Goal: Task Accomplishment & Management: Manage account settings

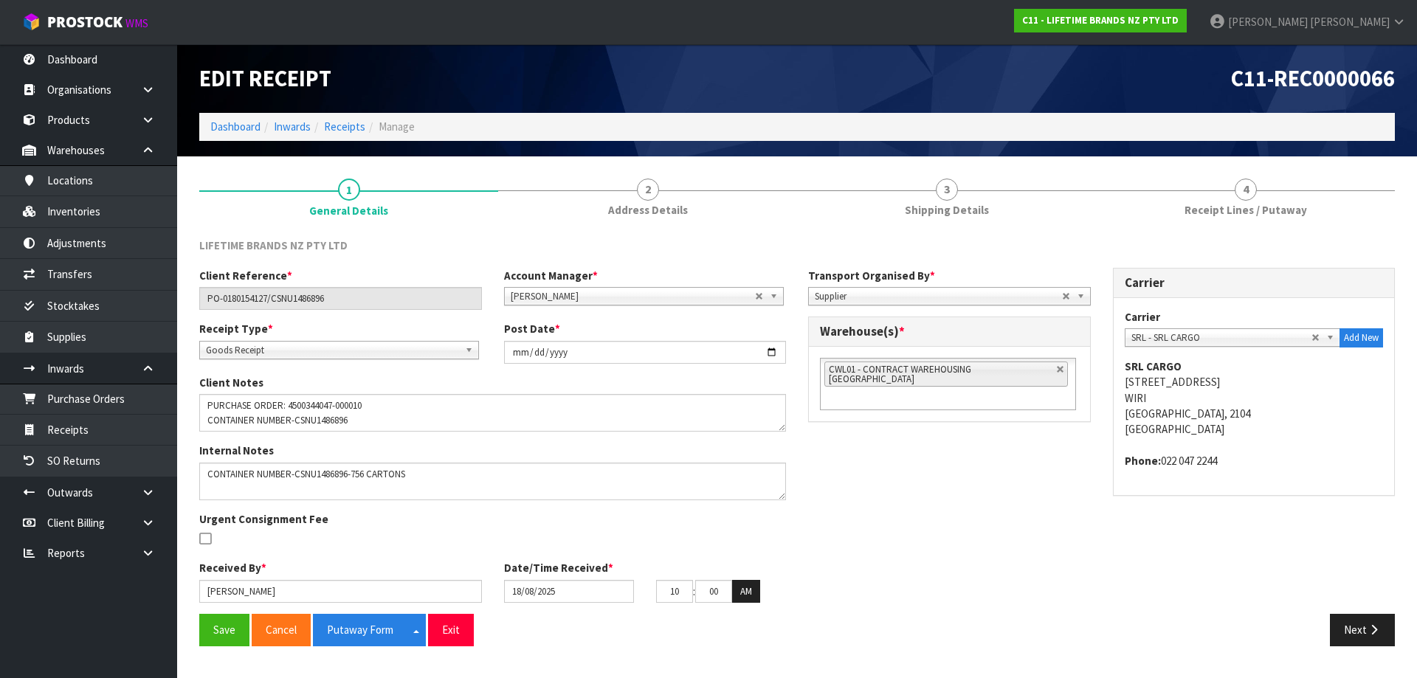
drag, startPoint x: 1198, startPoint y: 189, endPoint x: 1119, endPoint y: 256, distance: 103.7
click at [1199, 189] on link "4 Receipt Lines / Putaway" at bounding box center [1245, 197] width 299 height 58
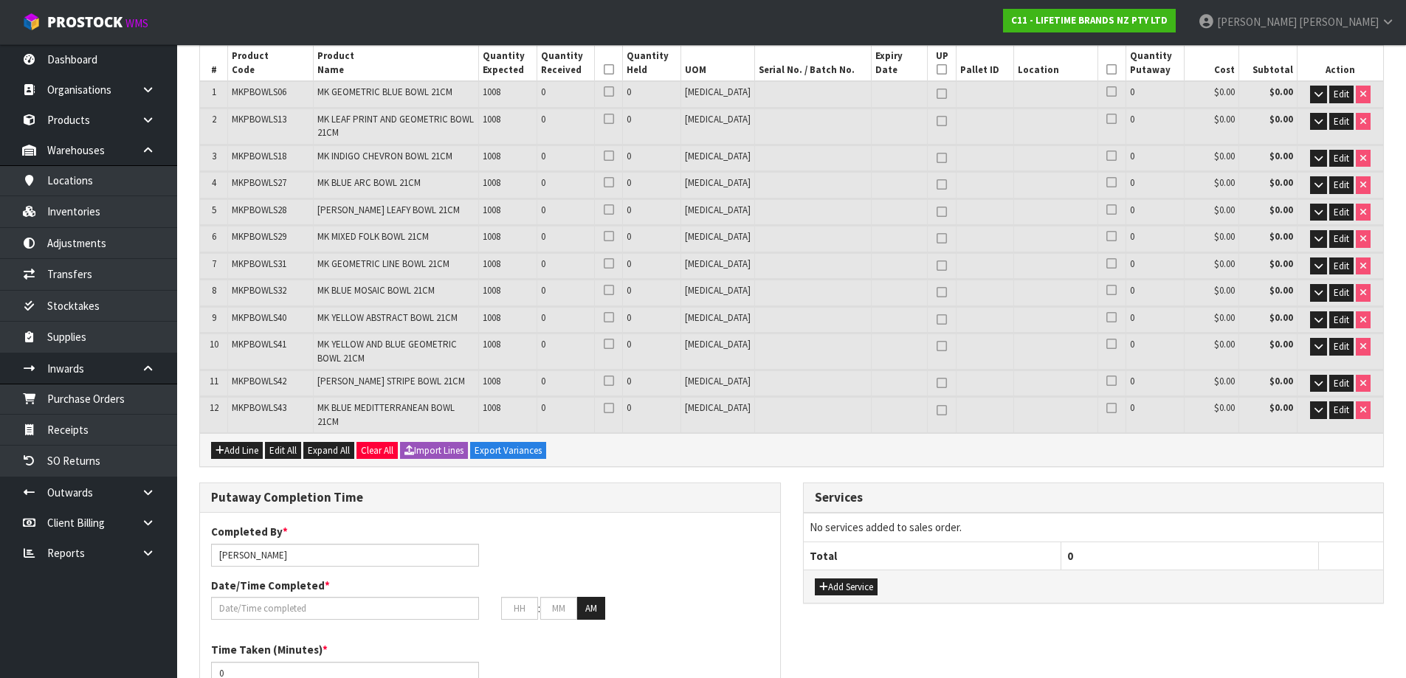
scroll to position [148, 0]
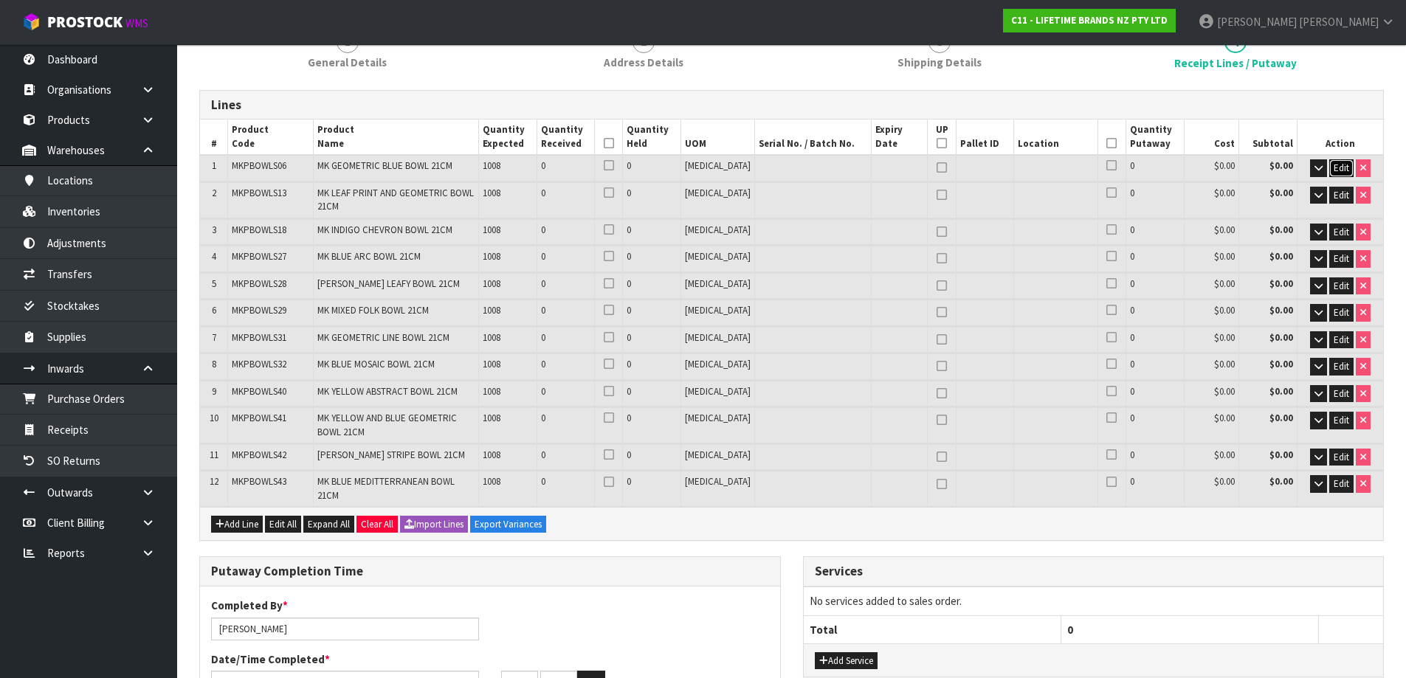
click at [1336, 169] on span "Edit" at bounding box center [1342, 168] width 16 height 13
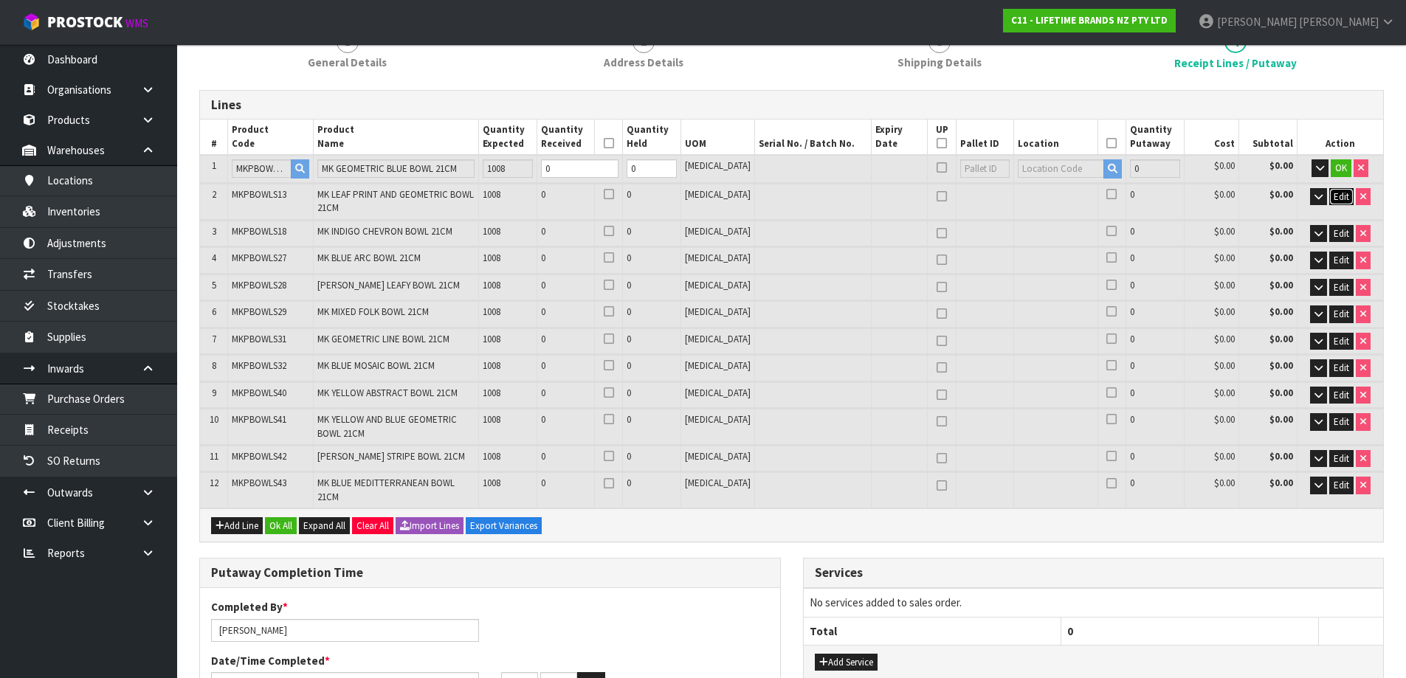
click at [1345, 196] on span "Edit" at bounding box center [1342, 196] width 16 height 13
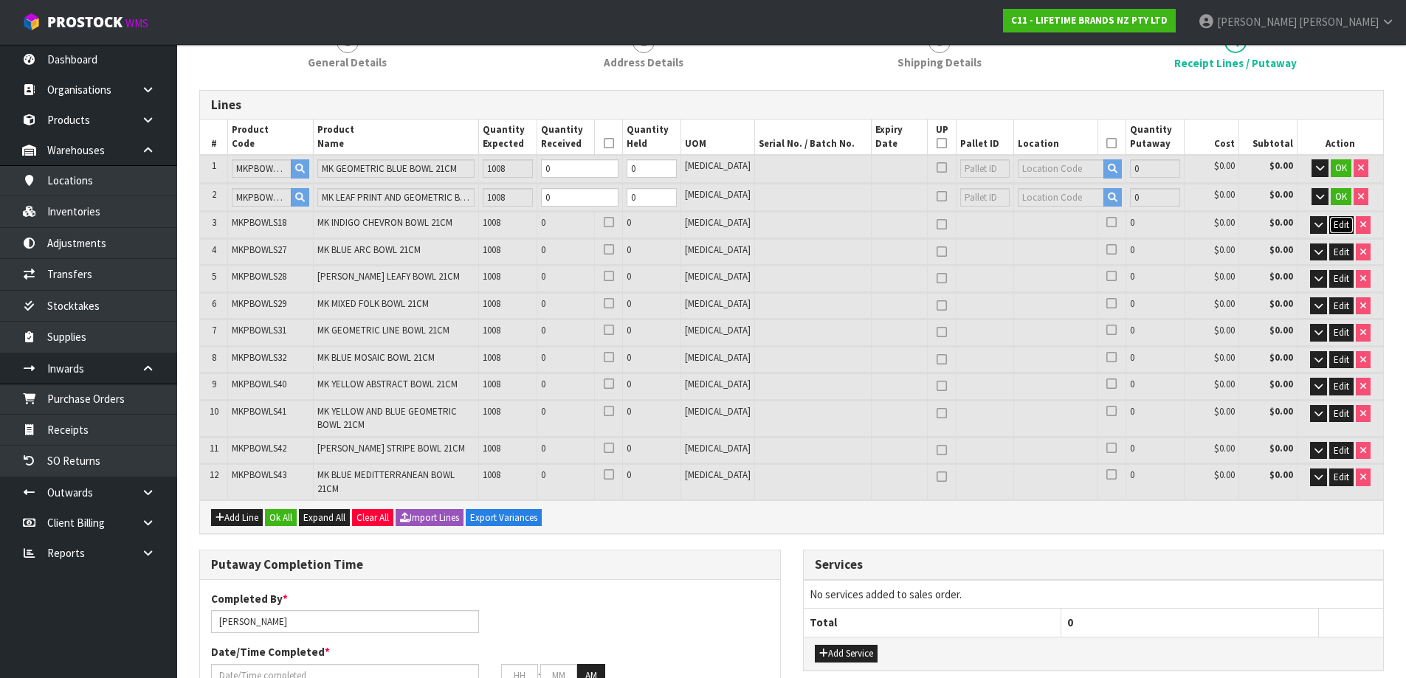
click at [1339, 225] on span "Edit" at bounding box center [1342, 224] width 16 height 13
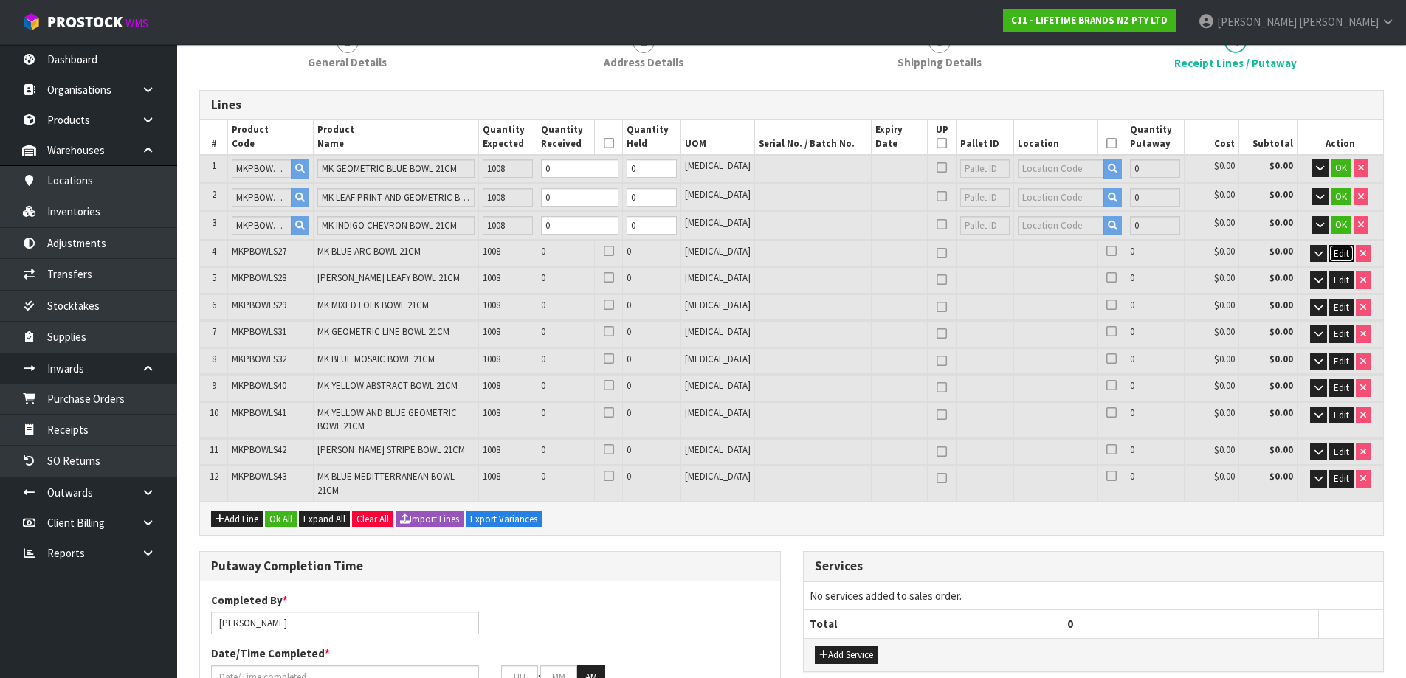
click at [1334, 259] on span "Edit" at bounding box center [1342, 253] width 16 height 13
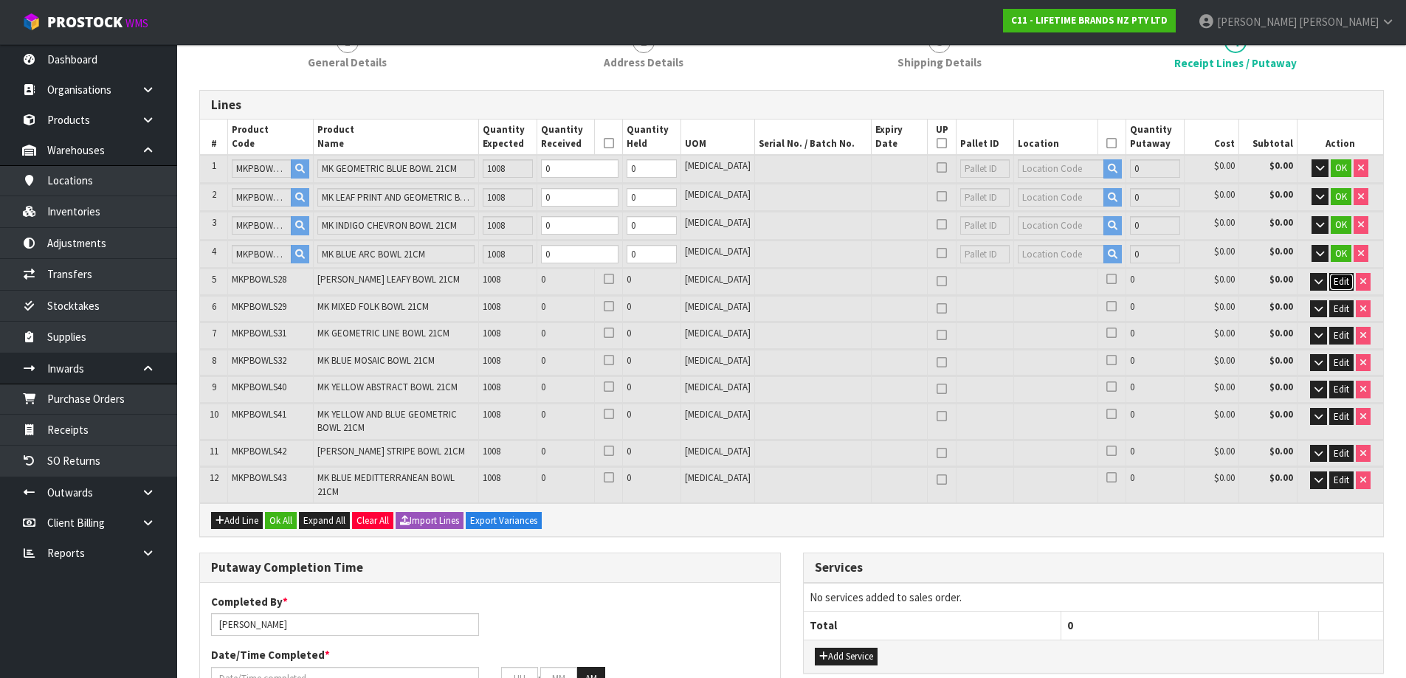
click at [1343, 289] on button "Edit" at bounding box center [1341, 282] width 24 height 18
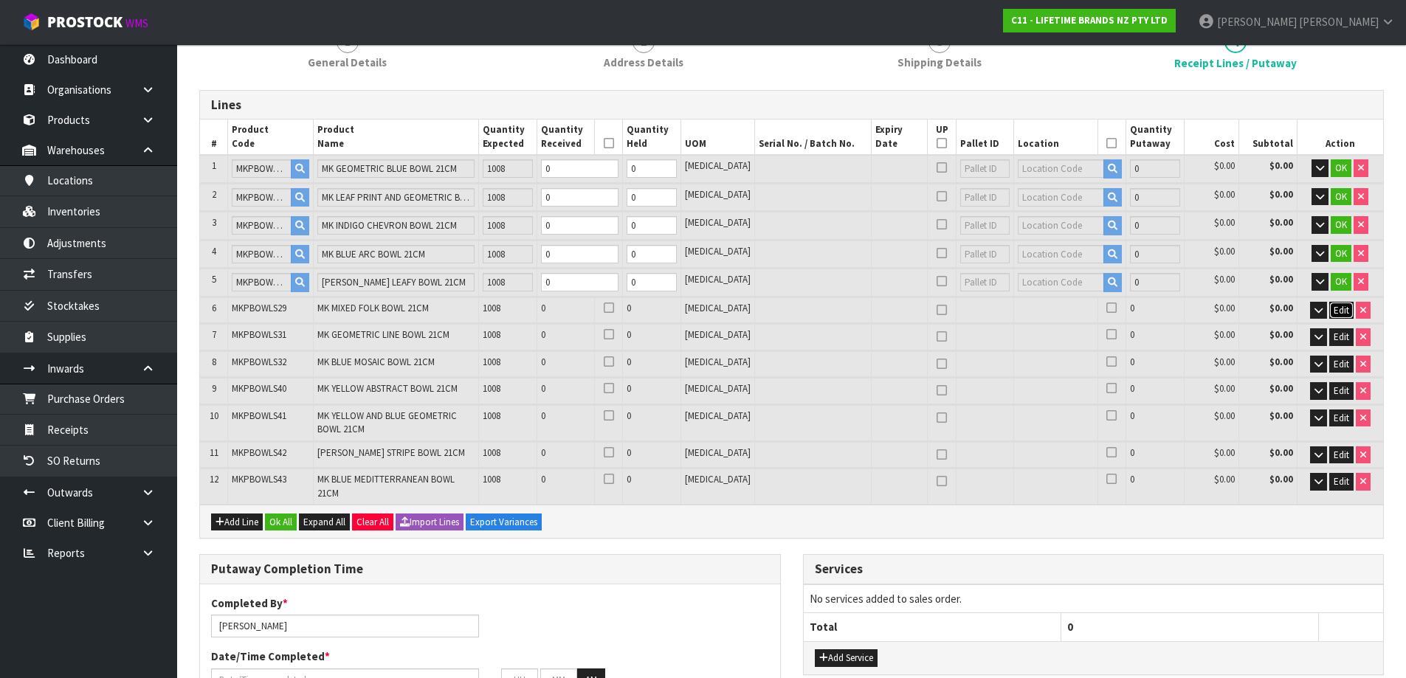
click at [1343, 316] on span "Edit" at bounding box center [1342, 310] width 16 height 13
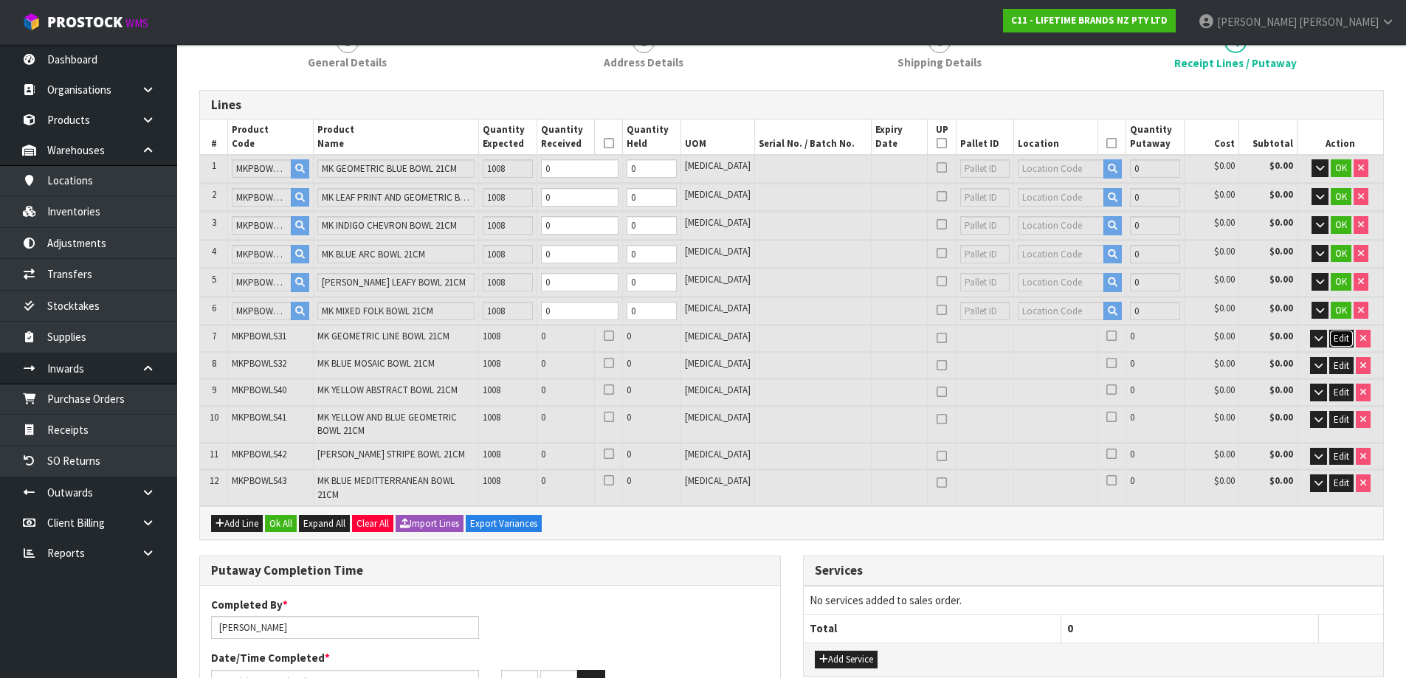
click at [1340, 340] on span "Edit" at bounding box center [1342, 338] width 16 height 13
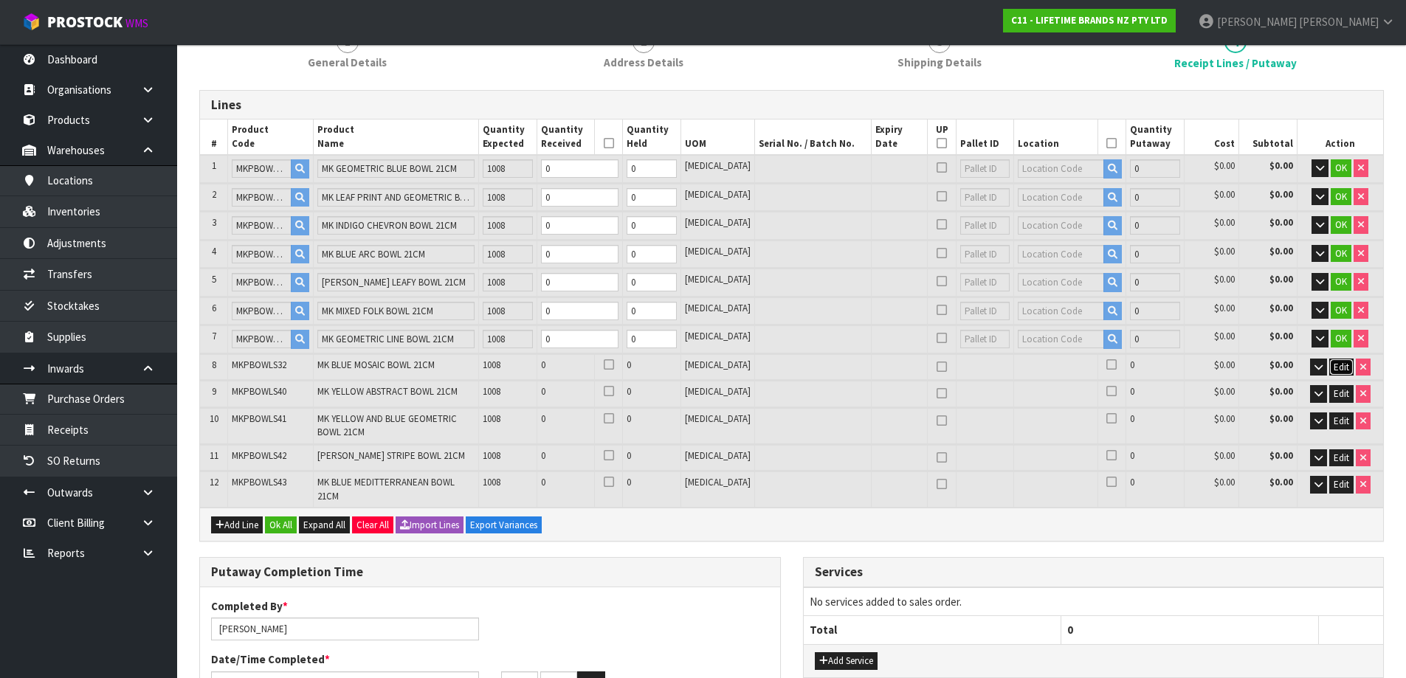
click at [1345, 369] on span "Edit" at bounding box center [1342, 367] width 16 height 13
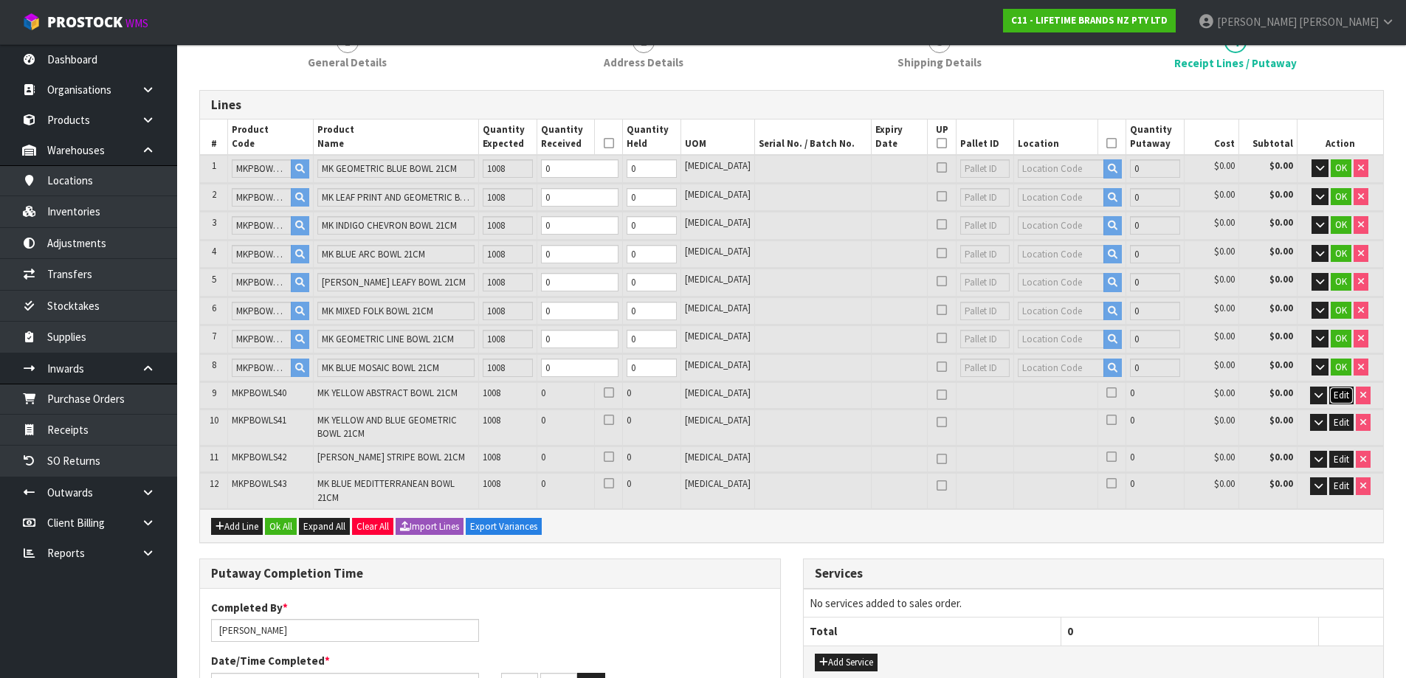
click at [1338, 393] on span "Edit" at bounding box center [1342, 395] width 16 height 13
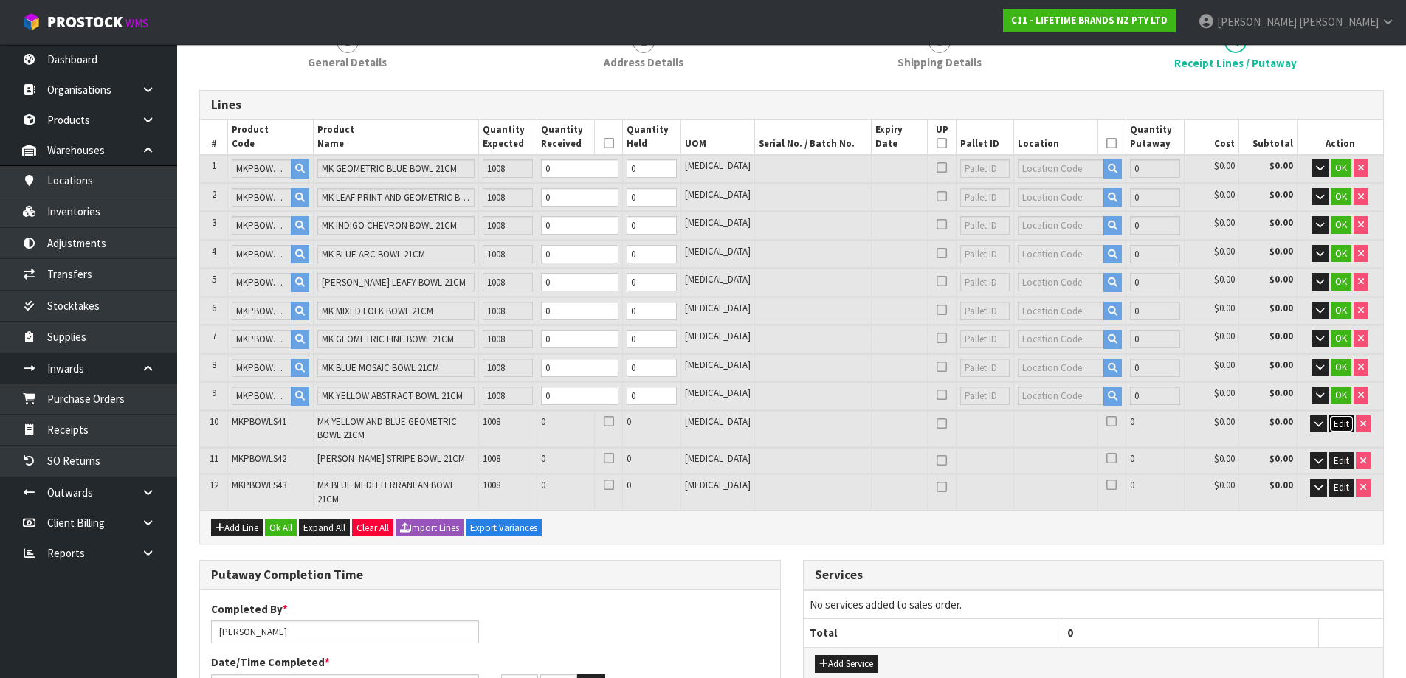
click at [1340, 418] on span "Edit" at bounding box center [1342, 424] width 16 height 13
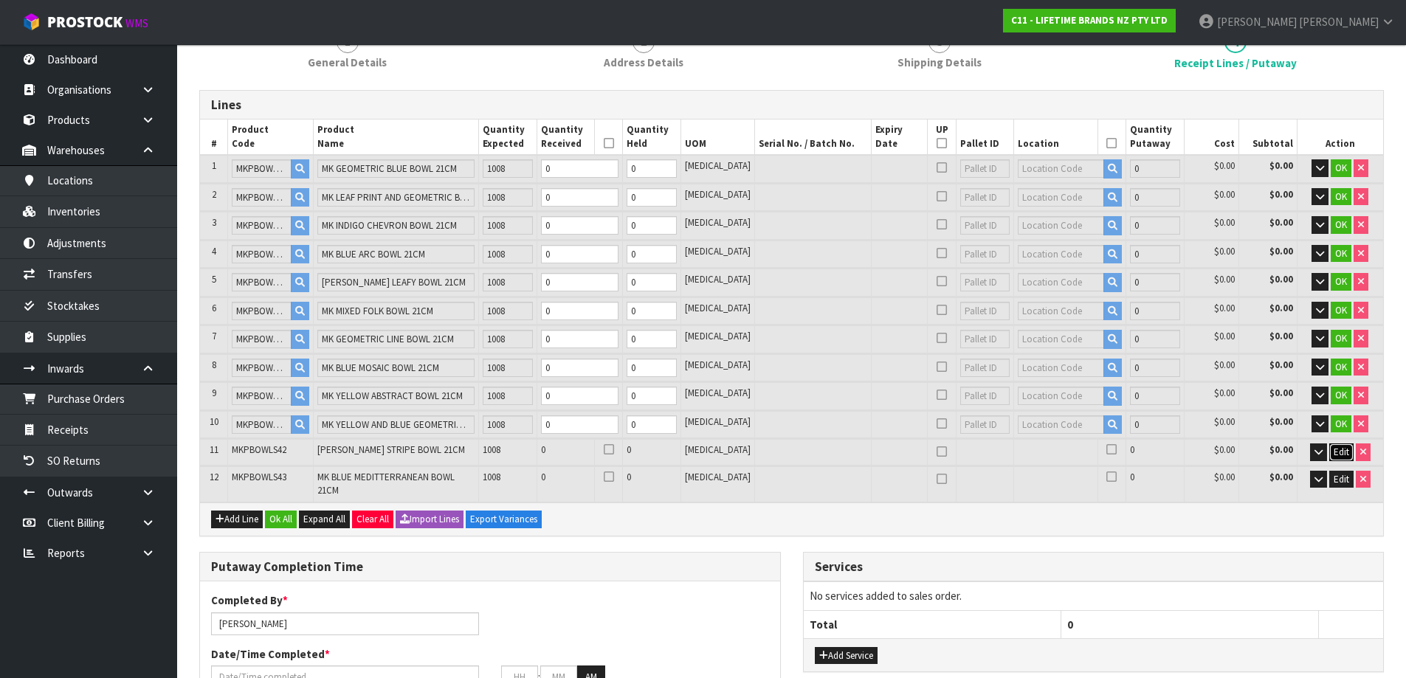
click at [1340, 458] on span "Edit" at bounding box center [1342, 452] width 16 height 13
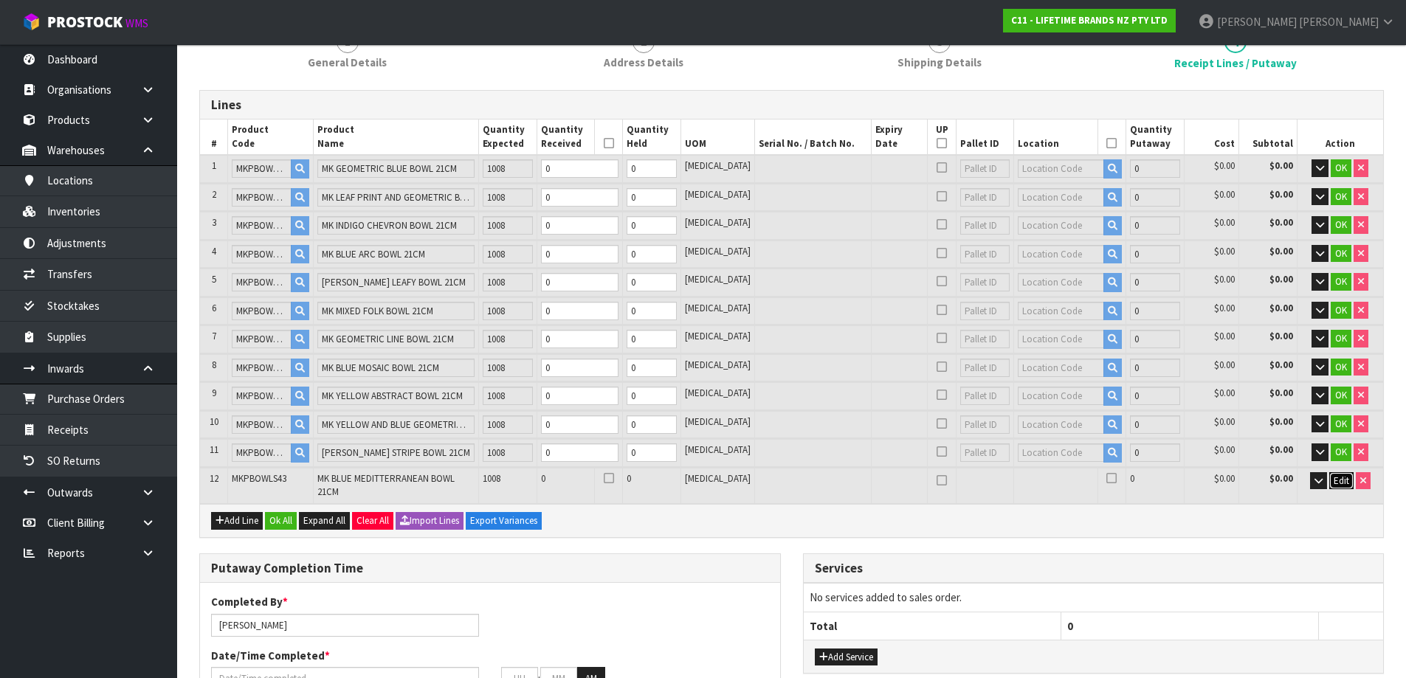
click at [1340, 489] on button "Edit" at bounding box center [1341, 481] width 24 height 18
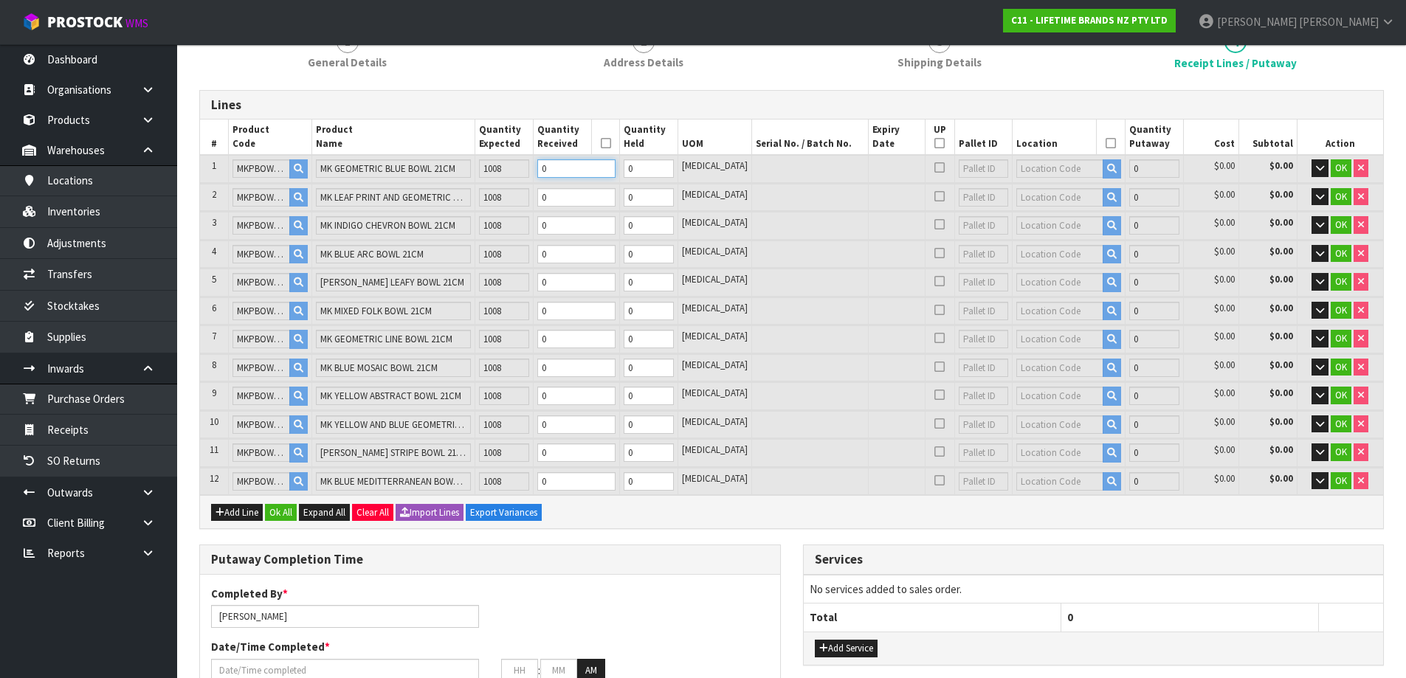
drag, startPoint x: 582, startPoint y: 167, endPoint x: 503, endPoint y: 181, distance: 80.2
click at [503, 181] on tr "1 MKPBOWLS06 MK GEOMETRIC BLUE BOWL 21CM 1008 0 0 [MEDICAL_DATA] 0 $0.00 $0.00 …" at bounding box center [791, 168] width 1183 height 27
type input "0.002205"
type input "0.55"
type input "1"
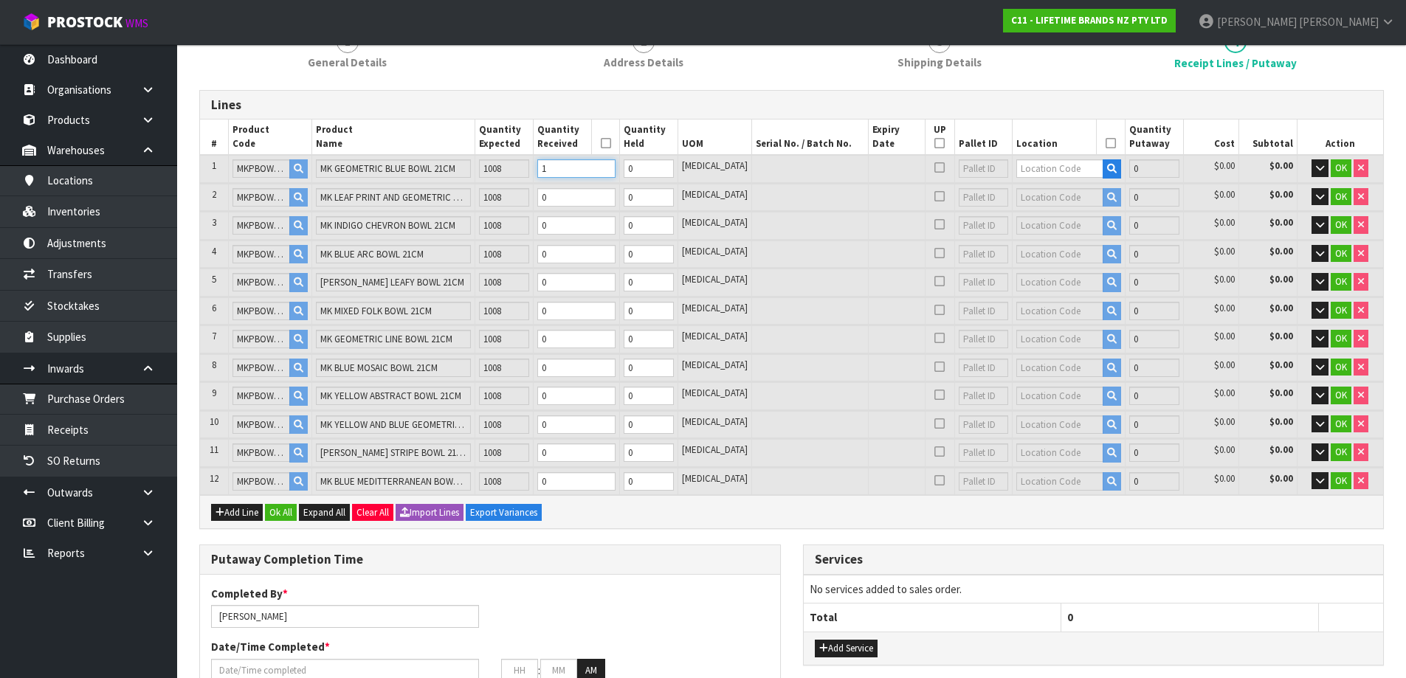
type input "0.016994"
type input "5.5"
type input "10"
type input "6"
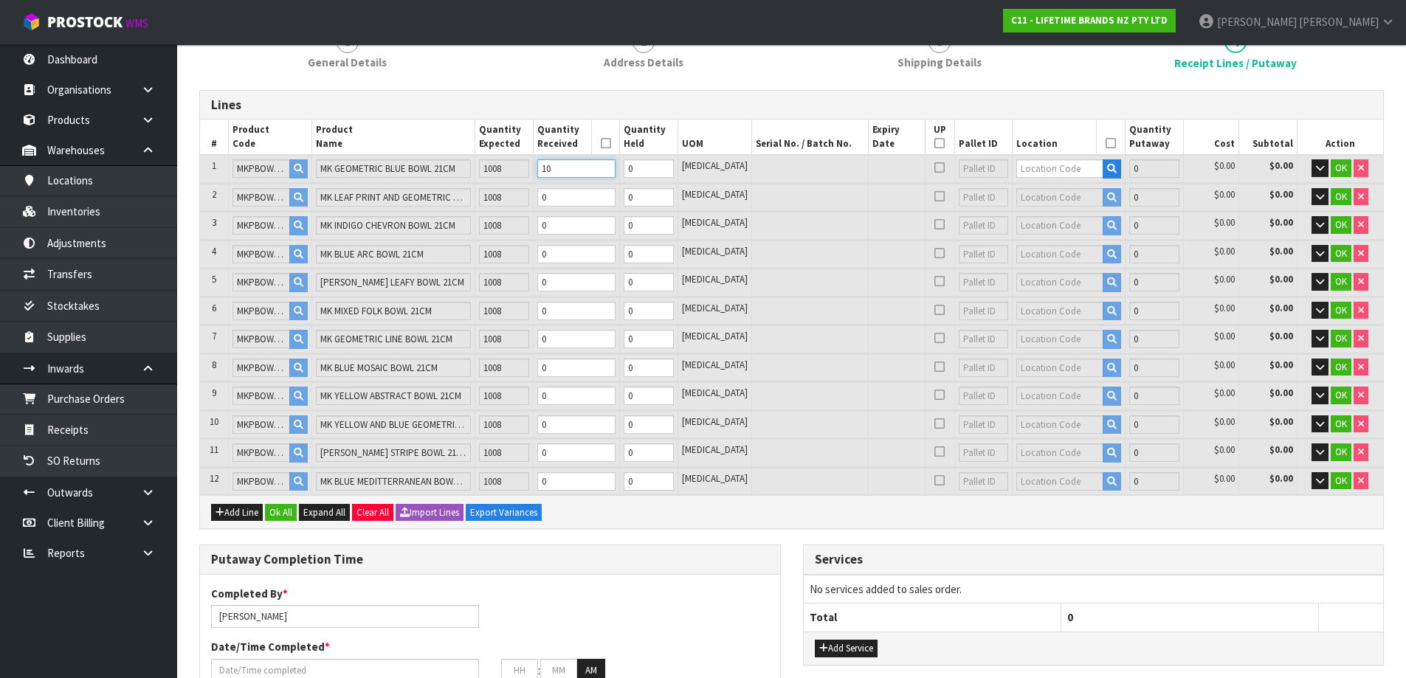
type input "0.21892"
type input "74.2"
type input "100"
type input "63"
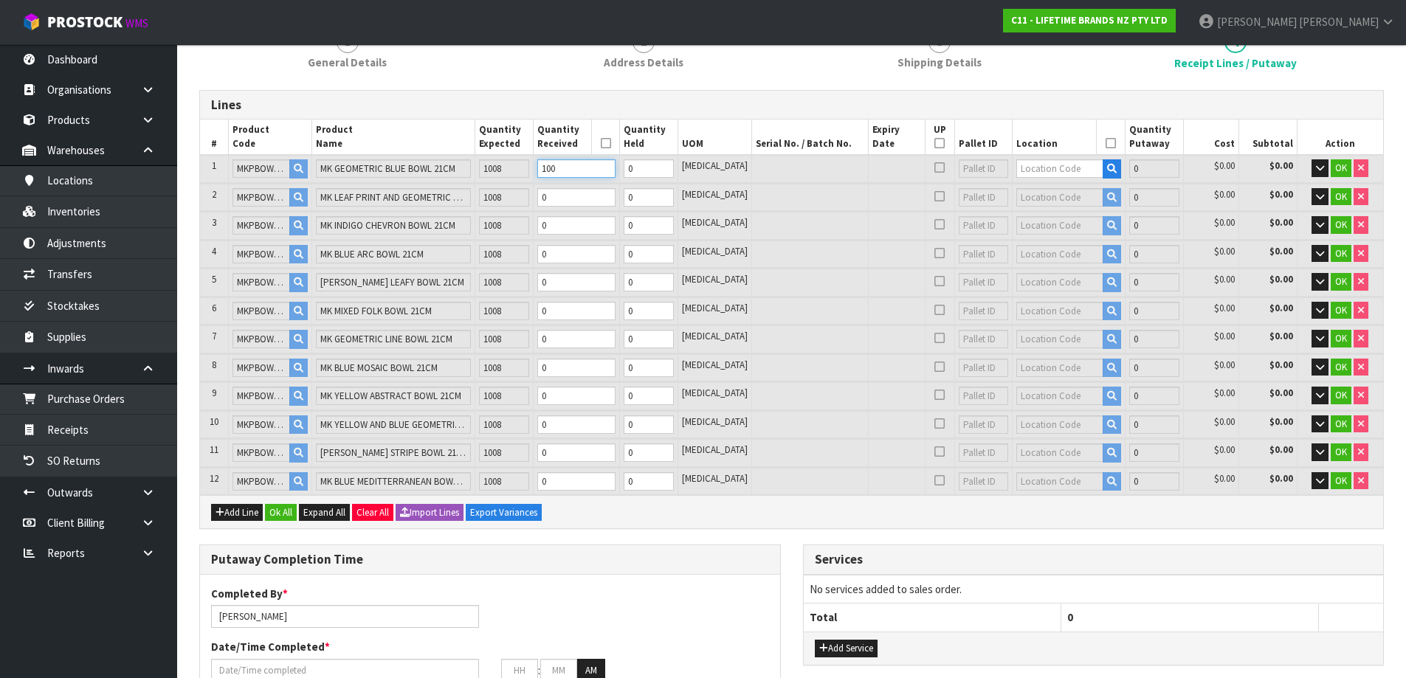
type input "2.232594"
type input "756"
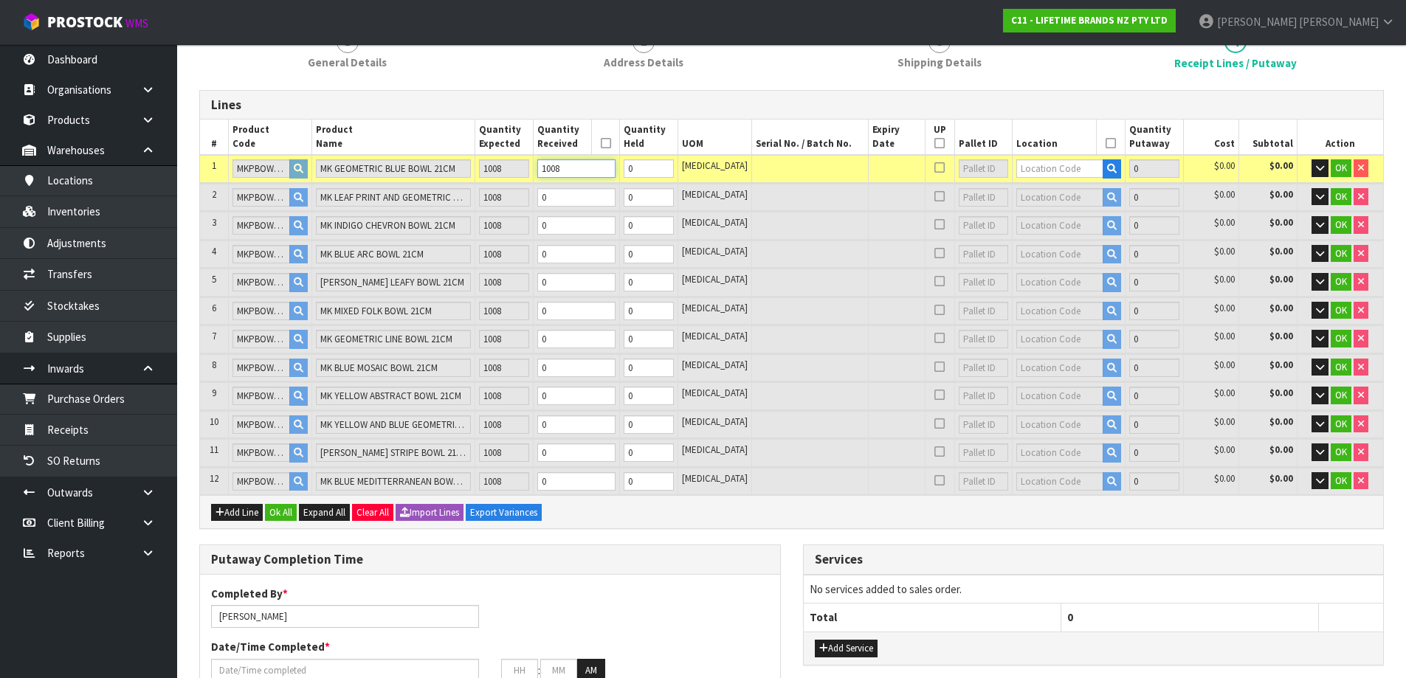
click at [481, 191] on table "# Product Code Product Name Quantity Expected Quantity Received Quantity Held U…" at bounding box center [791, 308] width 1183 height 376
type input "1008"
drag, startPoint x: 609, startPoint y: 193, endPoint x: 498, endPoint y: 215, distance: 113.5
click at [498, 215] on table "# Product Code Product Name Quantity Expected Quantity Received Quantity Held U…" at bounding box center [791, 308] width 1183 height 376
paste input "1008"
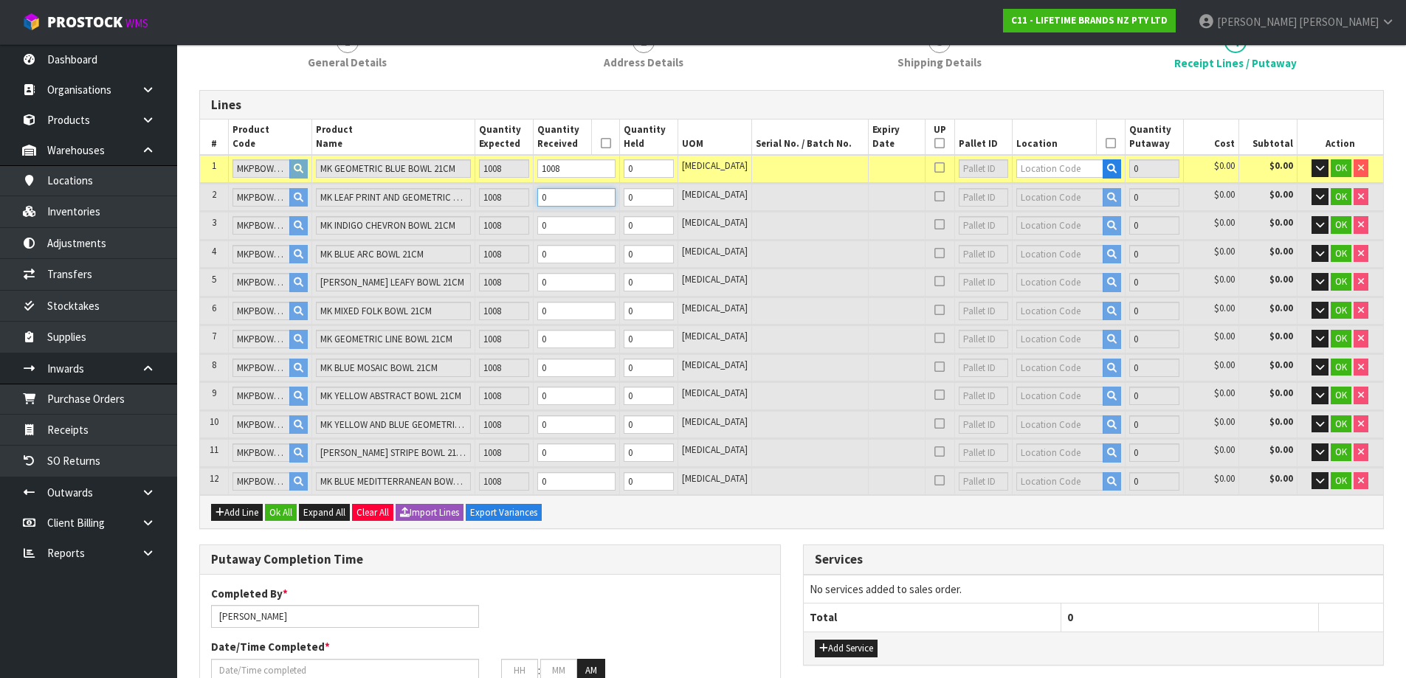
type input "126"
type input "4.388202"
type input "1512"
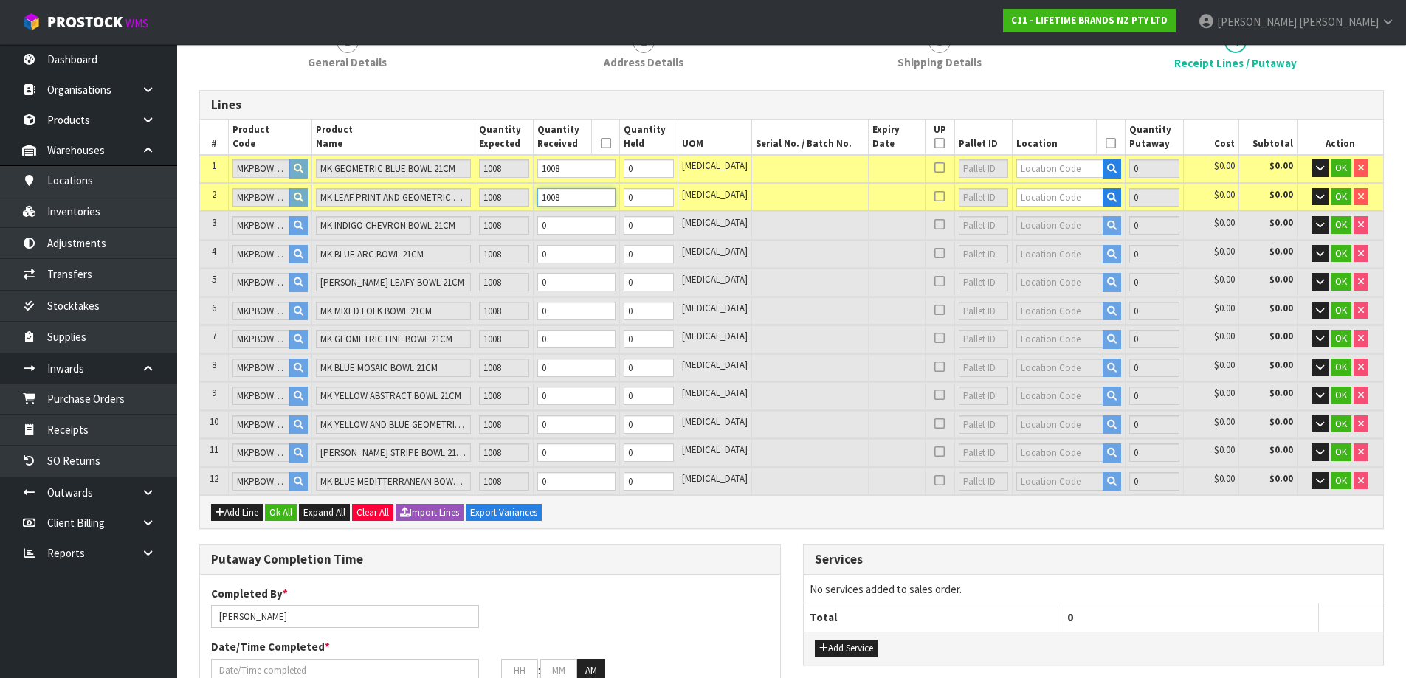
type input "1008"
click at [580, 224] on input "0" at bounding box center [576, 225] width 78 height 18
paste input "1008"
type input "189"
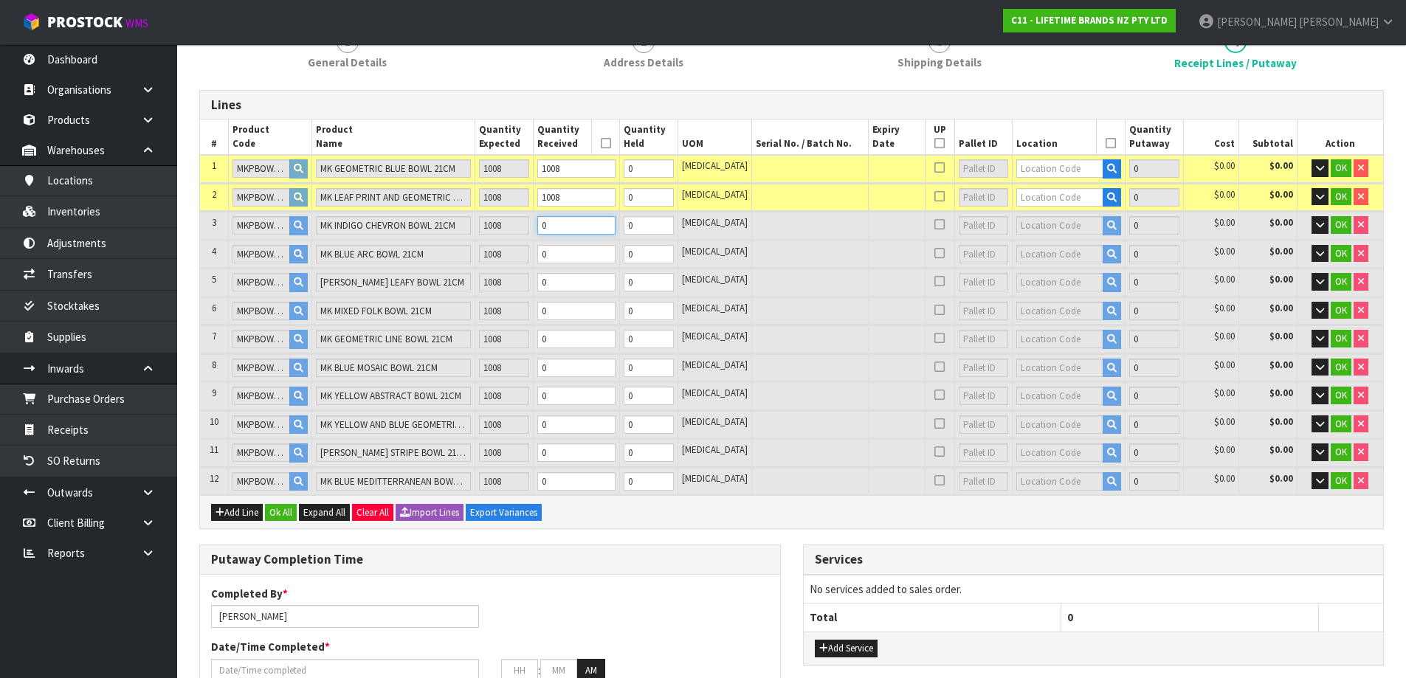
type input "6.706665"
type input "2119.95"
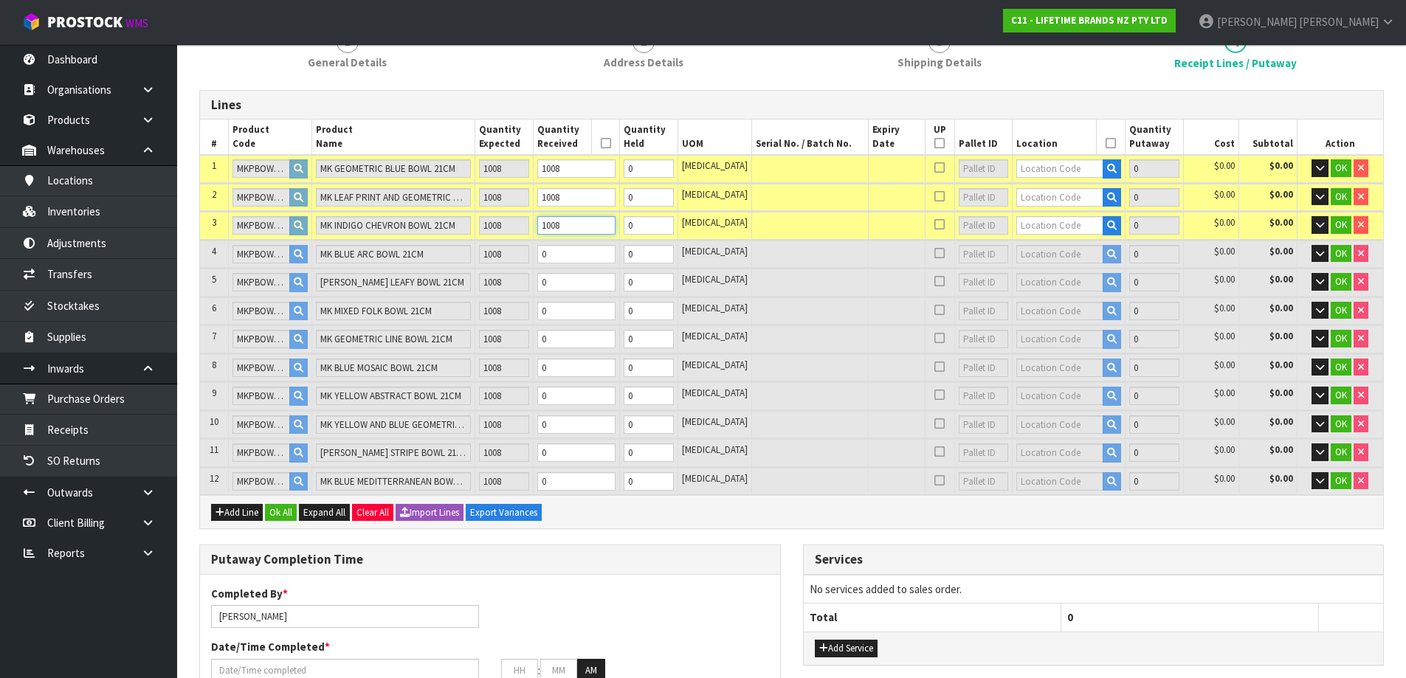
type input "1008"
click at [577, 245] on input "0" at bounding box center [576, 254] width 78 height 18
paste input "1008"
type input "252"
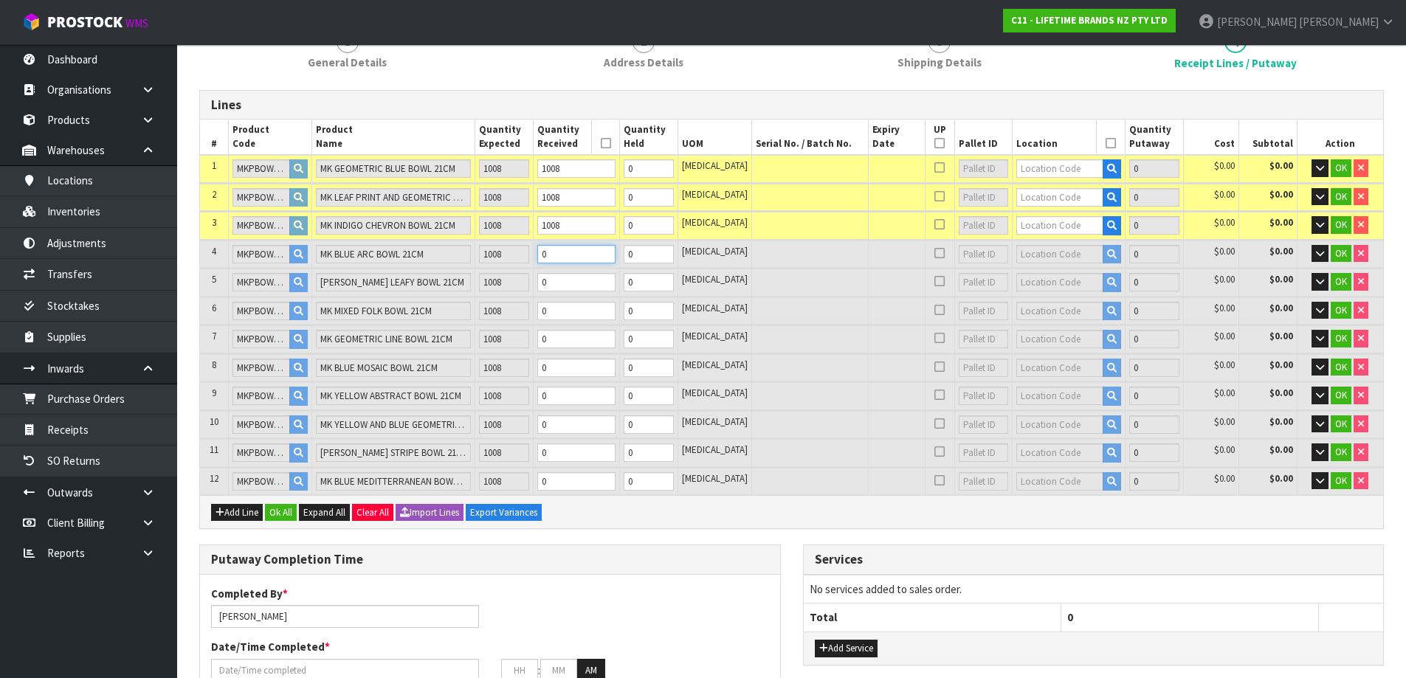
type input "8.939259"
type input "2731.05"
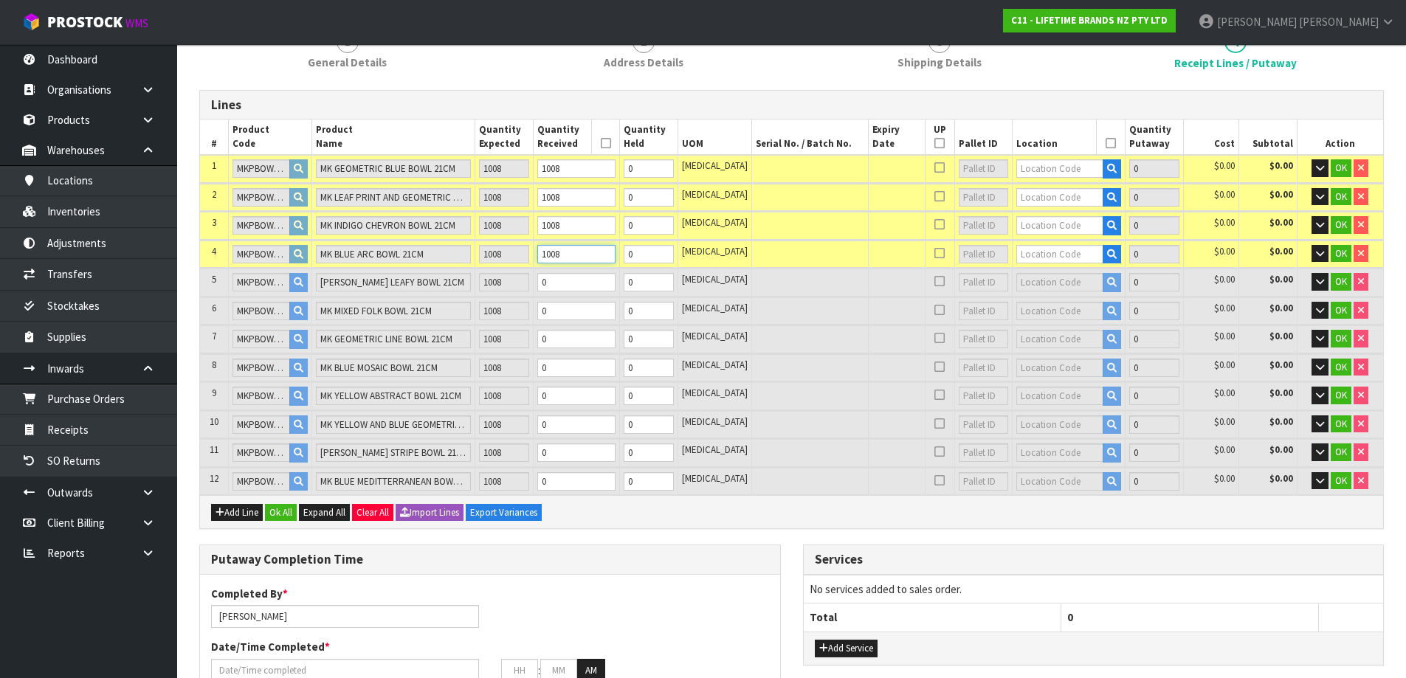
type input "1008"
click at [580, 281] on input "0" at bounding box center [576, 282] width 78 height 18
paste input "1008"
type input "315"
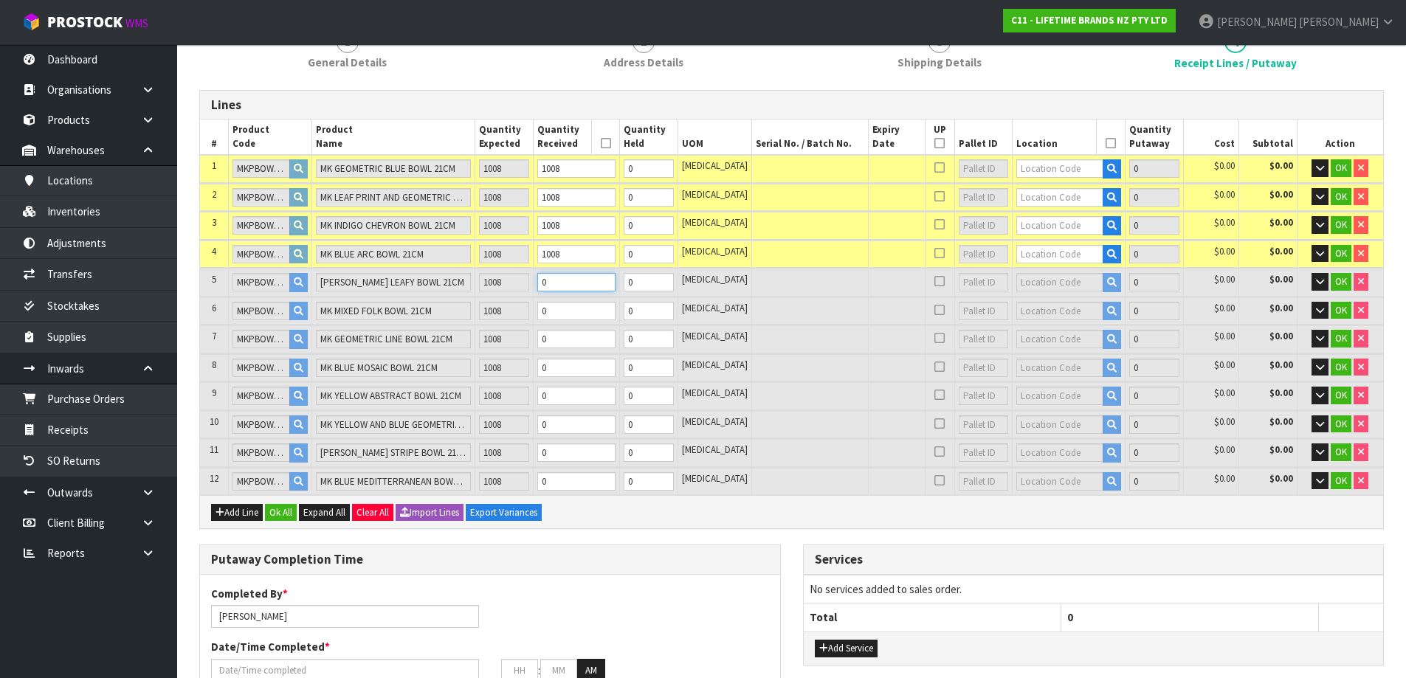
type input "11.171853"
type input "3342.15"
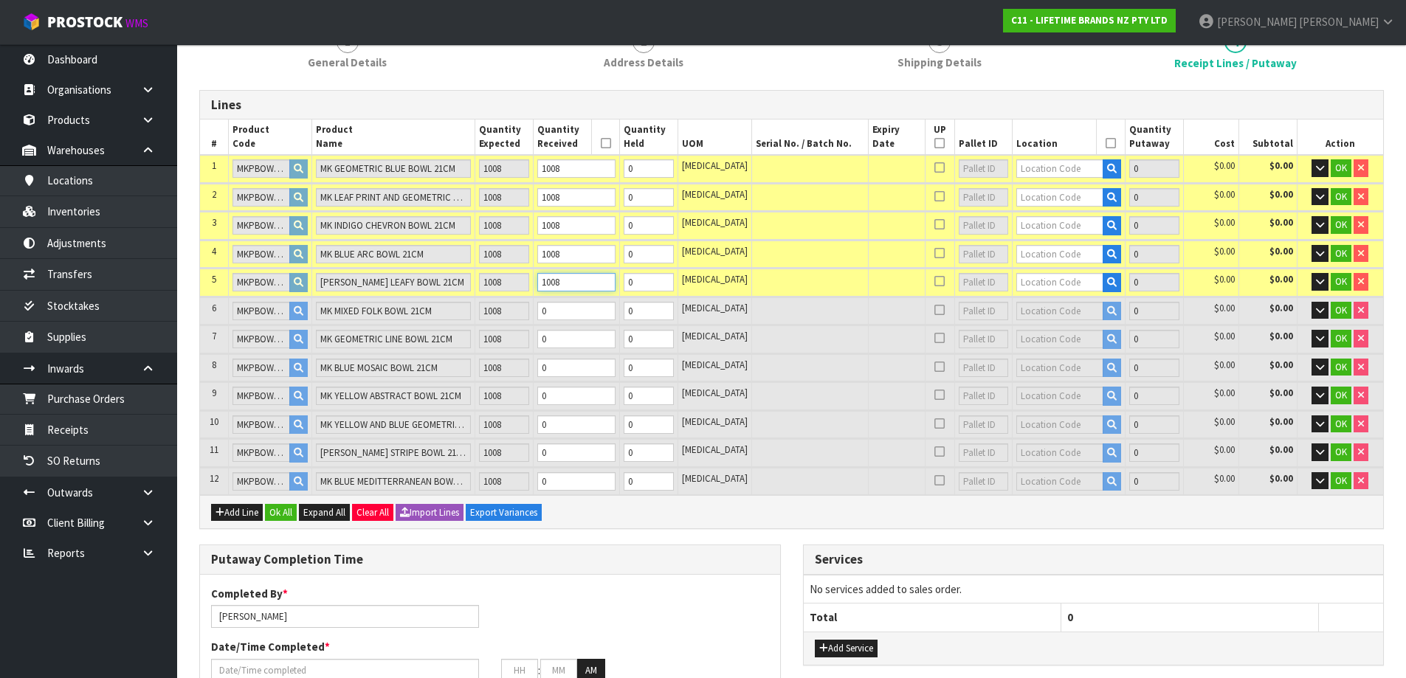
type input "1008"
click at [585, 307] on input "0" at bounding box center [576, 311] width 78 height 18
paste input "1008"
type input "378"
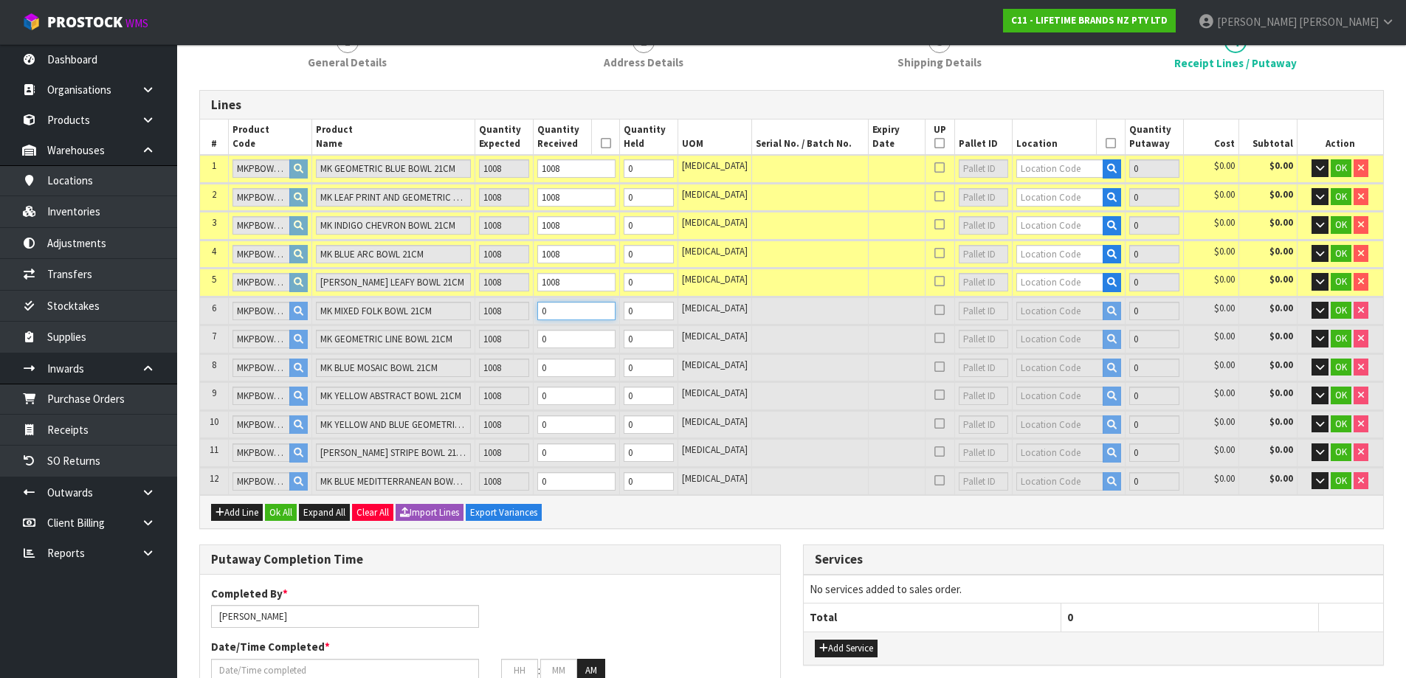
type input "13.327461"
type input "3956.4"
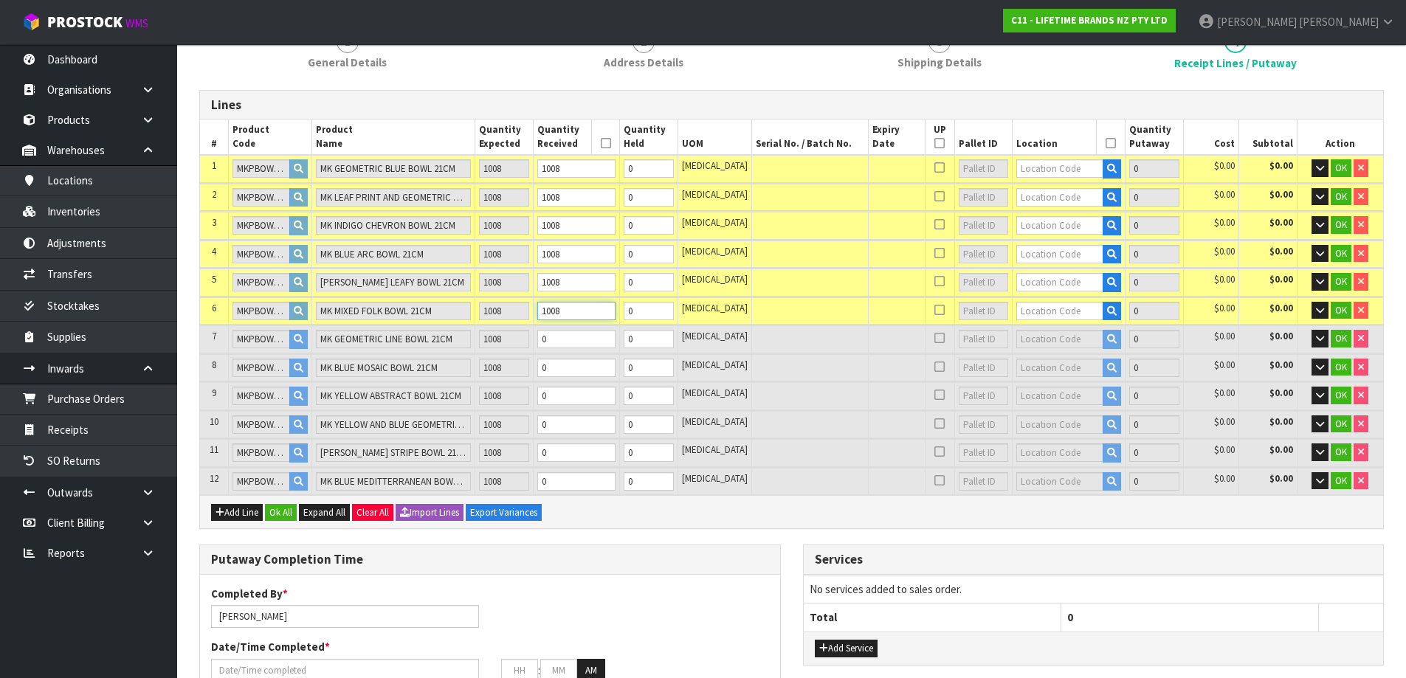
type input "1008"
click at [582, 329] on td "0" at bounding box center [577, 339] width 86 height 27
click at [582, 334] on input "0" at bounding box center [576, 339] width 78 height 18
paste input "1008"
type input "441"
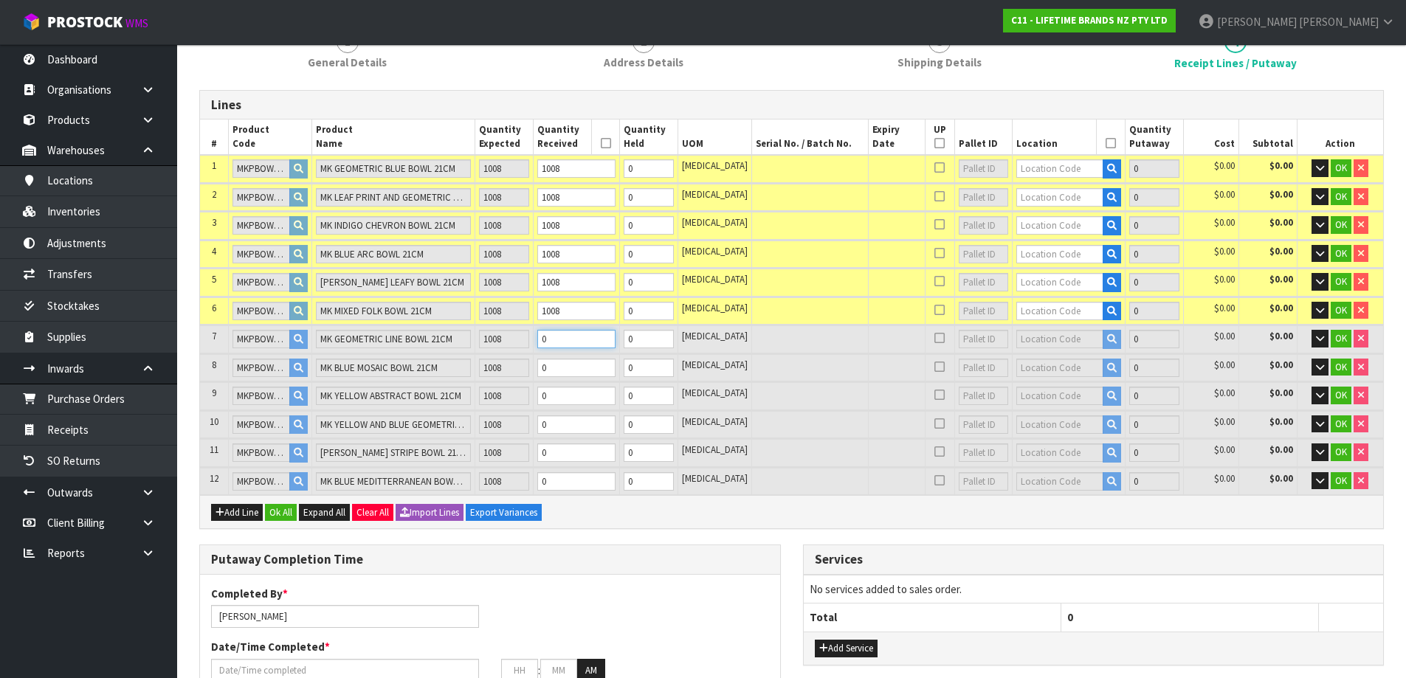
type input "441"
type input "15.483069"
type input "4561.2"
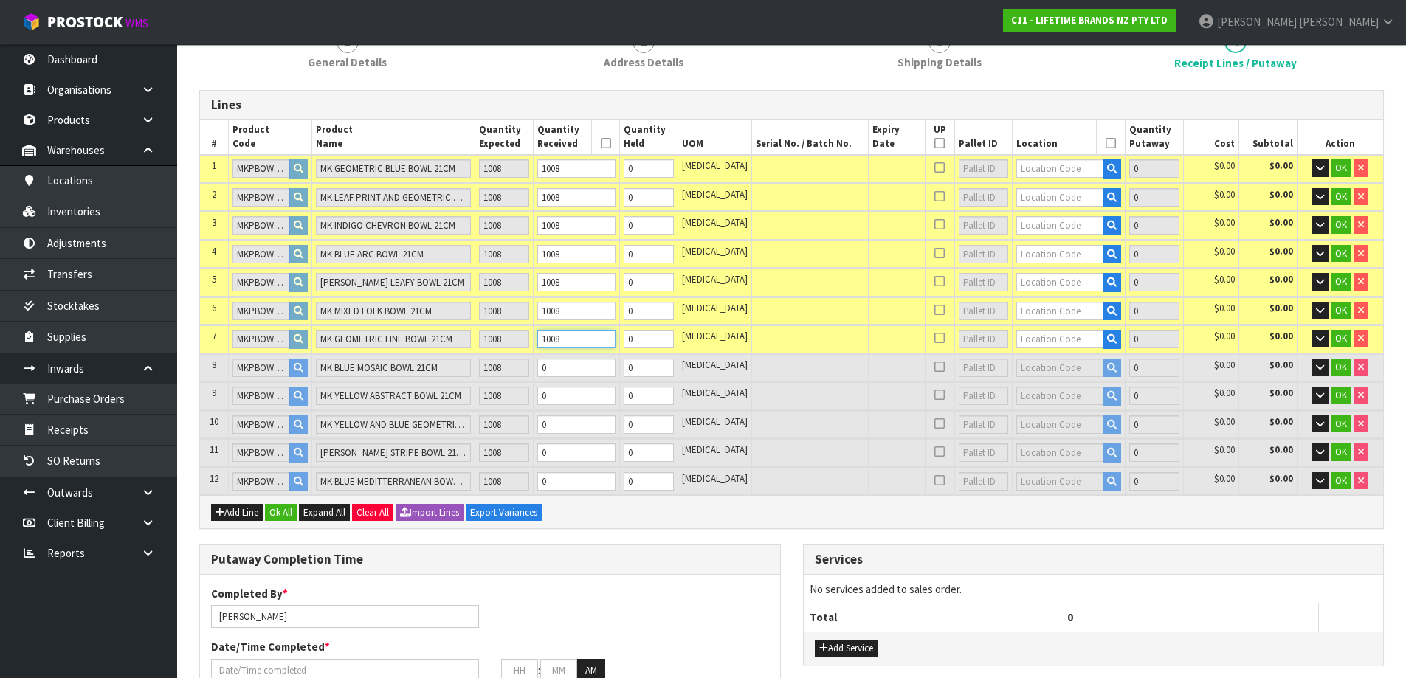
type input "1008"
click at [589, 374] on input "0" at bounding box center [576, 368] width 78 height 18
paste input "1008"
type input "504"
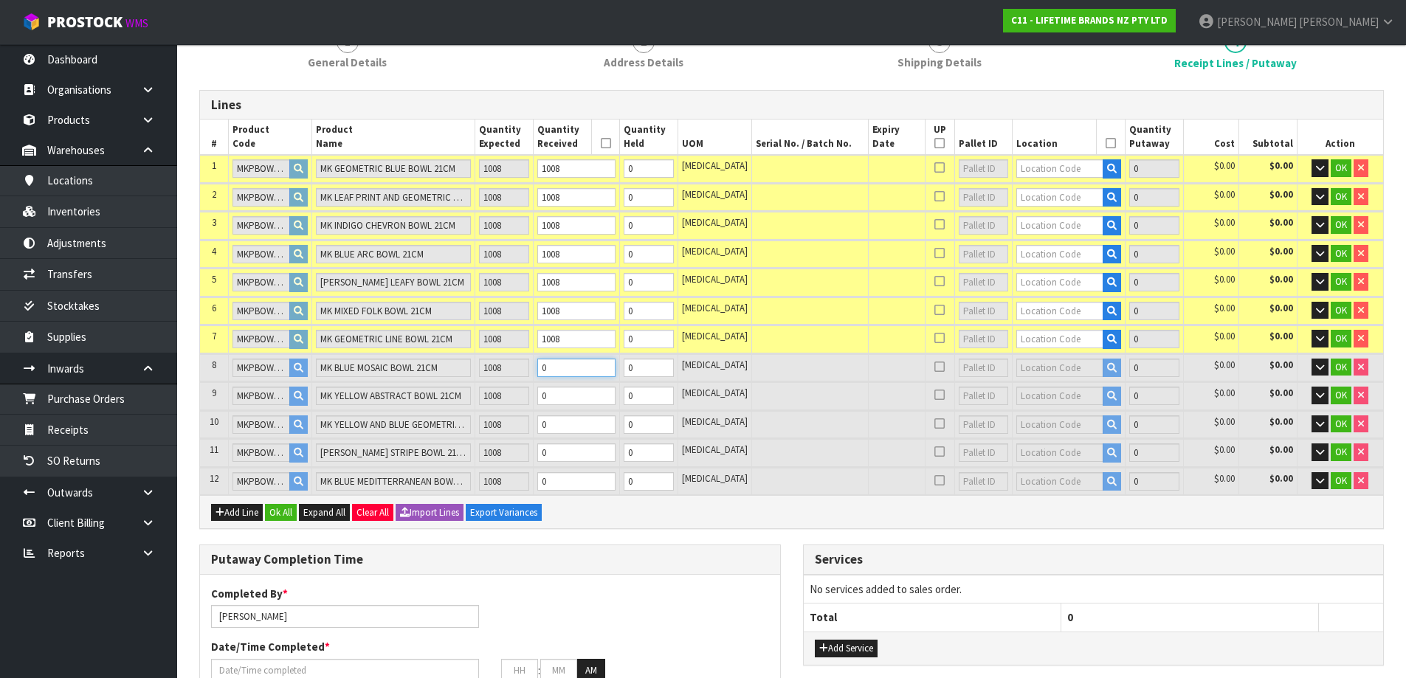
type input "17.801532"
type input "5125.05"
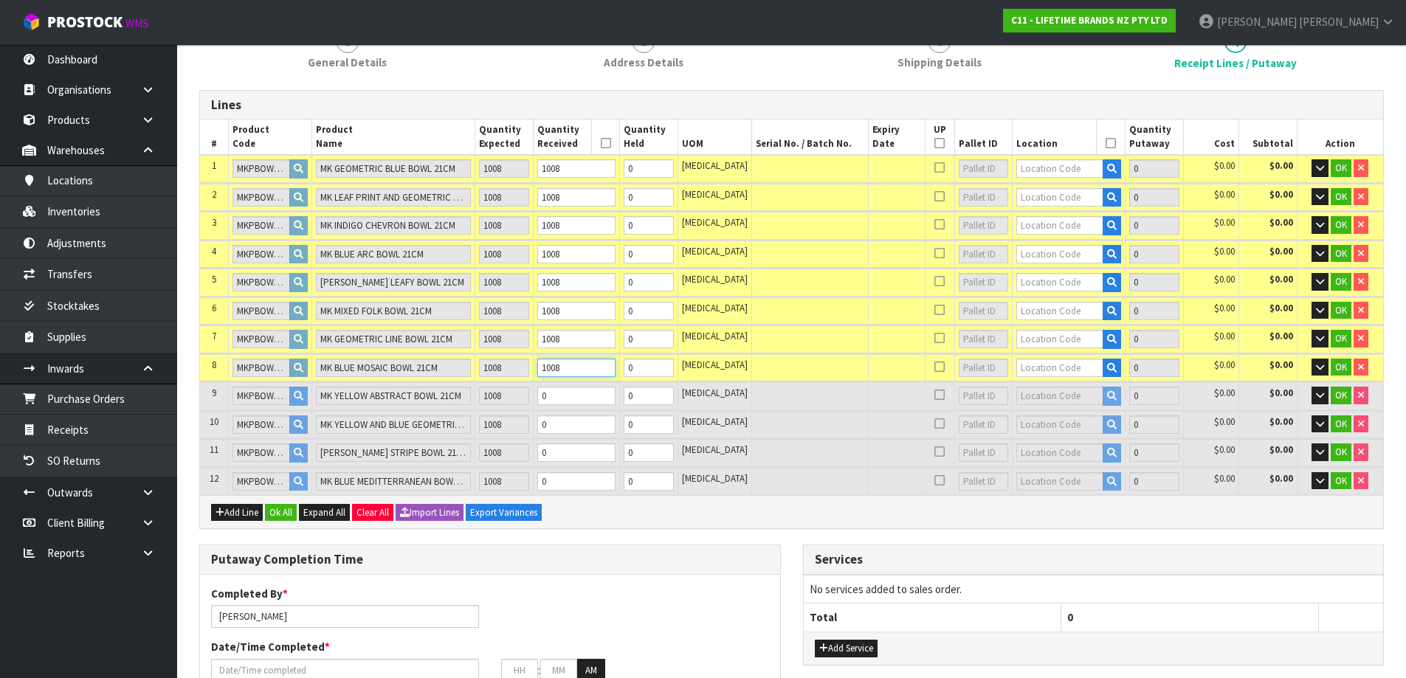
type input "1008"
click at [586, 396] on input "0" at bounding box center [576, 396] width 78 height 18
paste input "1008"
type input "567"
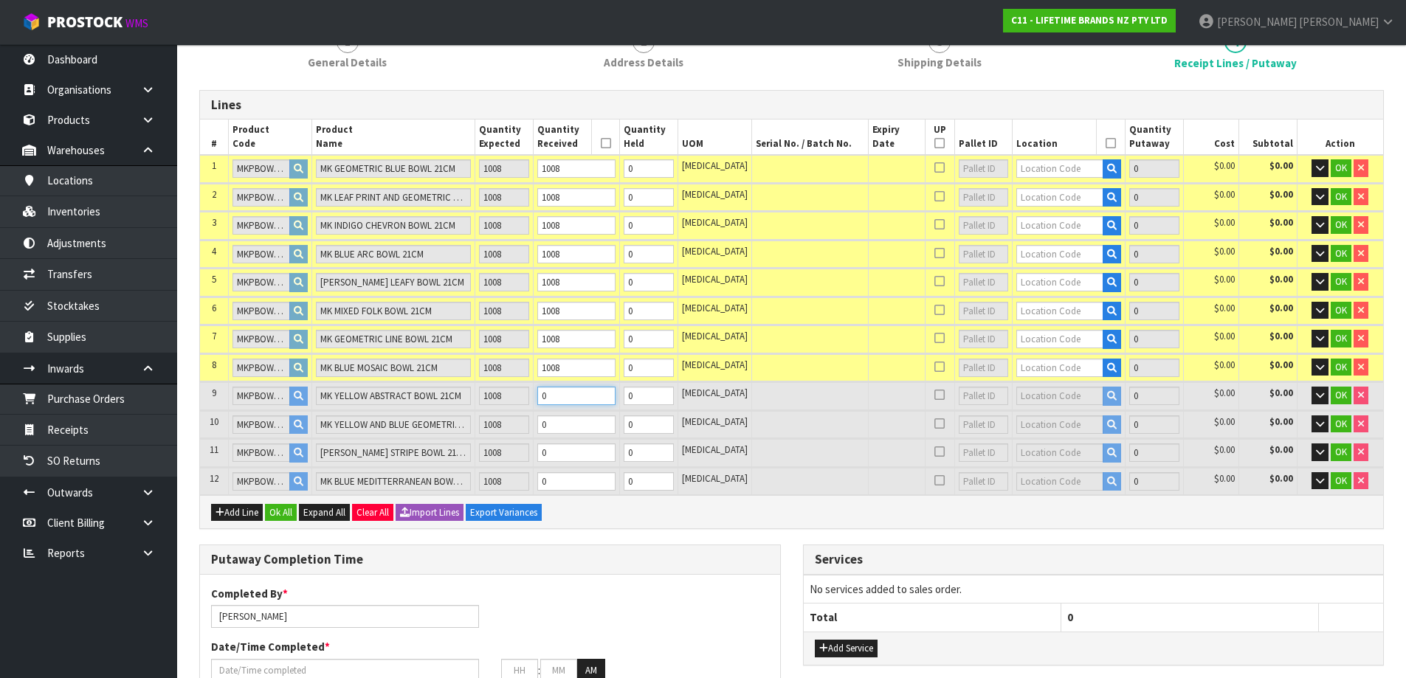
type input "20.034126"
type input "5767.65"
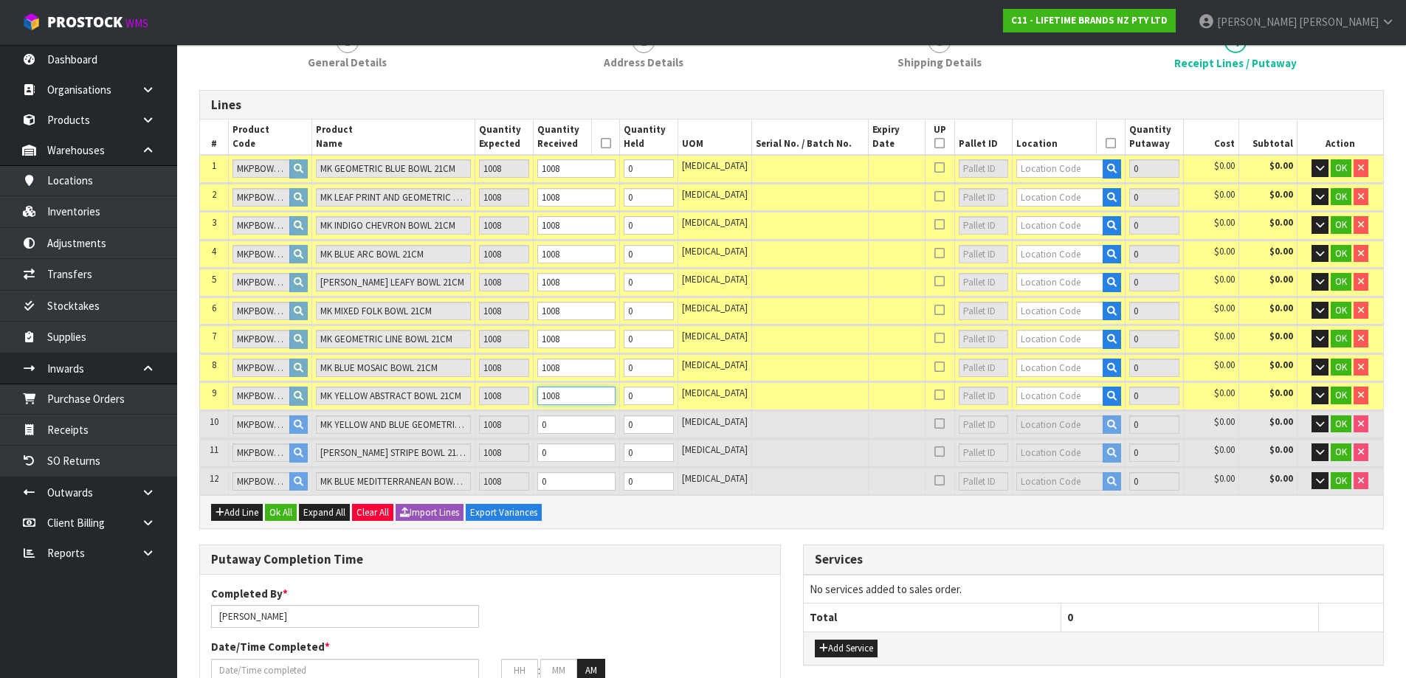
type input "1008"
click at [591, 434] on td "0" at bounding box center [577, 424] width 86 height 27
click at [598, 428] on input "0" at bounding box center [576, 425] width 78 height 18
paste input "1008"
type input "630"
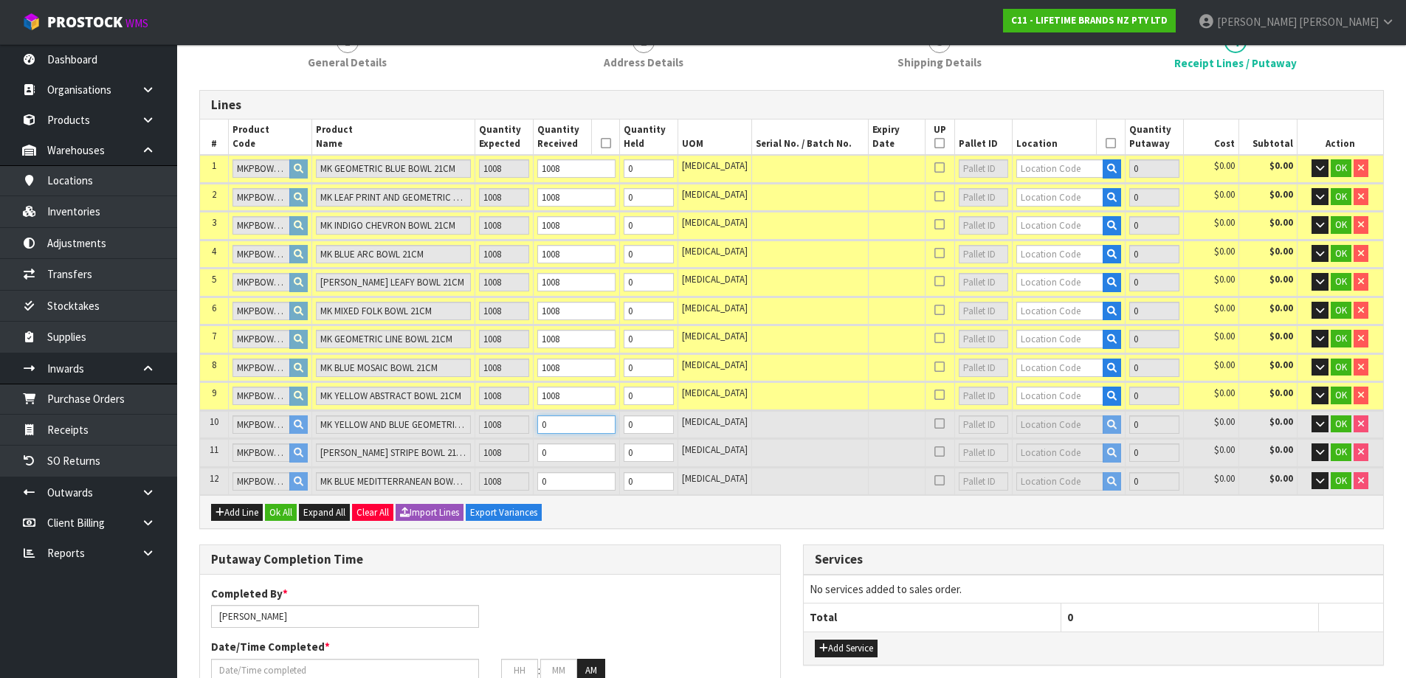
type input "630"
type input "22.26672"
type input "6363"
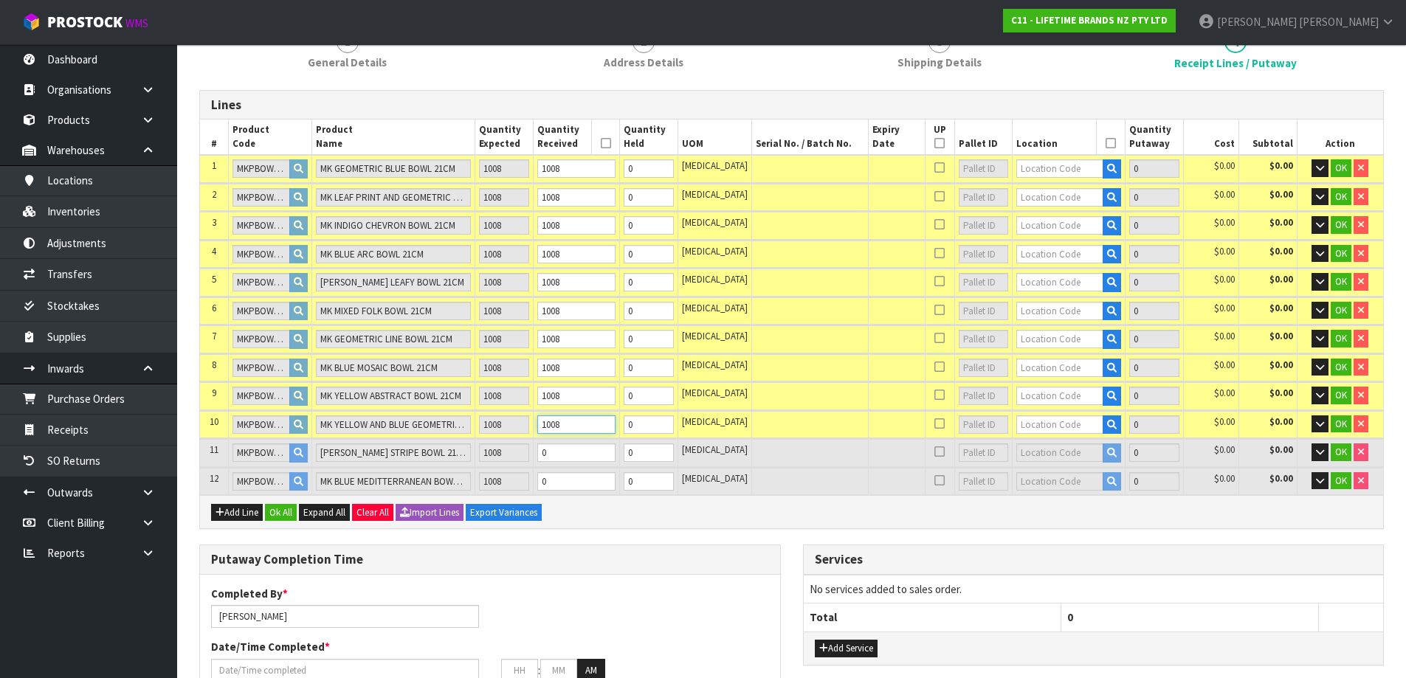
type input "1008"
click at [593, 454] on input "0" at bounding box center [576, 453] width 78 height 18
paste input "1008"
type input "693"
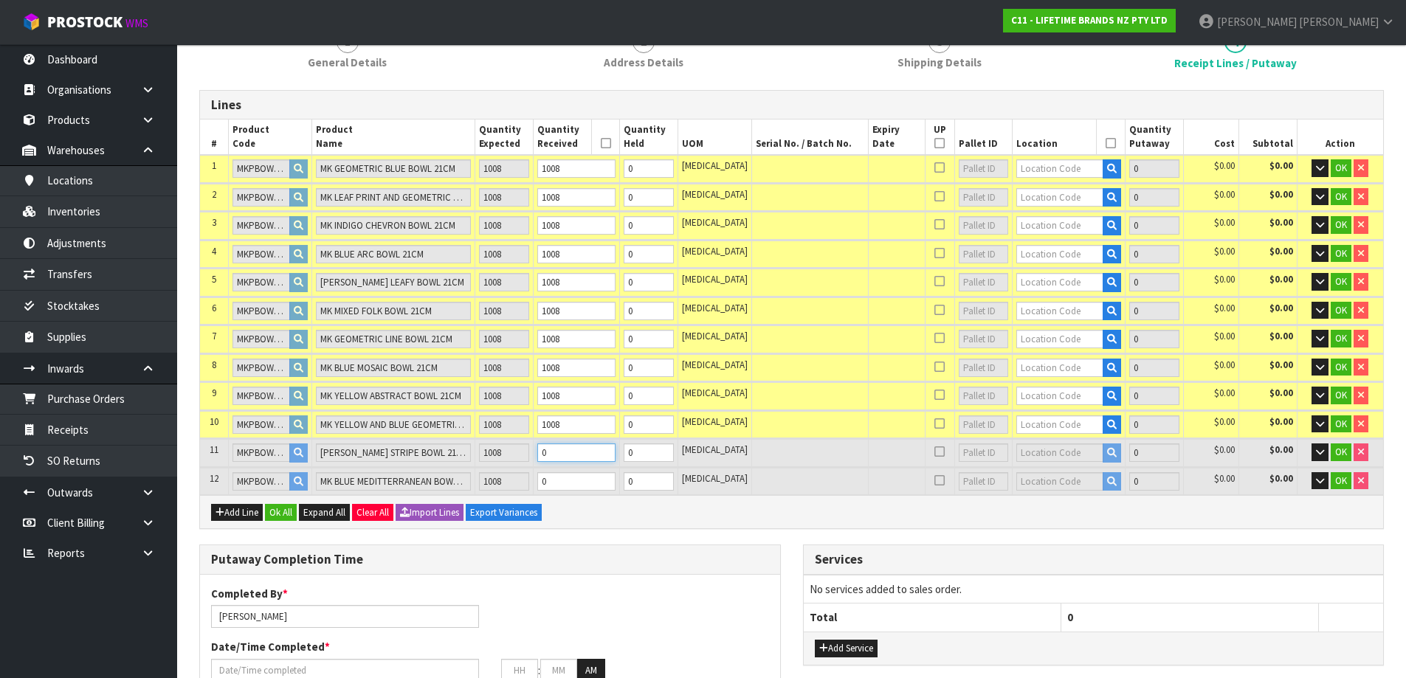
type input "24.29532"
type input "7119"
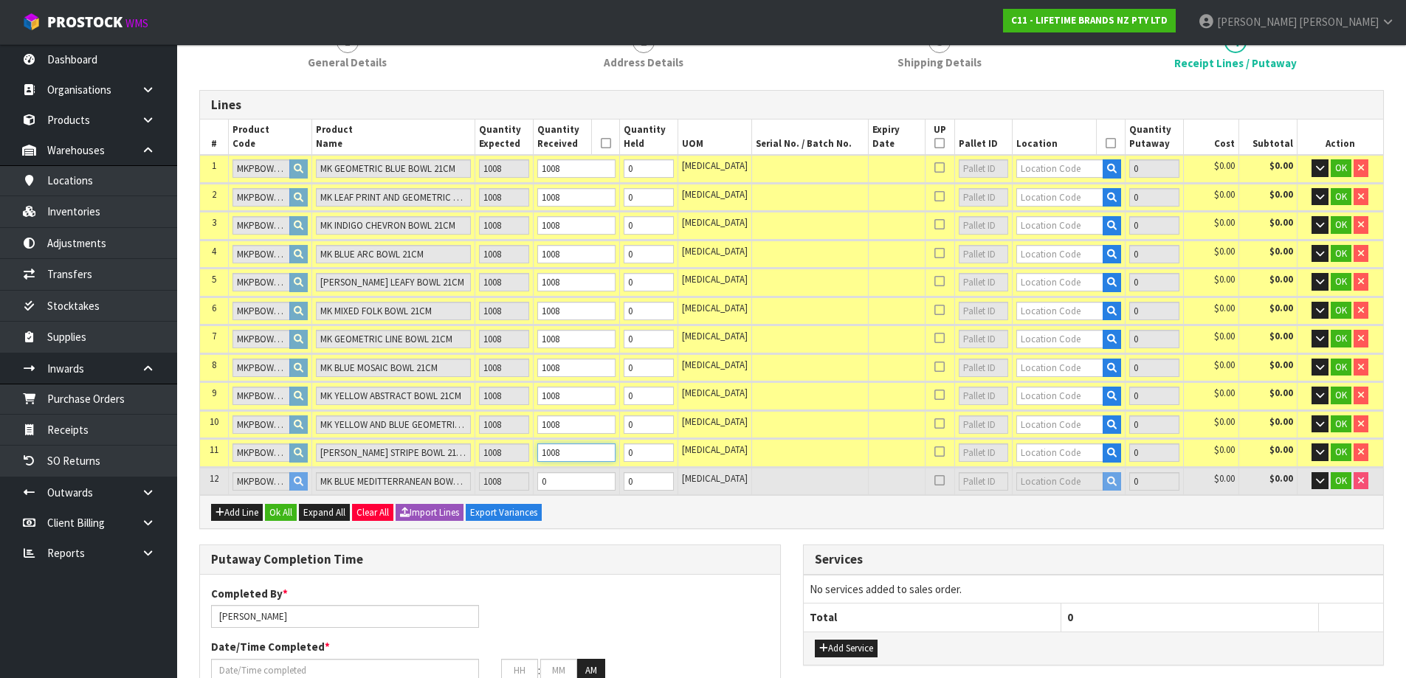
type input "1008"
click at [603, 481] on input "0" at bounding box center [576, 481] width 78 height 18
paste input "1008"
type input "756"
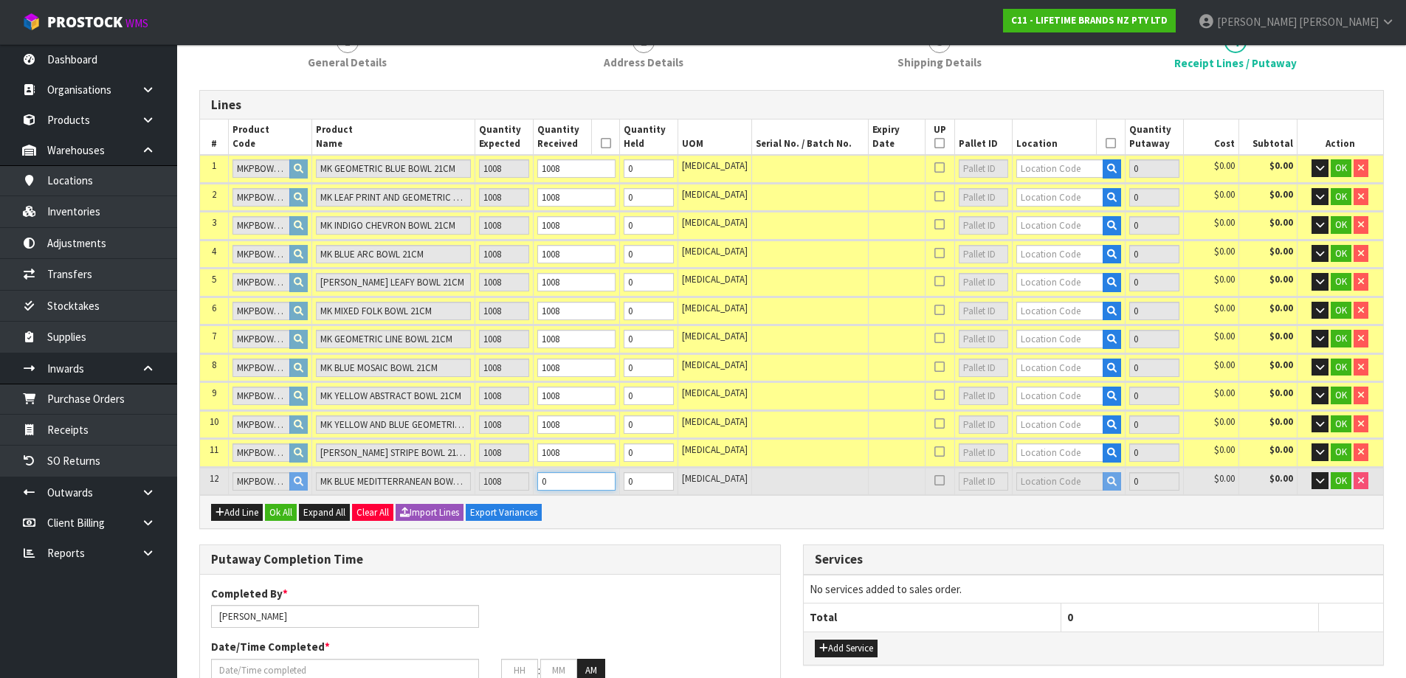
type input "26.32392"
type input "7875"
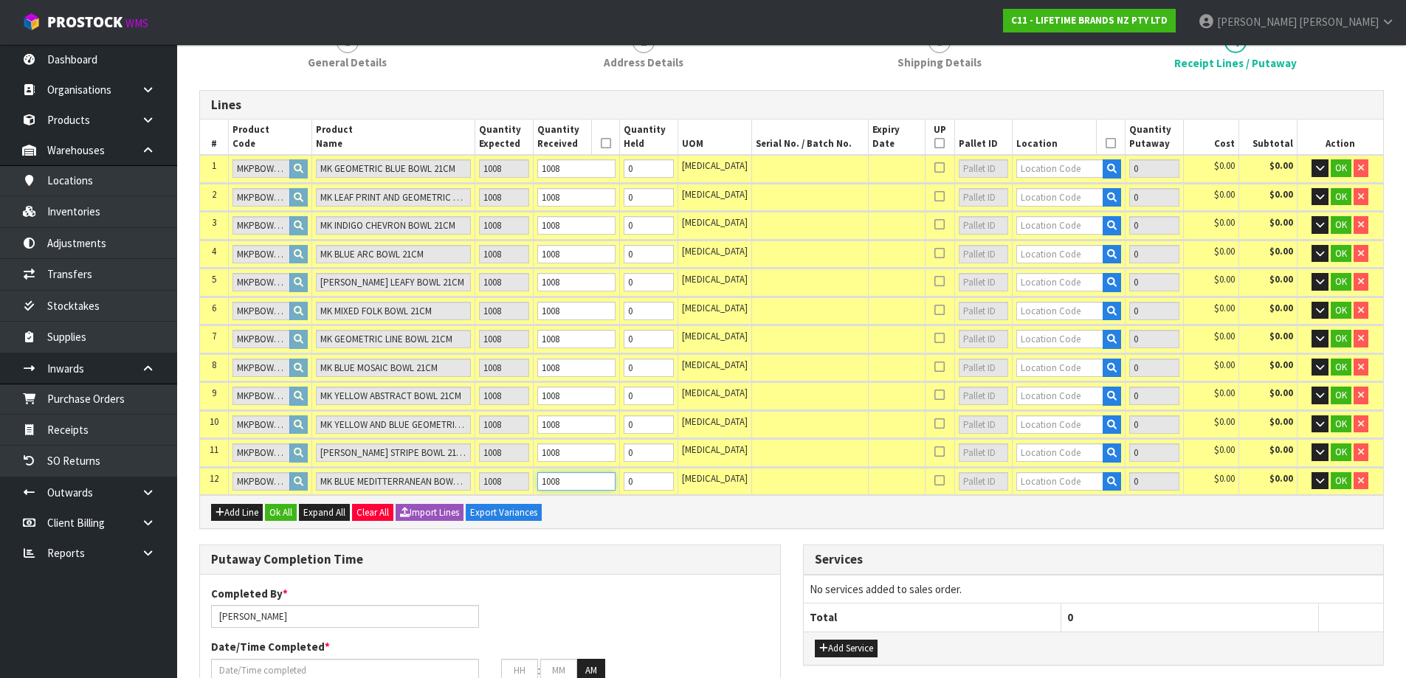
type input "1008"
click at [1072, 163] on input "text" at bounding box center [1059, 168] width 87 height 18
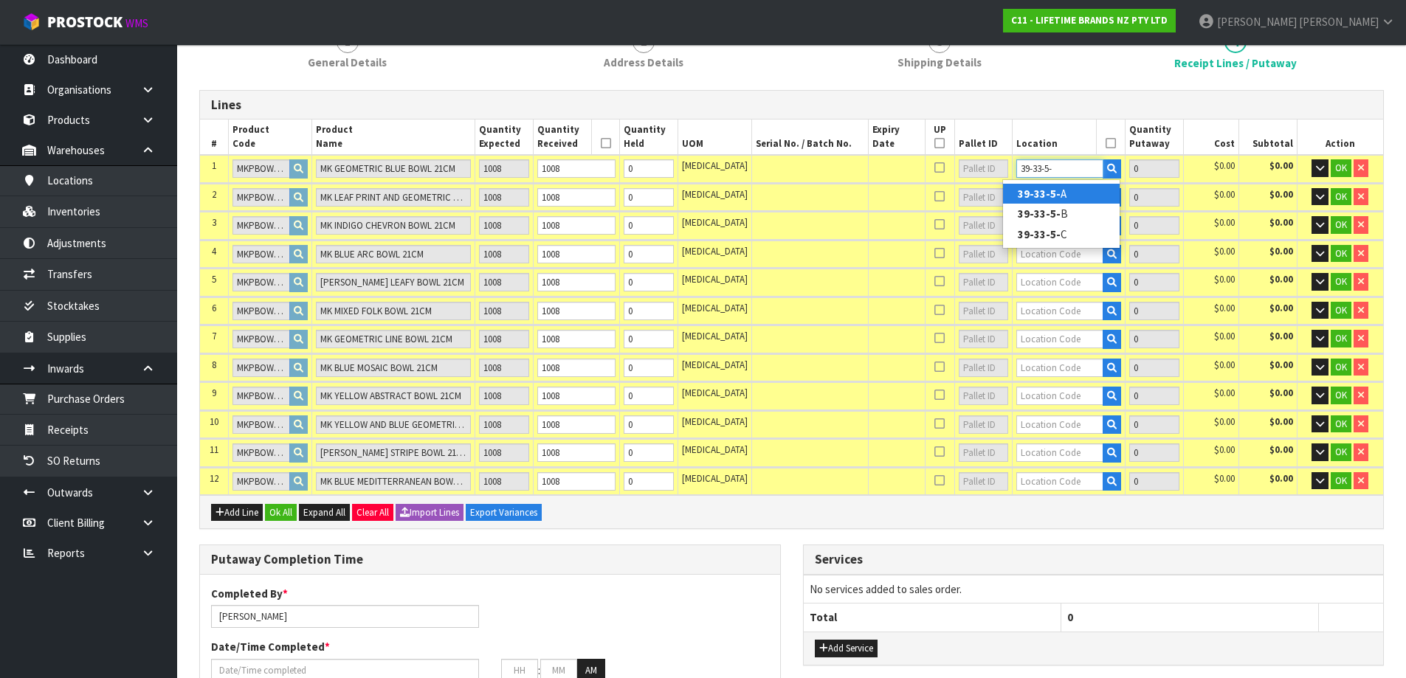
type input "39-33-5-A"
type input "1008"
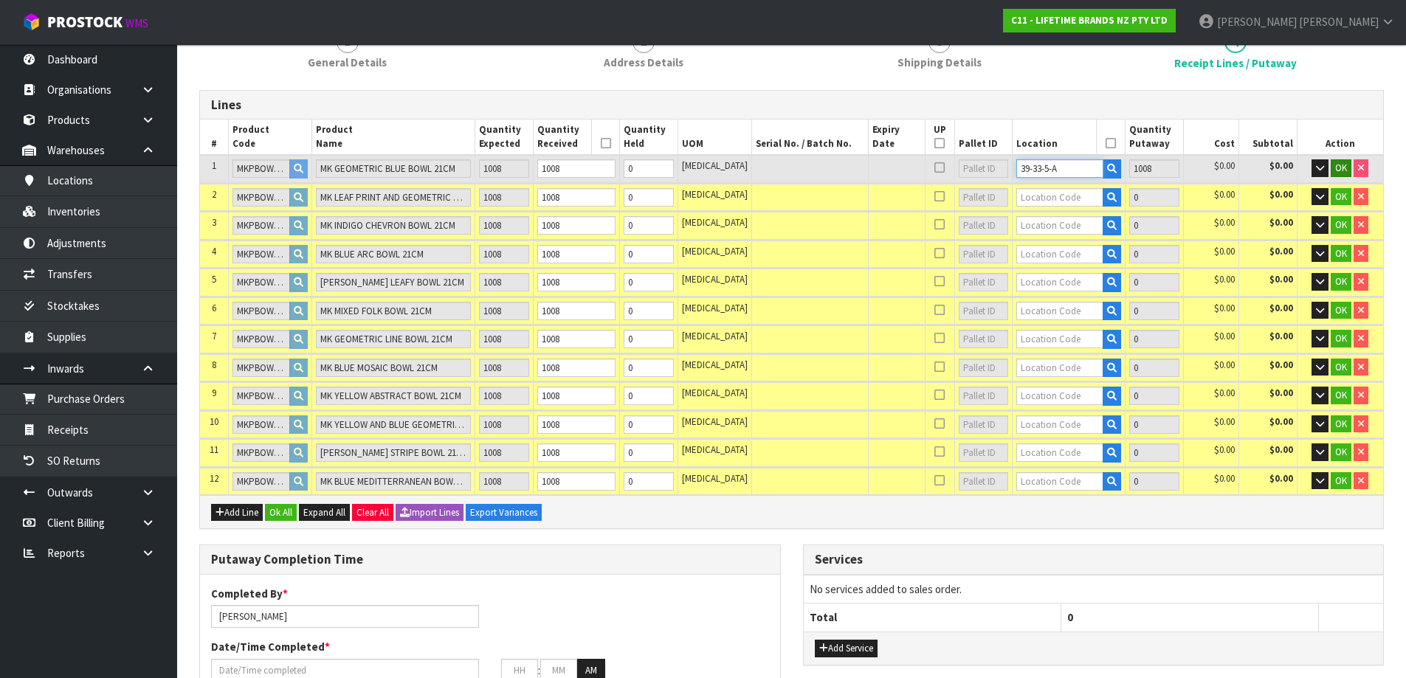
type input "39-33-5-A"
click at [1348, 168] on button "OK" at bounding box center [1341, 168] width 21 height 18
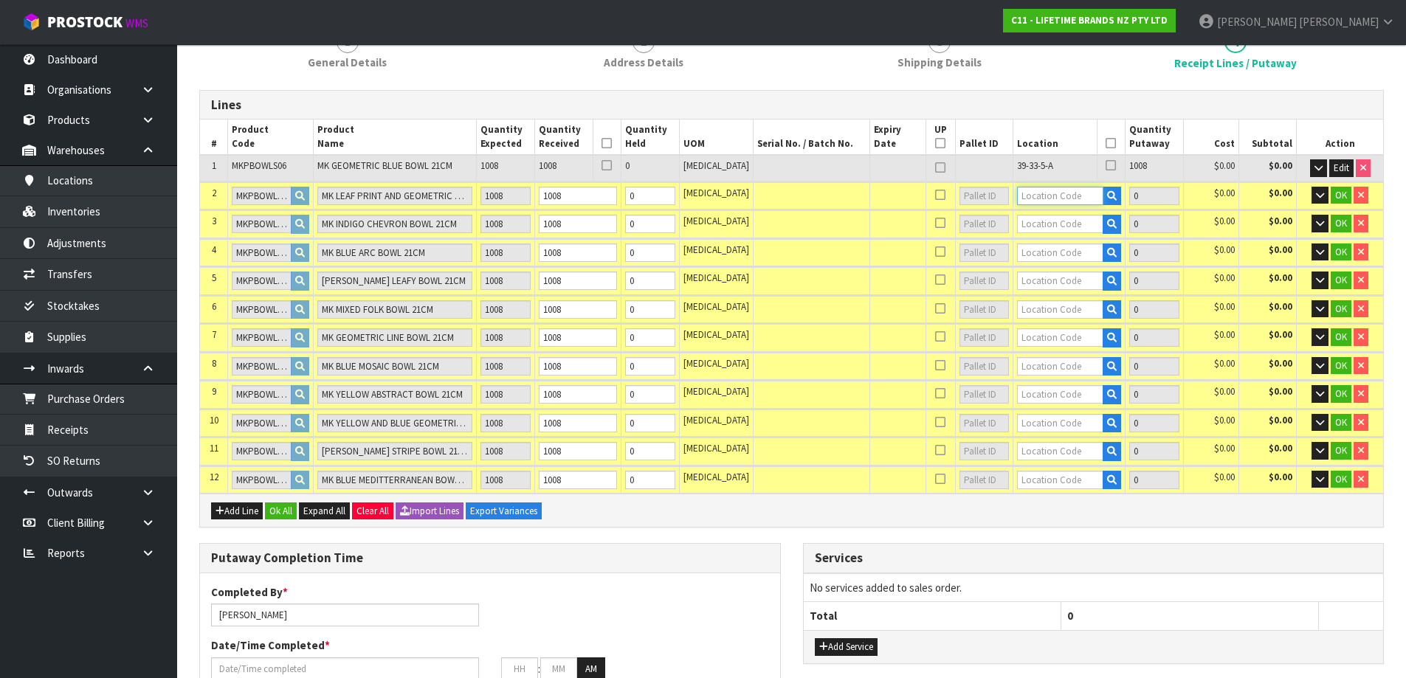
click at [1068, 198] on input "text" at bounding box center [1060, 196] width 86 height 18
click at [1107, 196] on icon "button" at bounding box center [1112, 196] width 10 height 10
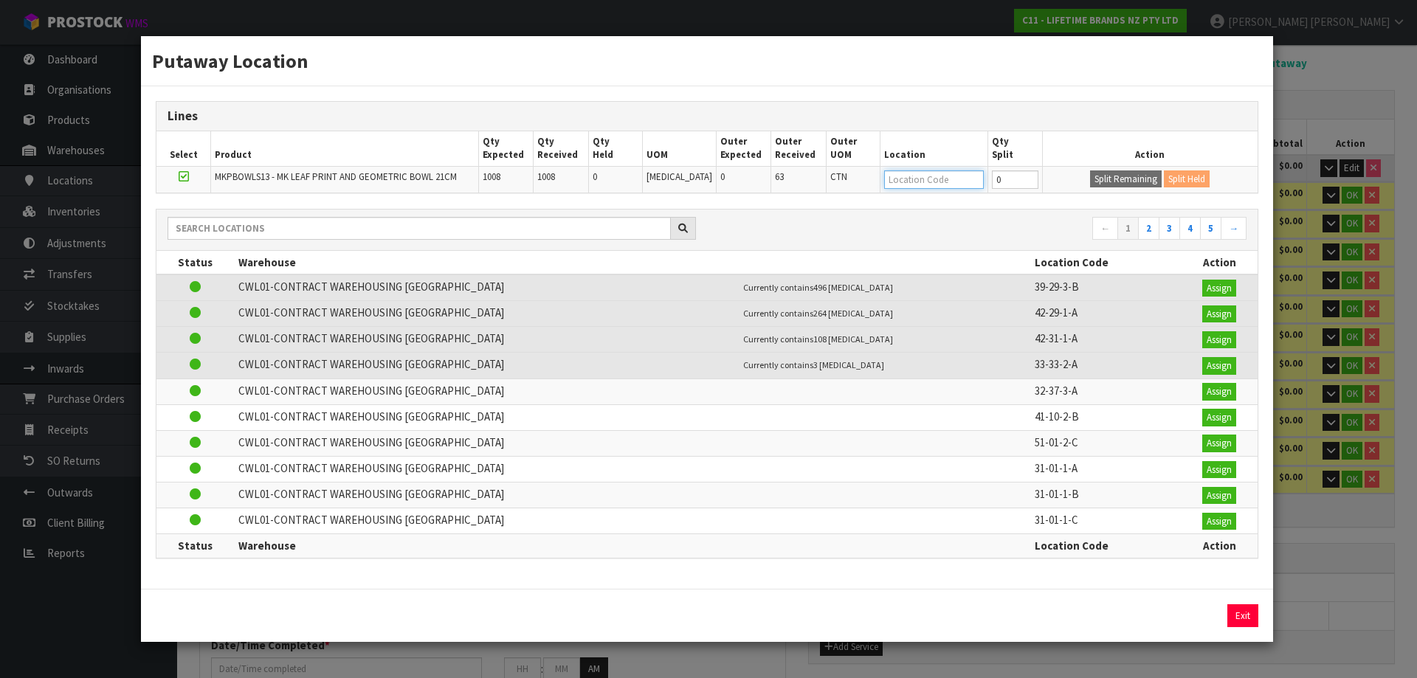
click at [908, 182] on input "text" at bounding box center [934, 180] width 100 height 18
type input "39-27-4-b"
type input "2016"
type input "39-27-4-B"
type input "1008"
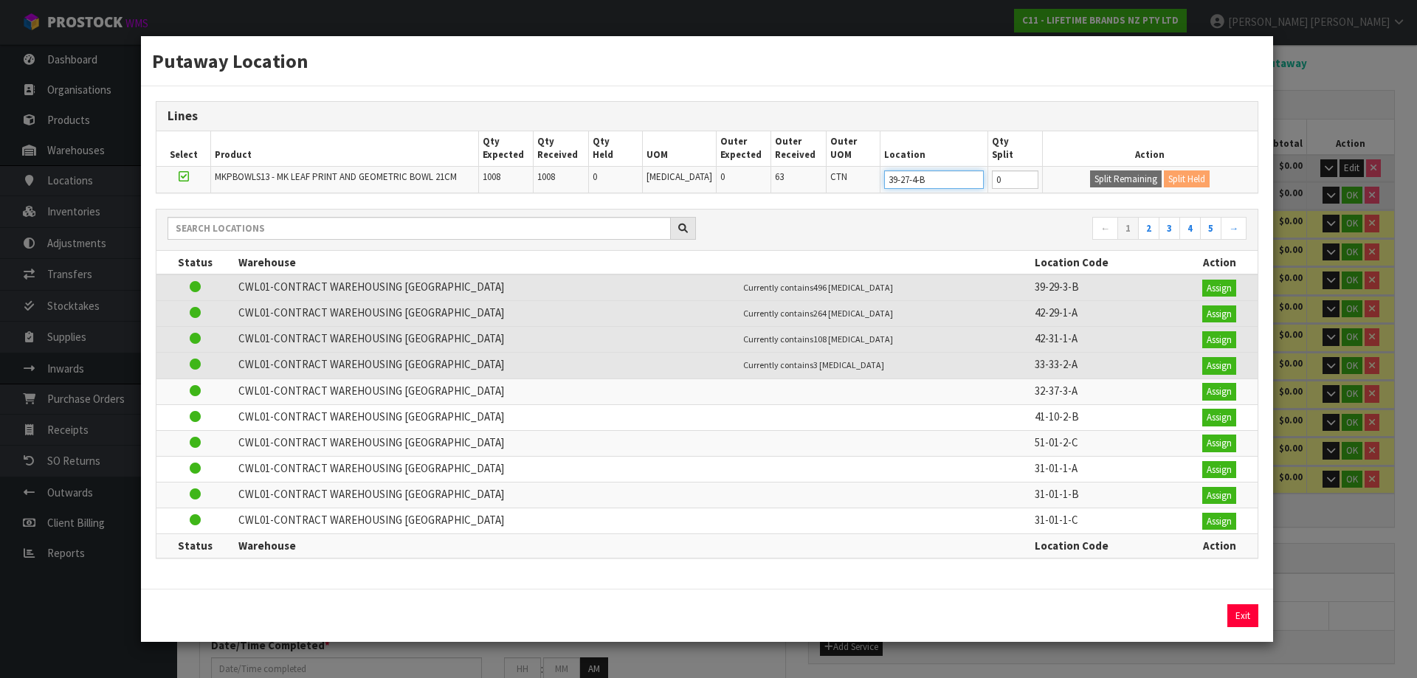
type input "39-27-4-B"
drag, startPoint x: 1006, startPoint y: 181, endPoint x: 985, endPoint y: 192, distance: 24.1
click at [988, 192] on td "0" at bounding box center [1015, 179] width 54 height 27
type input "496"
click at [1126, 179] on button "Split Remaining" at bounding box center [1126, 180] width 72 height 18
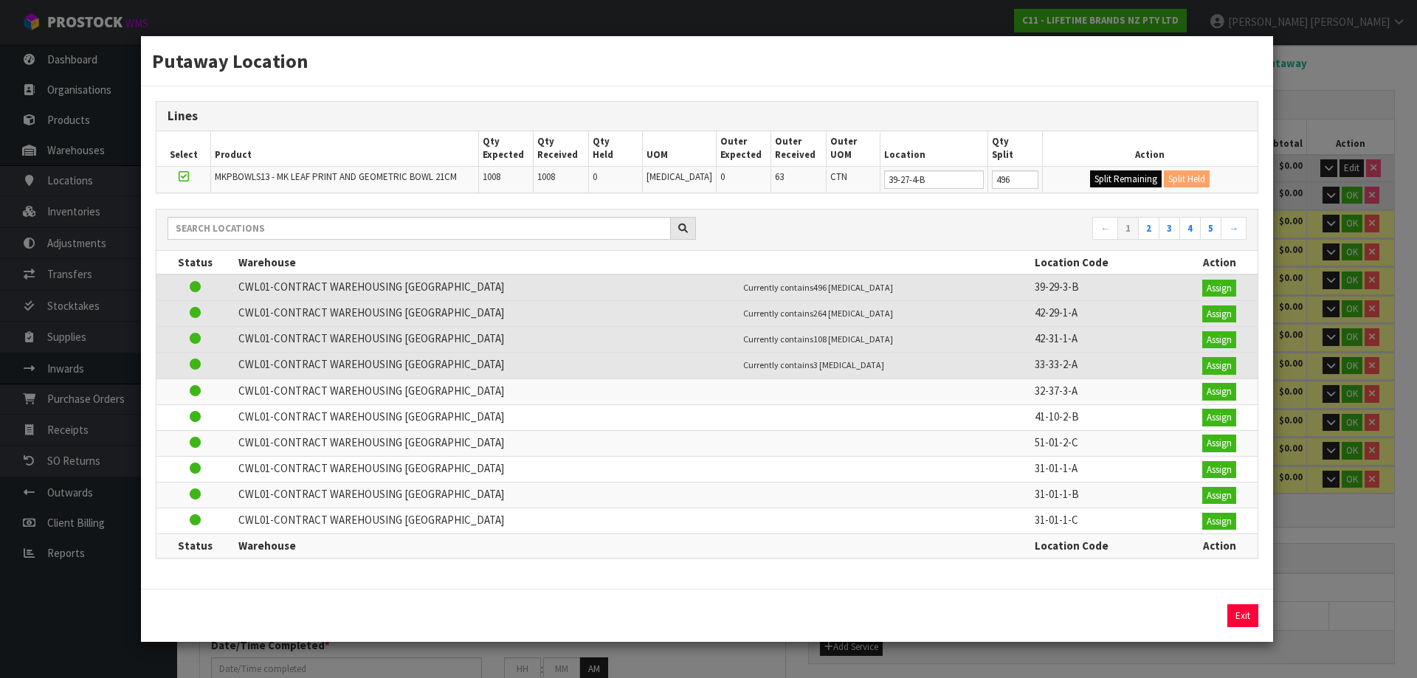
type input "496"
type input "0"
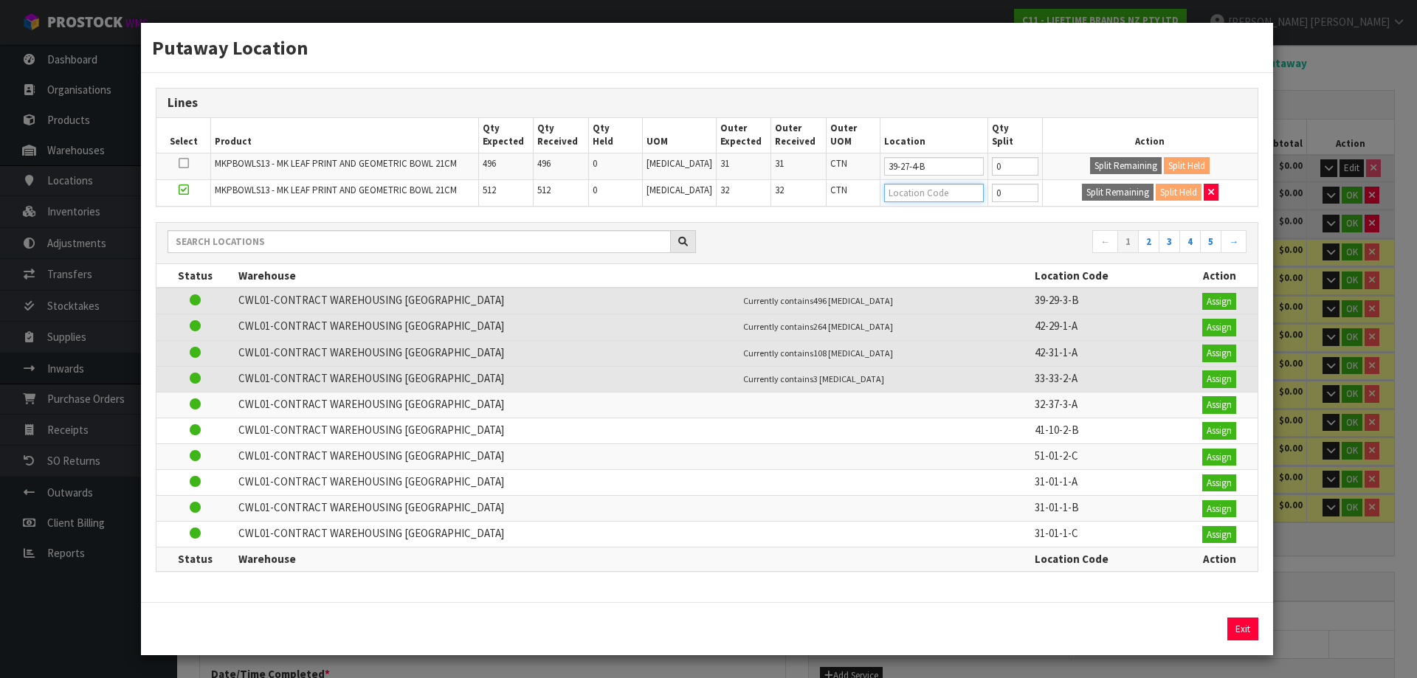
click at [923, 199] on input "text" at bounding box center [934, 193] width 100 height 18
type input "5"
type input "39"
type input "1504"
type input "0"
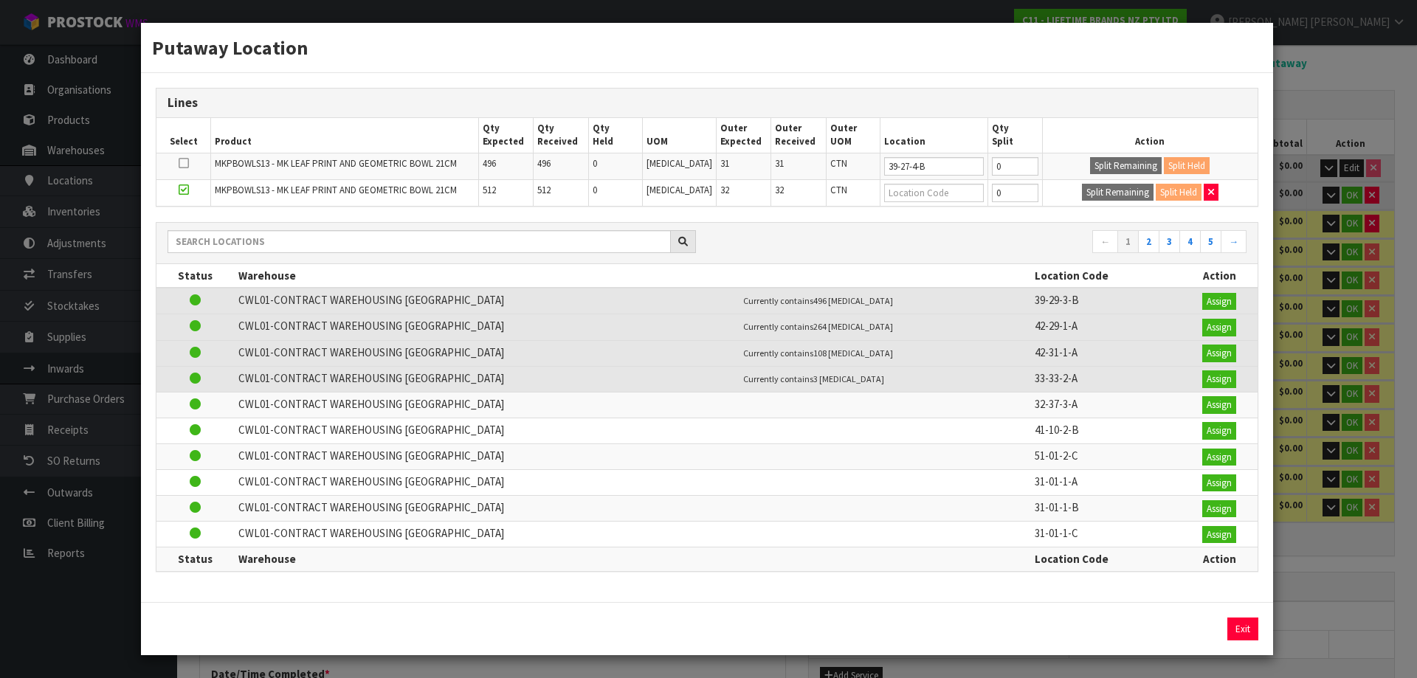
click at [988, 189] on td "0" at bounding box center [1015, 192] width 54 height 27
click at [932, 199] on input "text" at bounding box center [934, 193] width 100 height 18
type input "39-29-4-b"
type input "2016"
type input "39-29-4-B"
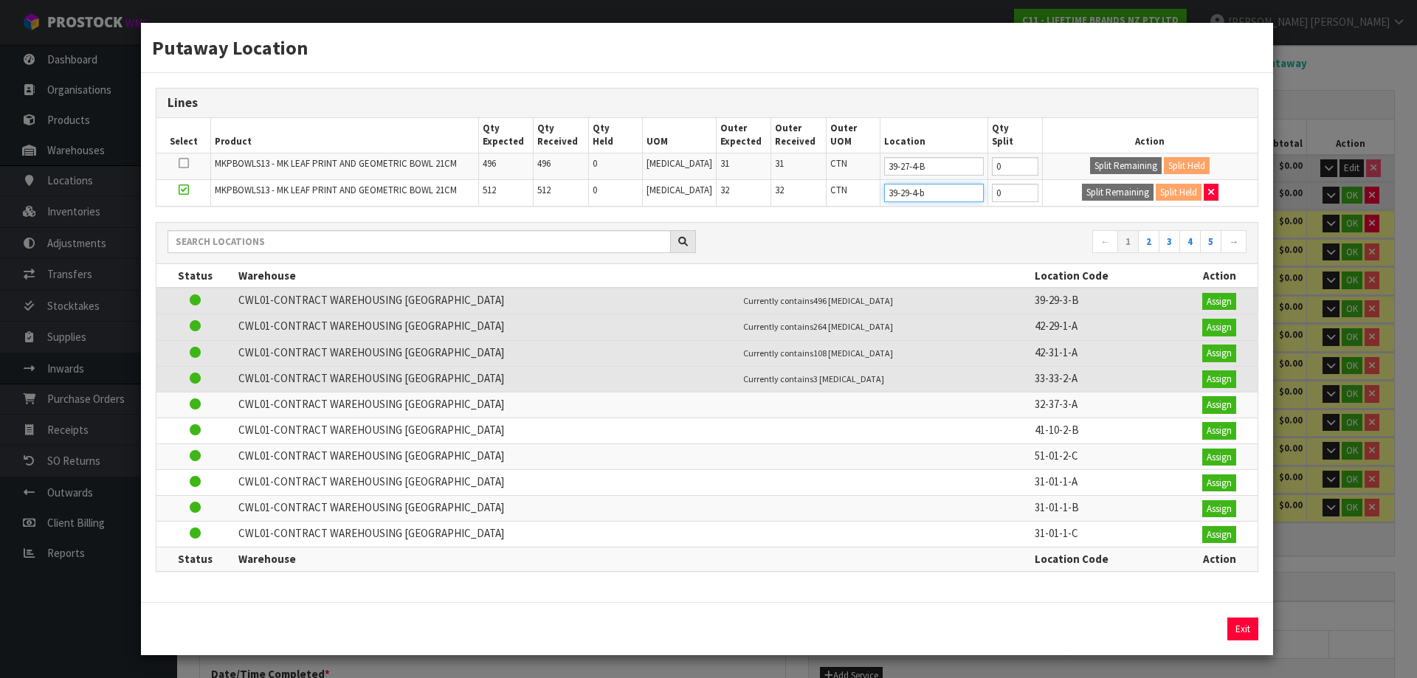
type input "512"
type input "39-29-4-B"
click at [1297, 184] on div "Putaway Location Lines Select Product Qty Expected Qty Received Qty Held UOM Ou…" at bounding box center [708, 339] width 1417 height 678
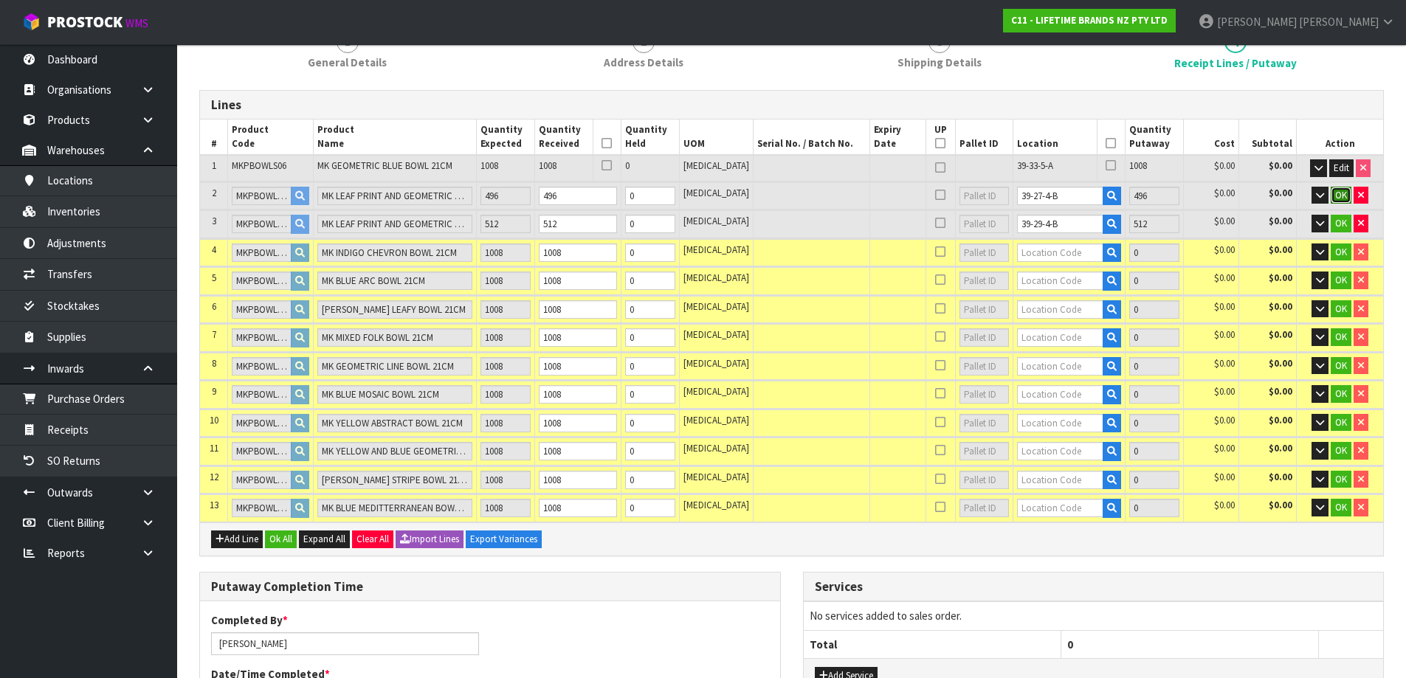
click at [1335, 201] on span "OK" at bounding box center [1341, 195] width 12 height 13
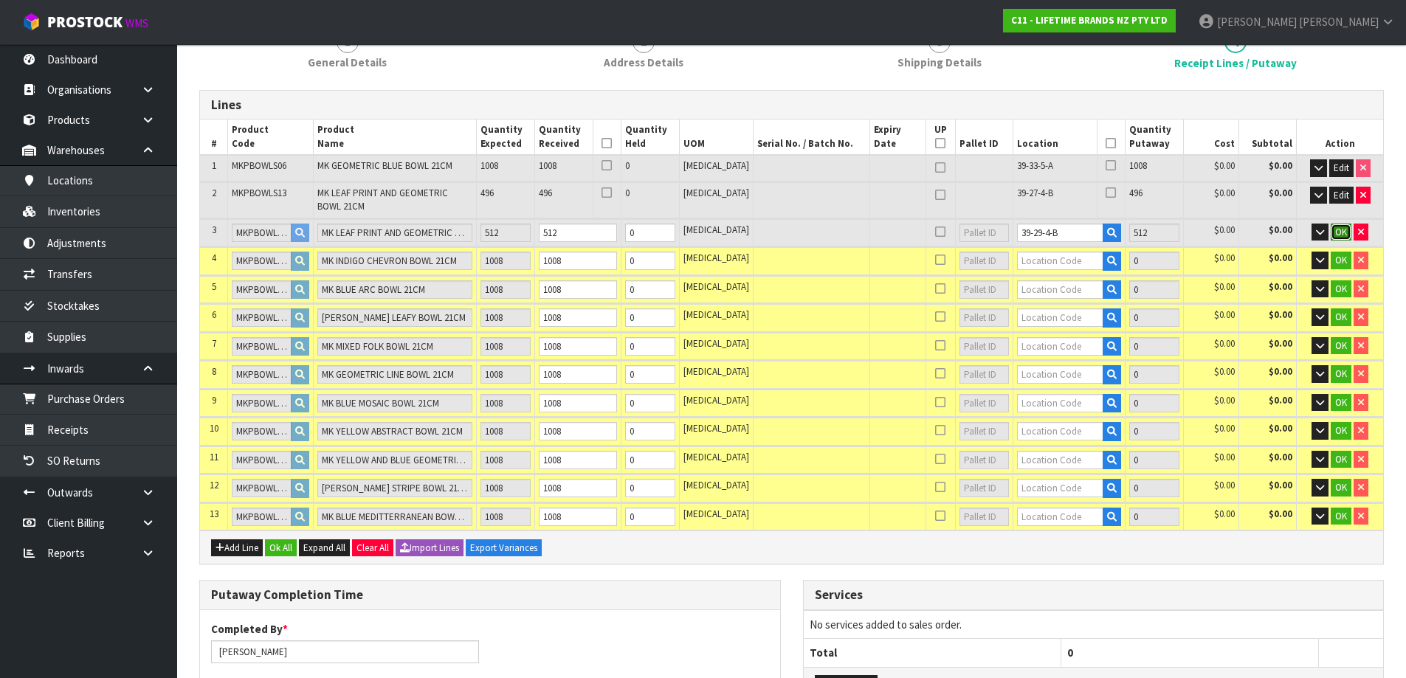
click at [1341, 224] on button "OK" at bounding box center [1341, 233] width 21 height 18
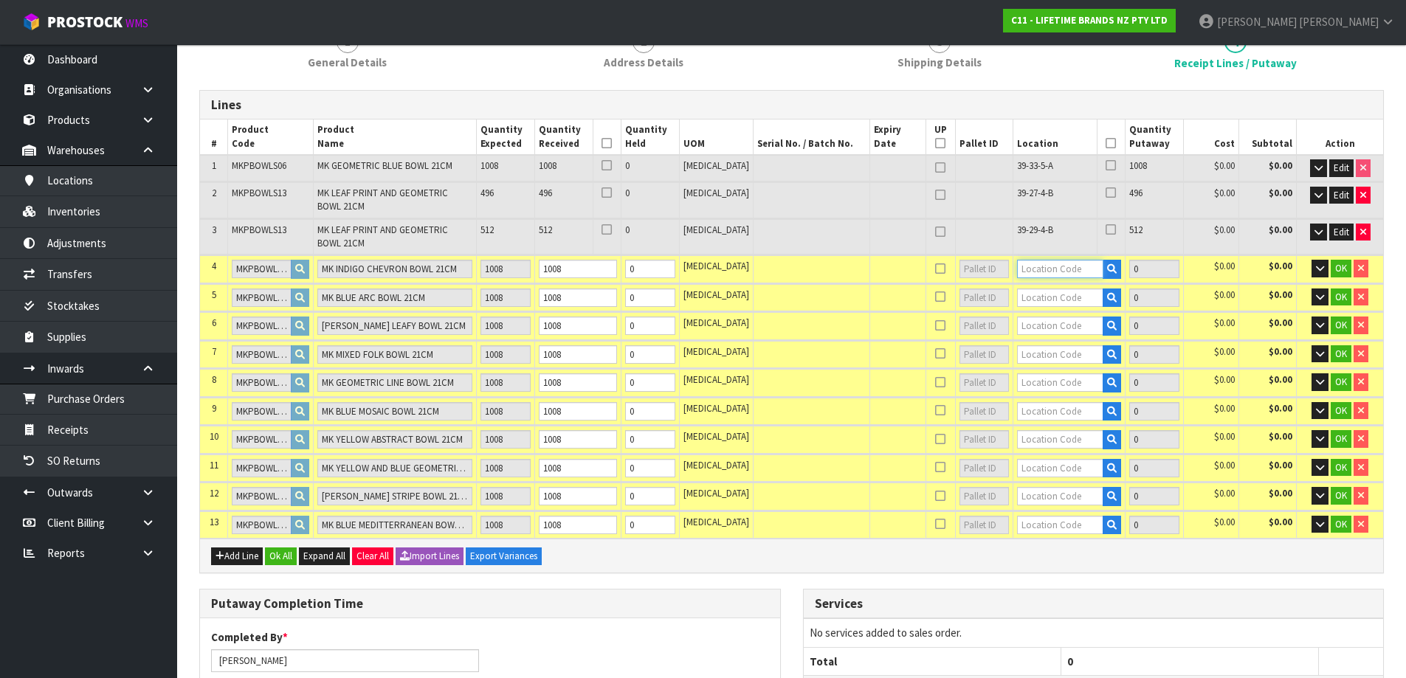
click at [1053, 277] on input "text" at bounding box center [1060, 269] width 86 height 18
click at [1103, 264] on button "button" at bounding box center [1112, 269] width 18 height 19
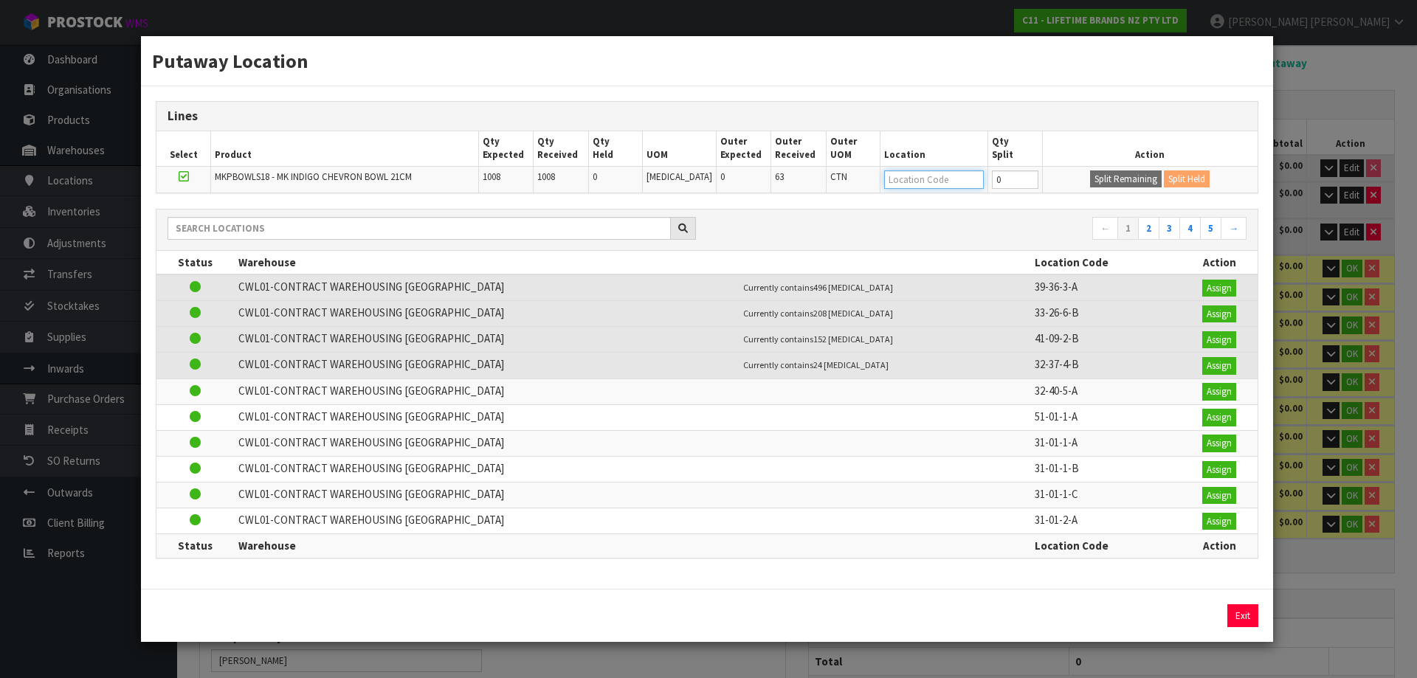
click at [923, 186] on input "text" at bounding box center [934, 180] width 100 height 18
type input "39-31-4-a"
type input "3024"
type input "39-31-4-A"
type input "1008"
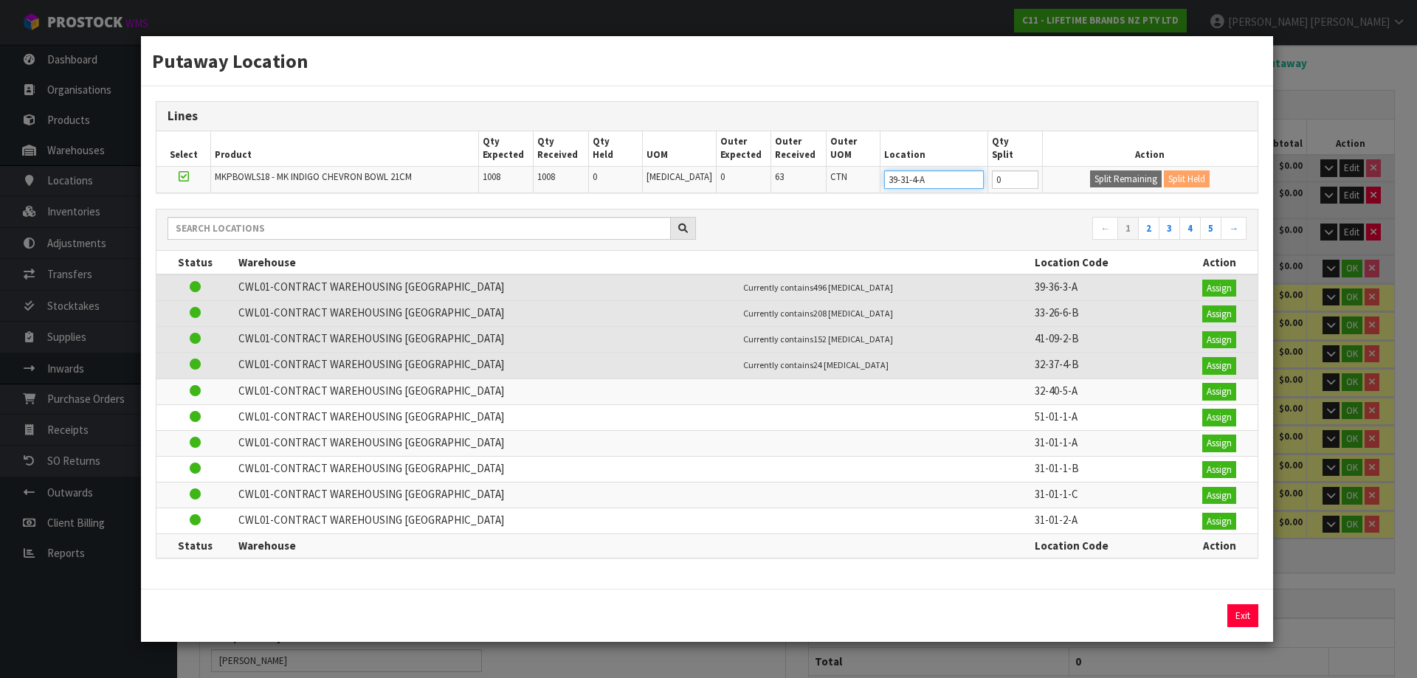
type input "39-31-4-A"
drag, startPoint x: 1018, startPoint y: 174, endPoint x: 971, endPoint y: 198, distance: 52.8
click at [992, 189] on input "1" at bounding box center [1015, 180] width 46 height 18
type input "512"
click at [1119, 177] on button "Split Remaining" at bounding box center [1126, 180] width 72 height 18
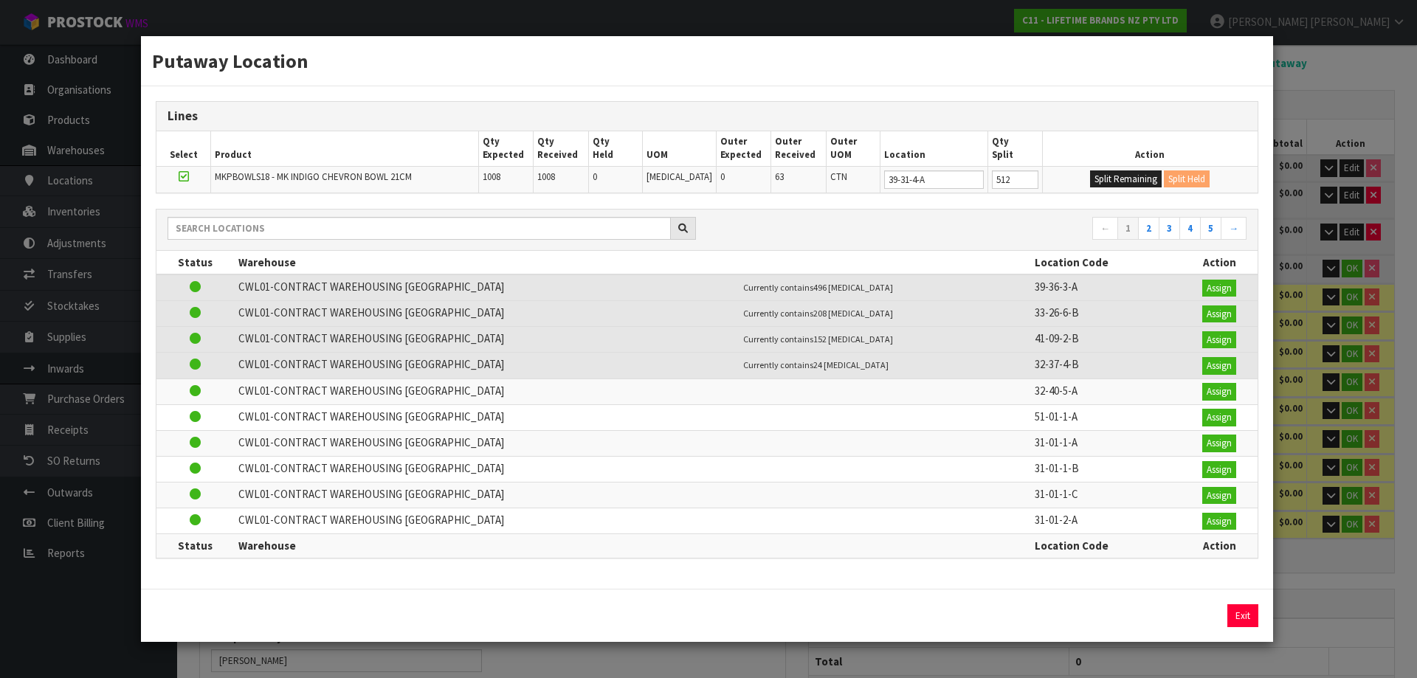
type input "512"
type input "0"
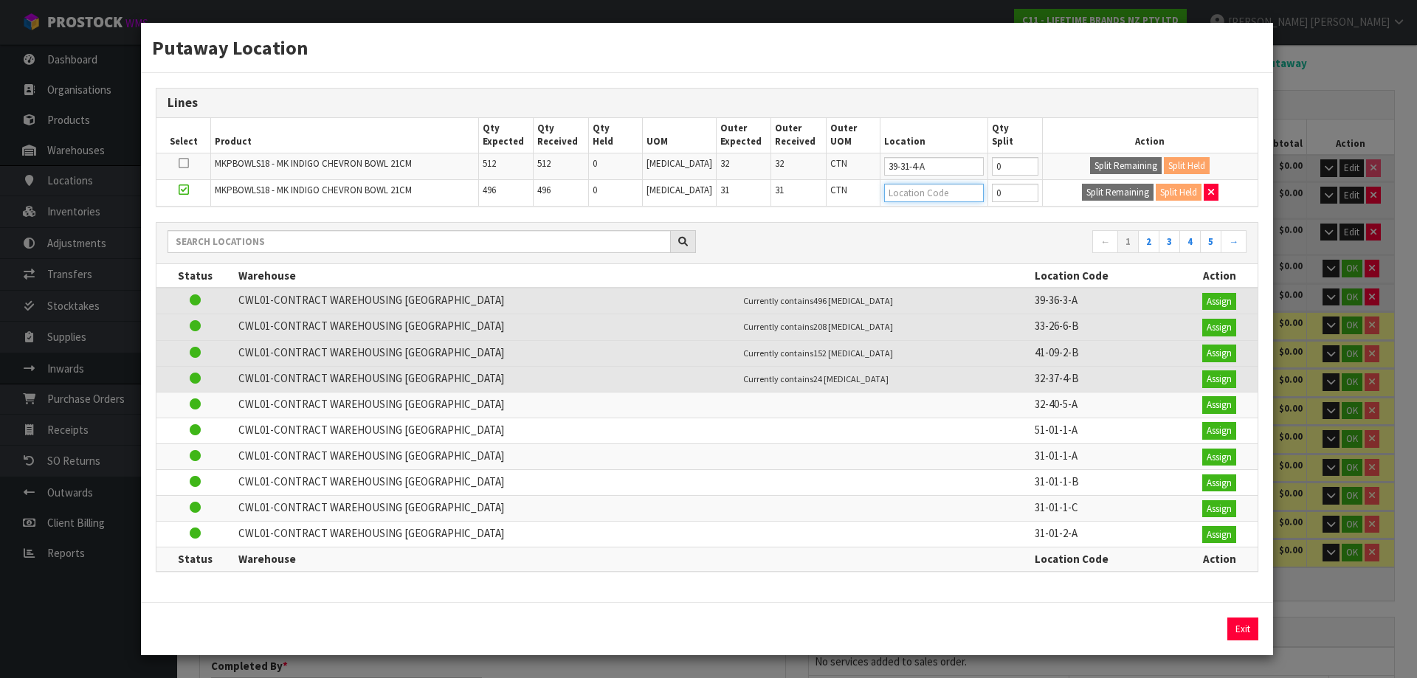
click at [919, 187] on input "text" at bounding box center [934, 193] width 100 height 18
type input "39-33-4-b"
type input "39-33-4-B"
click at [1310, 195] on div "Putaway Location Lines Select Product Qty Expected Qty Received Qty Held UOM Ou…" at bounding box center [708, 339] width 1417 height 678
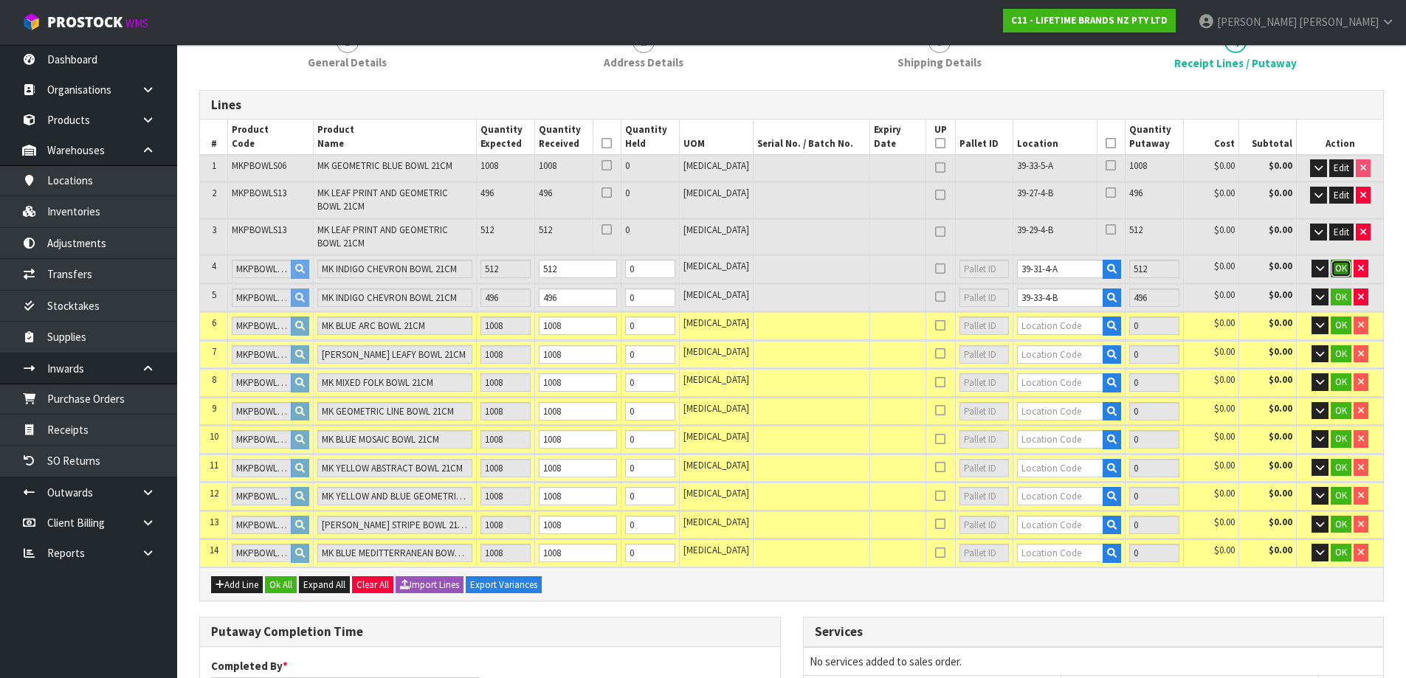
click at [1340, 266] on span "OK" at bounding box center [1341, 268] width 12 height 13
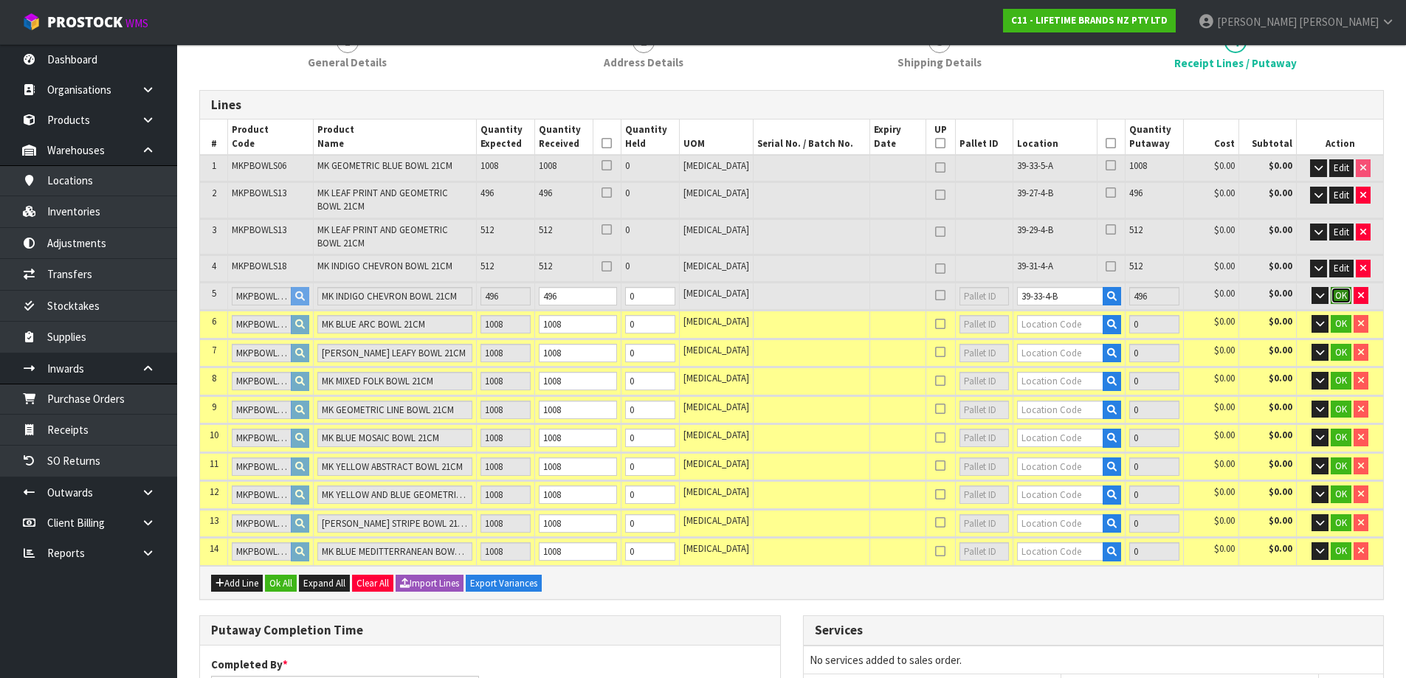
click at [1346, 292] on button "OK" at bounding box center [1341, 296] width 21 height 18
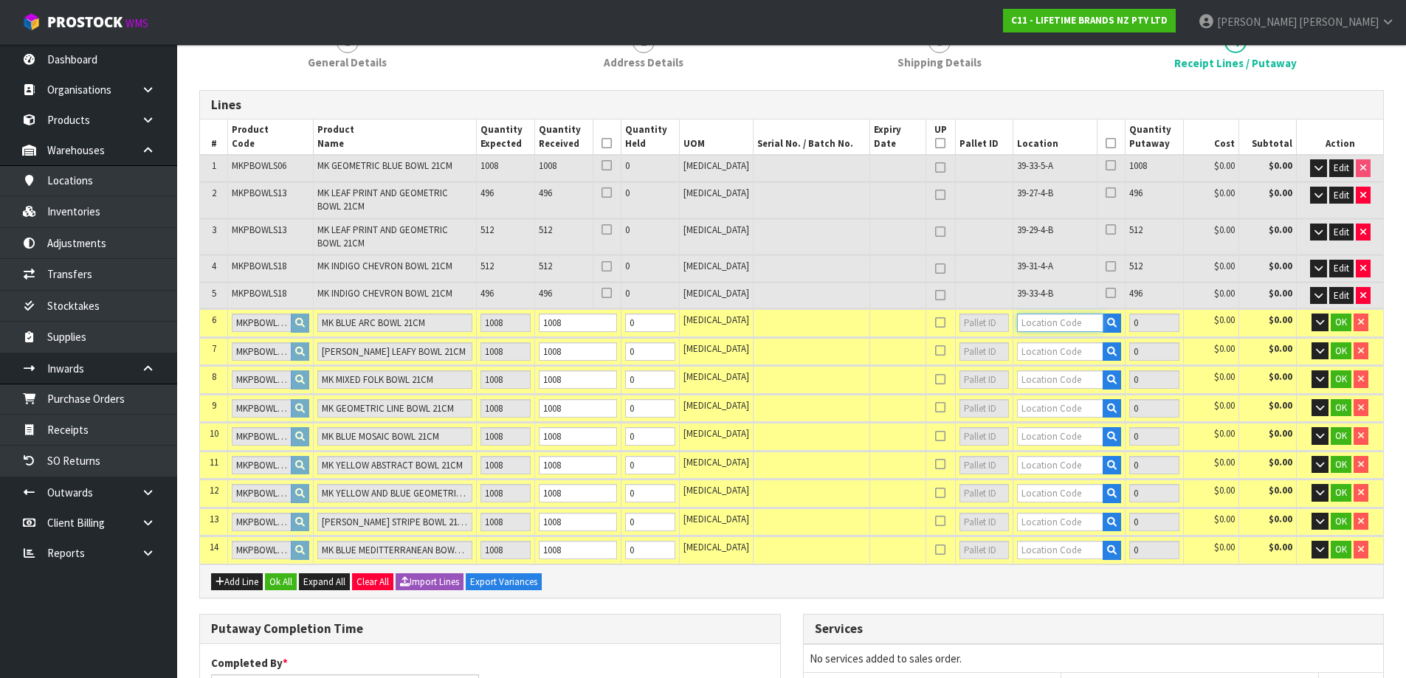
click at [1025, 327] on input "text" at bounding box center [1060, 323] width 86 height 18
click at [1107, 324] on icon "button" at bounding box center [1112, 323] width 10 height 10
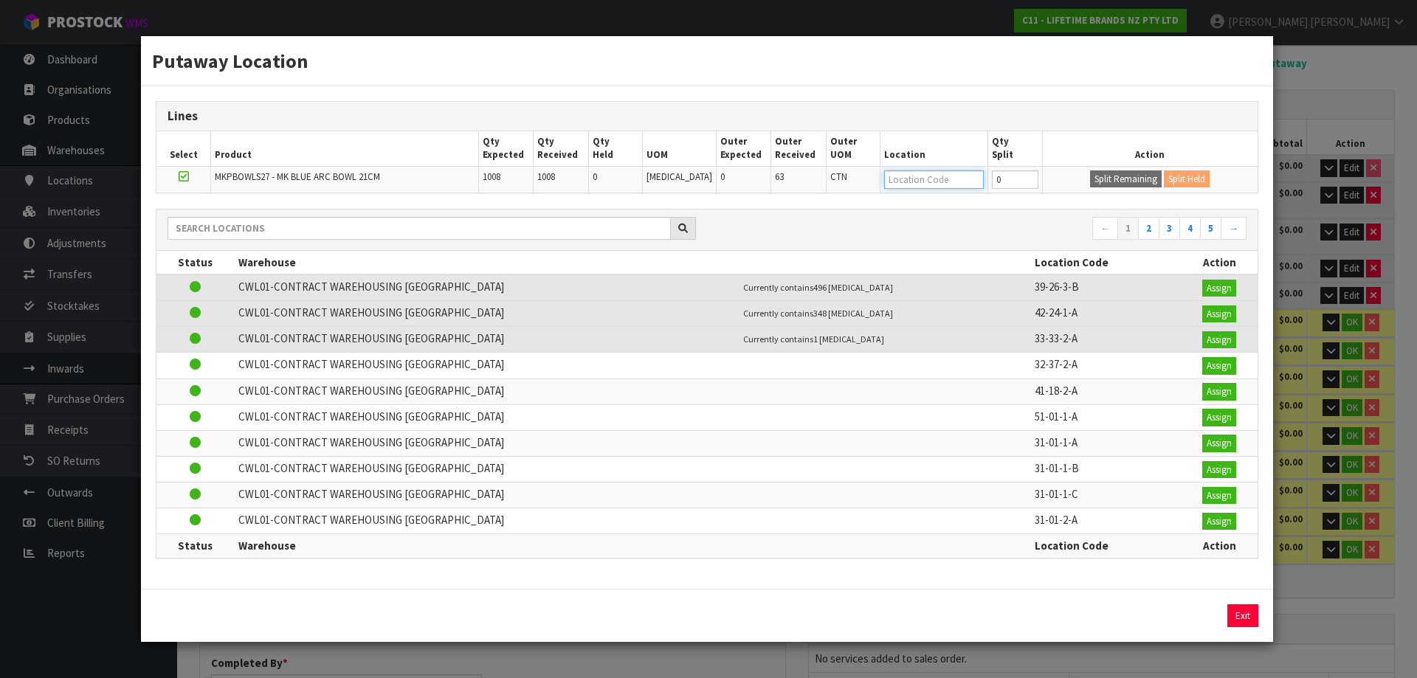
click at [924, 178] on input "text" at bounding box center [934, 180] width 100 height 18
type input "39-33-4-a"
type input "4032"
type input "39-33-4-A"
type input "1008"
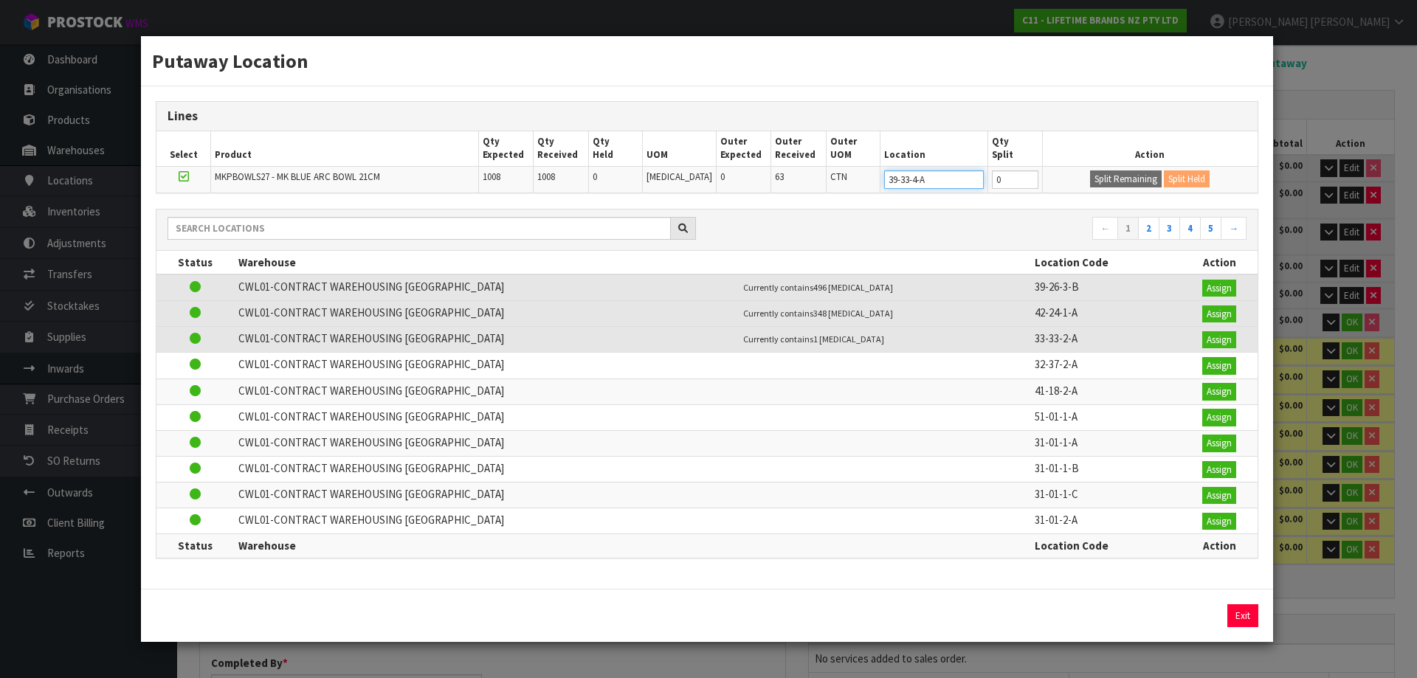
type input "39-33-4-A"
drag, startPoint x: 999, startPoint y: 182, endPoint x: 957, endPoint y: 174, distance: 42.7
click at [957, 174] on tr "MKPBOWLS27 - MK BLUE ARC BOWL 21CM 1008 1008 0 [MEDICAL_DATA] 0 63 CTN 39-33-4-…" at bounding box center [706, 179] width 1101 height 27
type input "496"
click at [1139, 184] on button "Split Remaining" at bounding box center [1126, 180] width 72 height 18
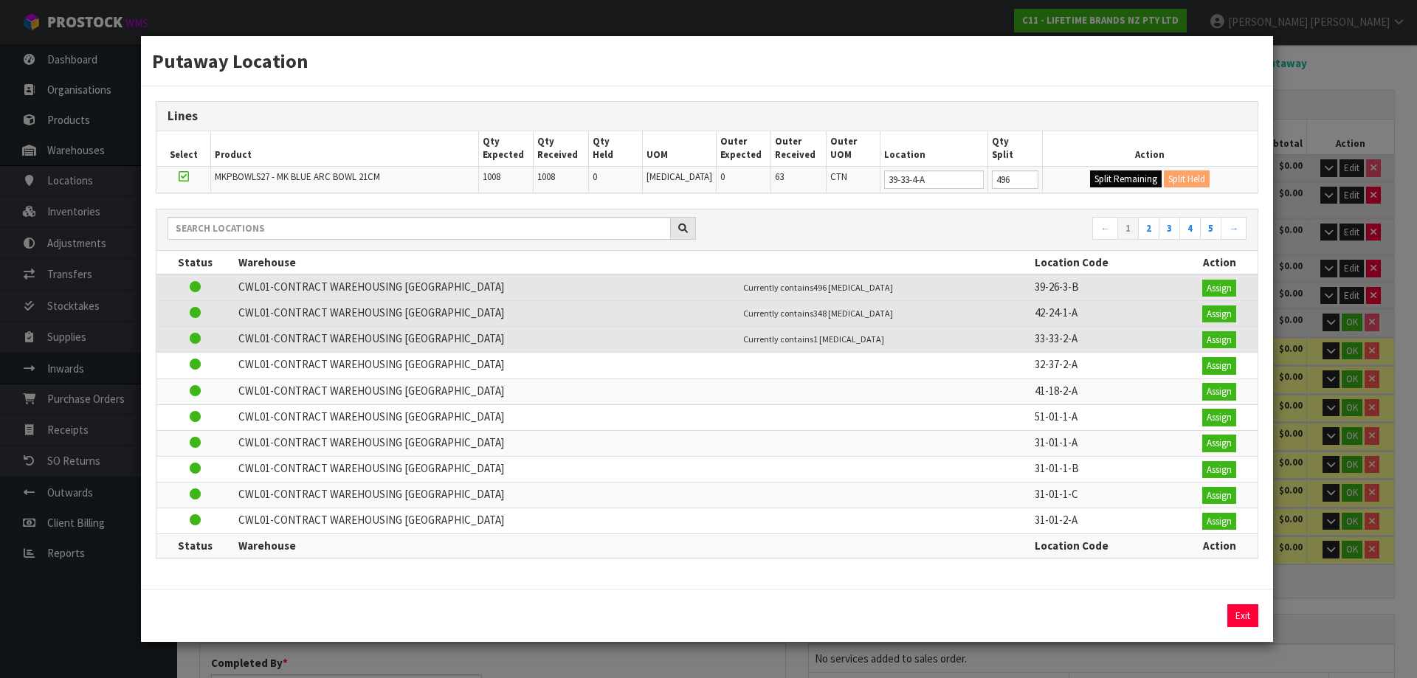
type input "496"
type input "0"
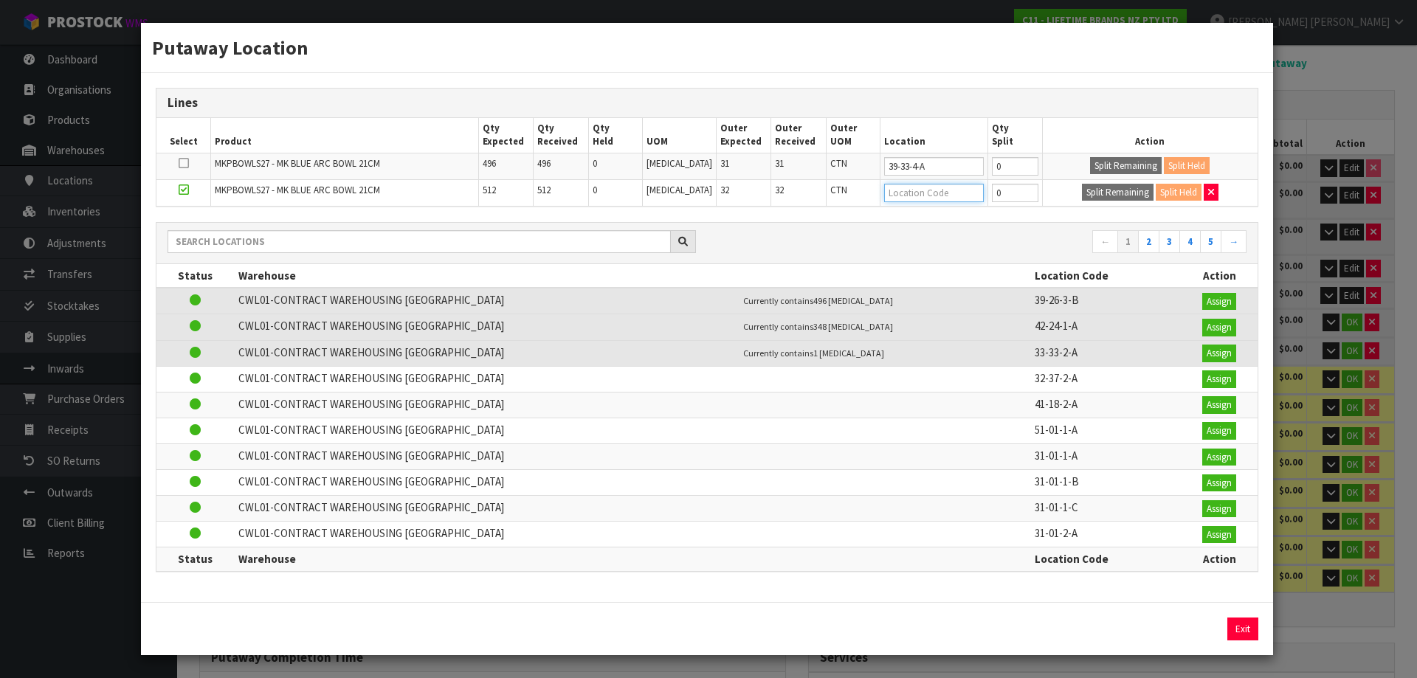
click at [946, 187] on input "text" at bounding box center [934, 193] width 100 height 18
type input "39-35-4-b"
type input "39-35-4-B"
click at [1310, 221] on div "Putaway Location Lines Select Product Qty Expected Qty Received Qty Held UOM Ou…" at bounding box center [708, 339] width 1417 height 678
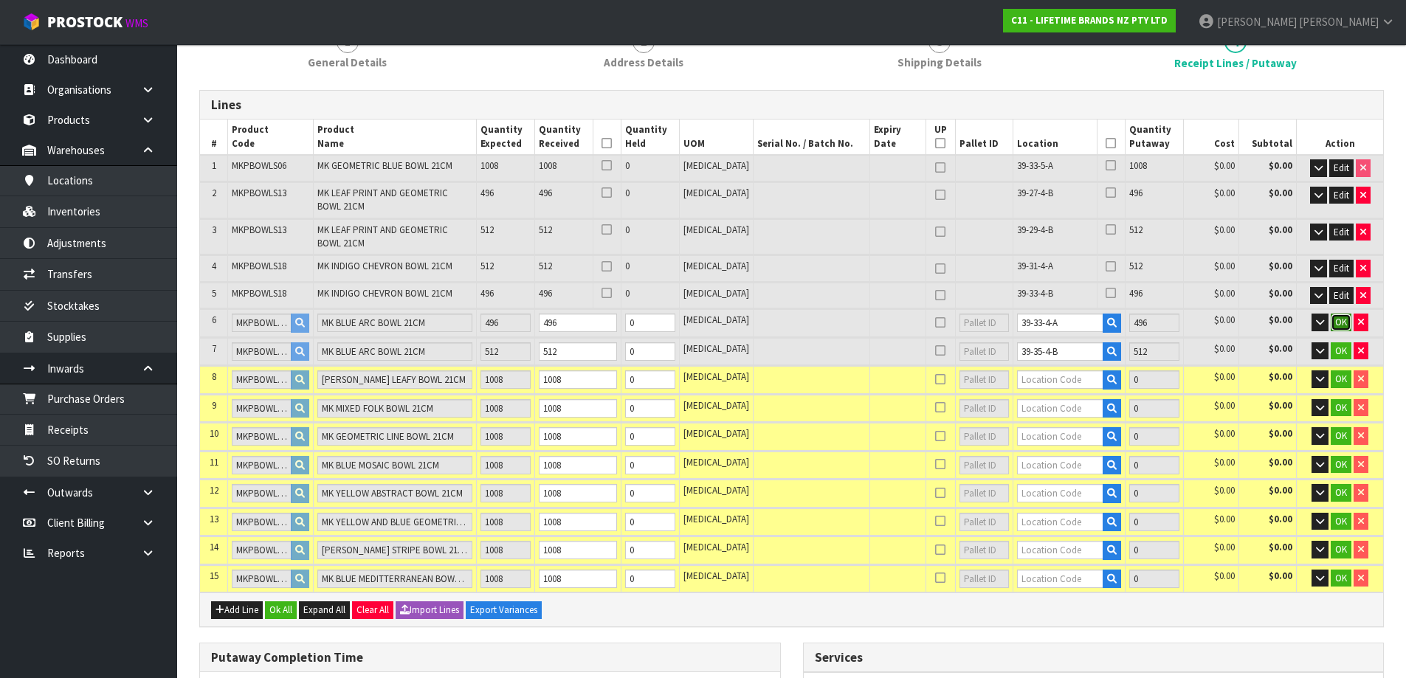
click at [1335, 324] on span "OK" at bounding box center [1341, 322] width 12 height 13
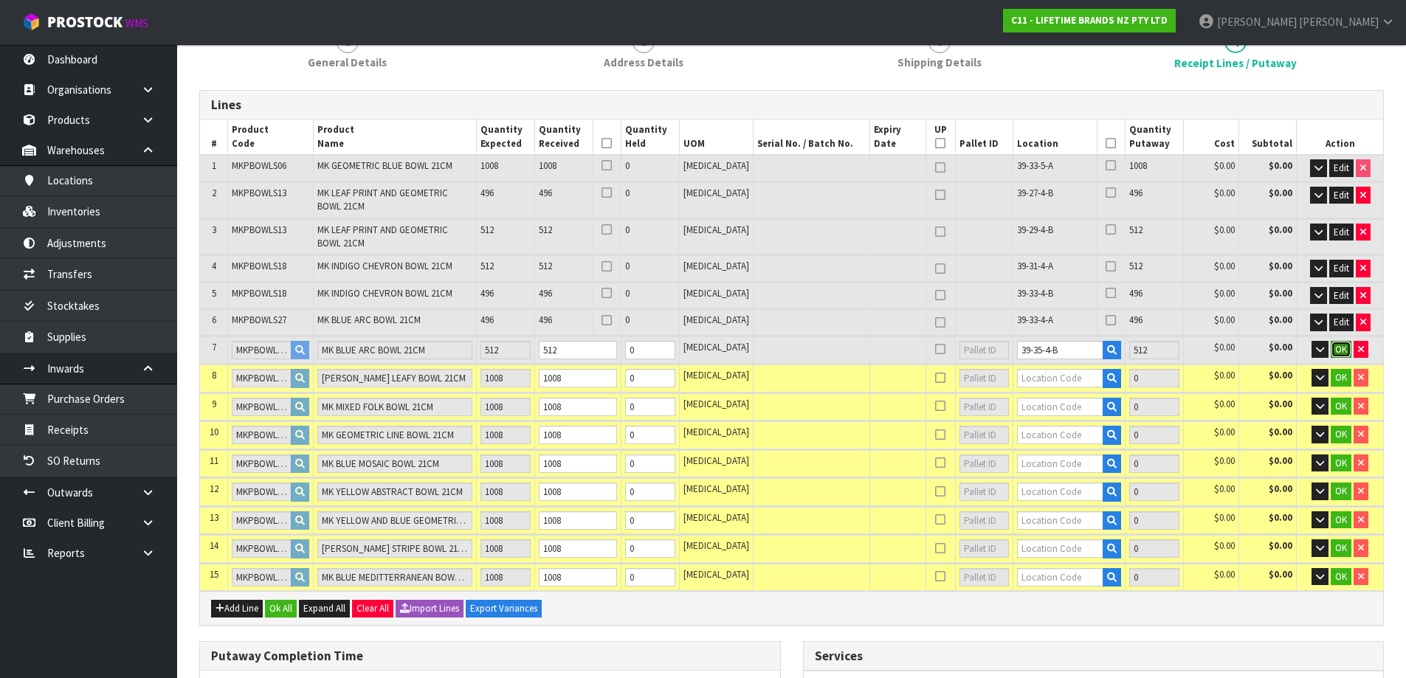
click at [1338, 347] on span "OK" at bounding box center [1341, 349] width 12 height 13
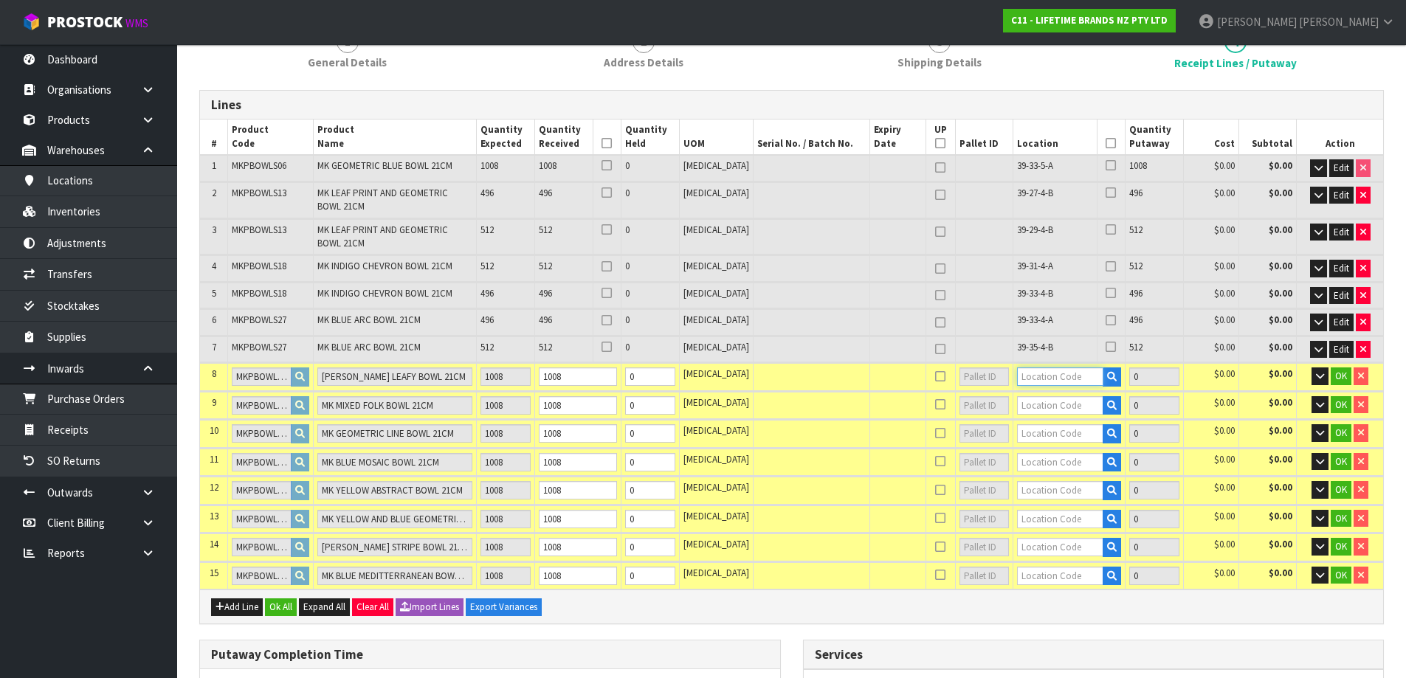
click at [1024, 380] on input "text" at bounding box center [1060, 377] width 86 height 18
type input "37-04-1-B"
type input "5040"
type input "1008"
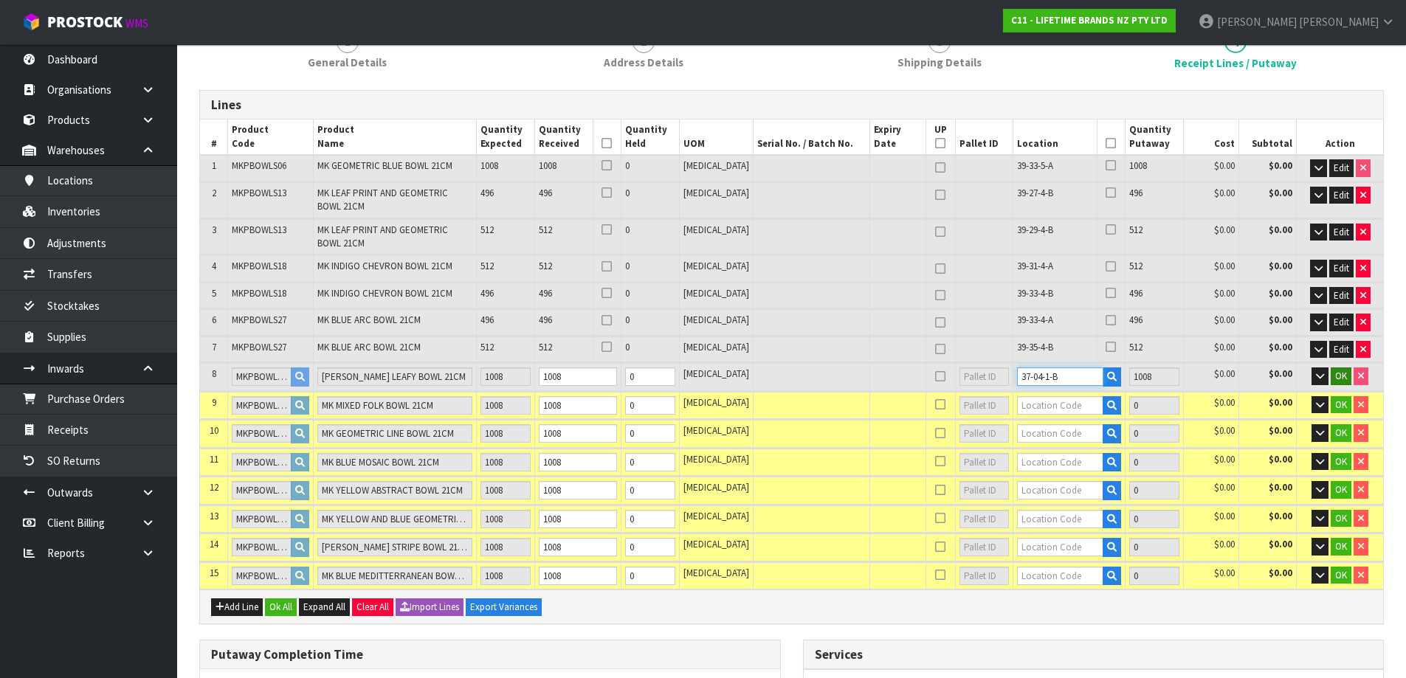
type input "37-04-1-B"
click at [1343, 377] on span "OK" at bounding box center [1341, 376] width 12 height 13
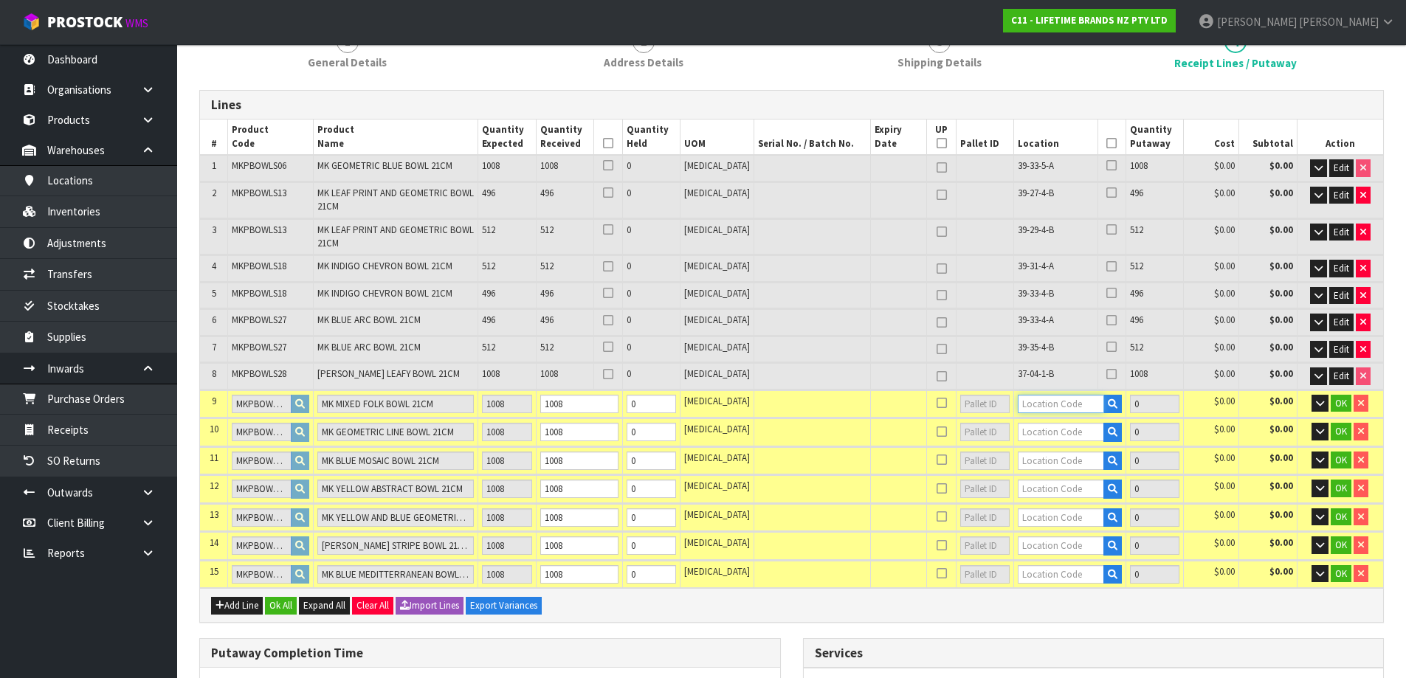
click at [1054, 407] on input "text" at bounding box center [1061, 404] width 86 height 18
type input "39-35-5-B"
type input "6048"
type input "1008"
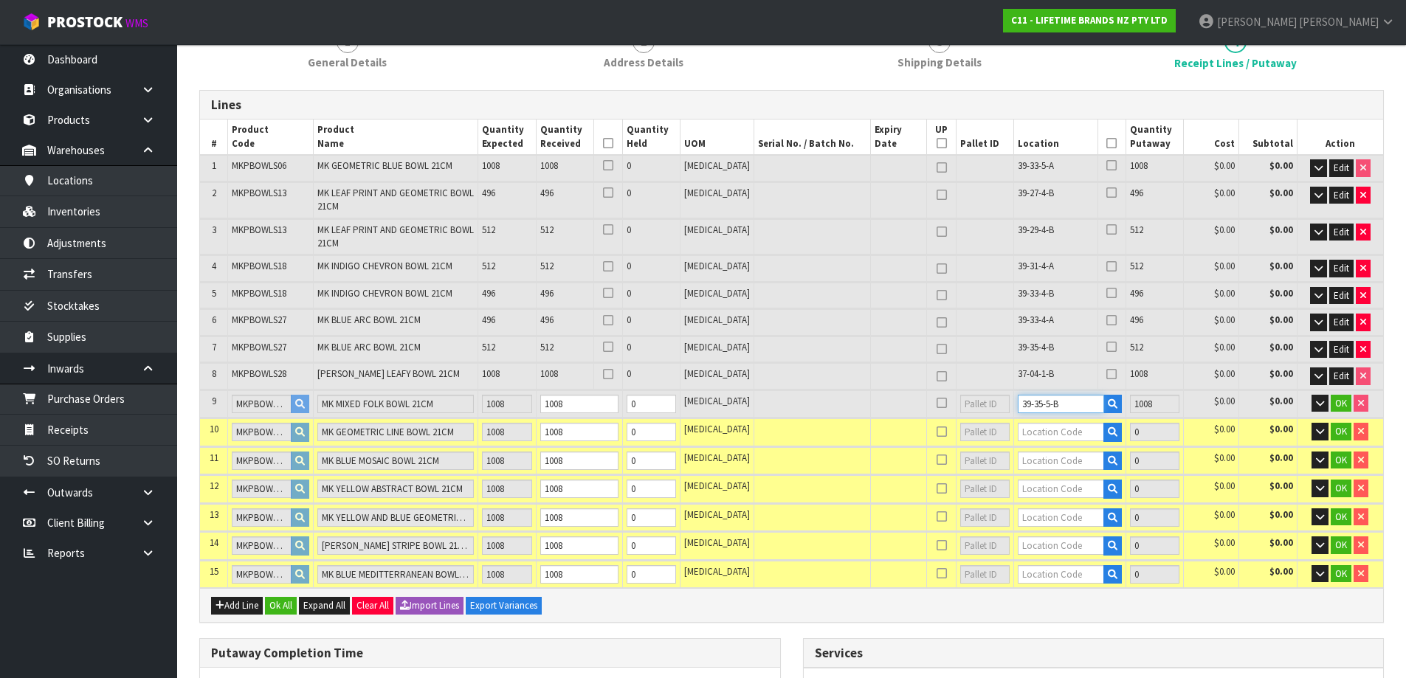
type input "39-35-5-B"
click at [1338, 413] on td "OK" at bounding box center [1340, 403] width 86 height 27
click at [1339, 397] on span "OK" at bounding box center [1341, 403] width 12 height 13
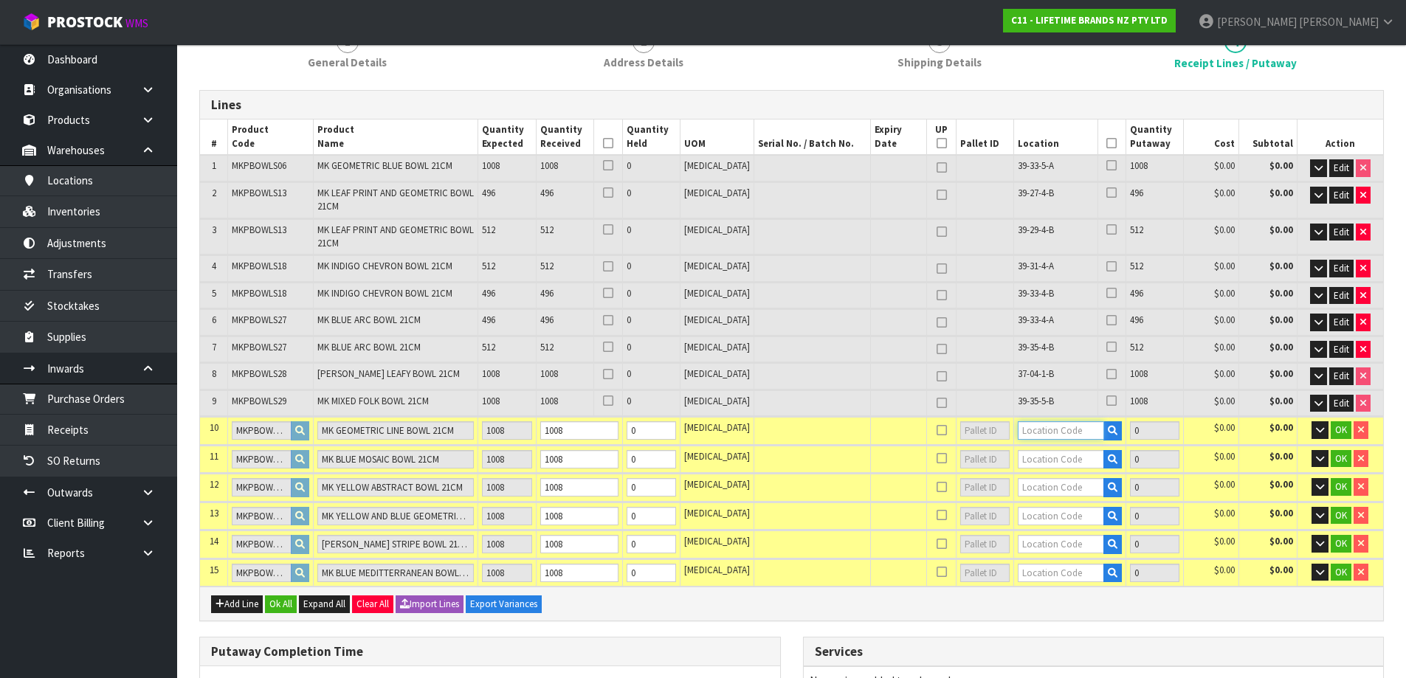
click at [1062, 438] on input "text" at bounding box center [1061, 430] width 86 height 18
click at [1344, 427] on span "OK" at bounding box center [1341, 430] width 12 height 13
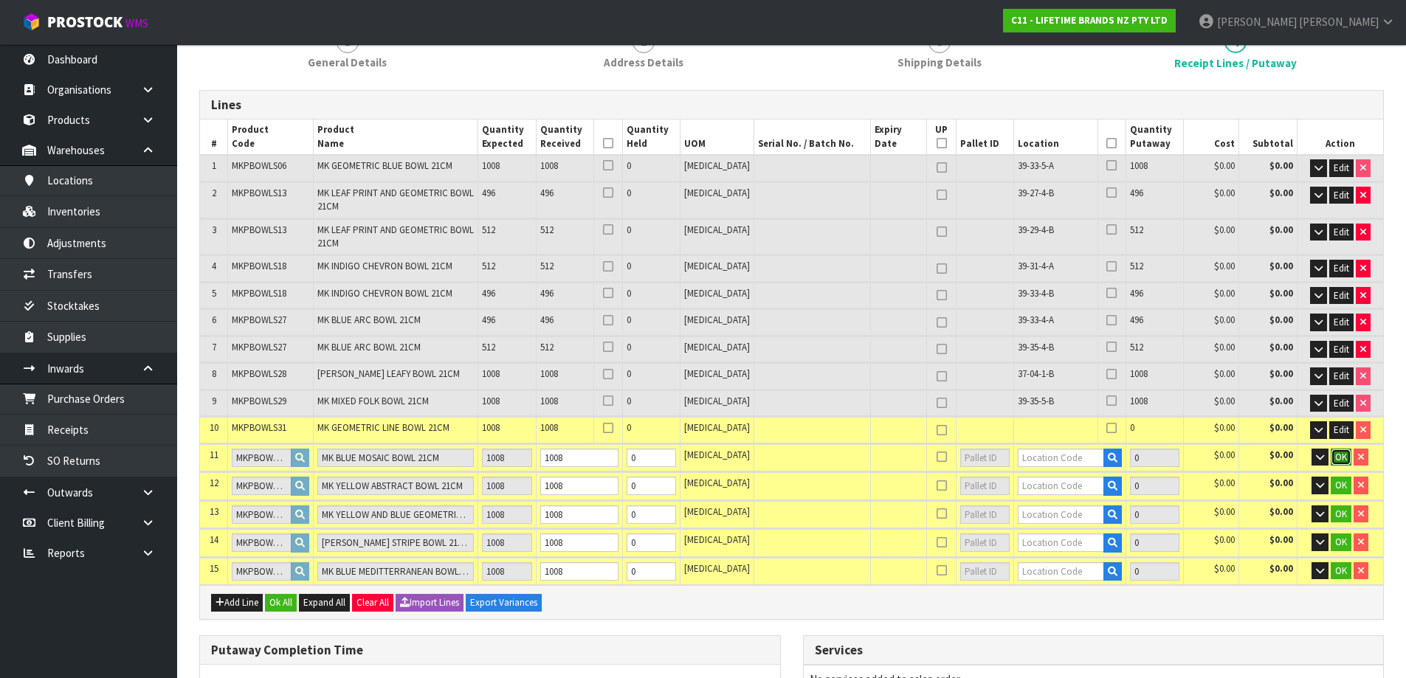
click at [1341, 456] on span "OK" at bounding box center [1341, 457] width 12 height 13
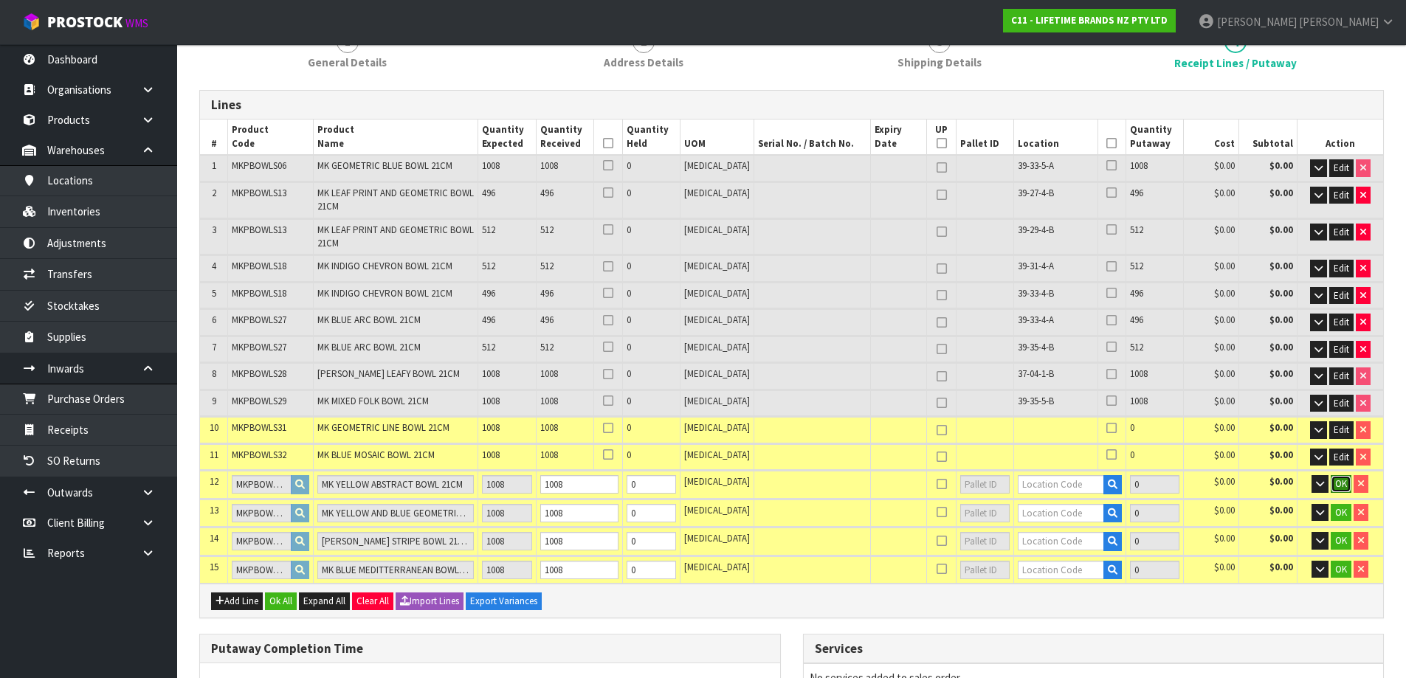
click at [1340, 486] on span "OK" at bounding box center [1341, 484] width 12 height 13
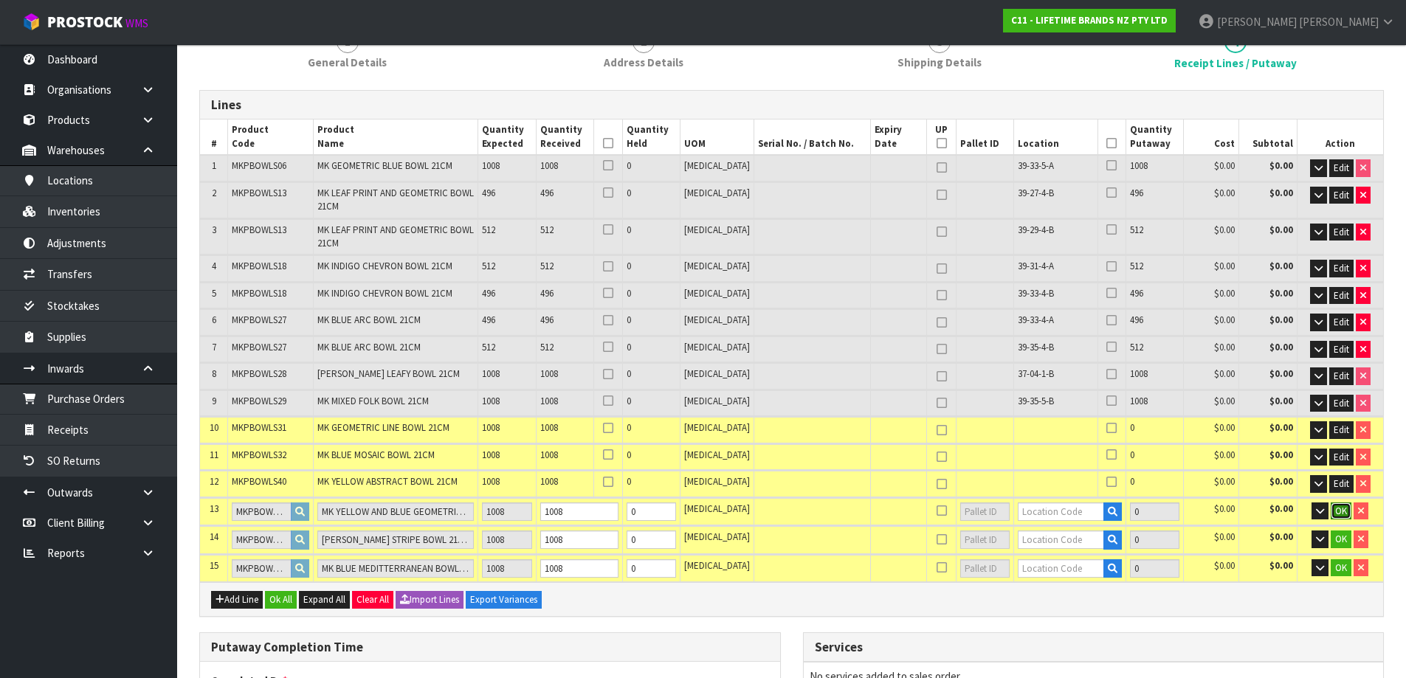
click at [1338, 506] on span "OK" at bounding box center [1341, 511] width 12 height 13
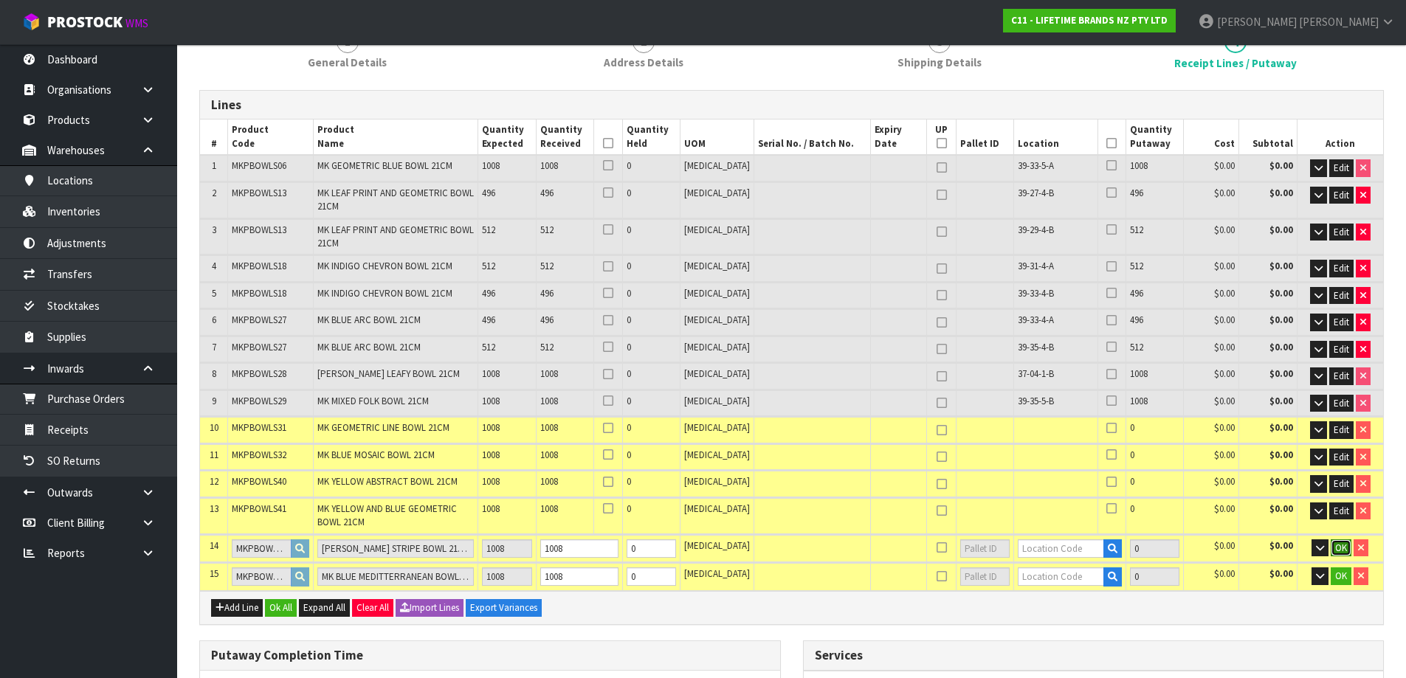
click at [1340, 548] on span "OK" at bounding box center [1341, 548] width 12 height 13
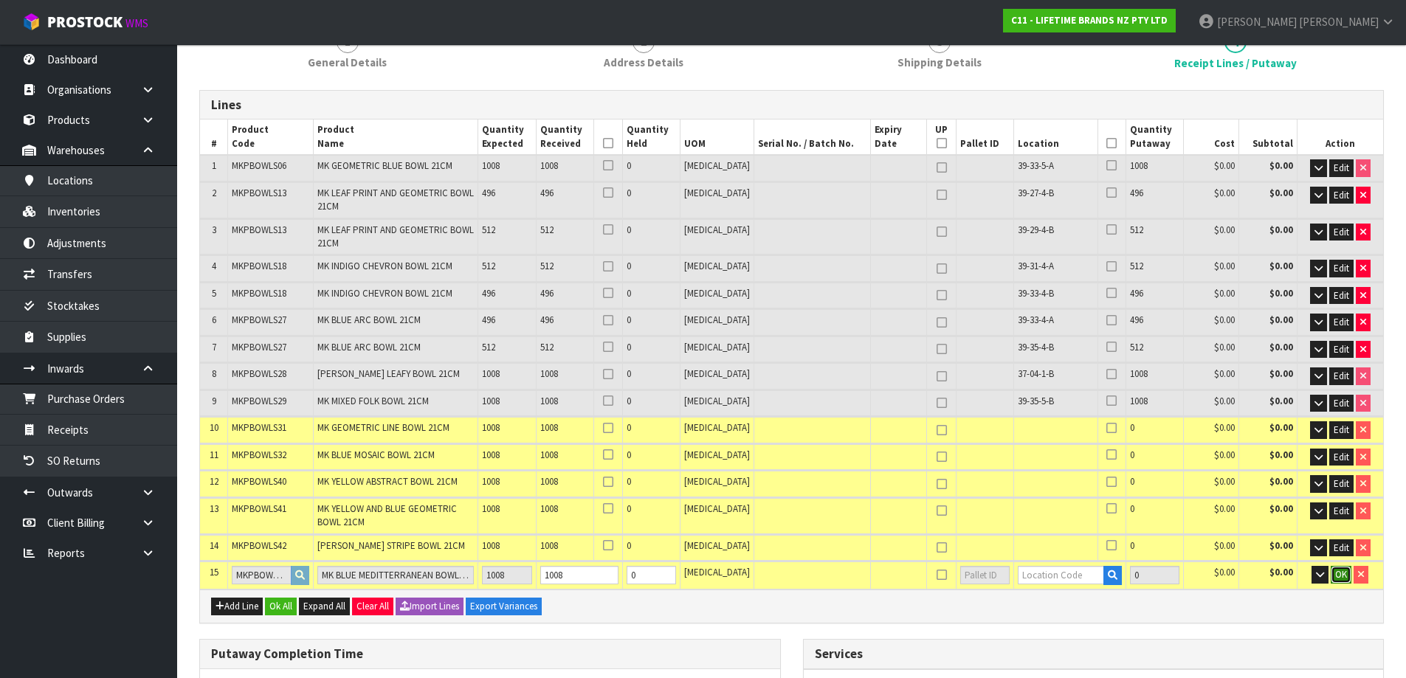
click at [1341, 572] on span "OK" at bounding box center [1341, 574] width 12 height 13
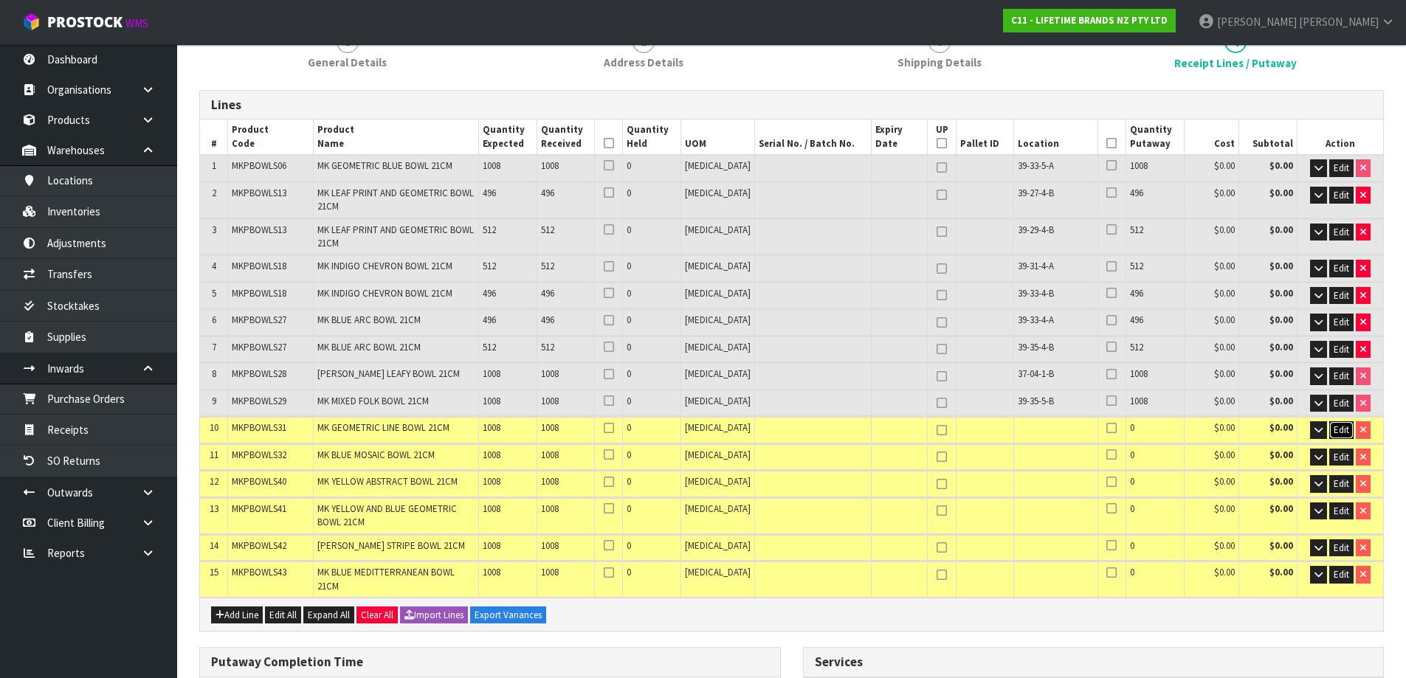
click at [1345, 433] on span "Edit" at bounding box center [1342, 430] width 16 height 13
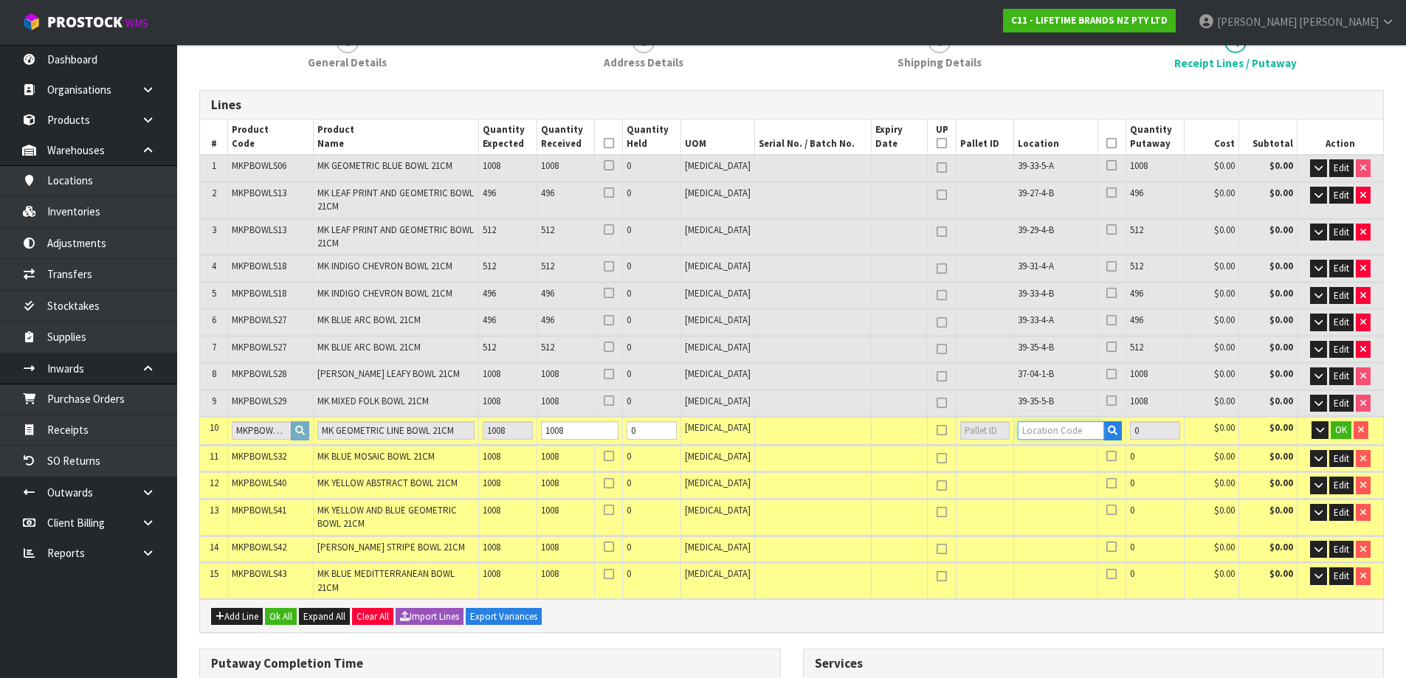
click at [1035, 434] on input "text" at bounding box center [1061, 430] width 86 height 18
type input "39-38-4-A"
type input "7056"
type input "1008"
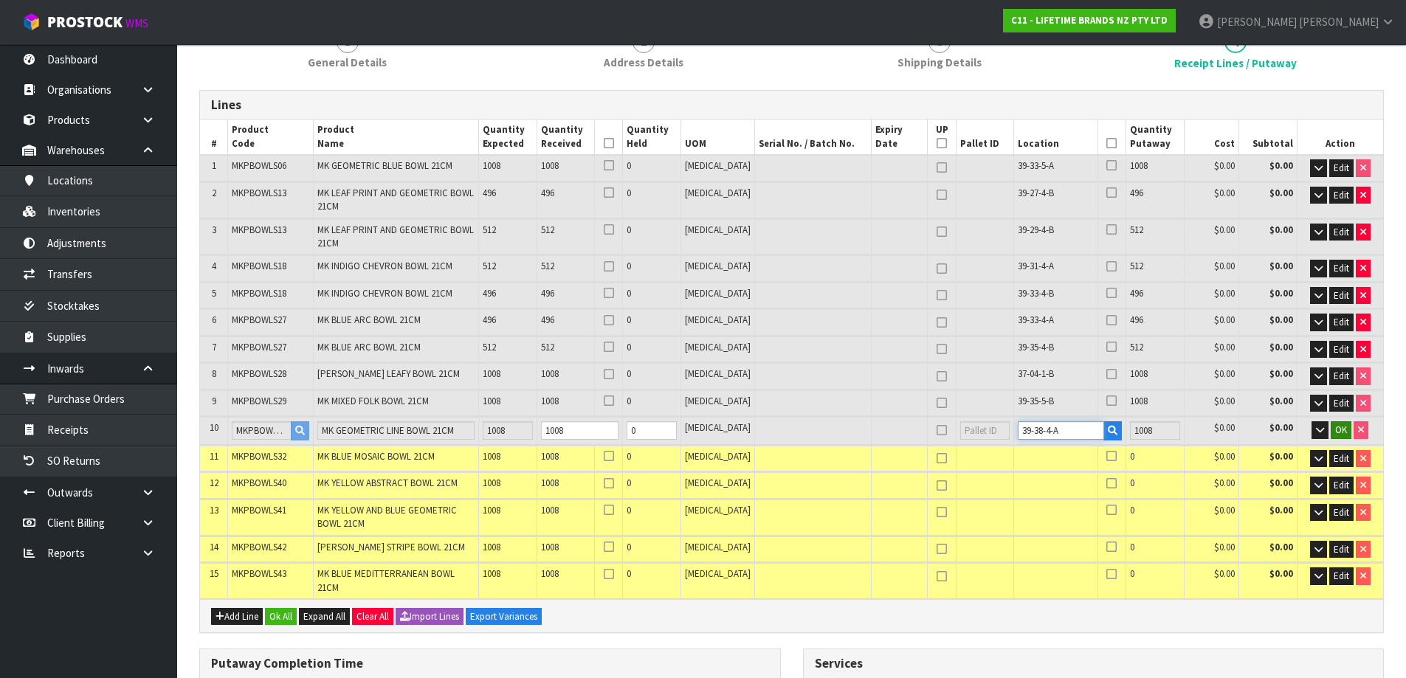
type input "39-38-4-A"
click at [1345, 432] on span "OK" at bounding box center [1341, 430] width 12 height 13
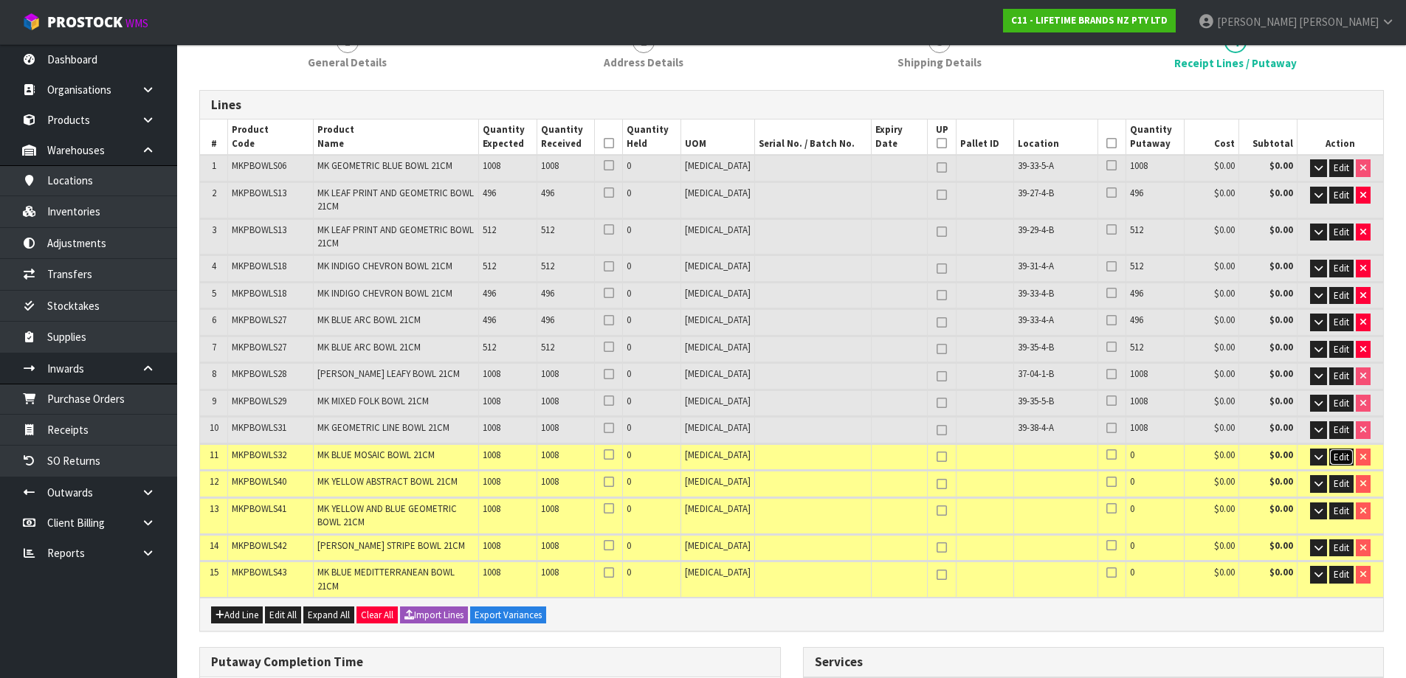
click at [1339, 458] on span "Edit" at bounding box center [1342, 457] width 16 height 13
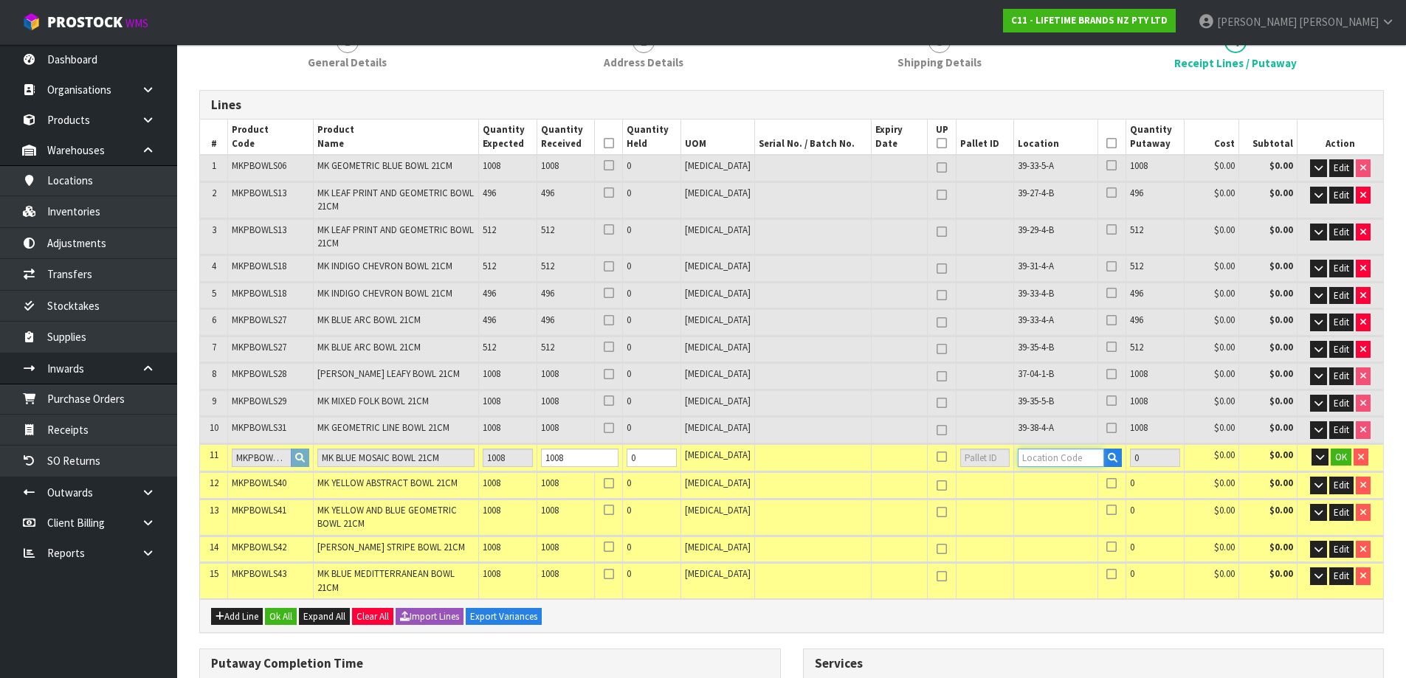
click at [1040, 455] on input "text" at bounding box center [1061, 458] width 86 height 18
type input "39-34-4-A"
type input "8064"
type input "1008"
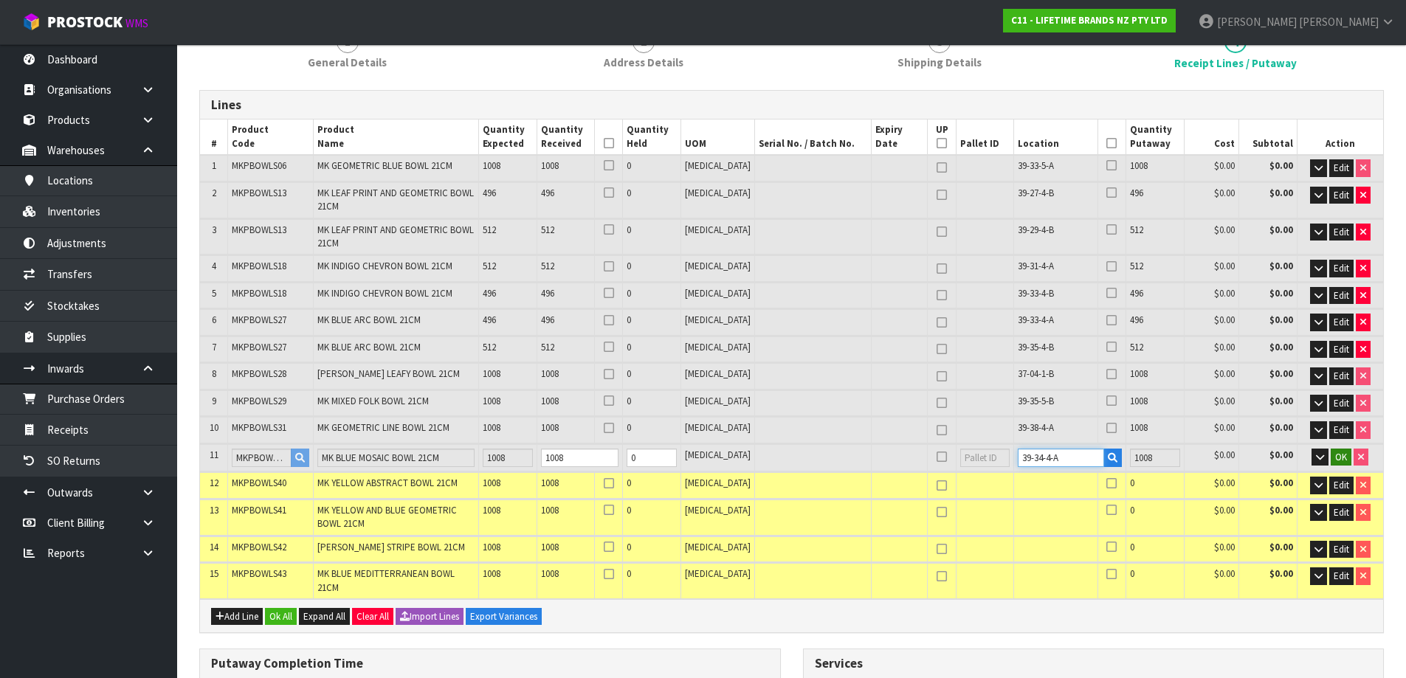
type input "39-34-4-A"
click at [1338, 453] on span "OK" at bounding box center [1341, 457] width 12 height 13
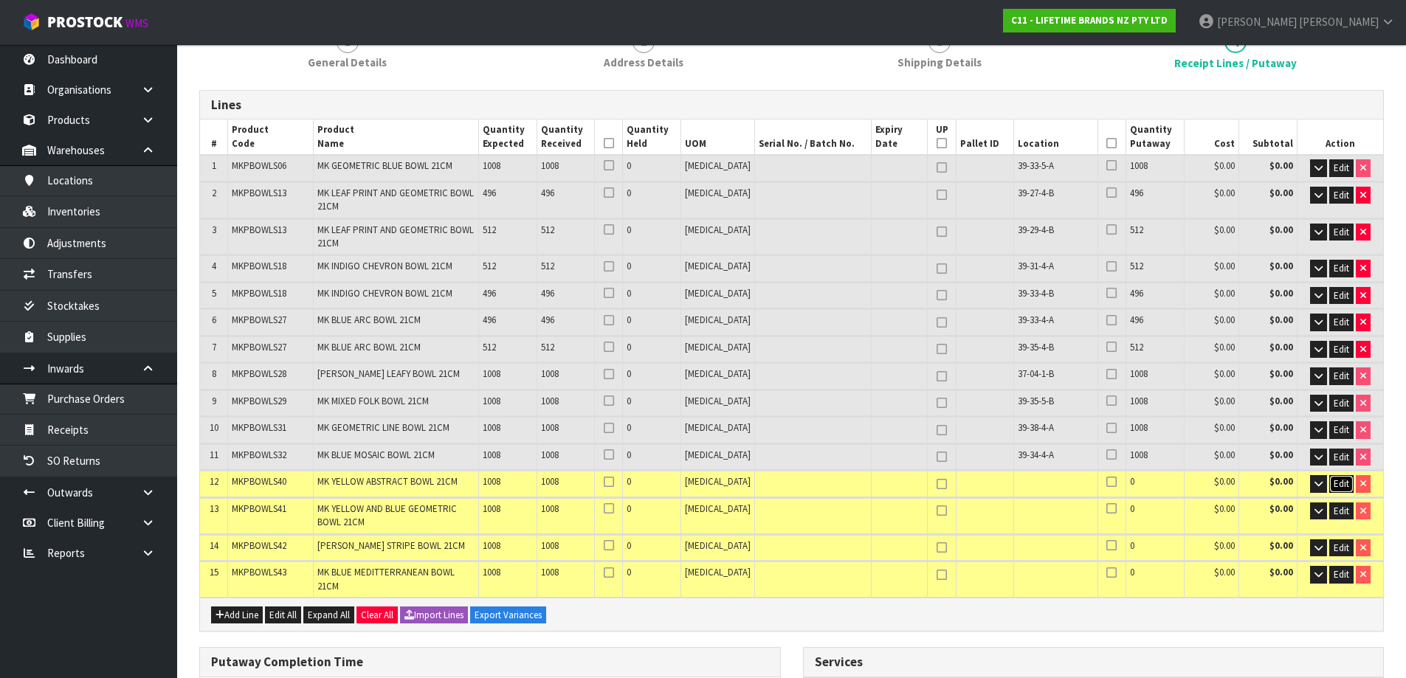
click at [1346, 479] on span "Edit" at bounding box center [1342, 484] width 16 height 13
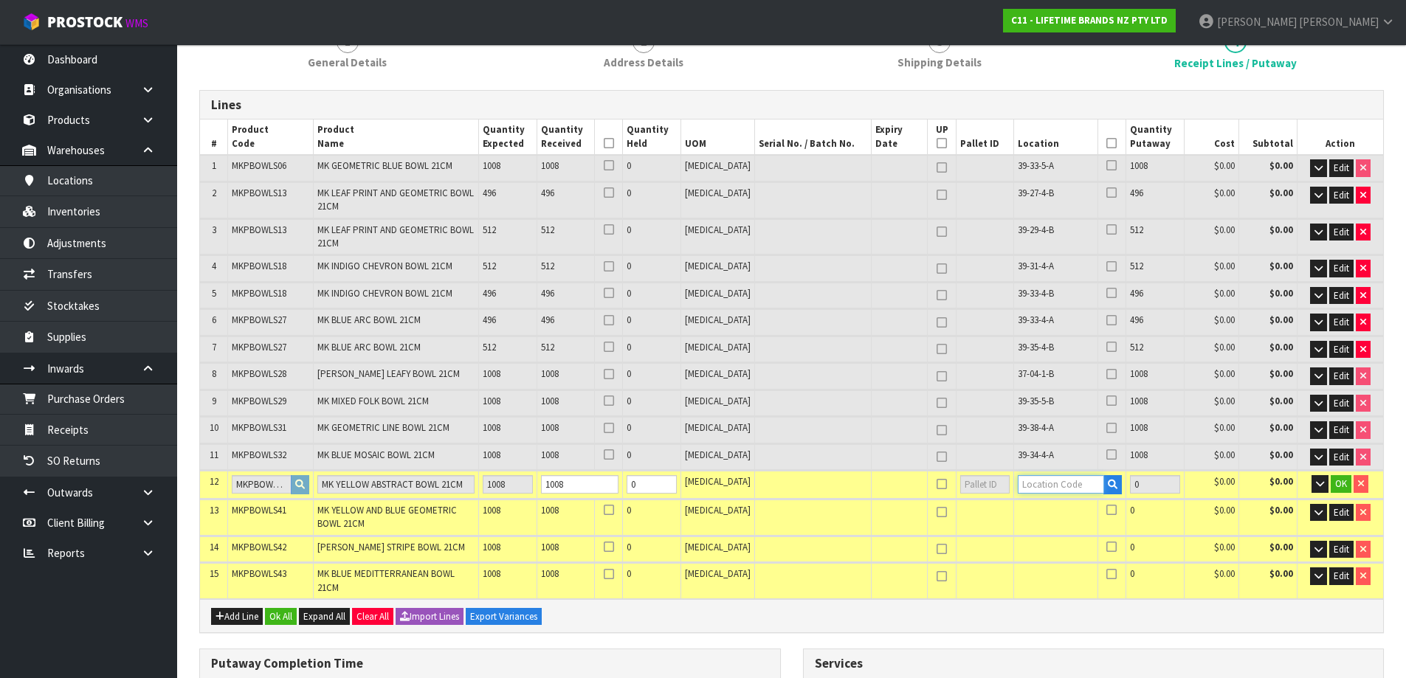
click at [1029, 486] on input "text" at bounding box center [1061, 484] width 86 height 18
type input "39-33-5-B"
type input "9072"
type input "1008"
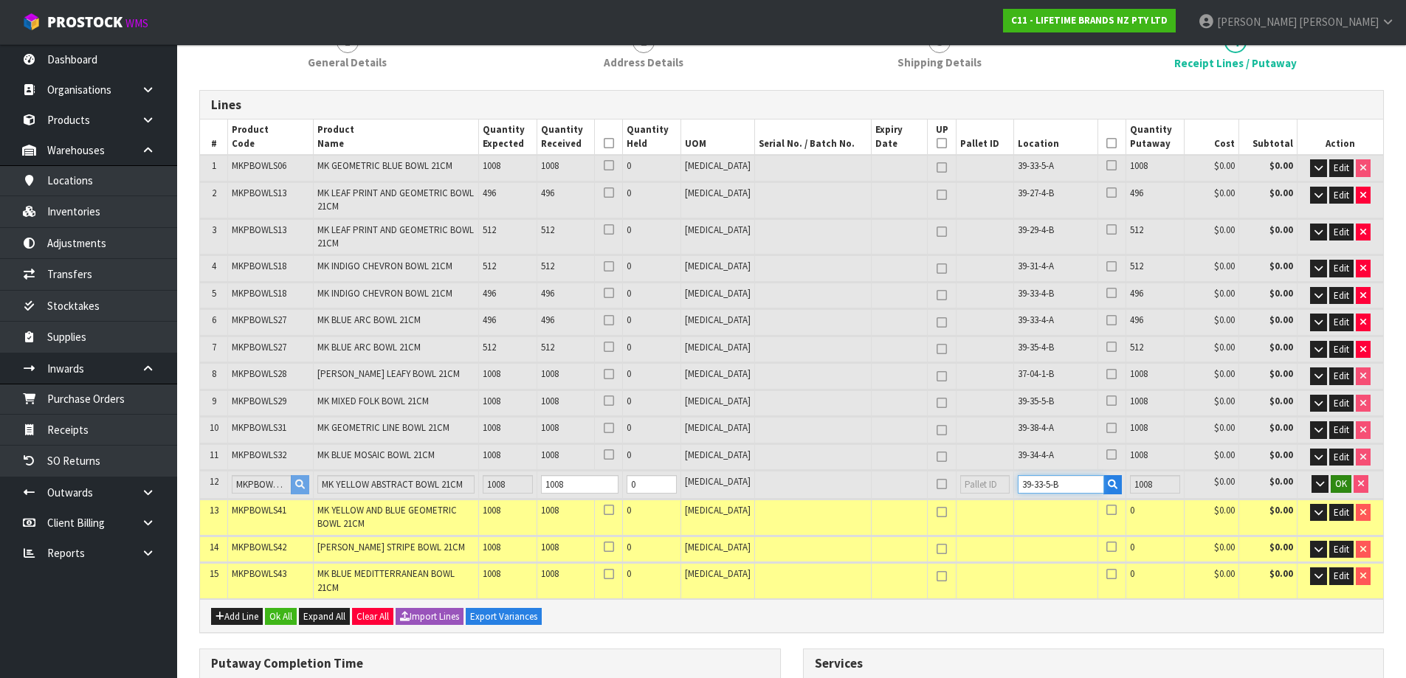
type input "39-33-5-B"
click at [1346, 483] on span "OK" at bounding box center [1341, 484] width 12 height 13
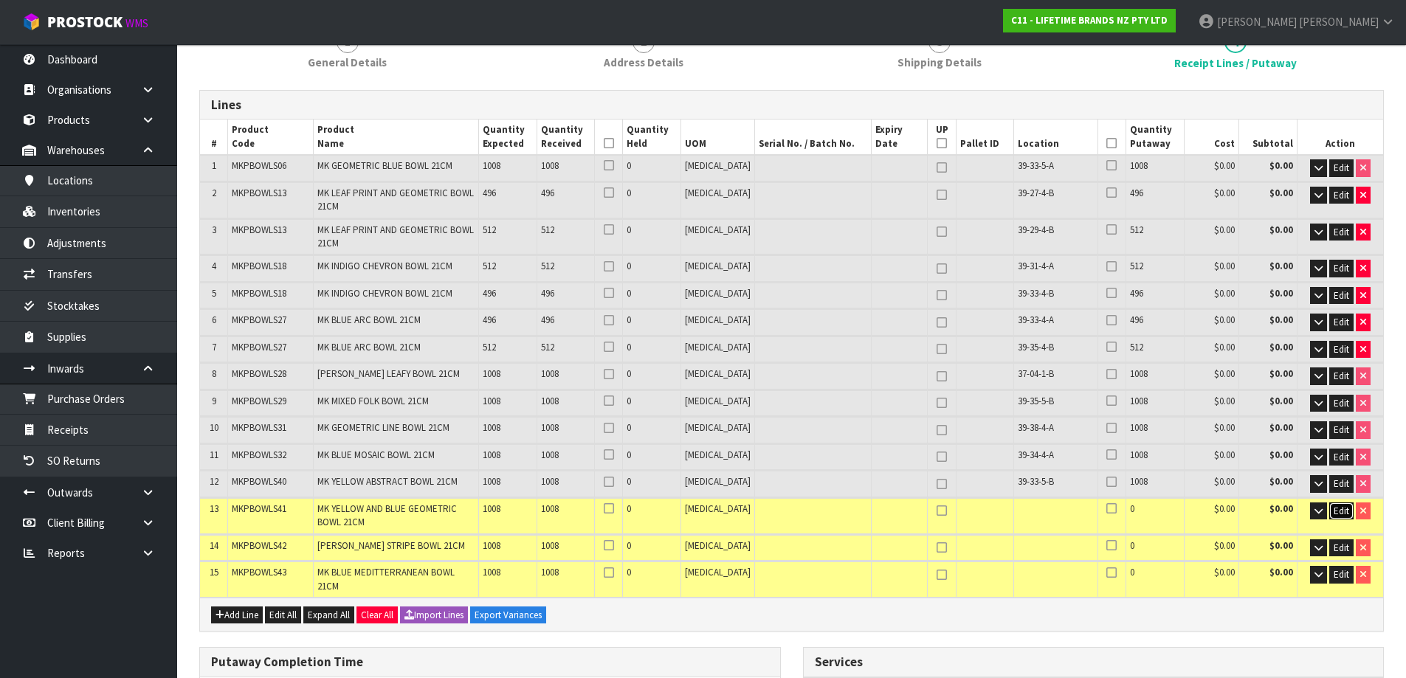
click at [1344, 512] on span "Edit" at bounding box center [1342, 511] width 16 height 13
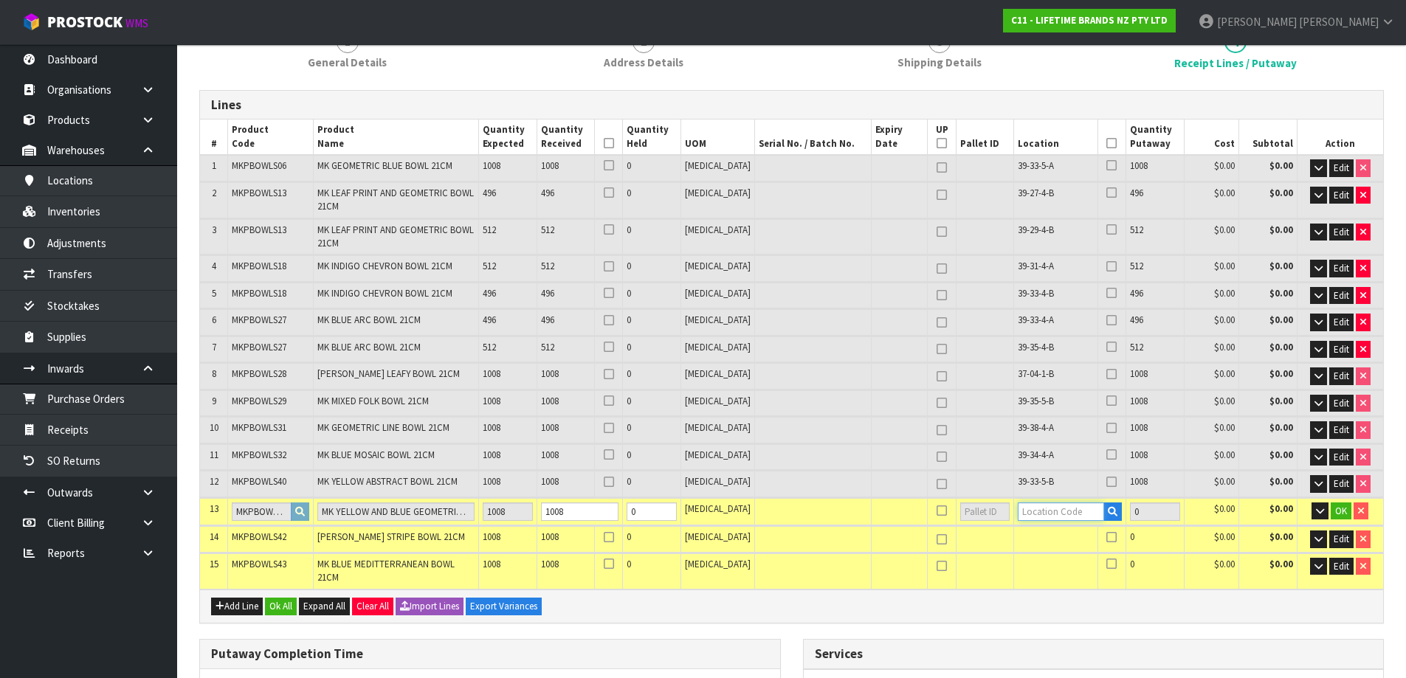
click at [1042, 516] on input "text" at bounding box center [1061, 512] width 86 height 18
type input "37-12-1-B"
type input "10080"
type input "1008"
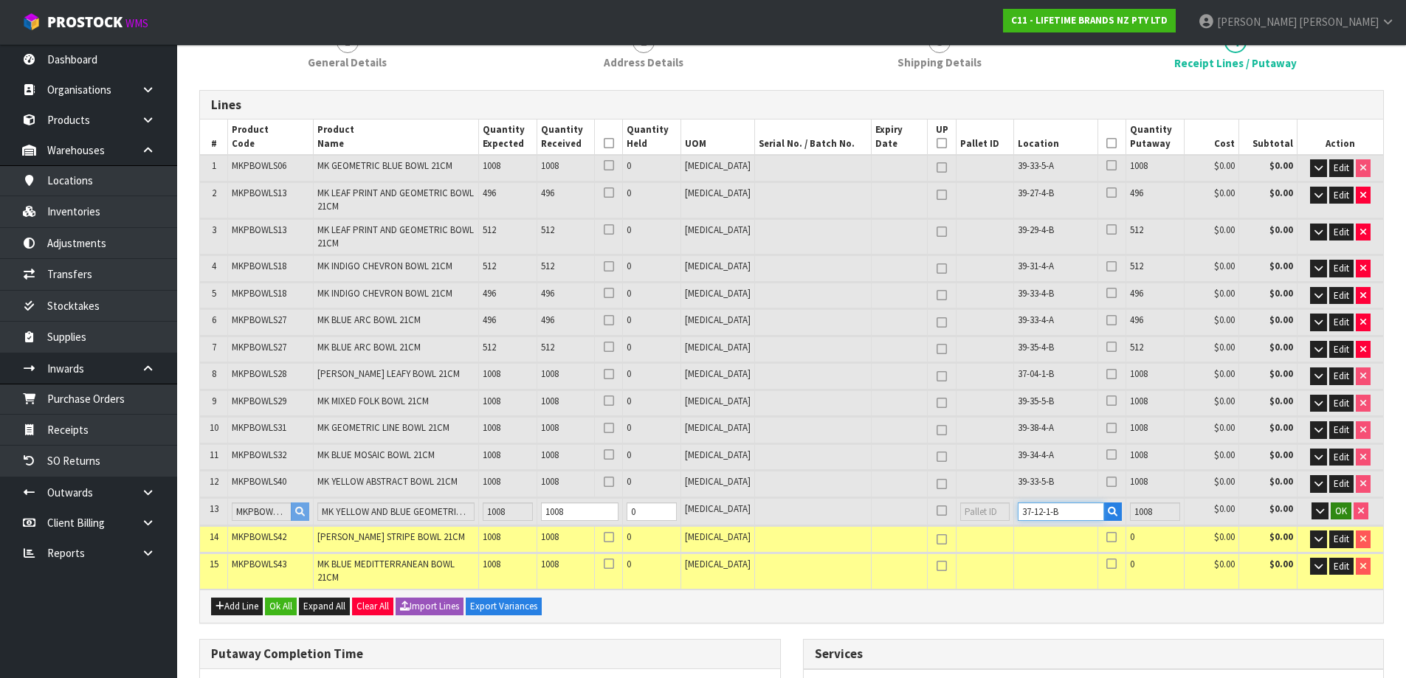
type input "37-12-1-B"
click at [1345, 515] on span "OK" at bounding box center [1341, 511] width 12 height 13
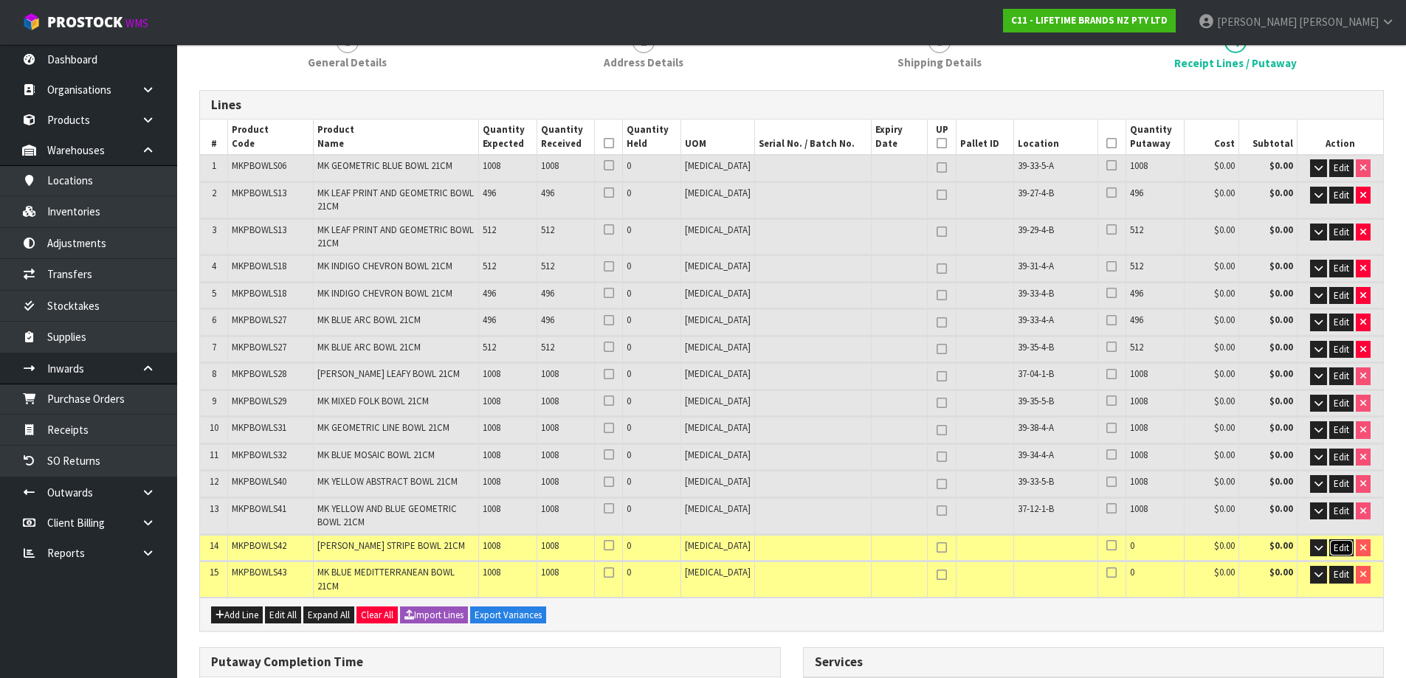
click at [1342, 553] on span "Edit" at bounding box center [1342, 548] width 16 height 13
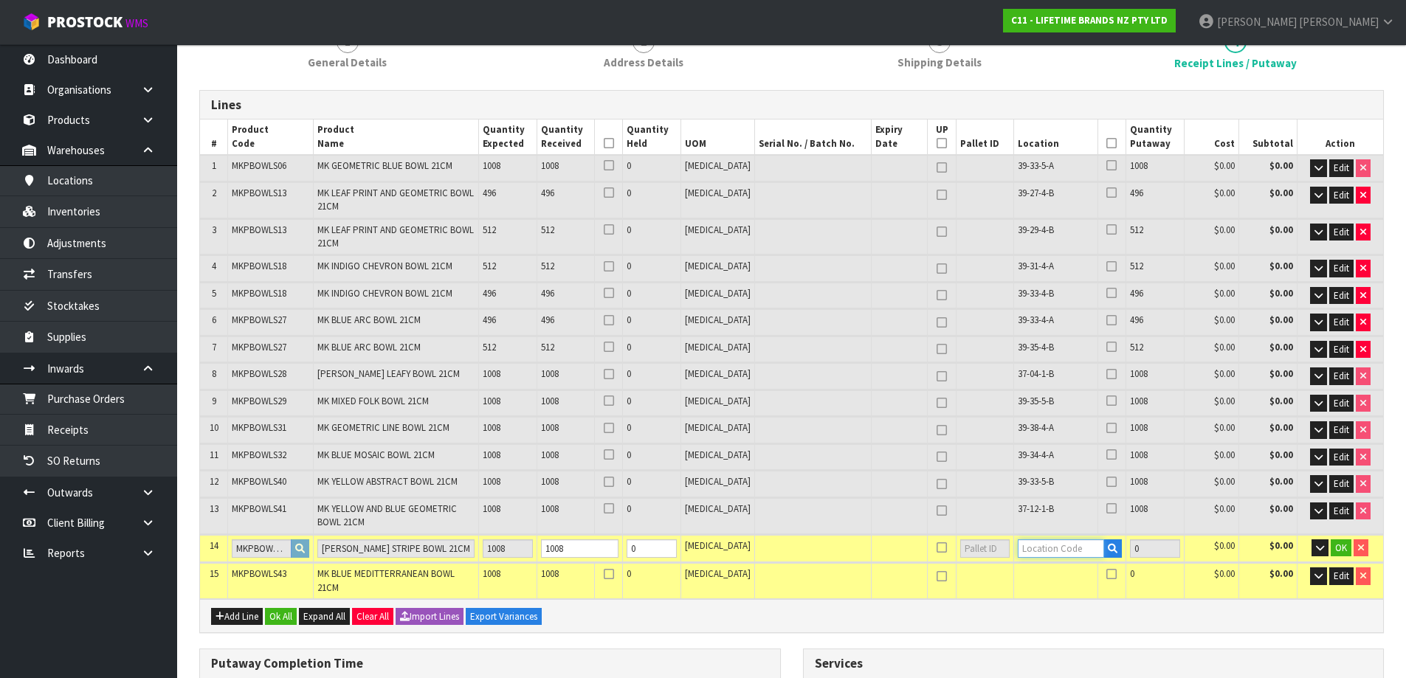
click at [1056, 551] on input "text" at bounding box center [1061, 549] width 86 height 18
click at [1108, 545] on icon "button" at bounding box center [1113, 549] width 10 height 10
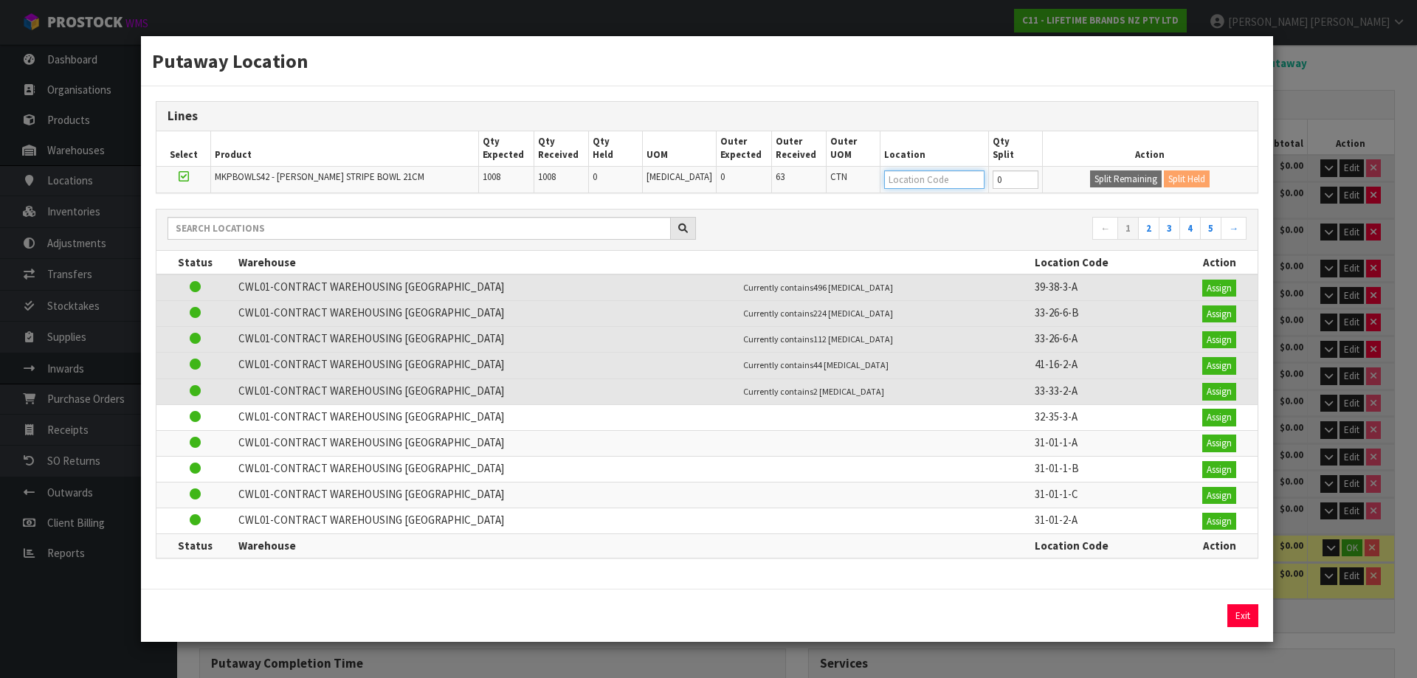
click at [905, 176] on input "text" at bounding box center [934, 180] width 100 height 18
type input "39-35-1-a"
type input "11088"
type input "39-35-1-A"
type input "1008"
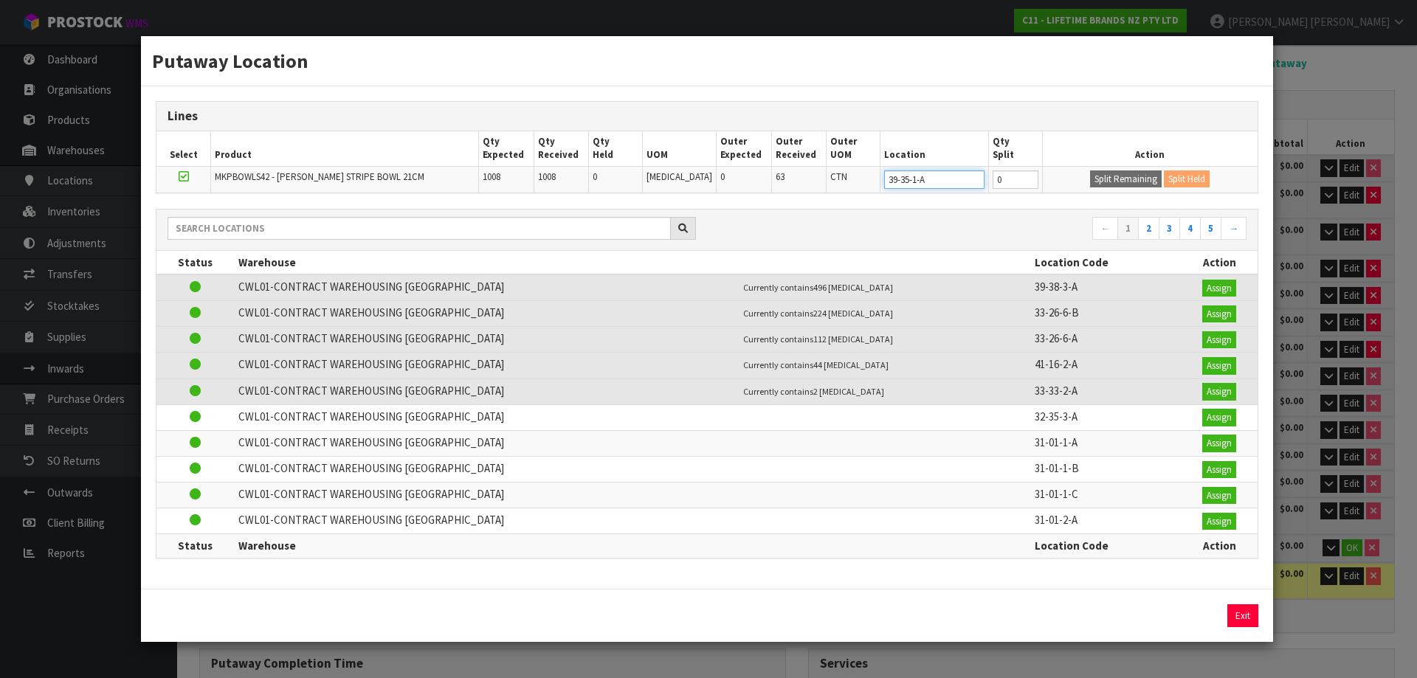
type input "39-35-1-A"
drag, startPoint x: 1009, startPoint y: 185, endPoint x: 981, endPoint y: 182, distance: 28.2
click at [981, 182] on tr "MKPBOWLS42 - [PERSON_NAME] STRIPE BOWL 21CM 1008 1008 0 [MEDICAL_DATA] 0 63 CTN…" at bounding box center [706, 179] width 1101 height 27
type input "368"
click at [1098, 179] on button "Split Remaining" at bounding box center [1126, 180] width 72 height 18
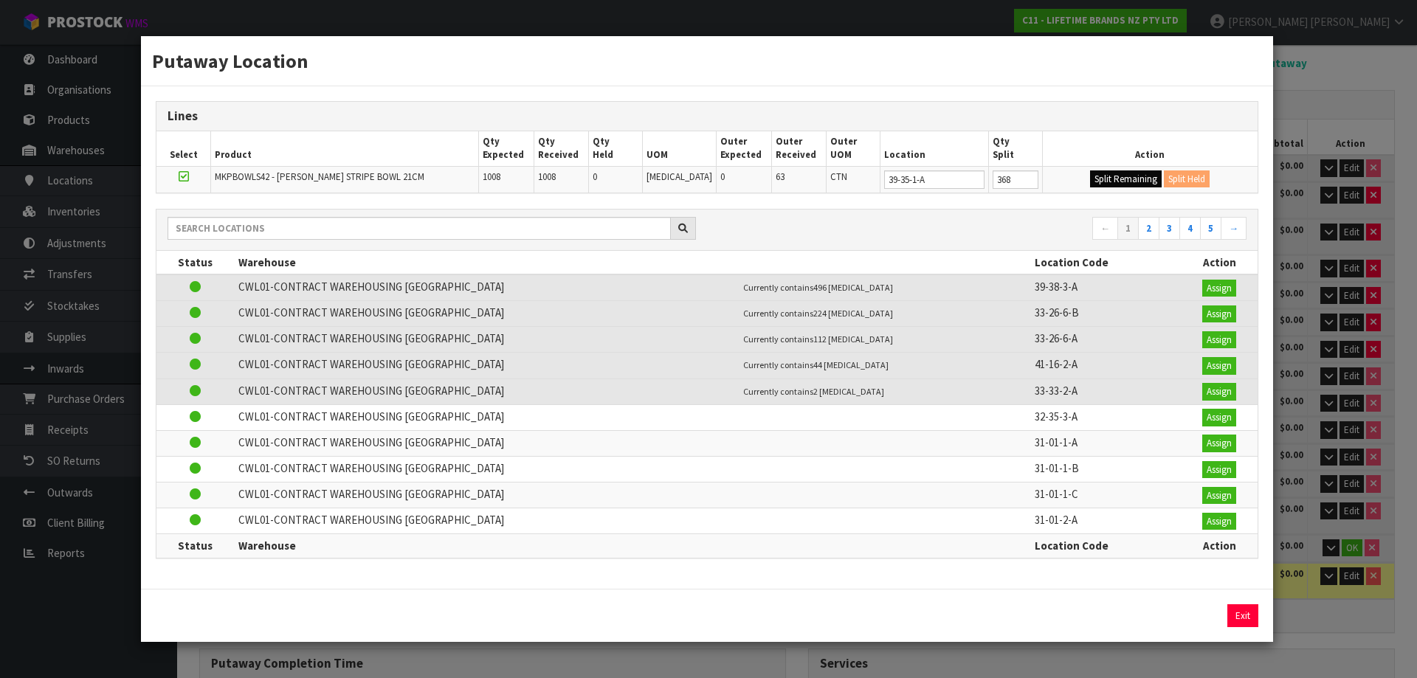
type input "368"
type input "0"
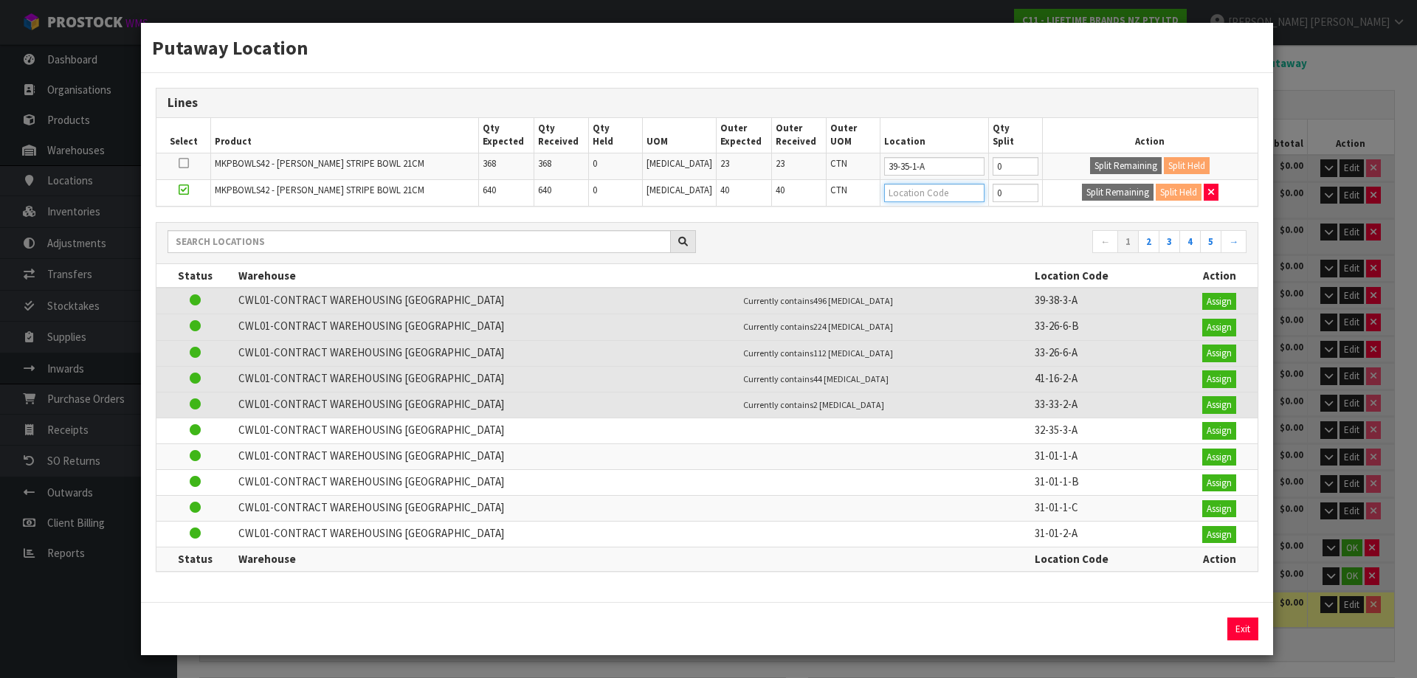
click at [930, 190] on input "text" at bounding box center [934, 193] width 100 height 18
type input "39-38-1-a"
type input "39-38-1-A"
click at [1312, 193] on div "Putaway Location Lines Select Product Qty Expected Qty Received Qty Held UOM Ou…" at bounding box center [708, 339] width 1417 height 678
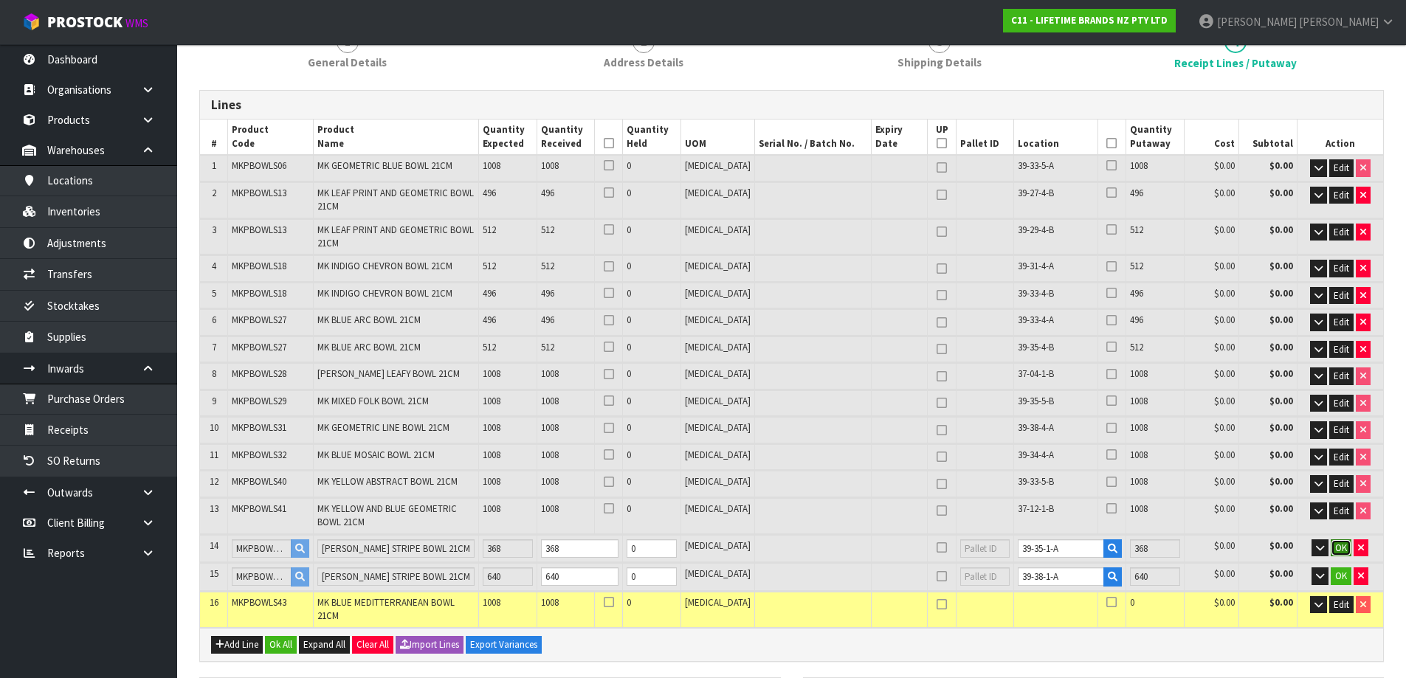
click at [1340, 542] on span "OK" at bounding box center [1341, 548] width 12 height 13
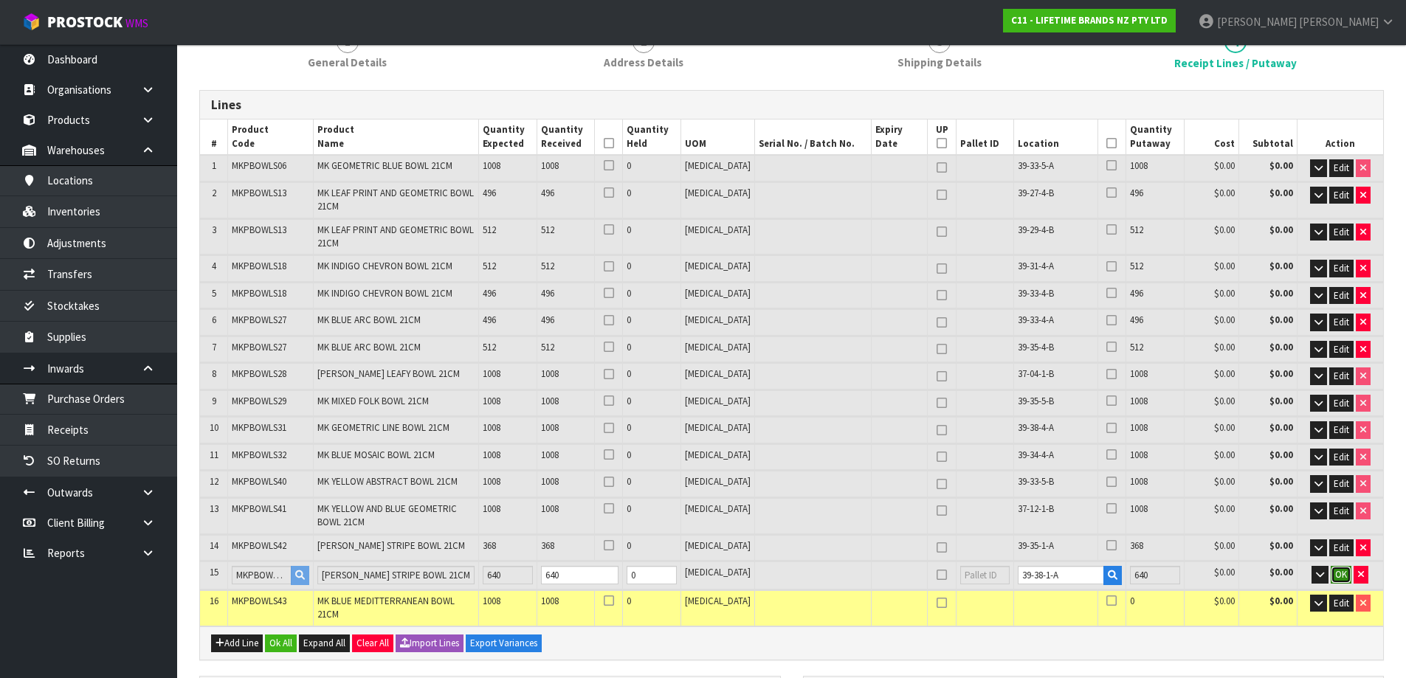
click at [1341, 571] on span "OK" at bounding box center [1341, 574] width 12 height 13
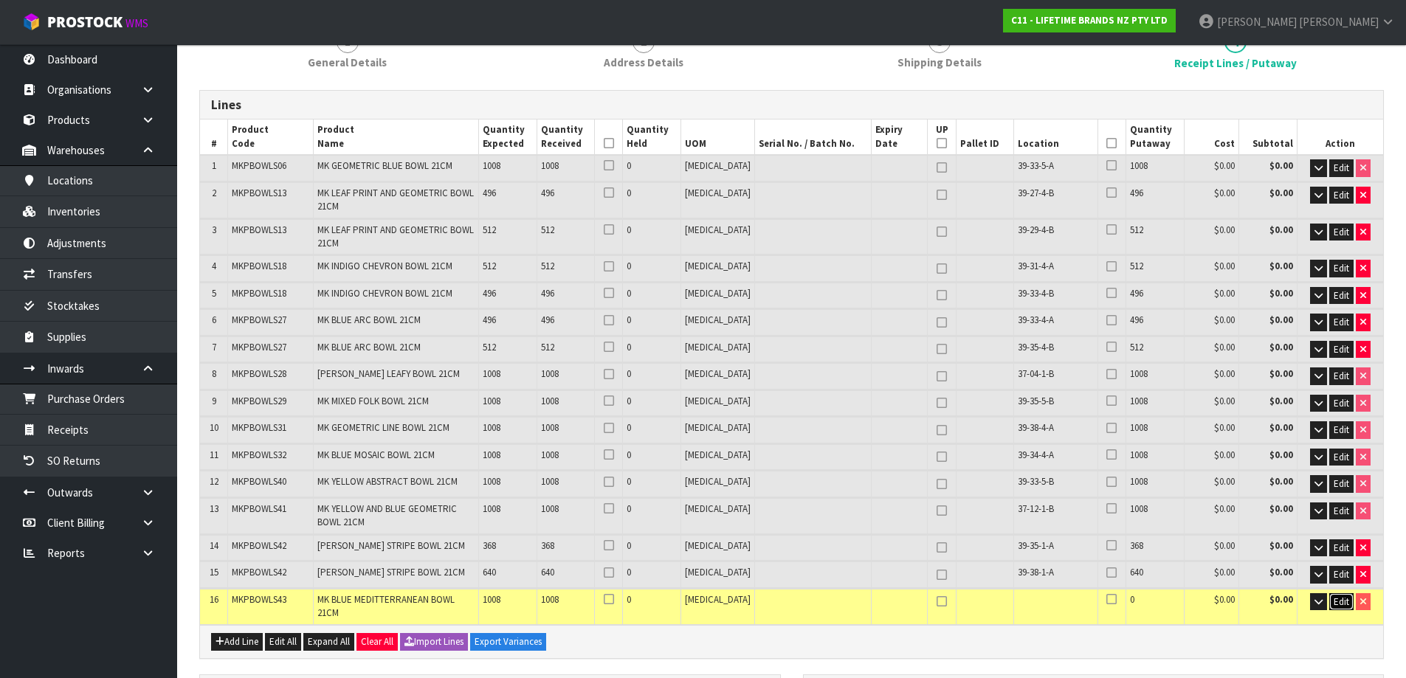
click at [1339, 596] on span "Edit" at bounding box center [1342, 602] width 16 height 13
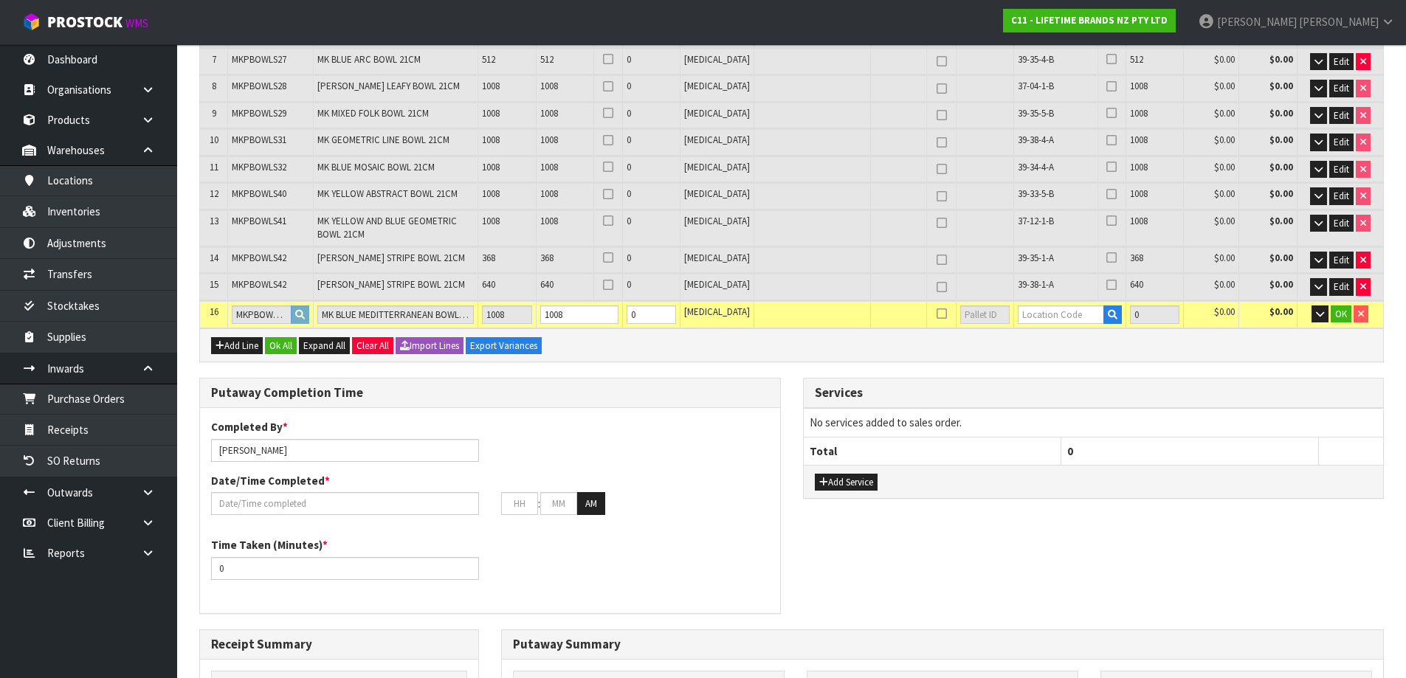
scroll to position [443, 0]
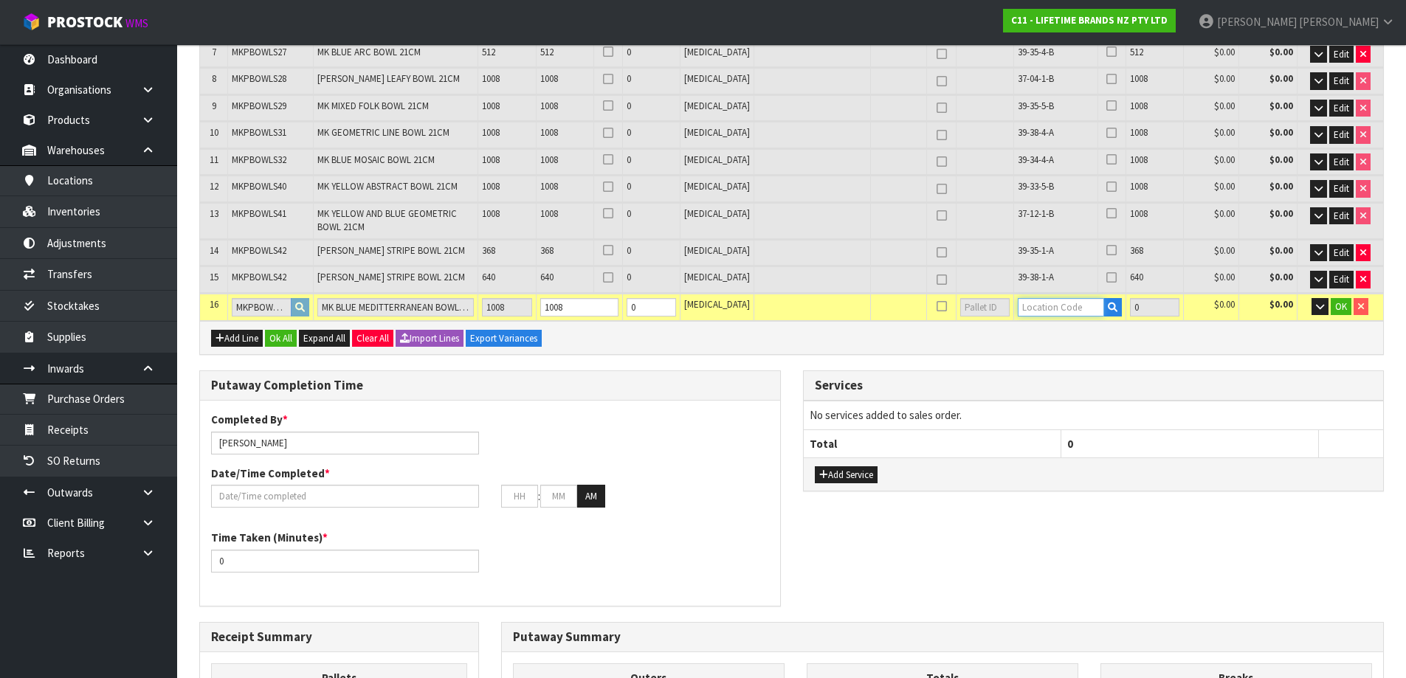
click at [1049, 314] on input "text" at bounding box center [1061, 307] width 86 height 18
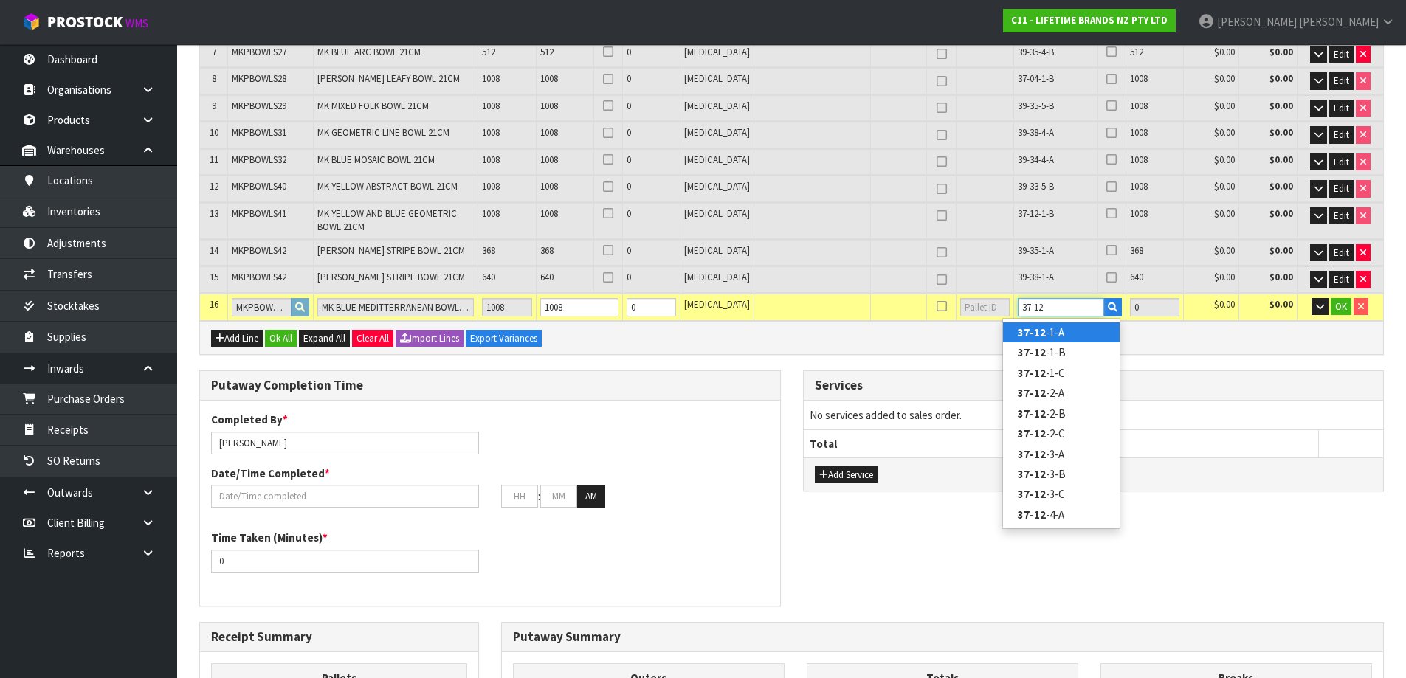
click at [1036, 307] on input "37-12" at bounding box center [1061, 307] width 86 height 18
type input "37-12"
click at [1062, 395] on link "37-12 -2-A" at bounding box center [1061, 393] width 117 height 20
type input "12096"
type input "37-12-2-A"
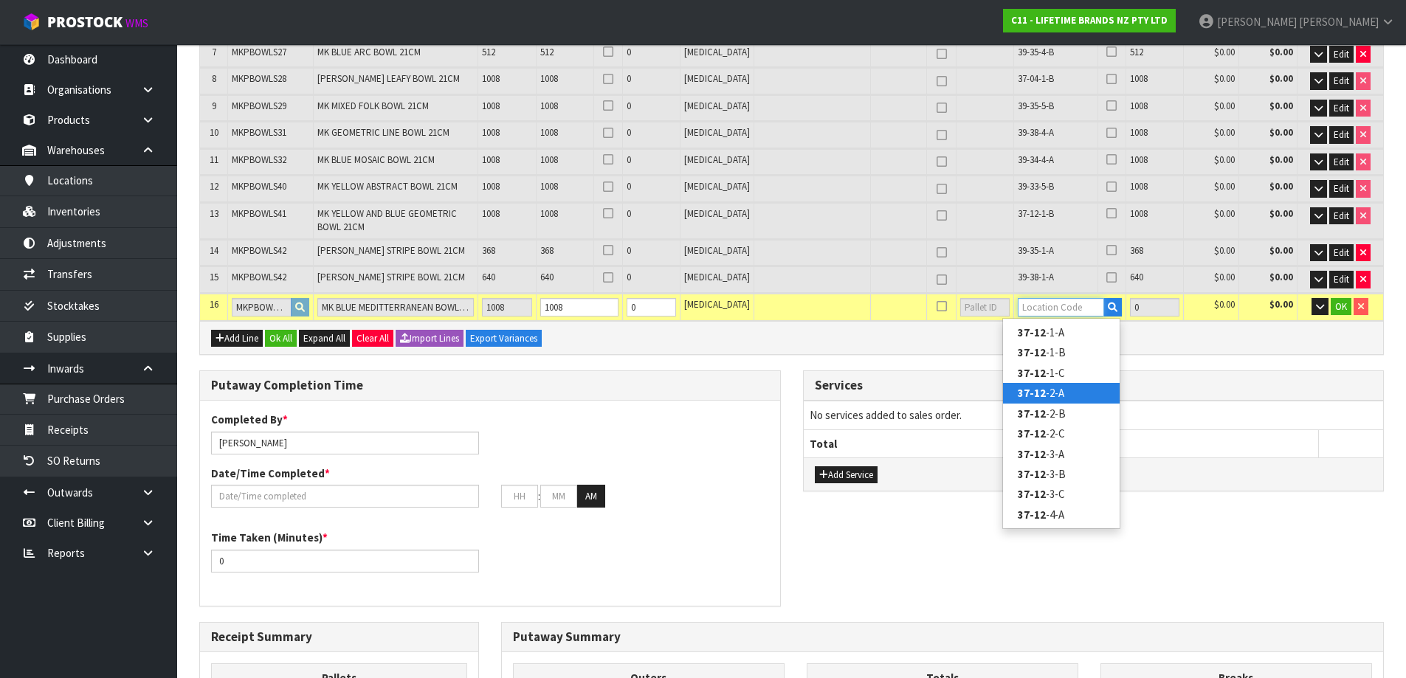
type input "1008"
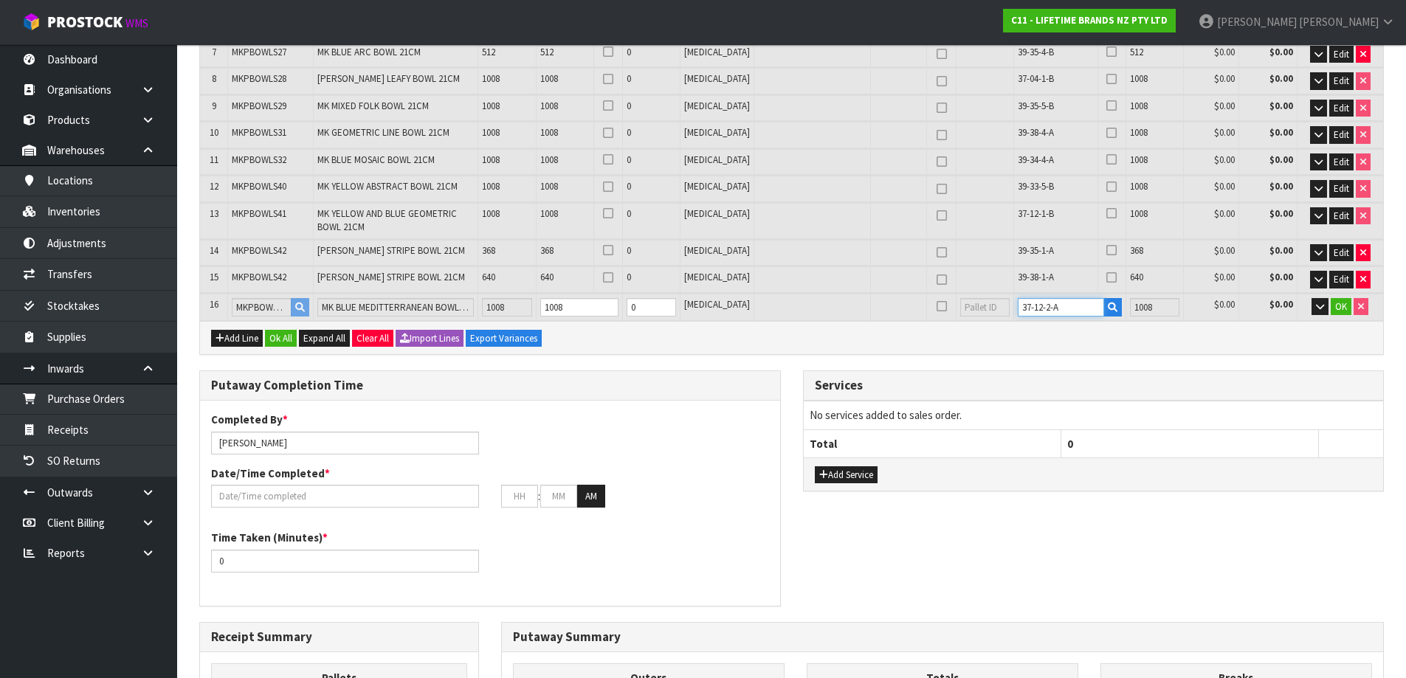
click at [1037, 306] on input "37-12-2-A" at bounding box center [1061, 307] width 86 height 18
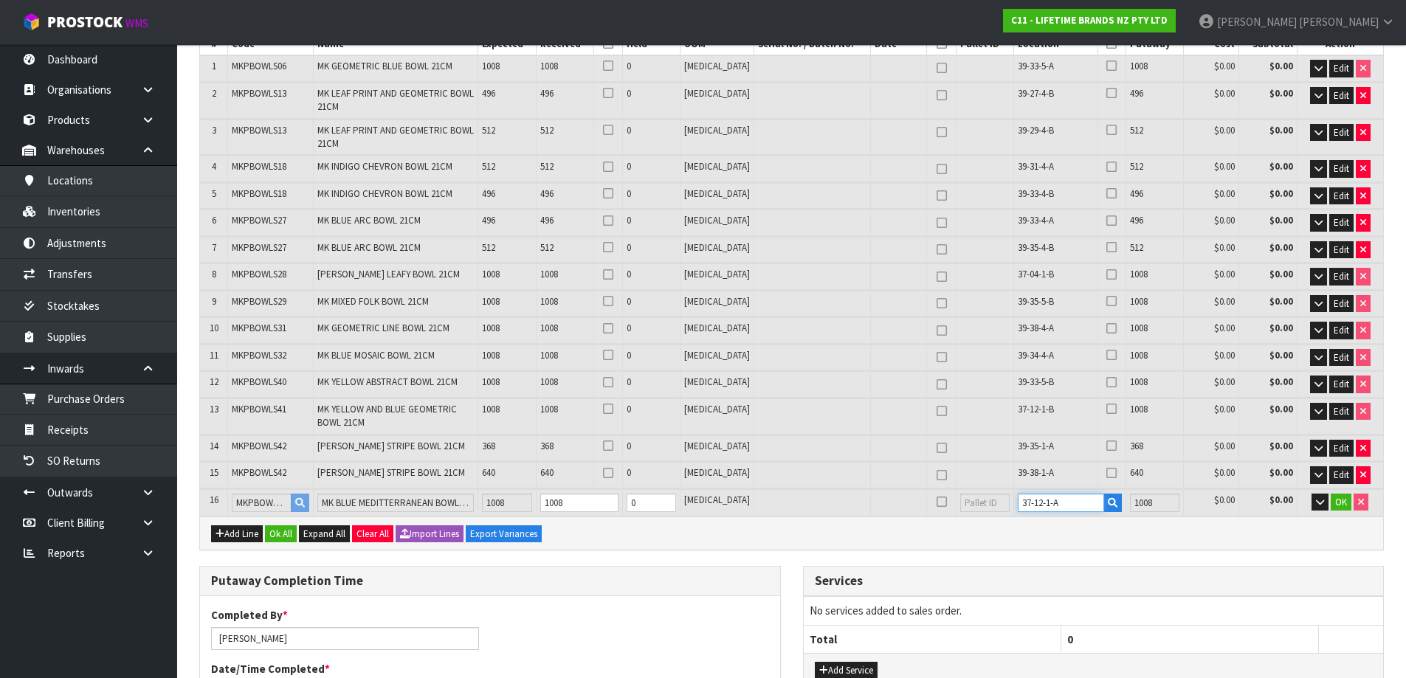
scroll to position [221, 0]
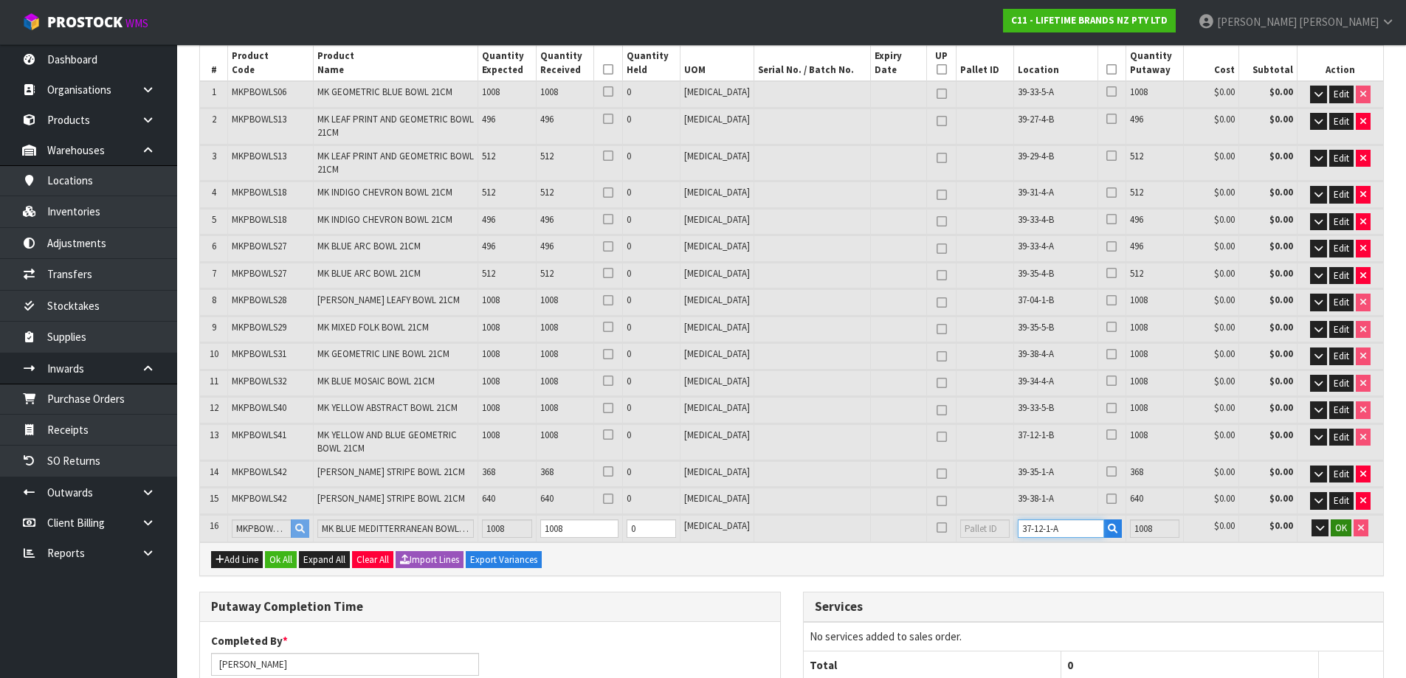
type input "37-12-1-A"
click at [1336, 529] on span "OK" at bounding box center [1341, 528] width 12 height 13
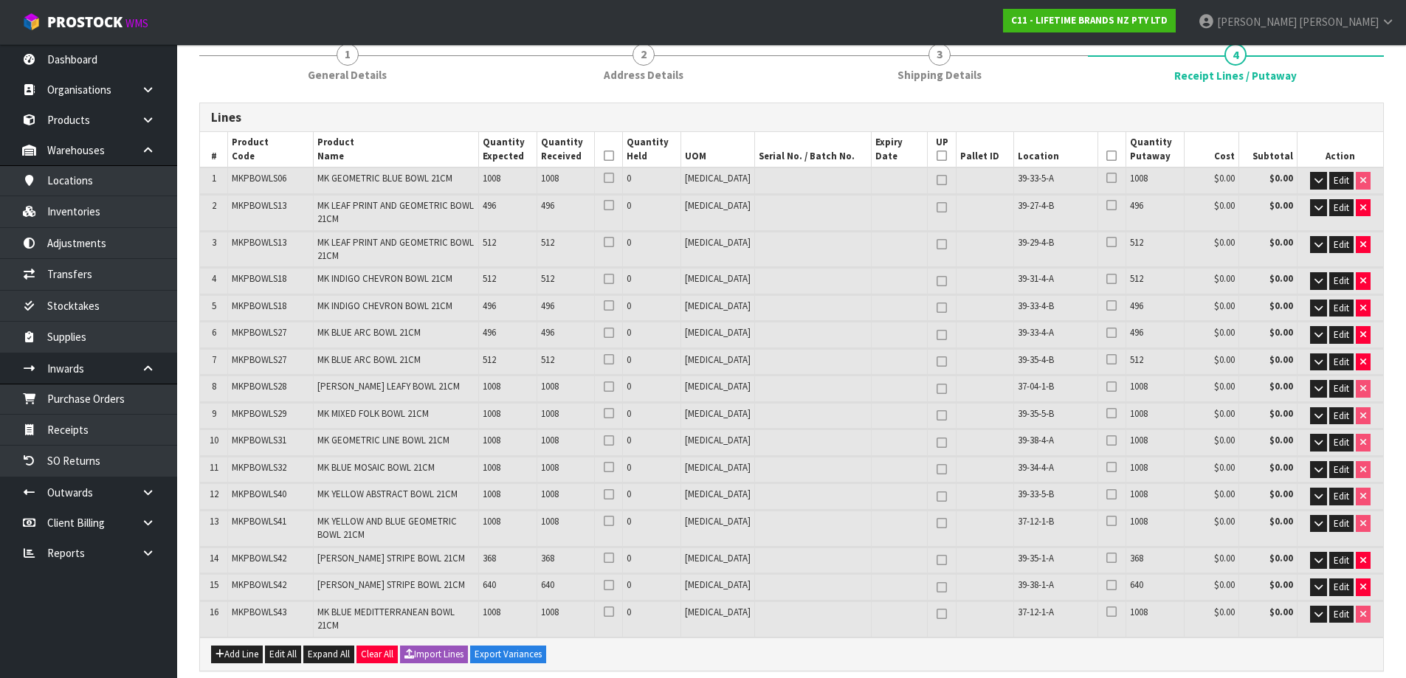
scroll to position [0, 0]
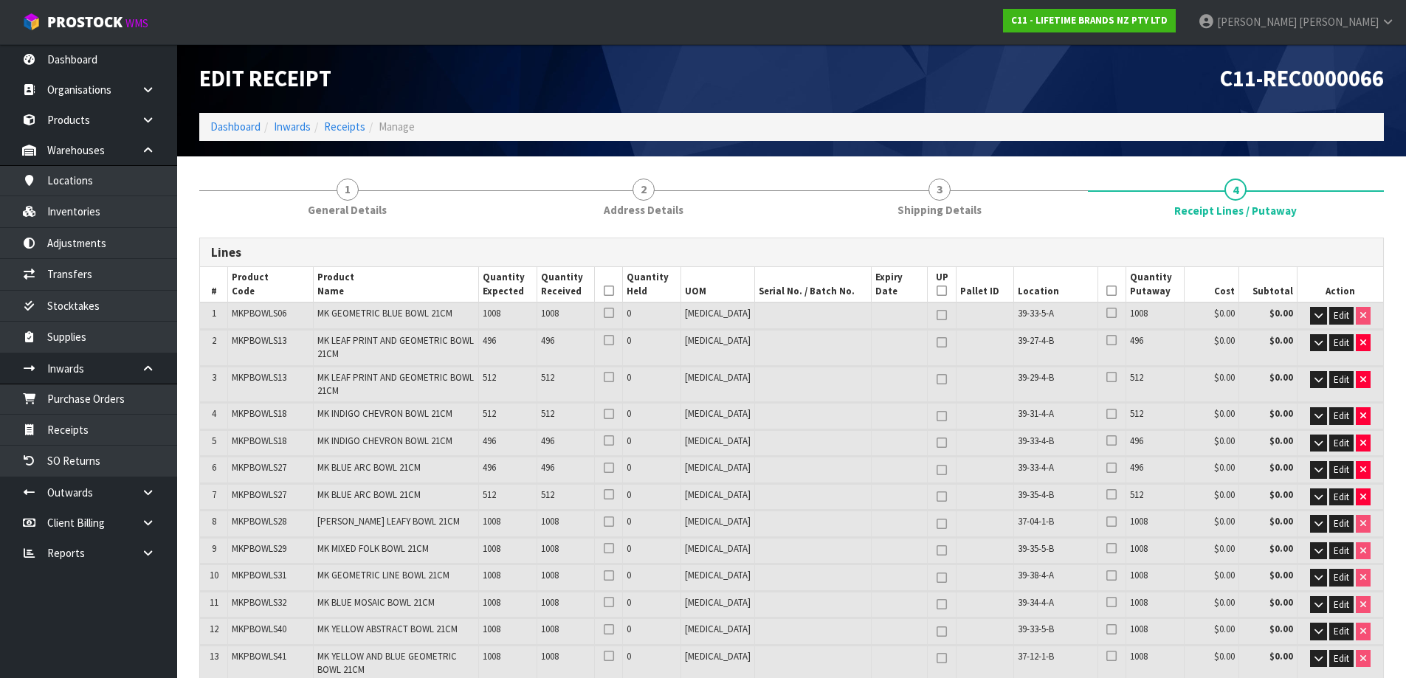
click at [1107, 292] on icon at bounding box center [1112, 291] width 10 height 1
click at [614, 292] on icon at bounding box center [609, 291] width 10 height 1
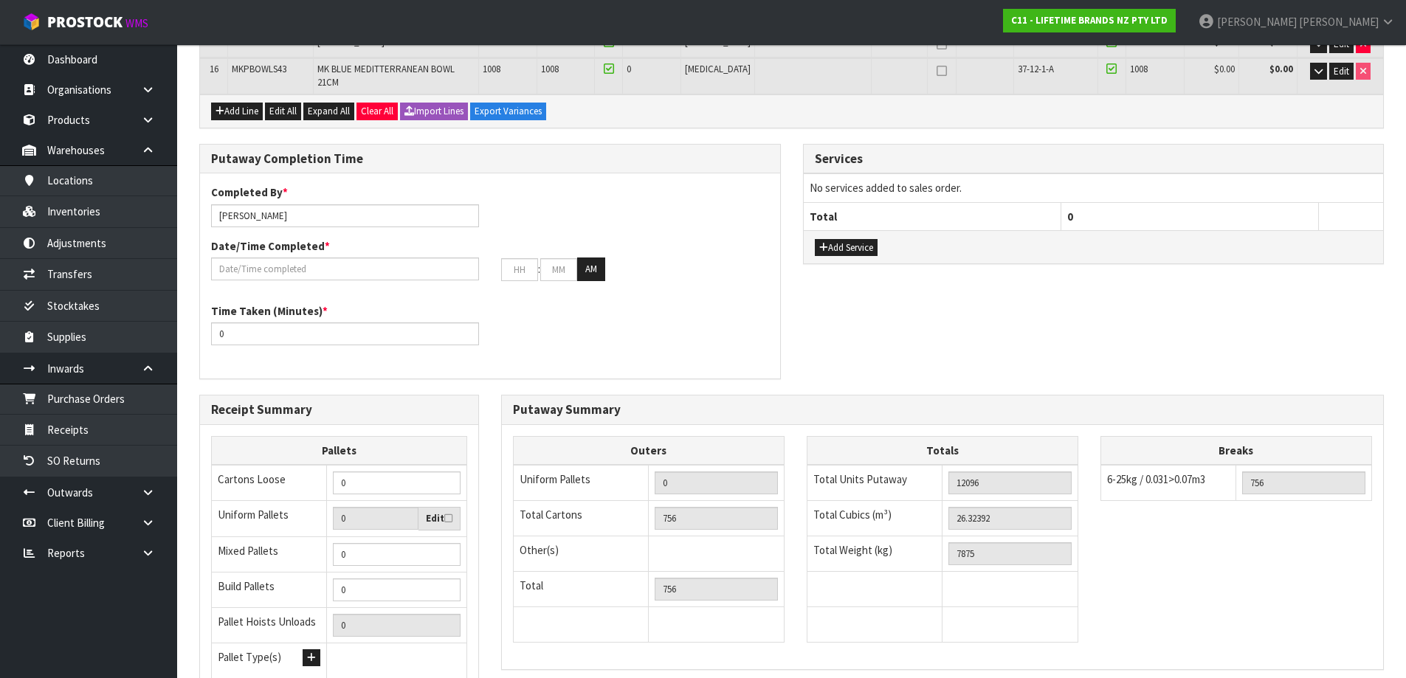
scroll to position [800, 0]
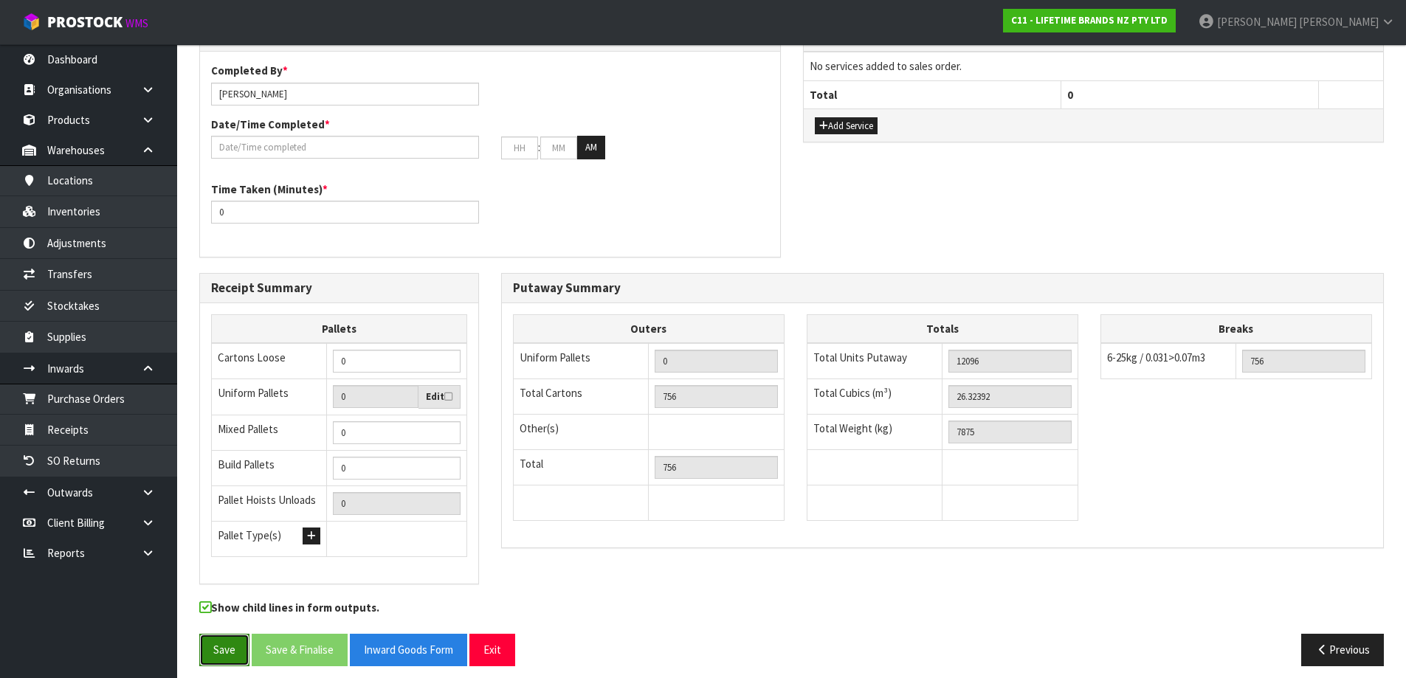
click at [232, 648] on button "Save" at bounding box center [224, 650] width 50 height 32
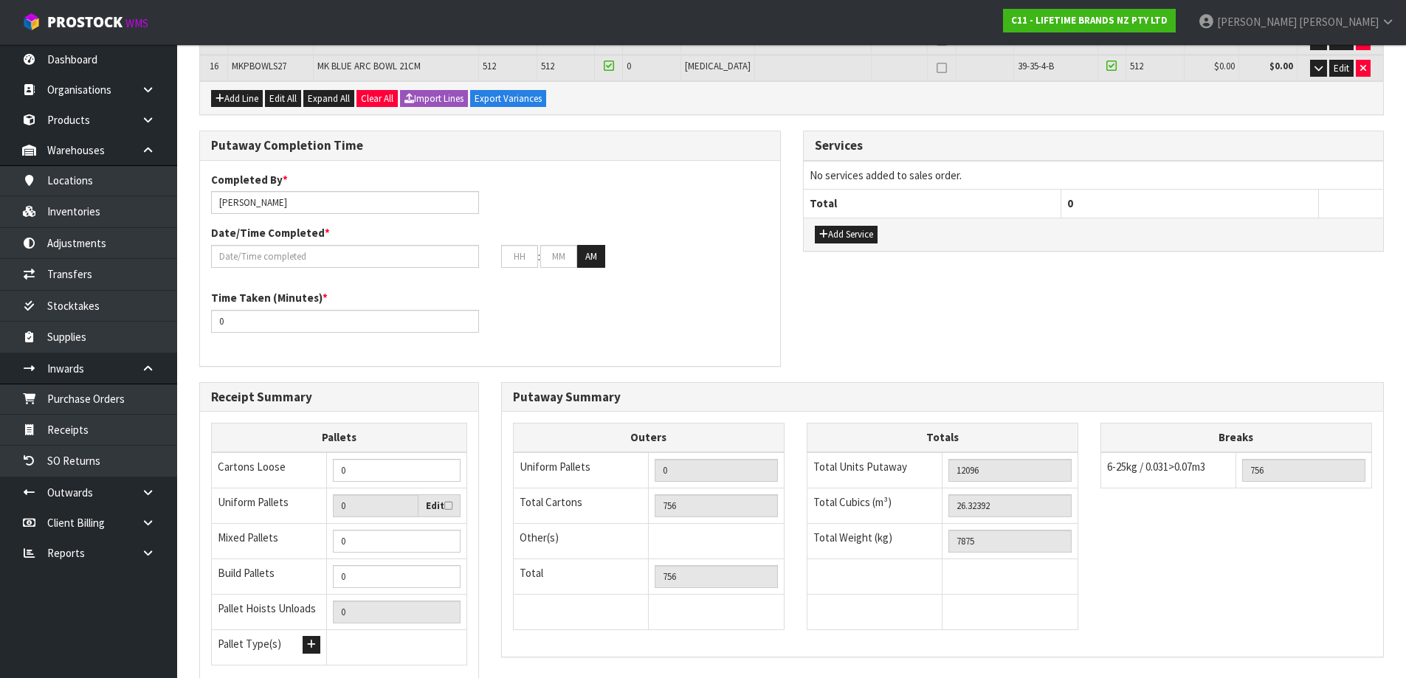
scroll to position [854, 0]
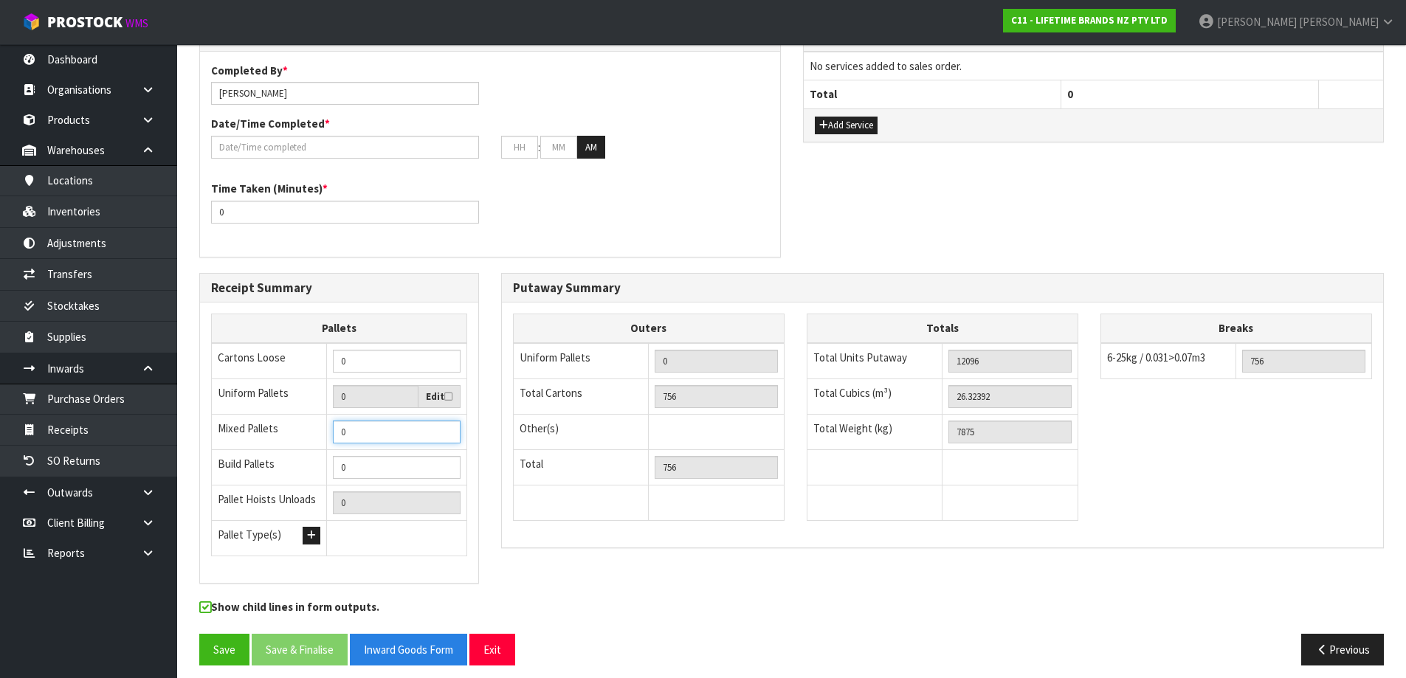
drag, startPoint x: 374, startPoint y: 419, endPoint x: 262, endPoint y: 427, distance: 111.8
click at [262, 427] on tr "Mixed Pallets 0" at bounding box center [339, 432] width 255 height 35
drag, startPoint x: 357, startPoint y: 356, endPoint x: 300, endPoint y: 371, distance: 58.9
click at [300, 371] on tbody "Cartons Loose 0 Uniform Pallets 0 Edit Mixed Pallets 0 Build Pallets 0 Pallet H…" at bounding box center [339, 449] width 255 height 213
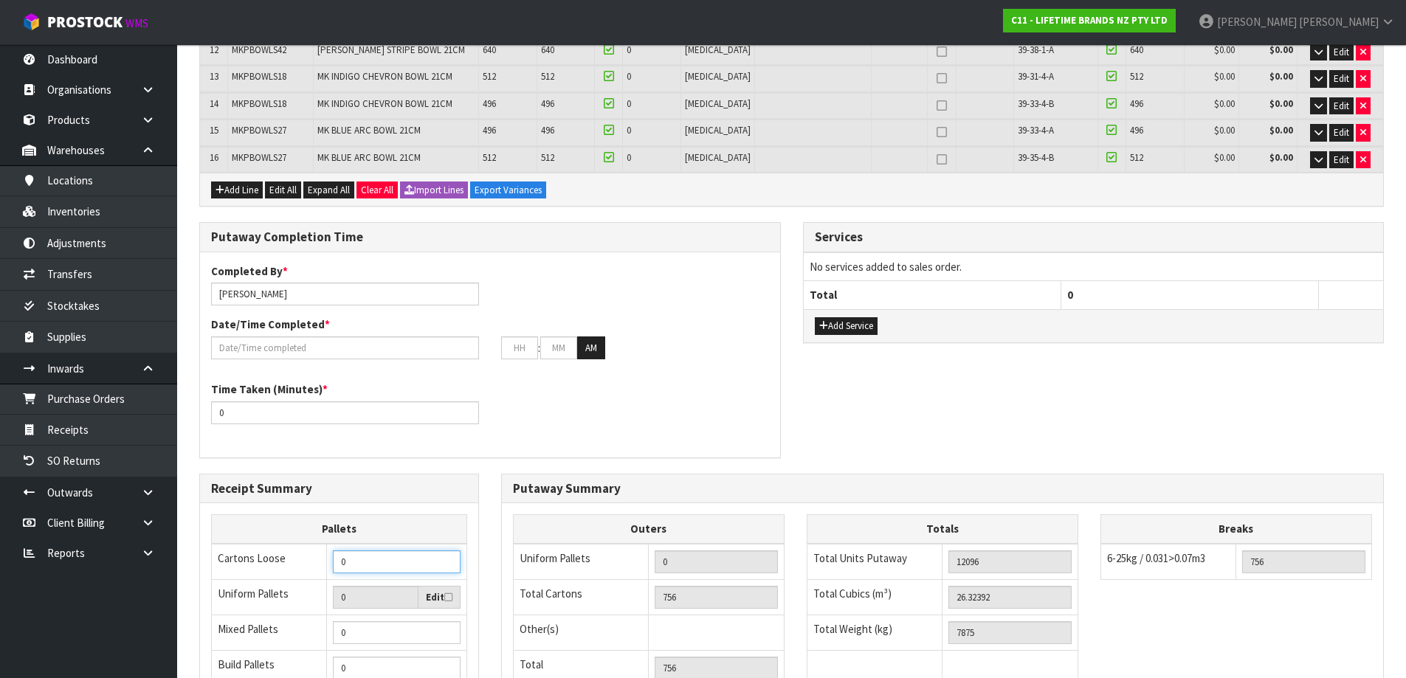
scroll to position [633, 0]
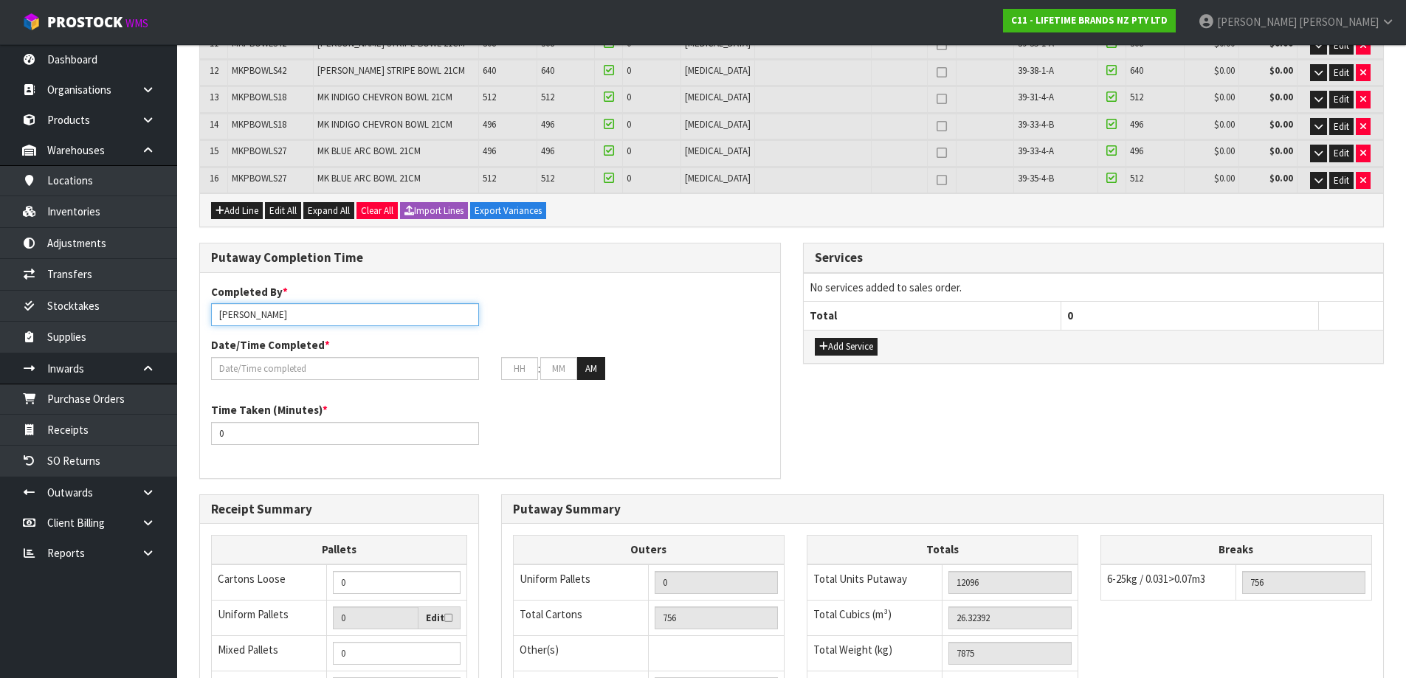
drag, startPoint x: 285, startPoint y: 306, endPoint x: 247, endPoint y: 321, distance: 41.1
click at [246, 323] on div "Completed By * [PERSON_NAME] Date/Time Completed * : : AM" at bounding box center [490, 337] width 580 height 107
type input "[PERSON_NAME] + [PERSON_NAME] + [PERSON_NAME] + [PERSON_NAME] + [PERSON_NAME]"
click at [362, 357] on input "text" at bounding box center [345, 368] width 268 height 23
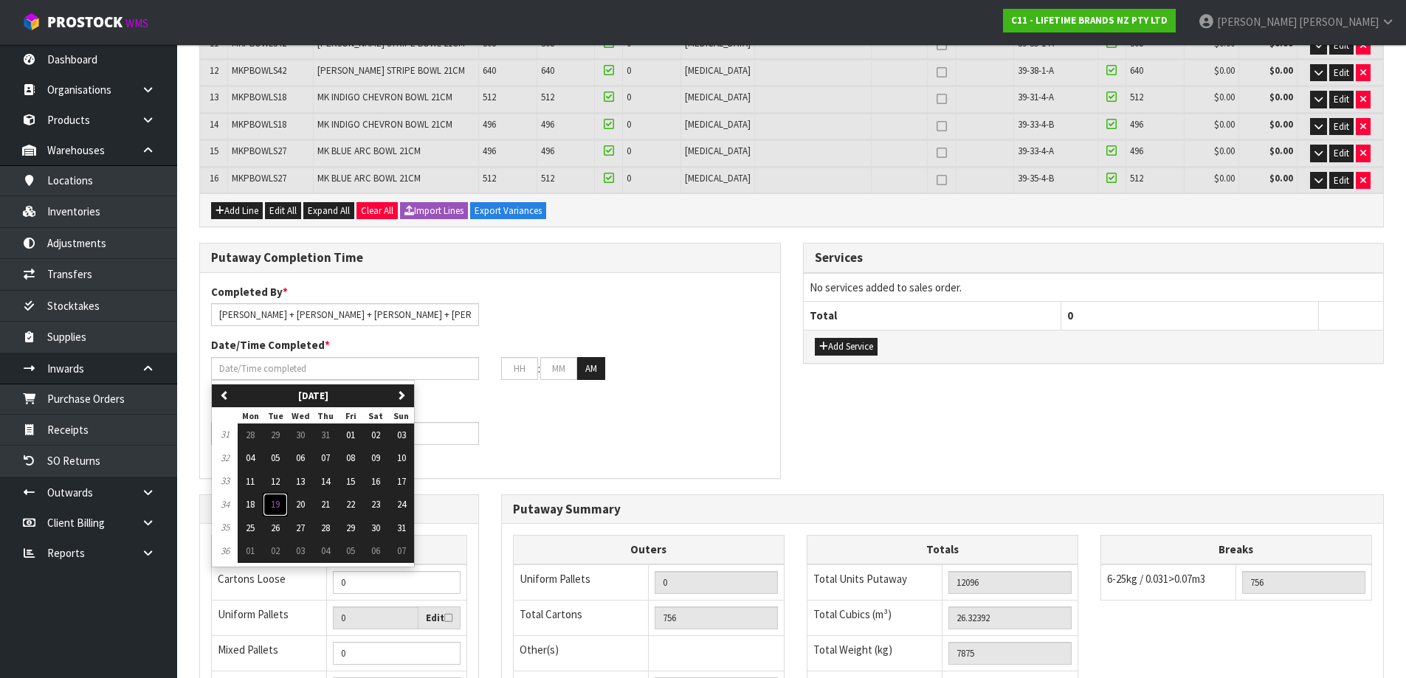
click at [275, 498] on span "19" at bounding box center [275, 504] width 9 height 13
type input "[DATE]"
type input "12"
type input "00"
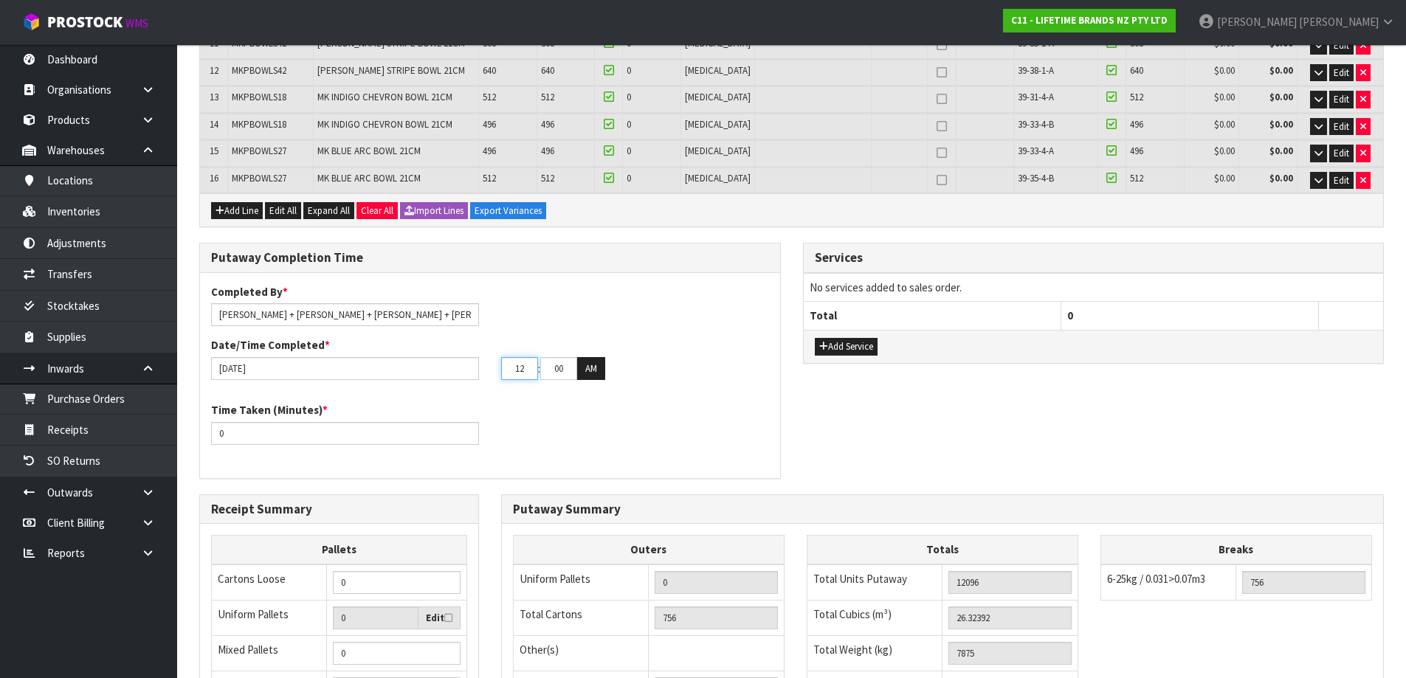
drag, startPoint x: 526, startPoint y: 357, endPoint x: 469, endPoint y: 386, distance: 63.7
click at [469, 386] on div "Completed By * [PERSON_NAME] + [PERSON_NAME] + [PERSON_NAME] + [PERSON_NAME] + …" at bounding box center [490, 375] width 580 height 183
type input "02"
type input "30"
click at [577, 357] on button "AM" at bounding box center [591, 369] width 28 height 24
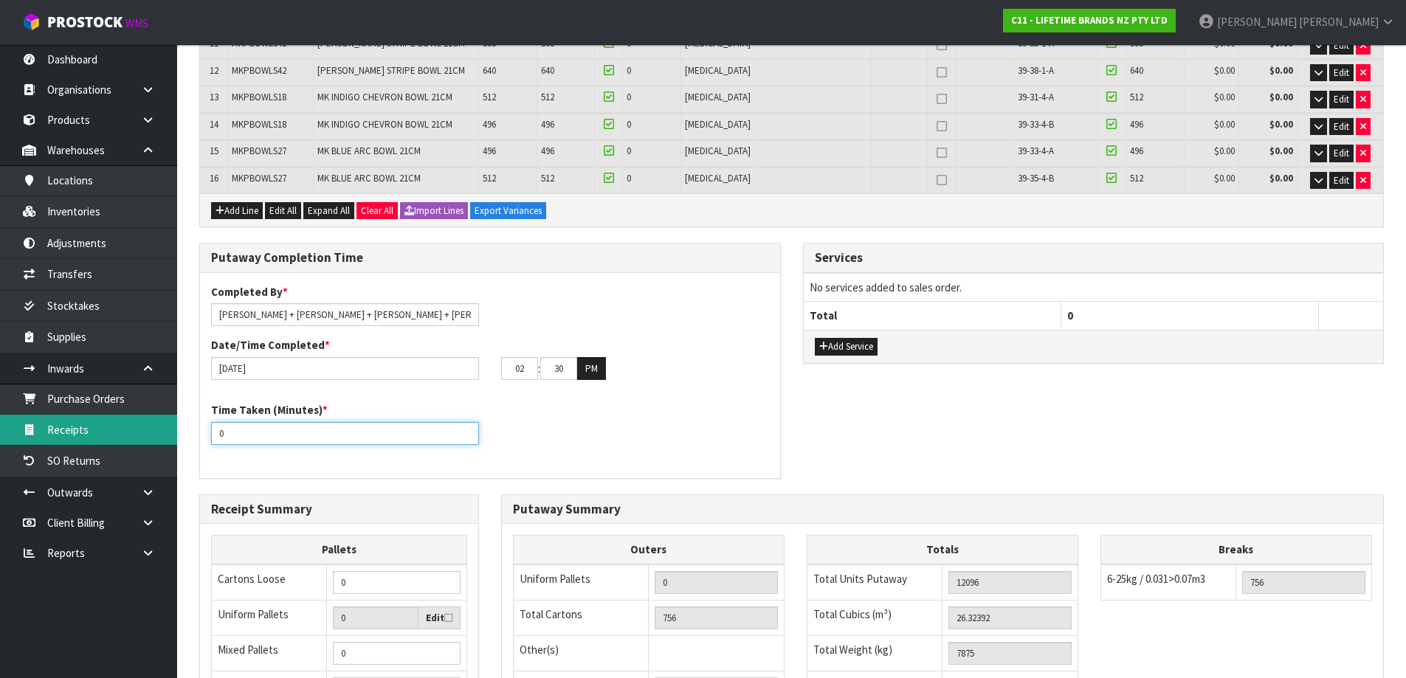
drag, startPoint x: 319, startPoint y: 424, endPoint x: 92, endPoint y: 438, distance: 227.7
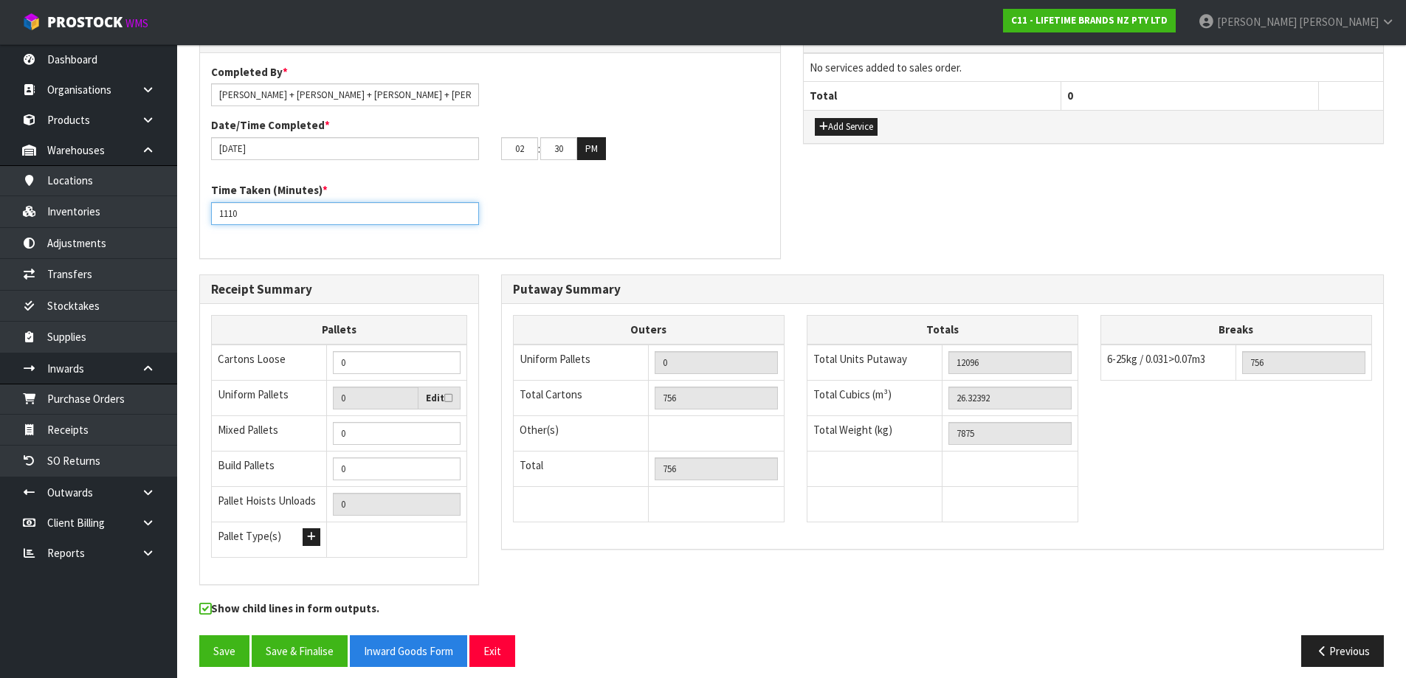
scroll to position [854, 0]
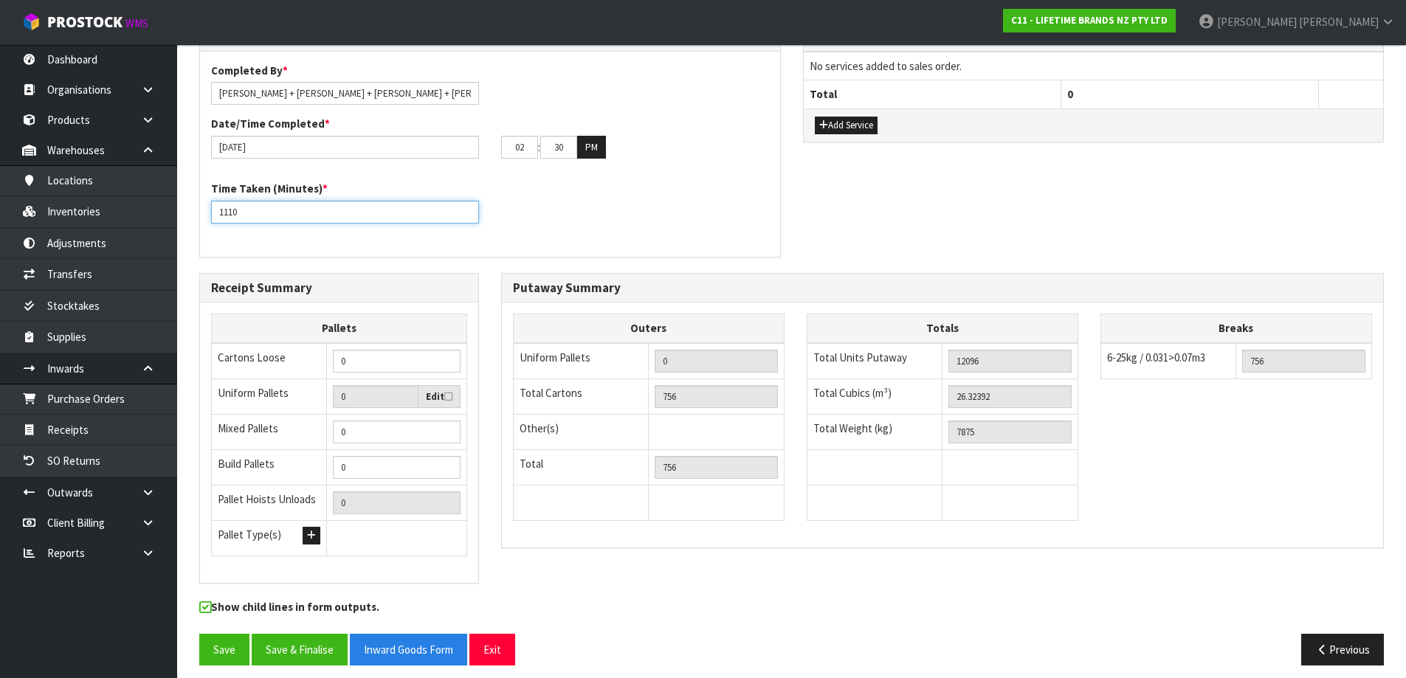
type input "1110"
click at [978, 385] on input "26.32392" at bounding box center [1010, 396] width 123 height 23
click at [207, 636] on button "Save" at bounding box center [224, 650] width 50 height 32
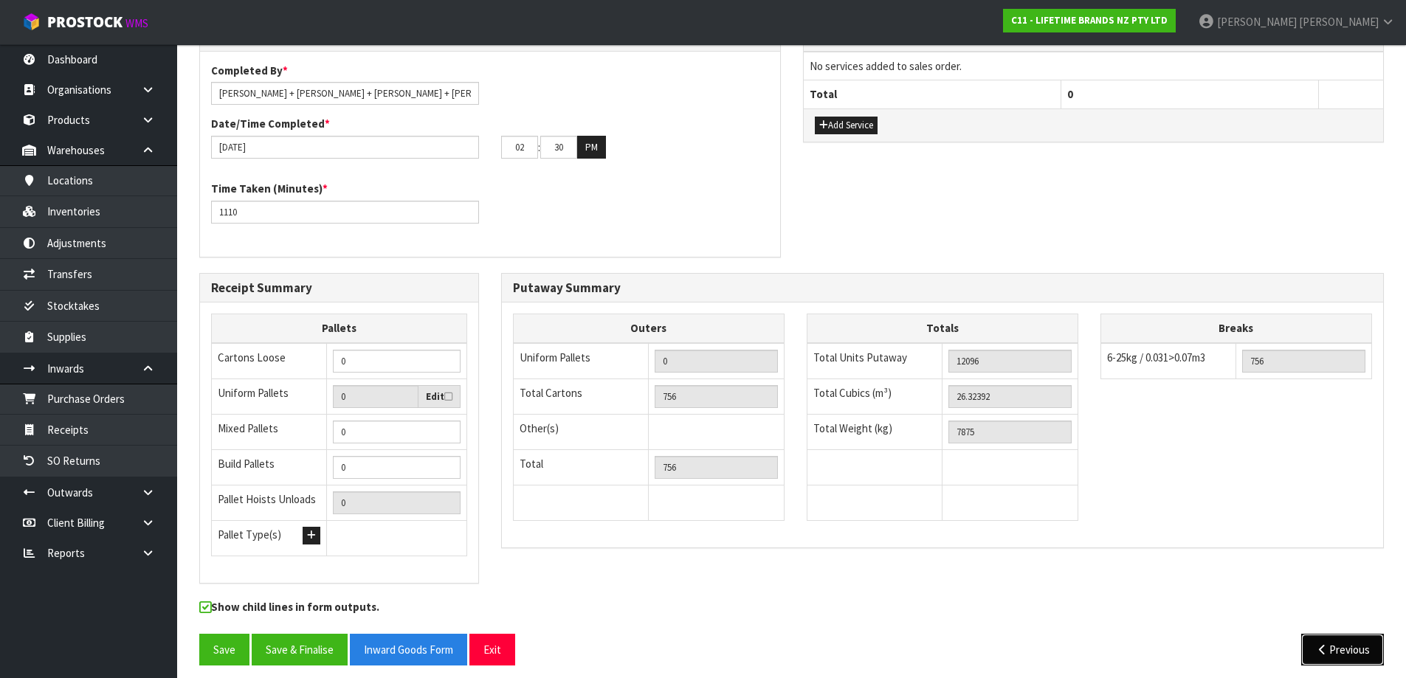
click at [1317, 644] on icon "button" at bounding box center [1322, 649] width 14 height 11
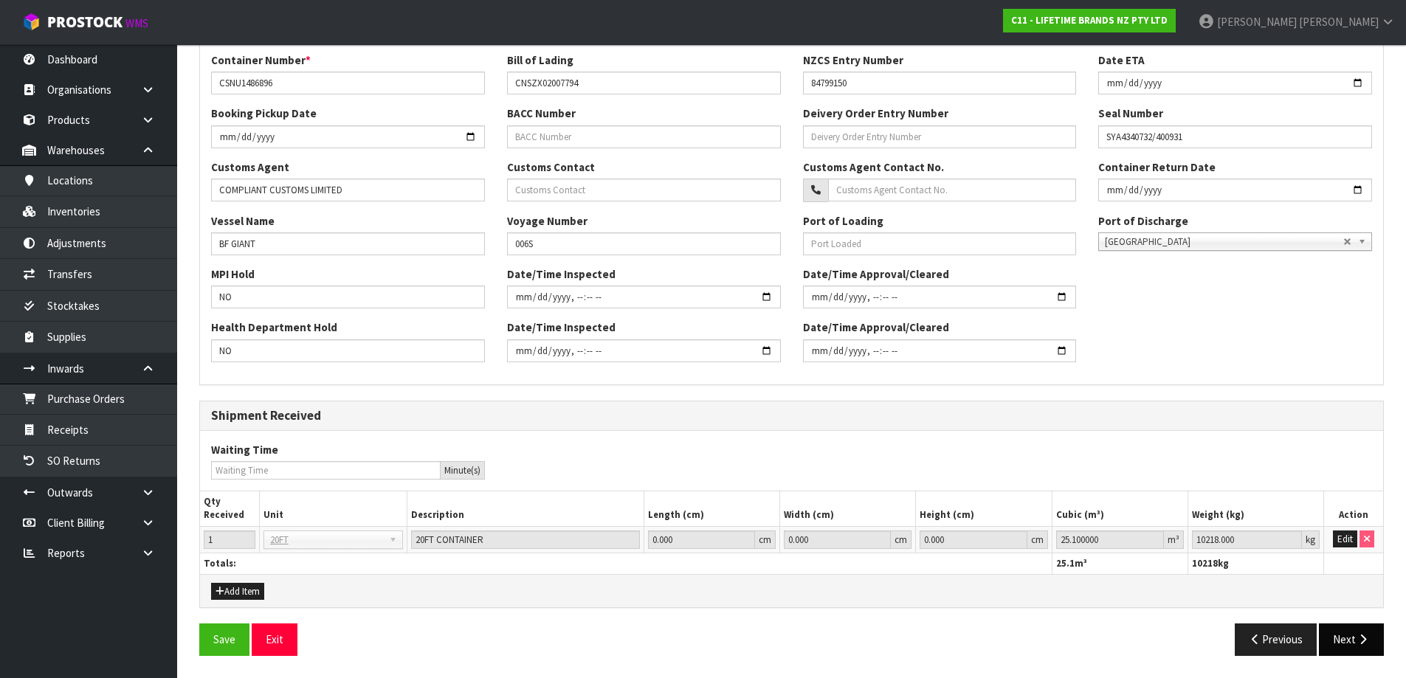
scroll to position [402, 0]
drag, startPoint x: 1124, startPoint y: 537, endPoint x: 921, endPoint y: 546, distance: 203.2
click at [921, 546] on tr "1 20FT 20FT 20FT CONTAINER 0.000 cm 0.000 cm 0.000 cm 25.100000 m³ 10218.000 kg…" at bounding box center [791, 539] width 1183 height 27
click at [1348, 537] on button "Edit" at bounding box center [1345, 540] width 24 height 18
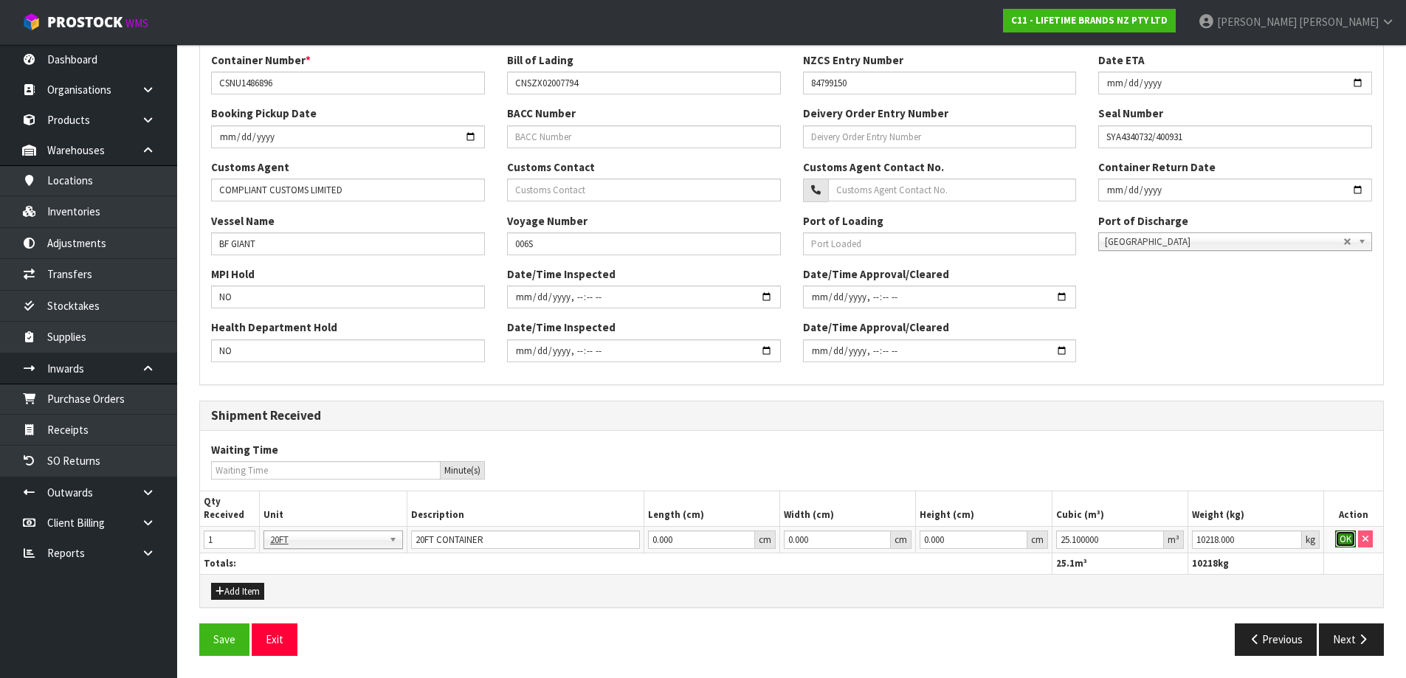
click at [1348, 537] on button "OK" at bounding box center [1345, 540] width 21 height 18
click at [1348, 537] on button "Edit" at bounding box center [1345, 540] width 24 height 18
type input "0"
type input "0.251"
type input "0.000000"
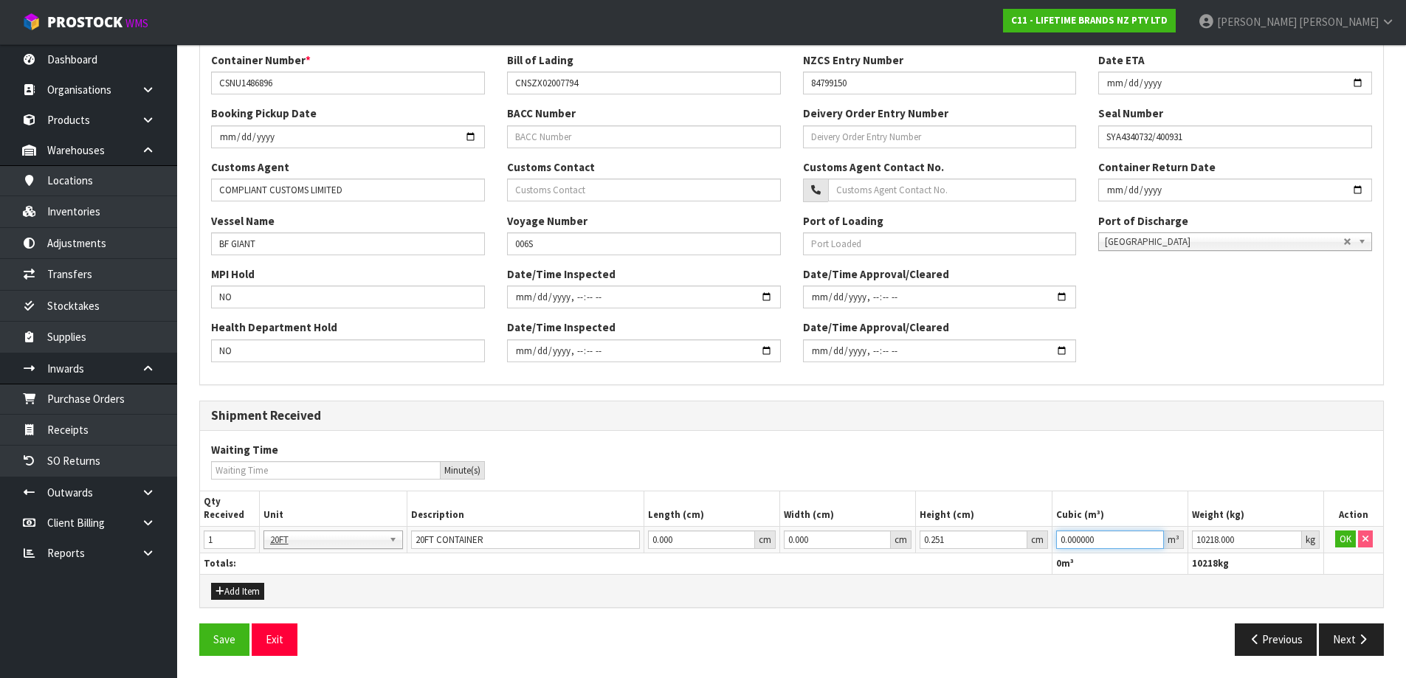
click at [1105, 541] on input "0.000000" at bounding box center [1110, 540] width 108 height 18
click at [284, 650] on button "Exit" at bounding box center [275, 640] width 46 height 32
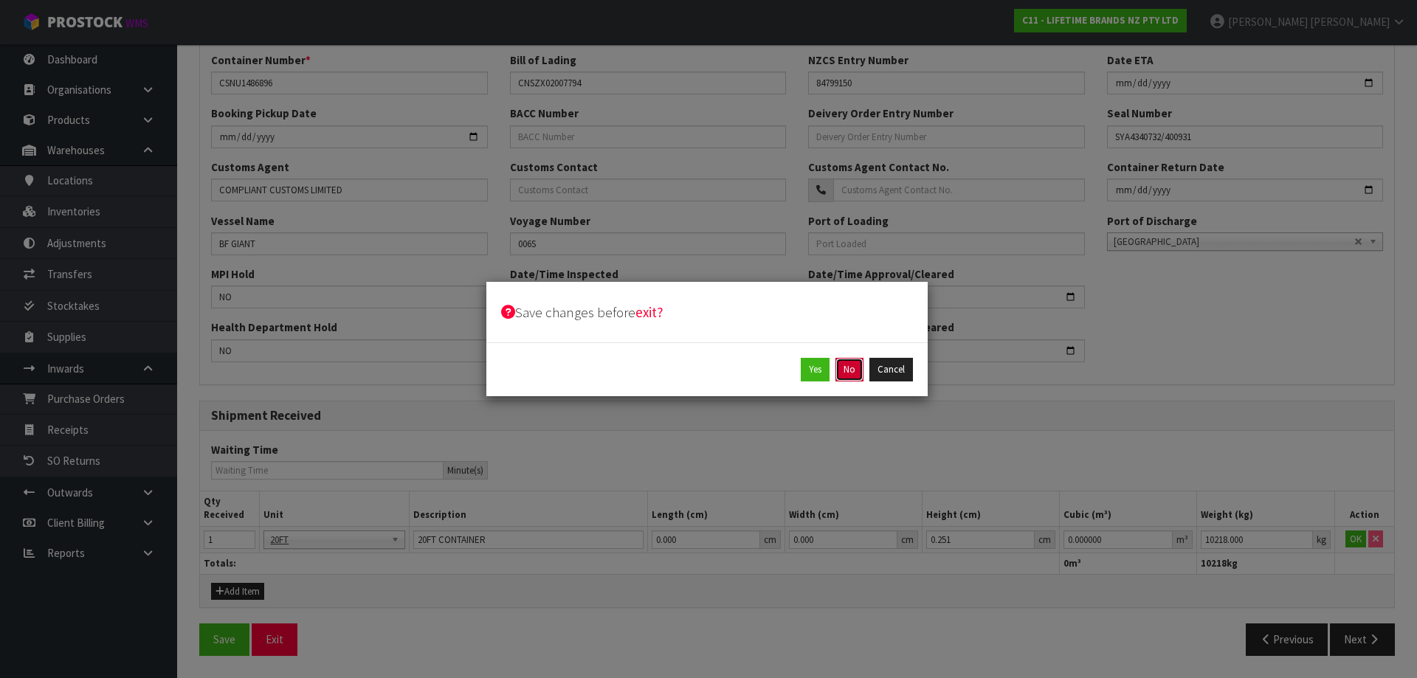
click at [847, 368] on button "No" at bounding box center [850, 370] width 28 height 24
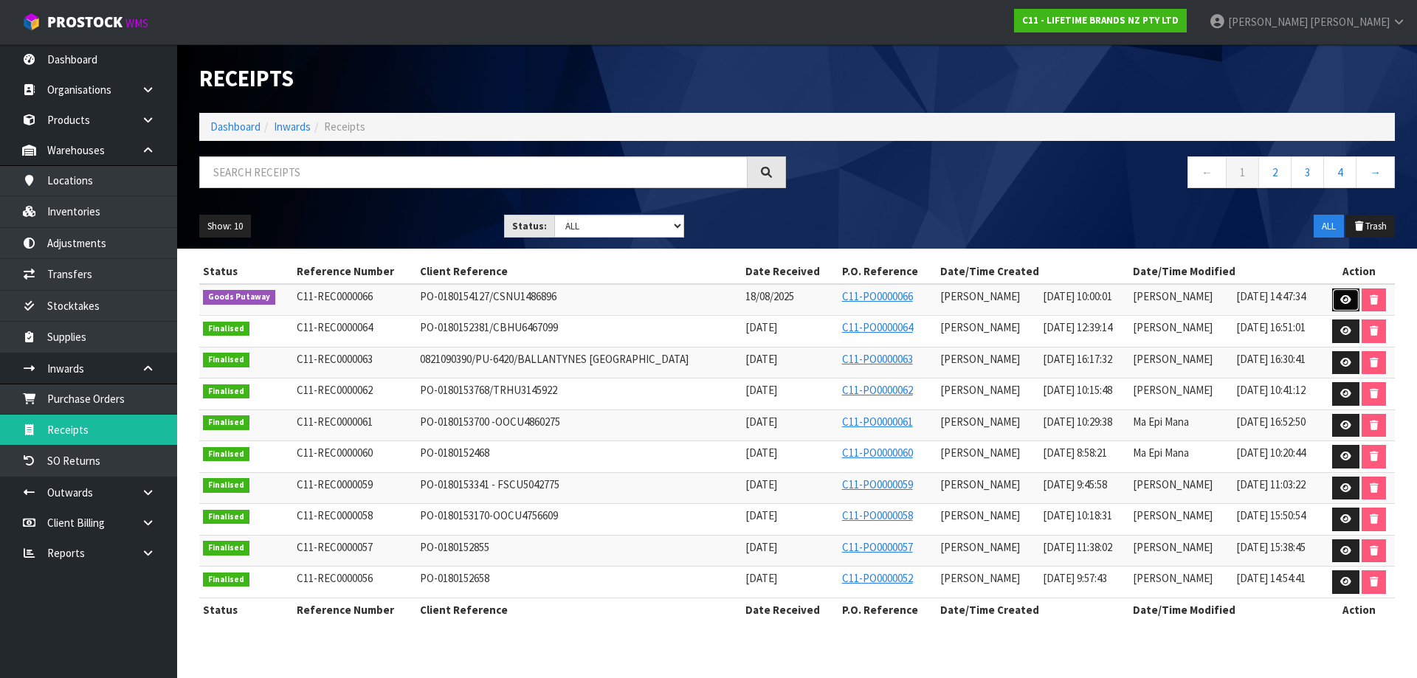
click at [1332, 300] on link at bounding box center [1345, 301] width 27 height 24
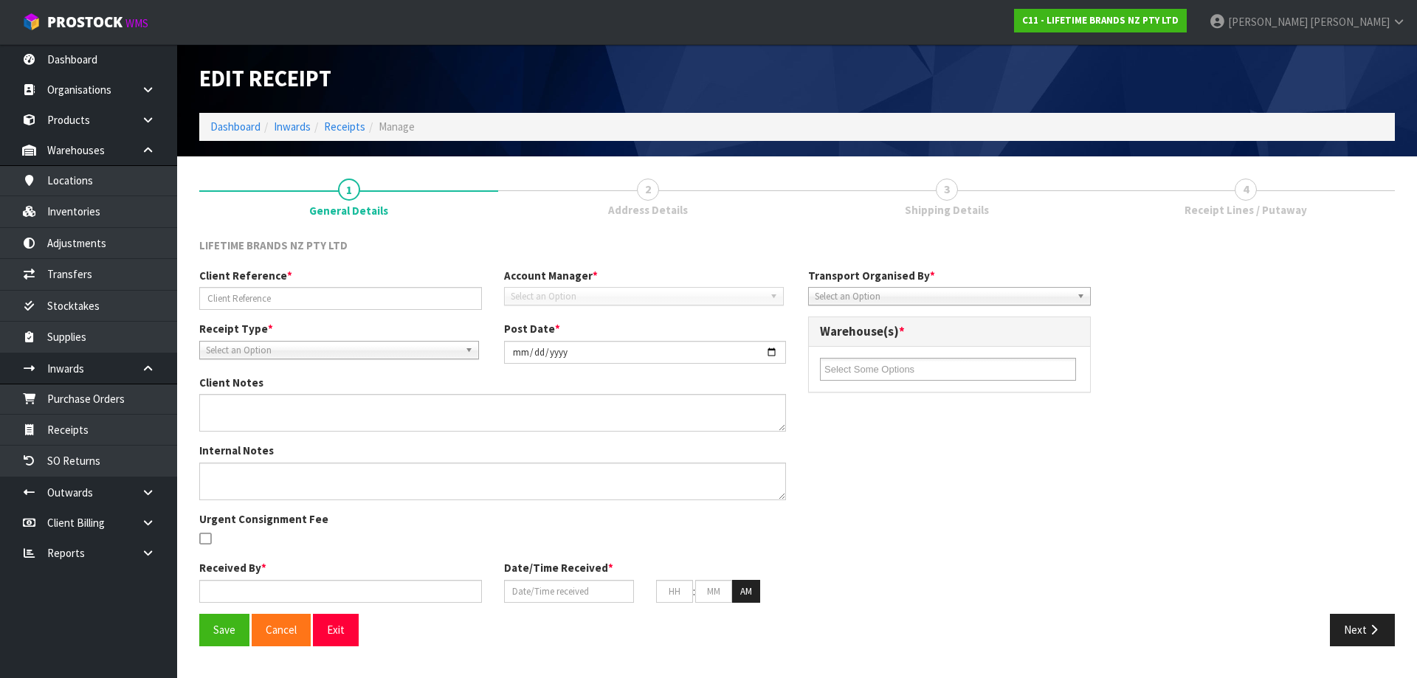
type input "PO-0180154127/CSNU1486896"
type input "[DATE]"
type textarea "PURCHASE ORDER: 4500344047-000010 CONTAINER NUMBER-CSNU1486896"
type textarea "CONTAINER NUMBER-CSNU1486896-756 CARTONS"
type input "[PERSON_NAME]"
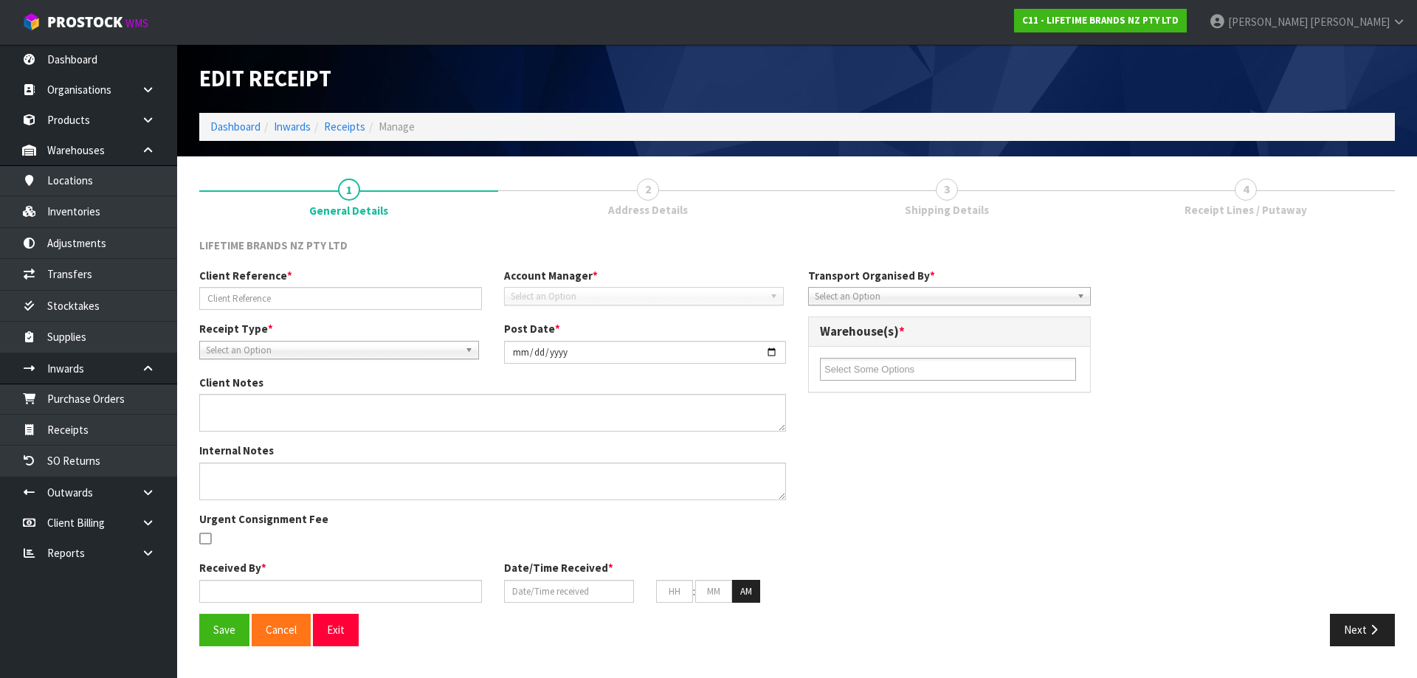
type input "18/08/2025"
type input "10"
type input "00"
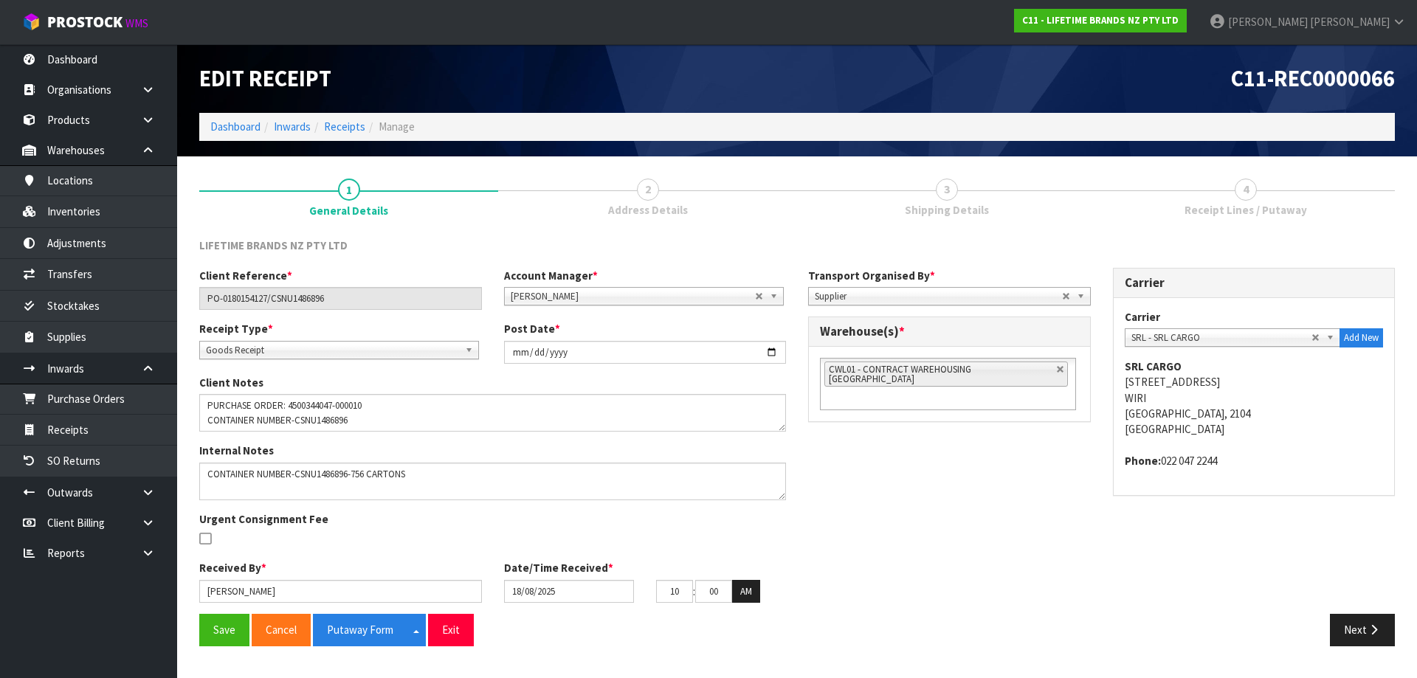
click at [1243, 207] on span "Receipt Lines / Putaway" at bounding box center [1246, 210] width 123 height 16
click at [1357, 632] on button "Next" at bounding box center [1362, 630] width 65 height 32
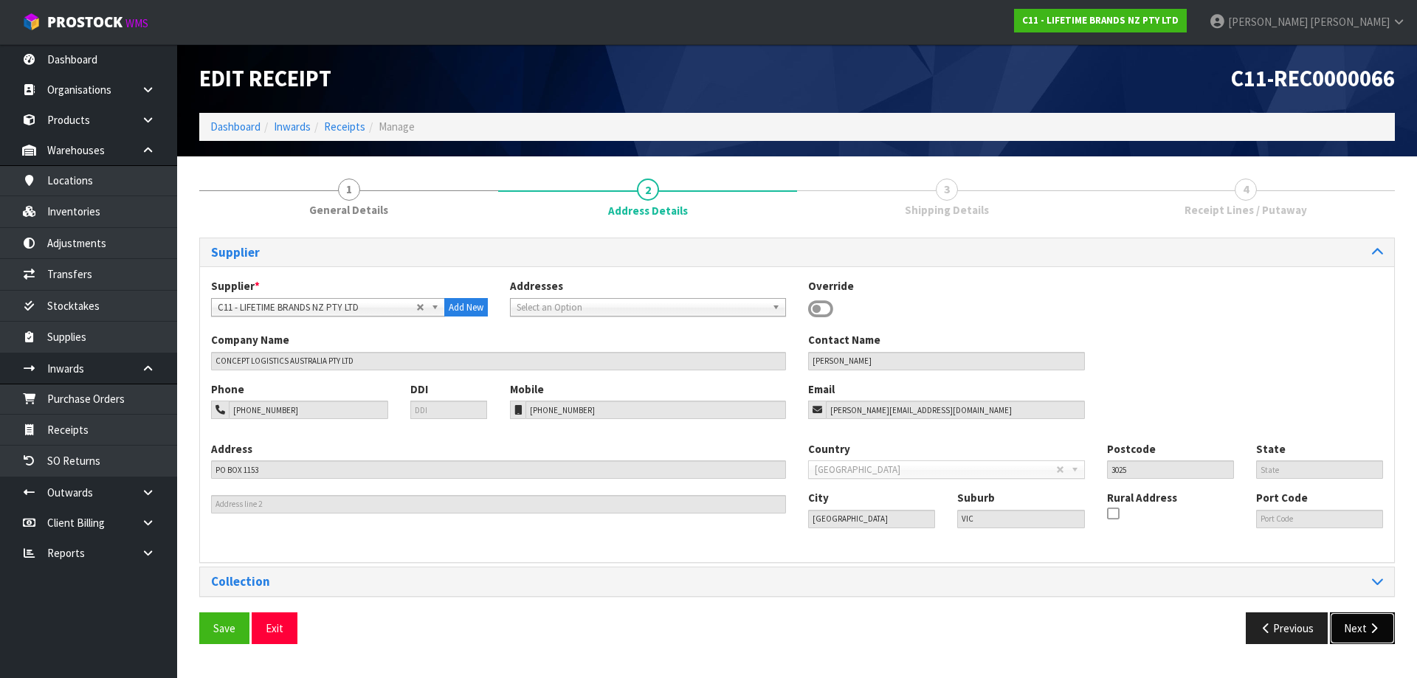
click at [1357, 632] on button "Next" at bounding box center [1362, 629] width 65 height 32
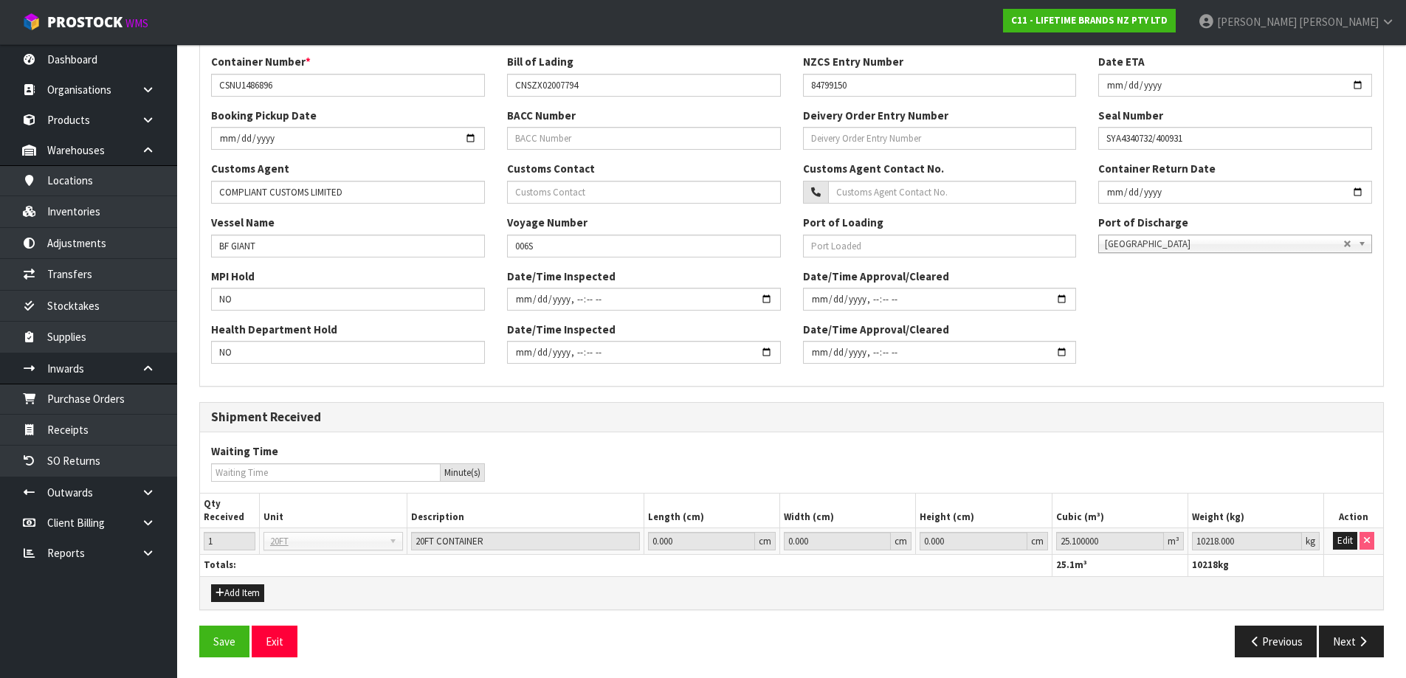
scroll to position [348, 0]
click at [1355, 642] on button "Next" at bounding box center [1351, 640] width 65 height 32
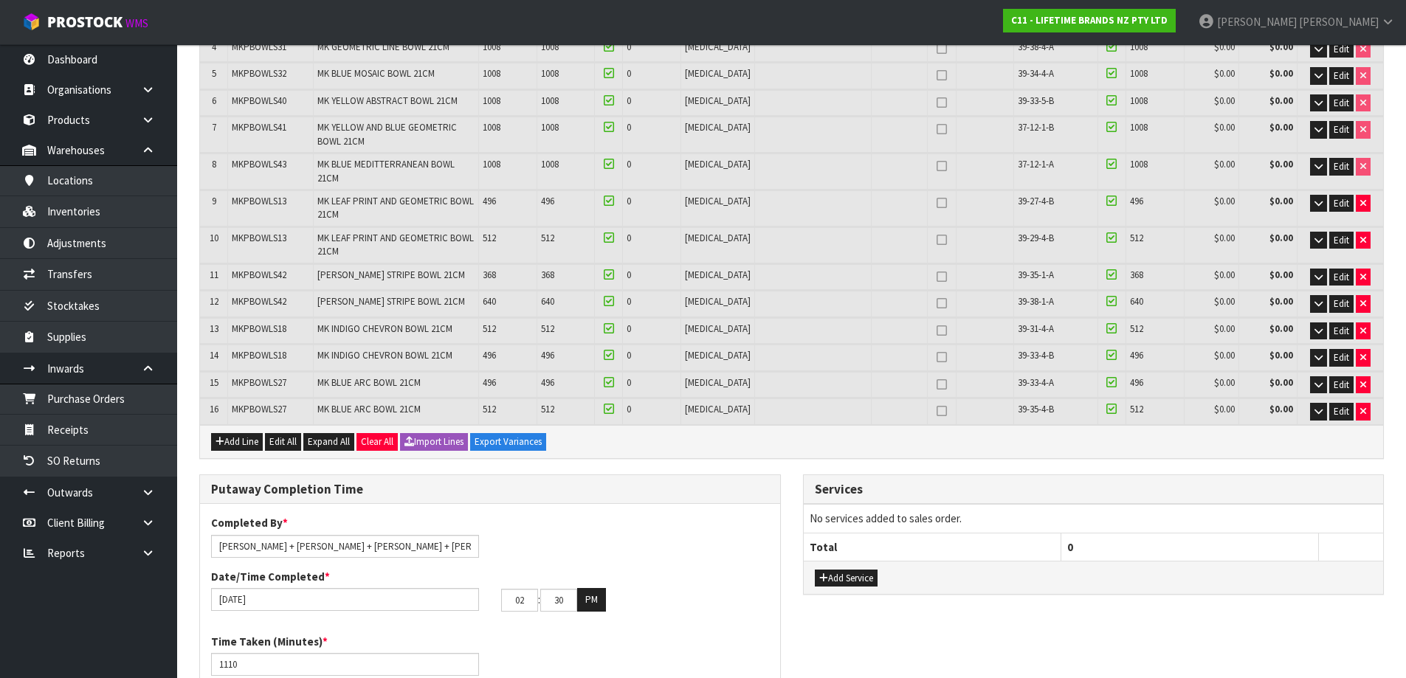
scroll to position [0, 0]
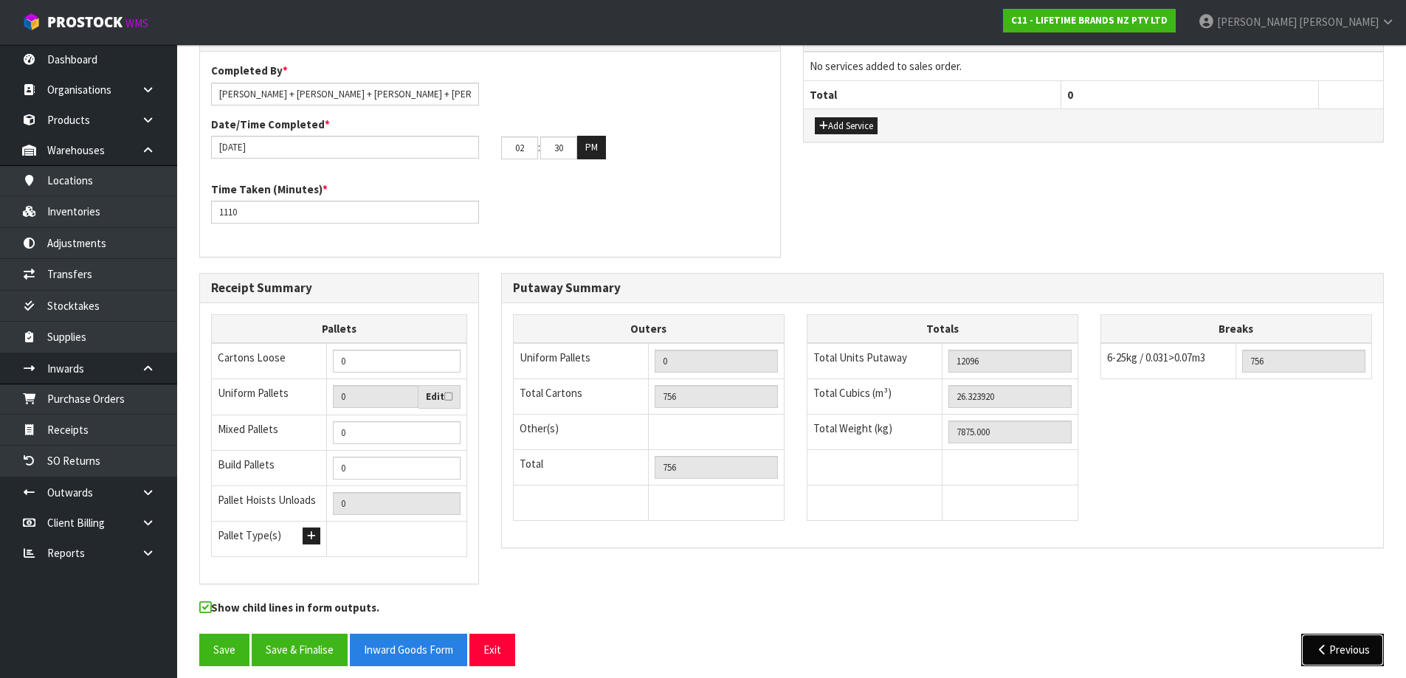
click at [1329, 650] on button "Previous" at bounding box center [1342, 650] width 83 height 32
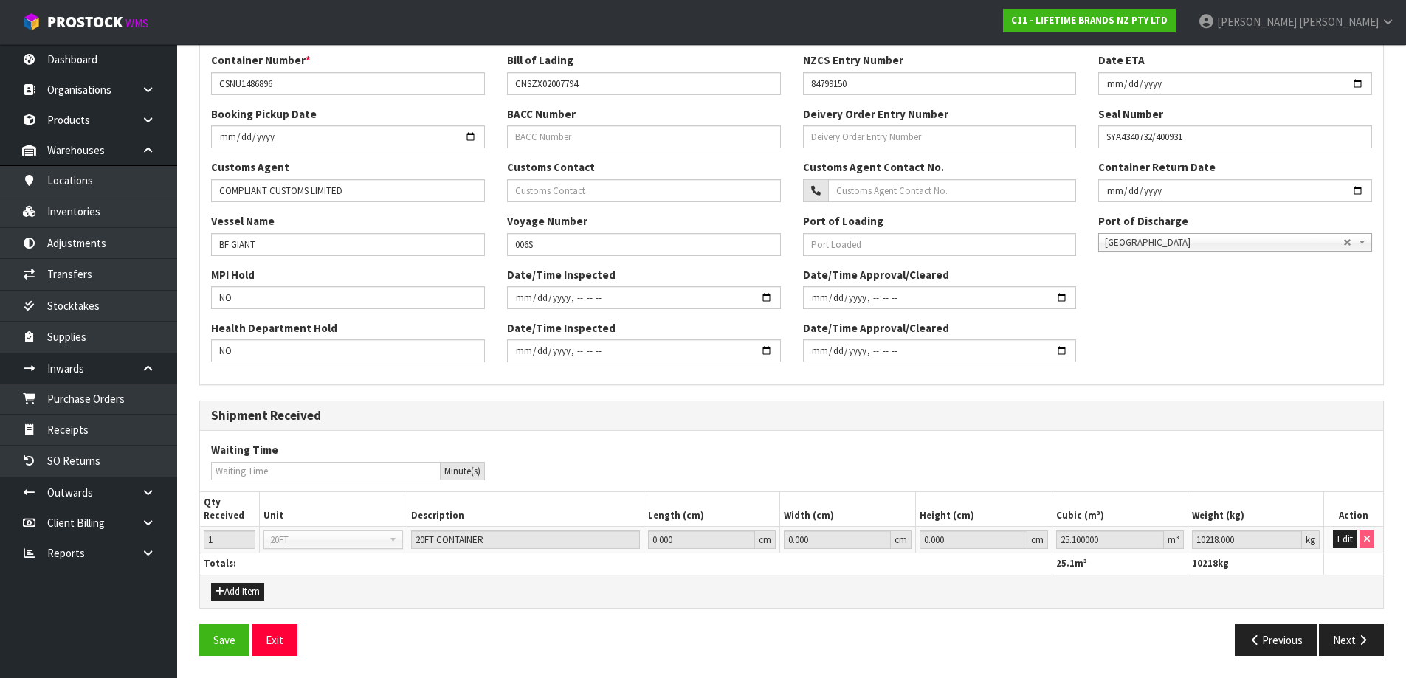
click at [1341, 548] on td "Edit" at bounding box center [1353, 540] width 59 height 27
click at [1346, 542] on button "Edit" at bounding box center [1345, 540] width 24 height 18
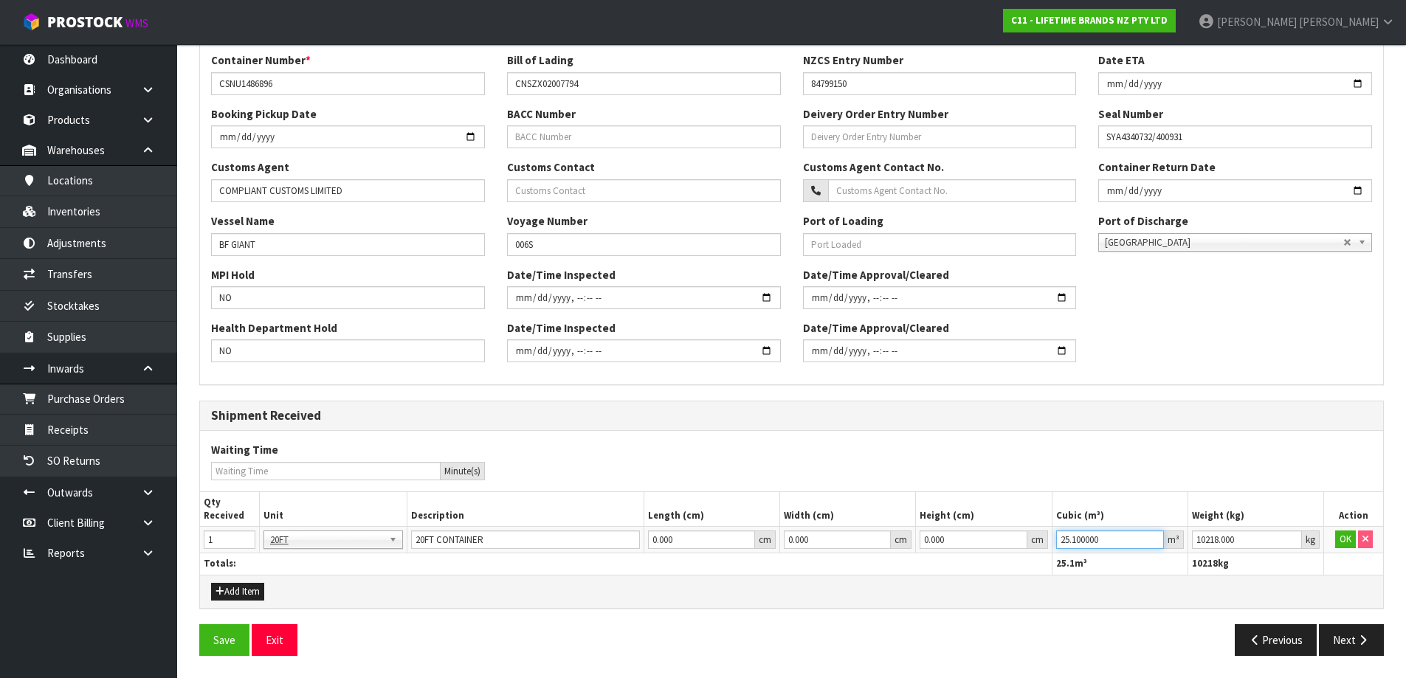
click at [1045, 551] on tr "1 20FT 20FT 20FT CONTAINER 0.000 cm 0.000 cm 0.000 cm 25.100000 m³ 10218.000 kg…" at bounding box center [791, 540] width 1183 height 27
type input "26.32392"
type input "7875"
click at [1338, 539] on button "OK" at bounding box center [1345, 540] width 21 height 18
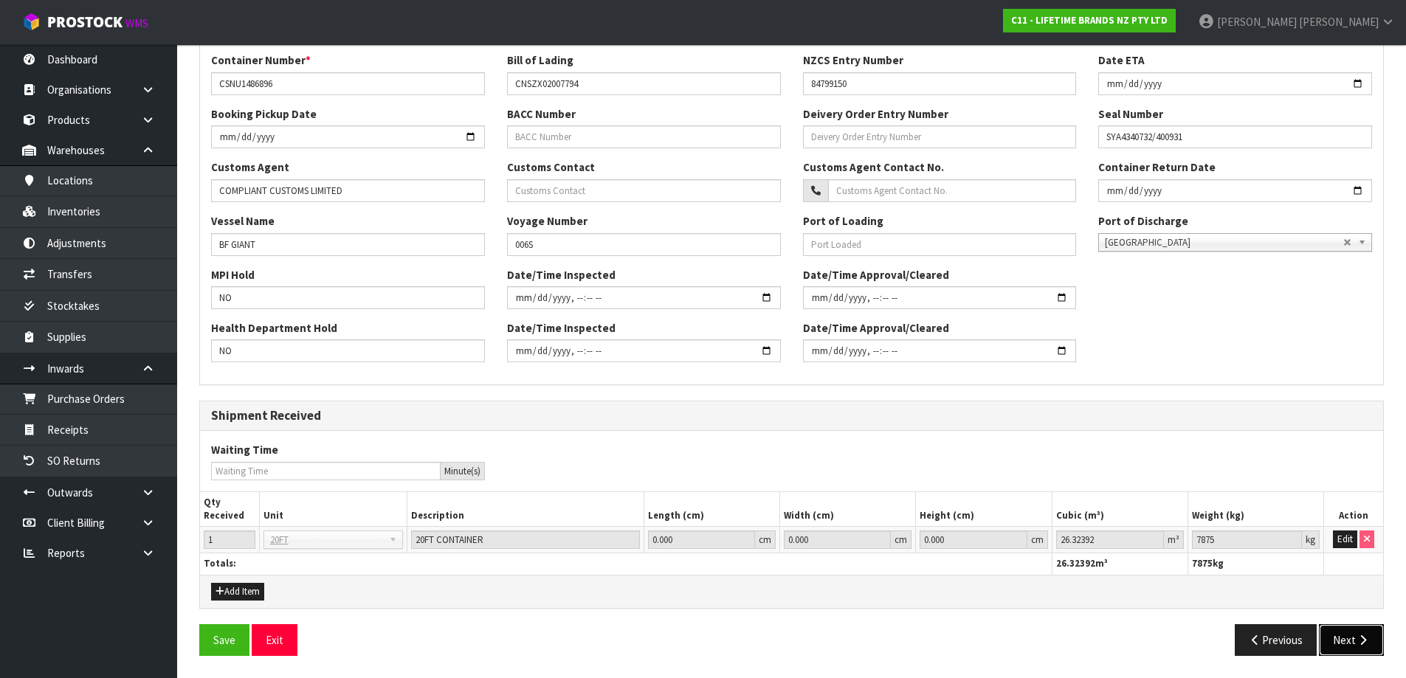
click at [1341, 637] on button "Next" at bounding box center [1351, 640] width 65 height 32
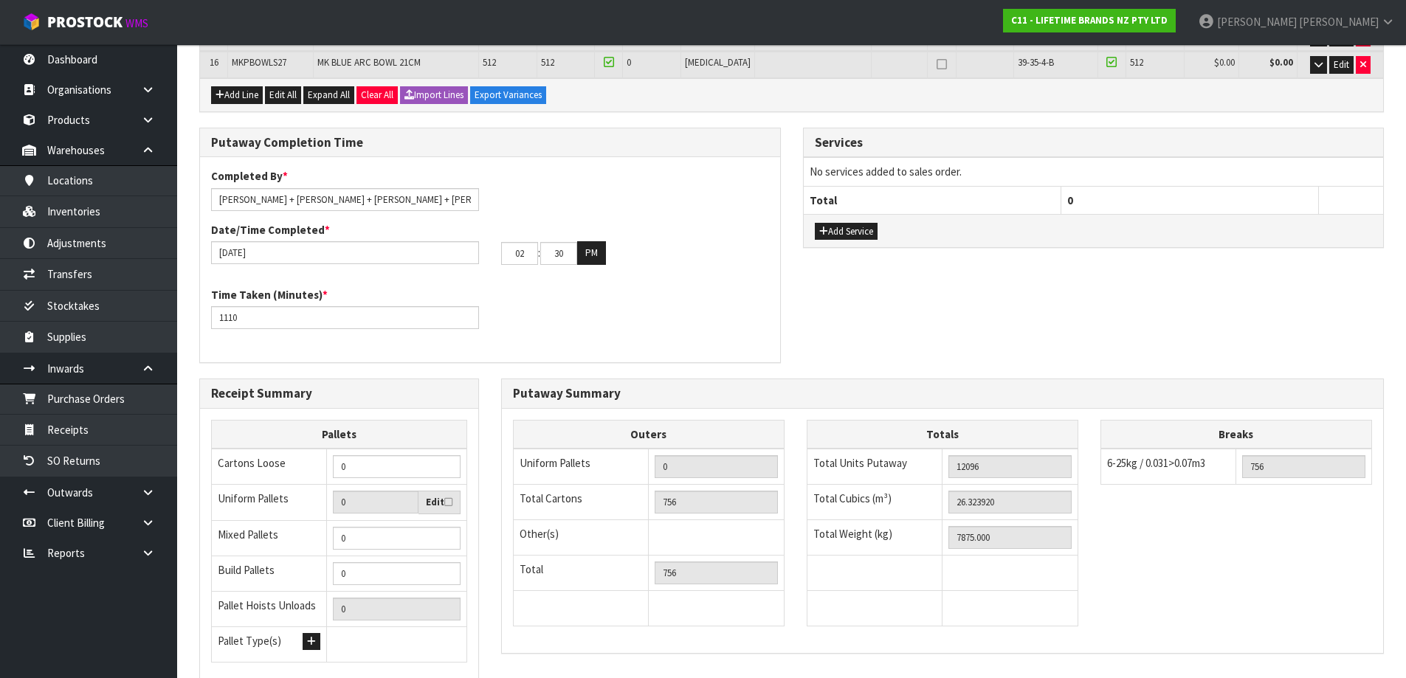
scroll to position [800, 0]
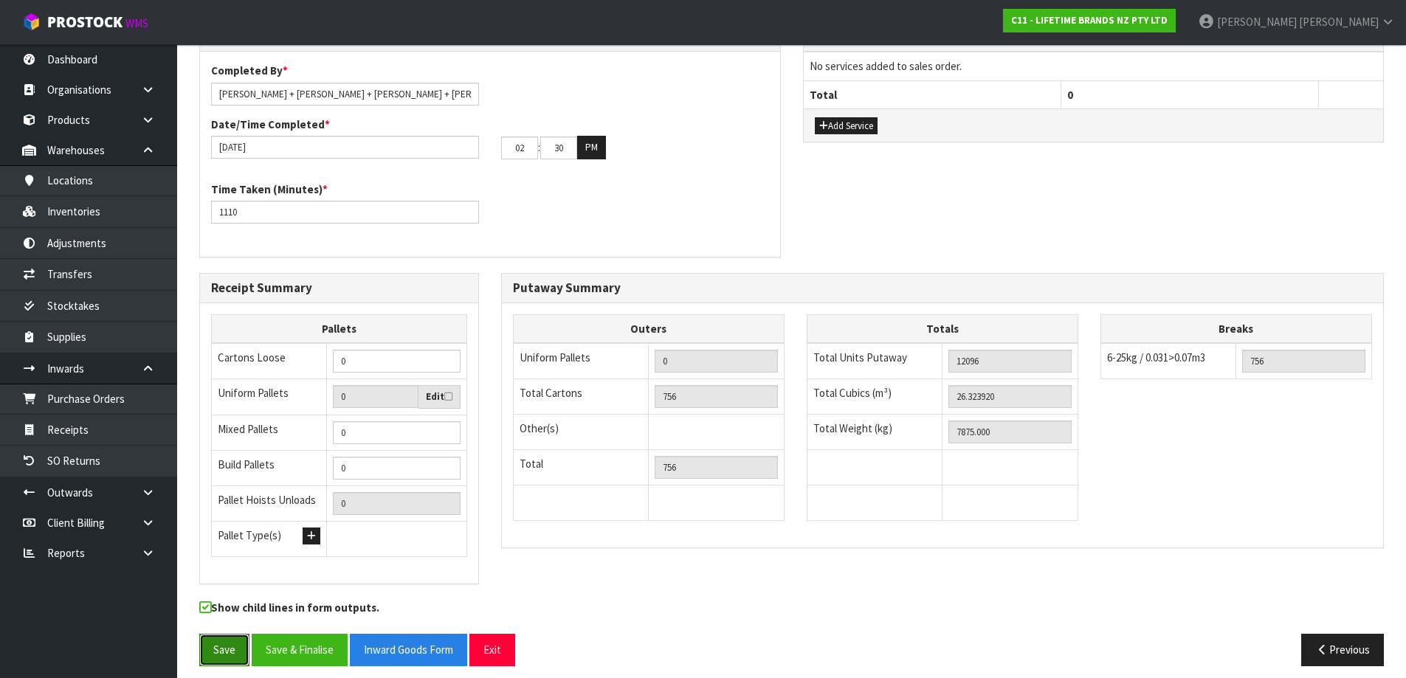
click at [230, 634] on button "Save" at bounding box center [224, 650] width 50 height 32
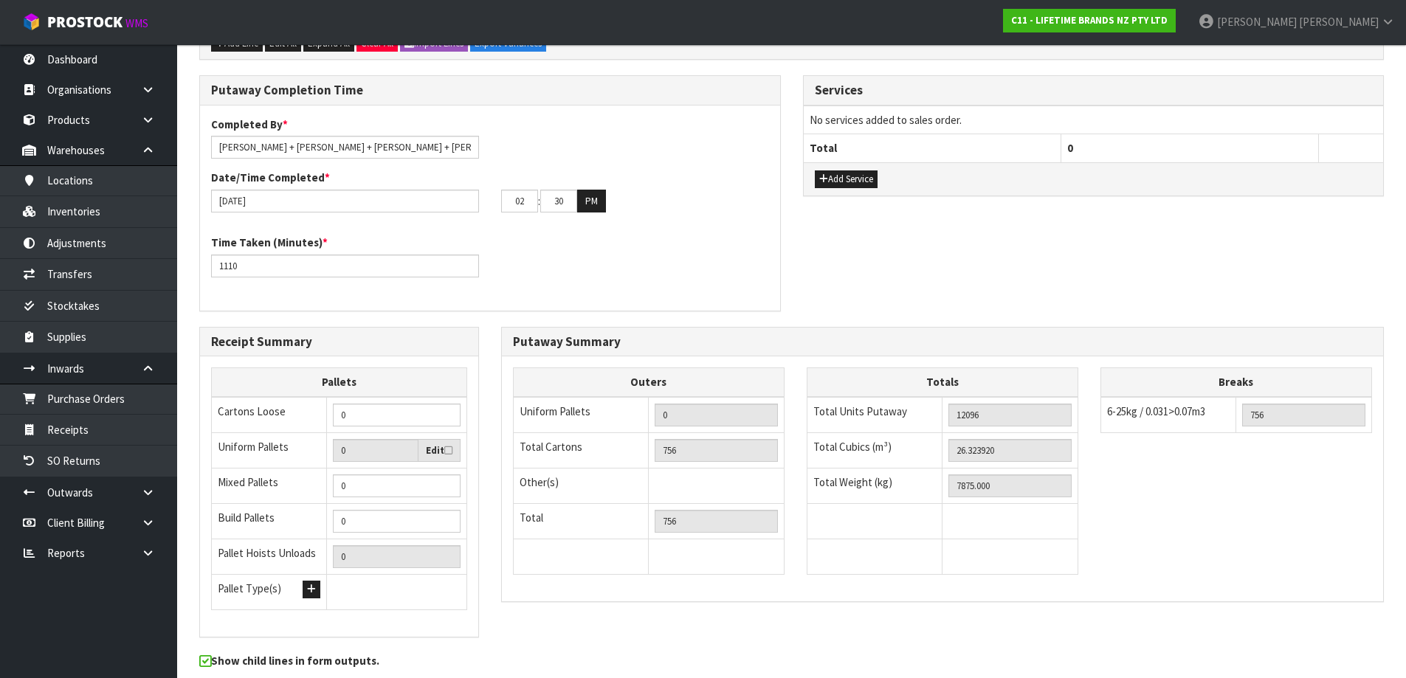
scroll to position [0, 0]
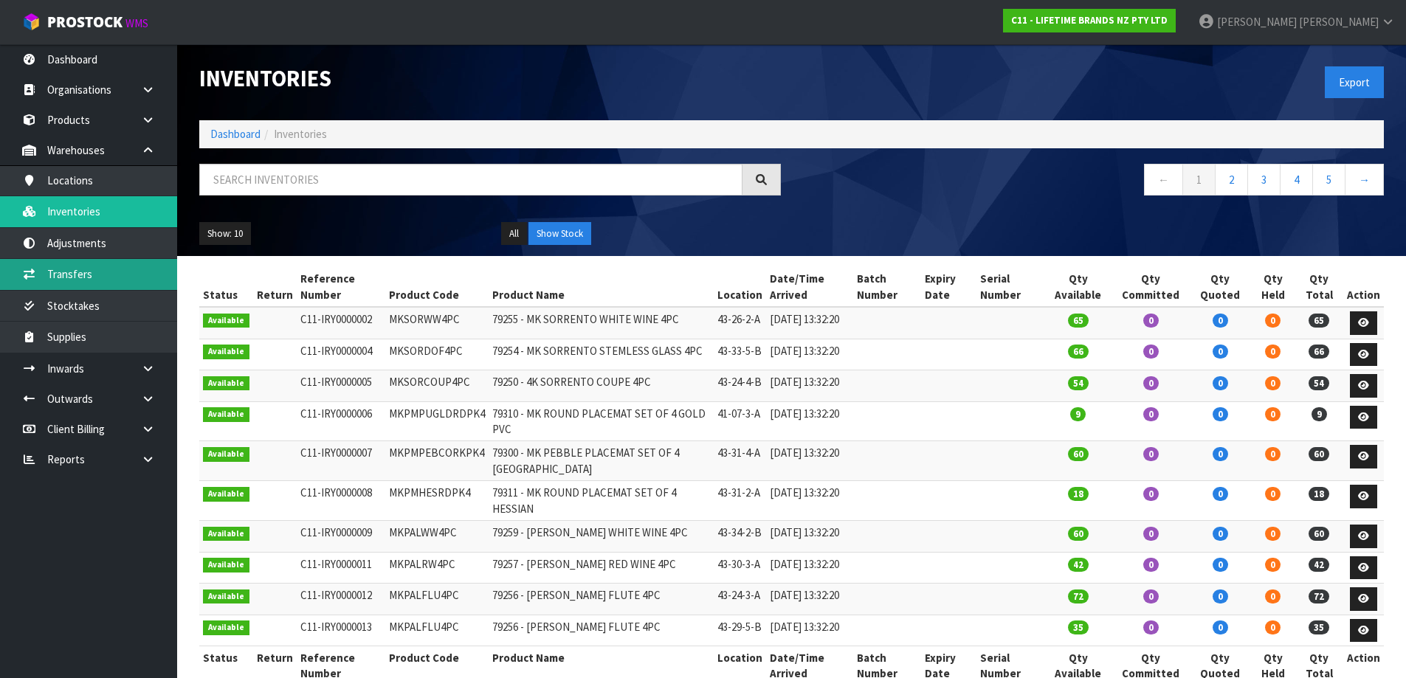
click at [135, 264] on link "Transfers" at bounding box center [88, 274] width 177 height 30
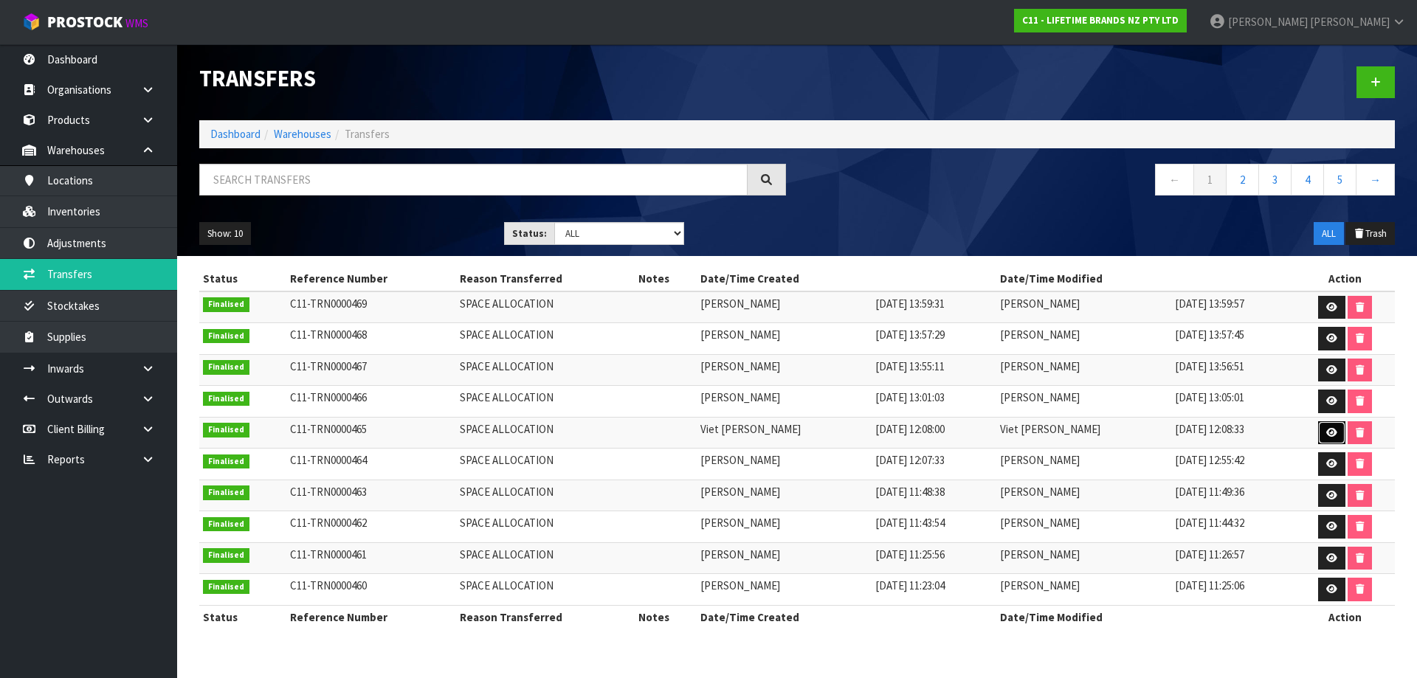
click at [1322, 438] on link at bounding box center [1331, 433] width 27 height 24
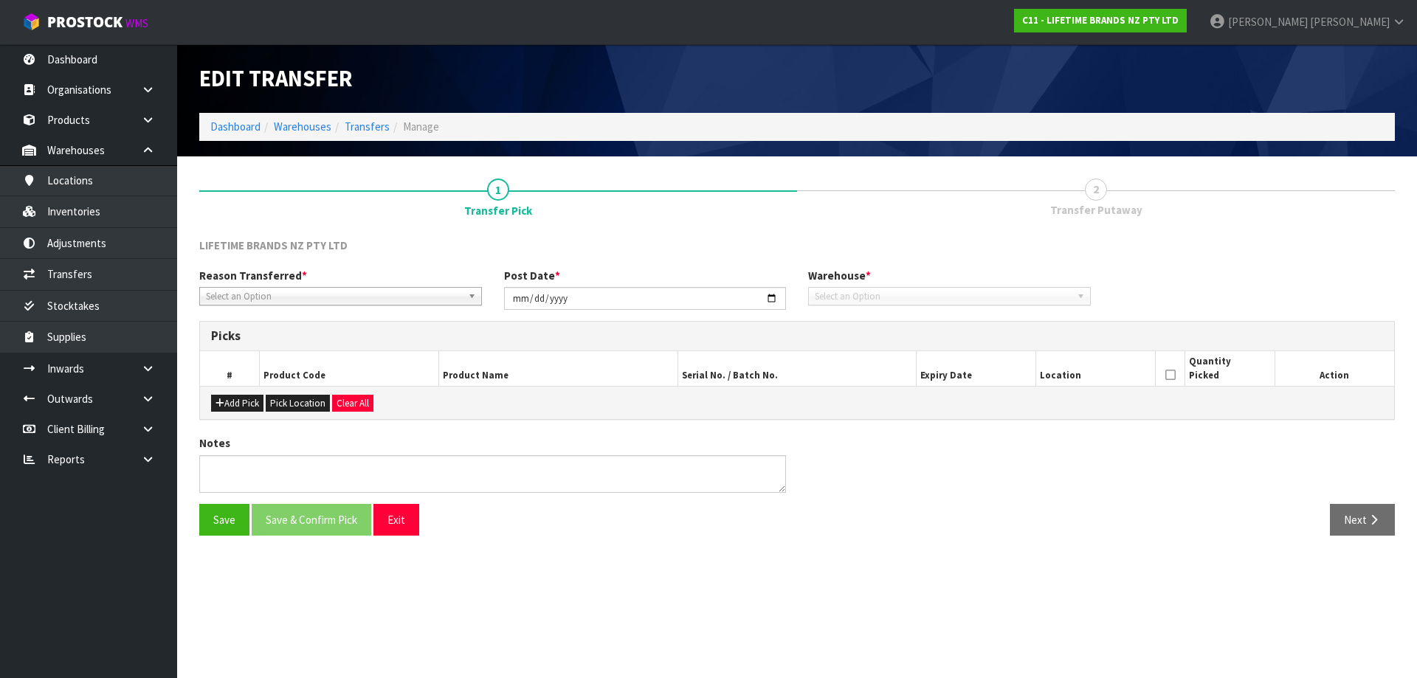
type input "[DATE]"
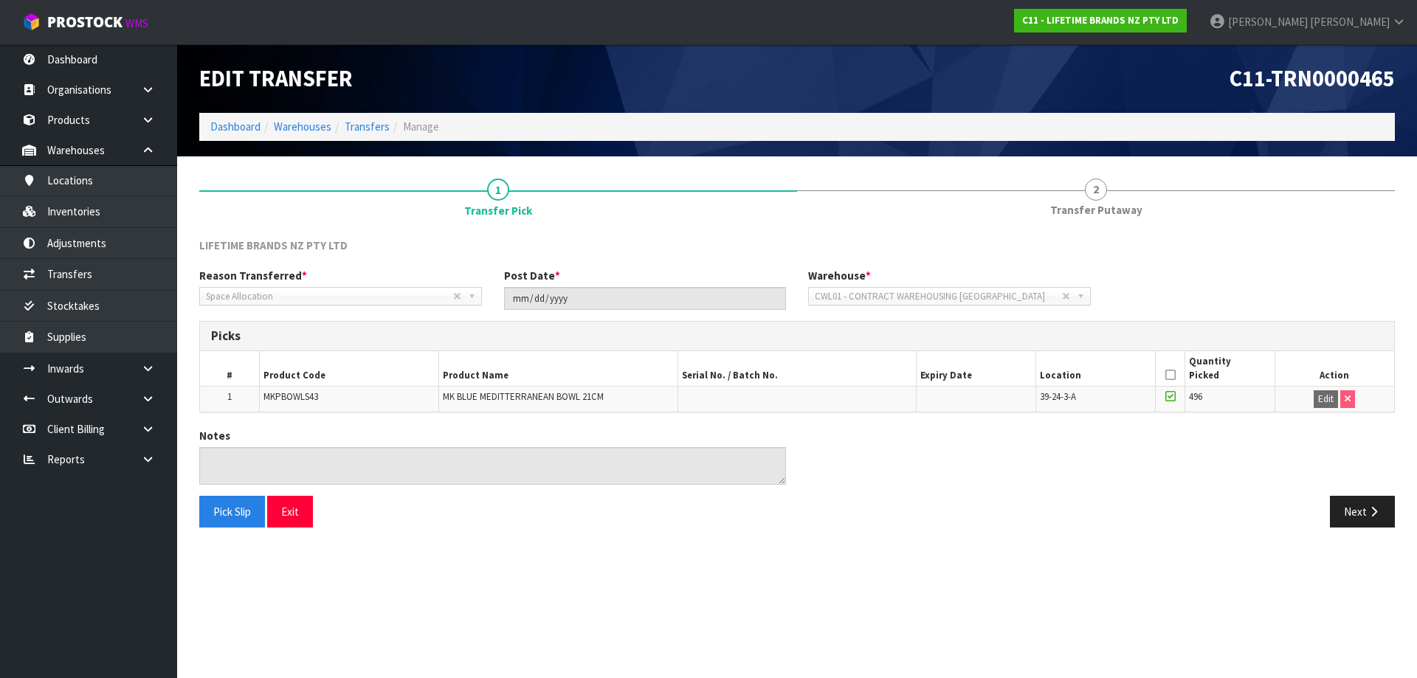
click at [309, 400] on span "MKPBOWLS43" at bounding box center [291, 396] width 55 height 13
copy span "MKPBOWLS43"
click at [111, 205] on link "Inventories" at bounding box center [88, 211] width 177 height 30
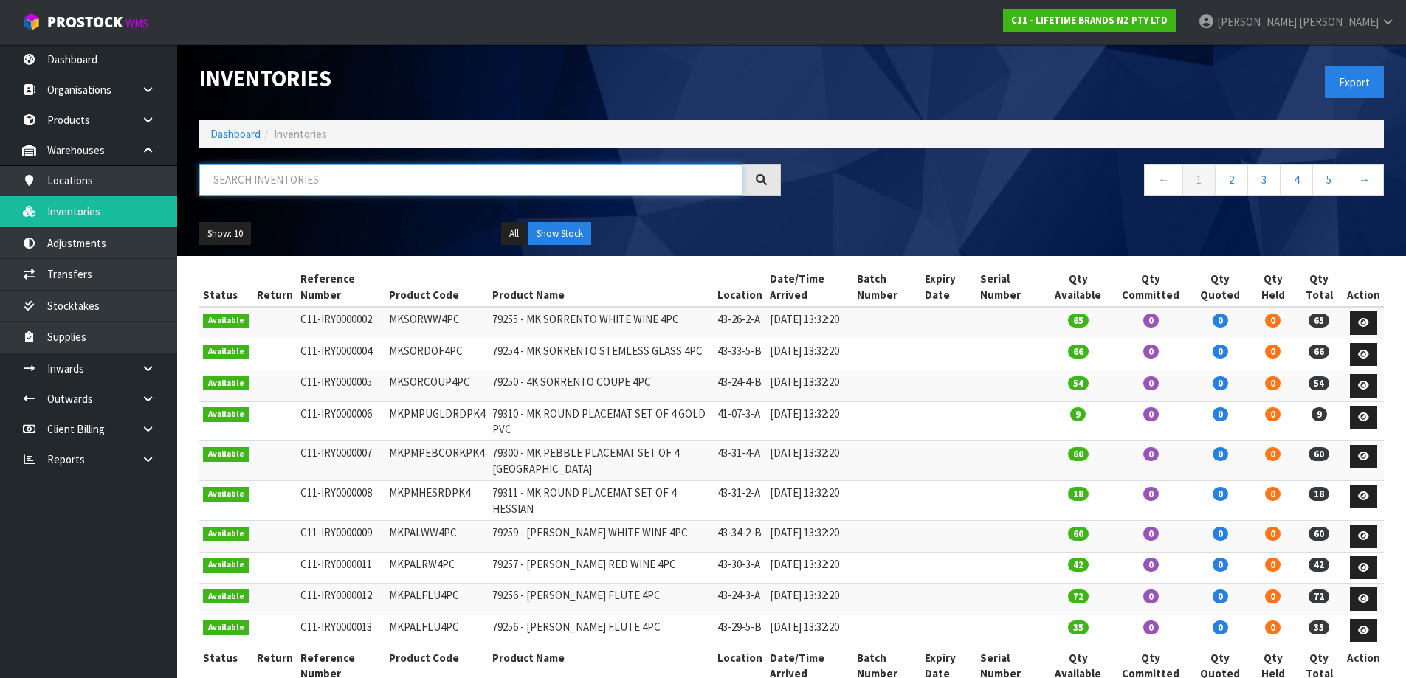
click at [351, 178] on input "text" at bounding box center [470, 180] width 543 height 32
paste input "MKPBOWLS43"
type input "MKPBOWLS43"
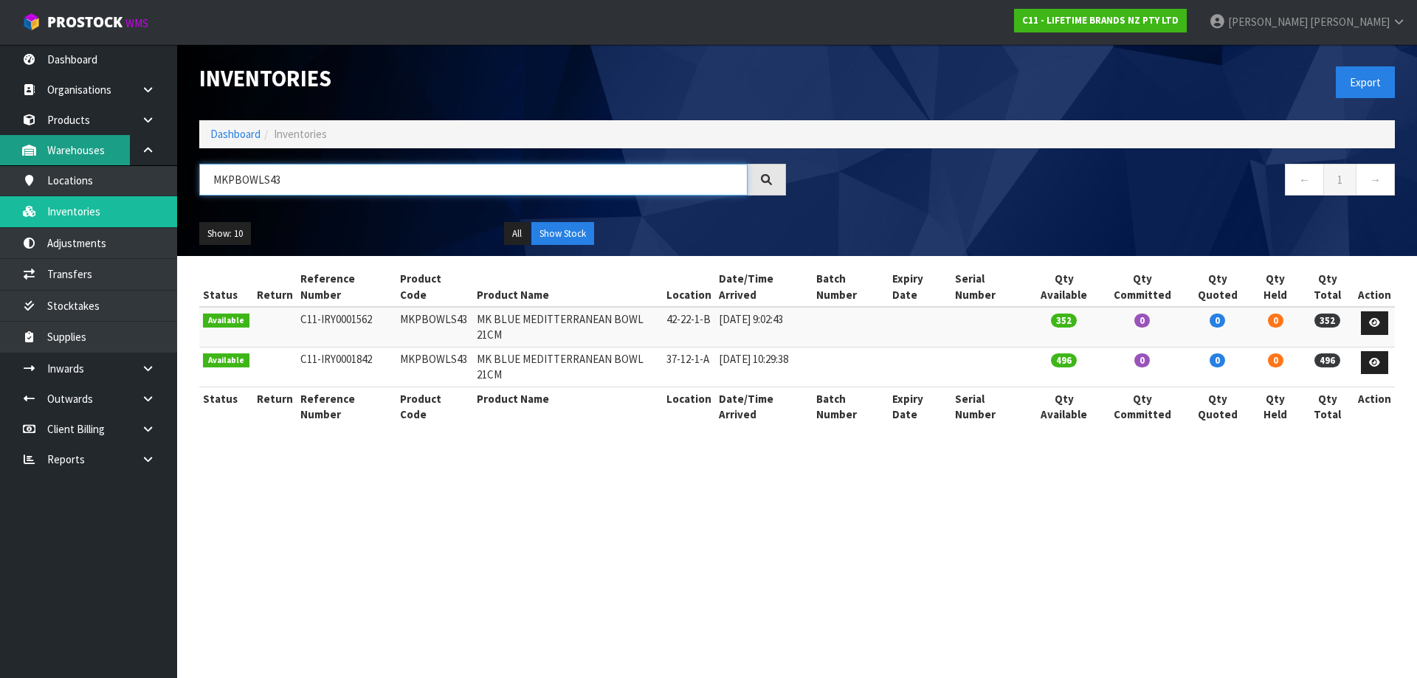
drag, startPoint x: 292, startPoint y: 179, endPoint x: 15, endPoint y: 162, distance: 277.3
click at [7, 161] on body "Toggle navigation ProStock WMS C11 - LIFETIME BRANDS NZ PTY LTD [PERSON_NAME] L…" at bounding box center [708, 339] width 1417 height 678
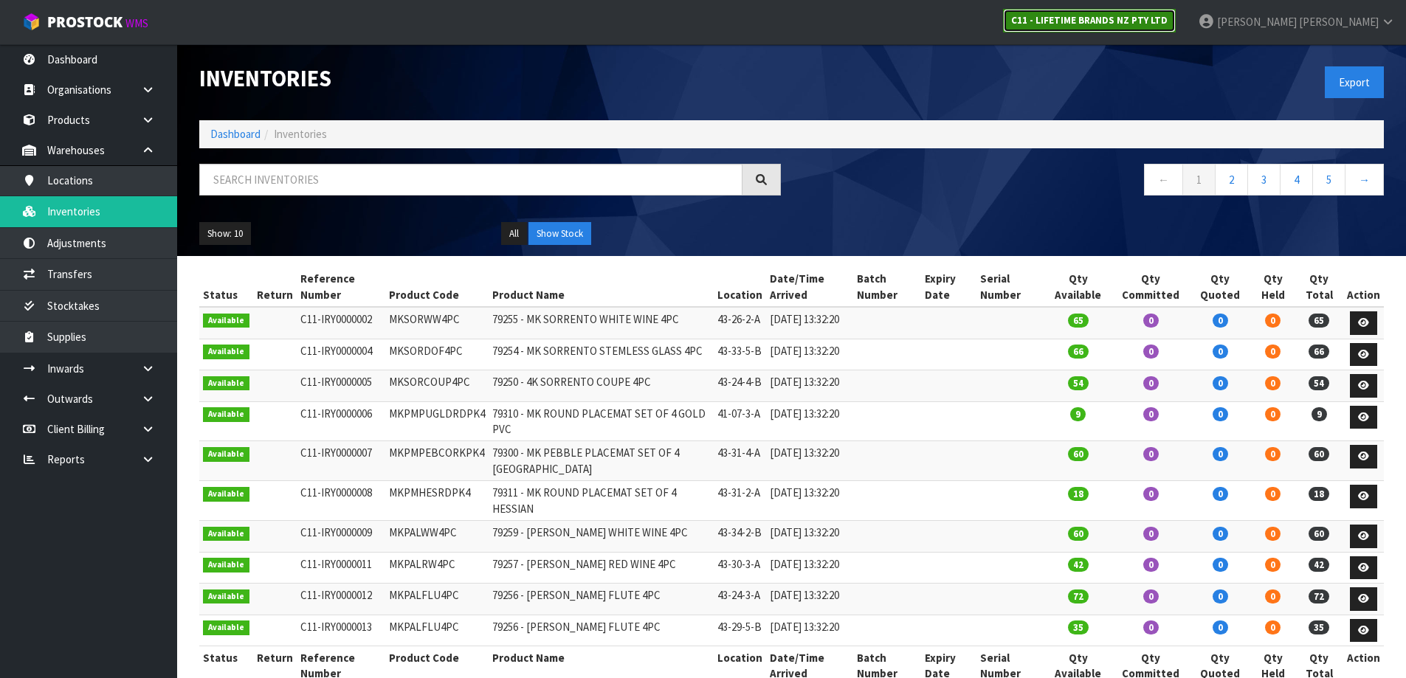
click at [1176, 29] on link "C11 - LIFETIME BRANDS NZ PTY LTD" at bounding box center [1089, 21] width 173 height 24
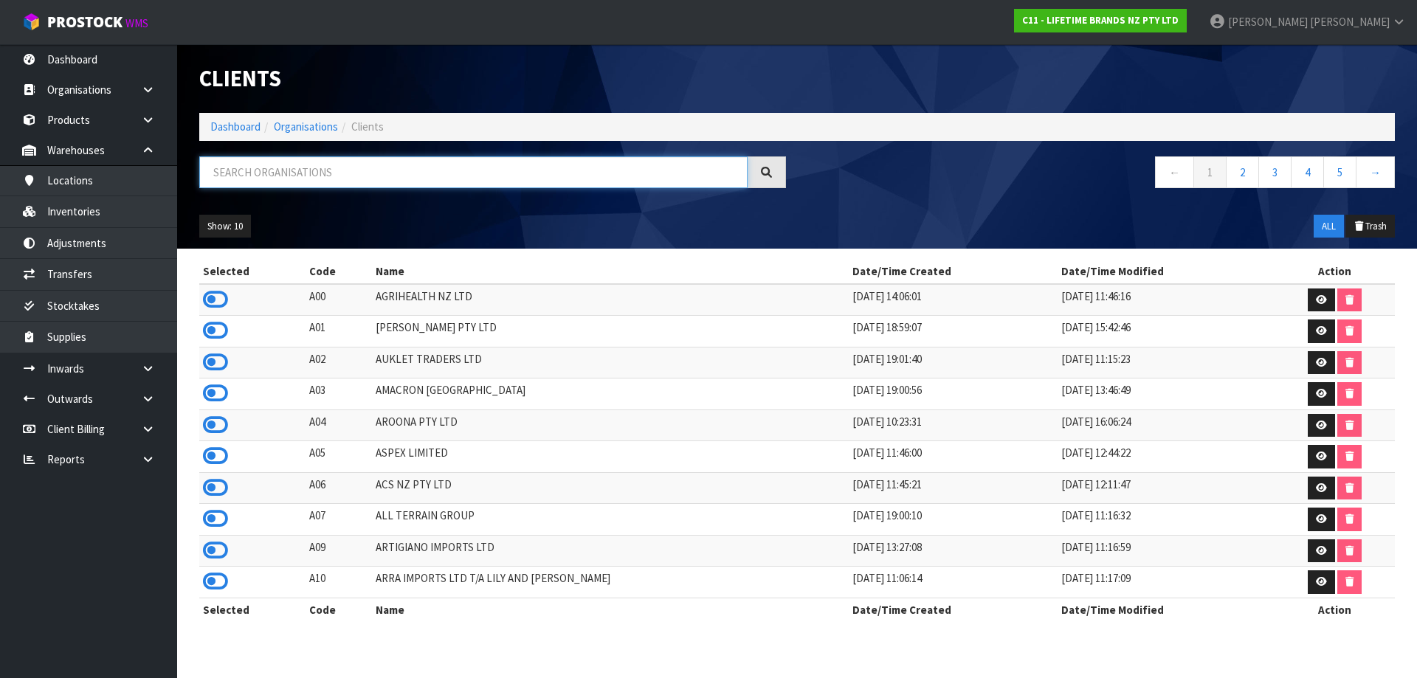
click at [357, 165] on input "text" at bounding box center [473, 172] width 548 height 32
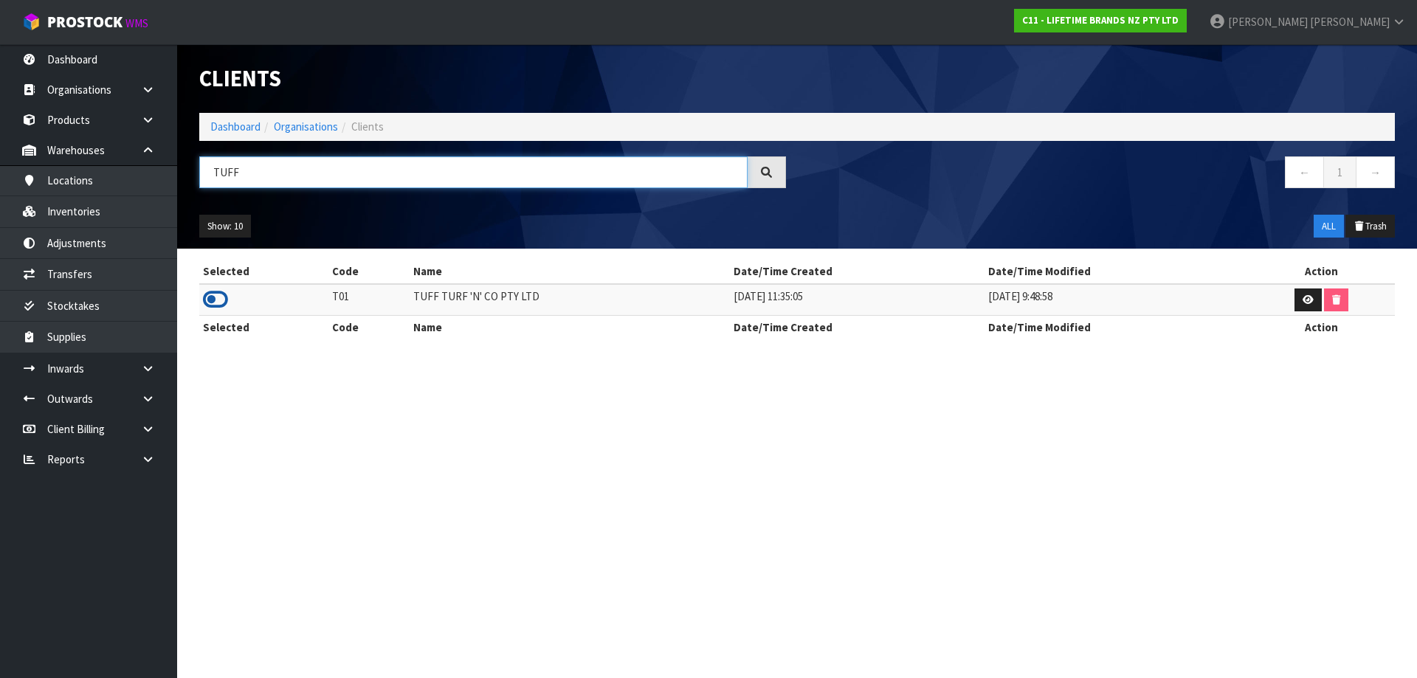
type input "TUFF"
click at [210, 301] on icon at bounding box center [215, 300] width 25 height 22
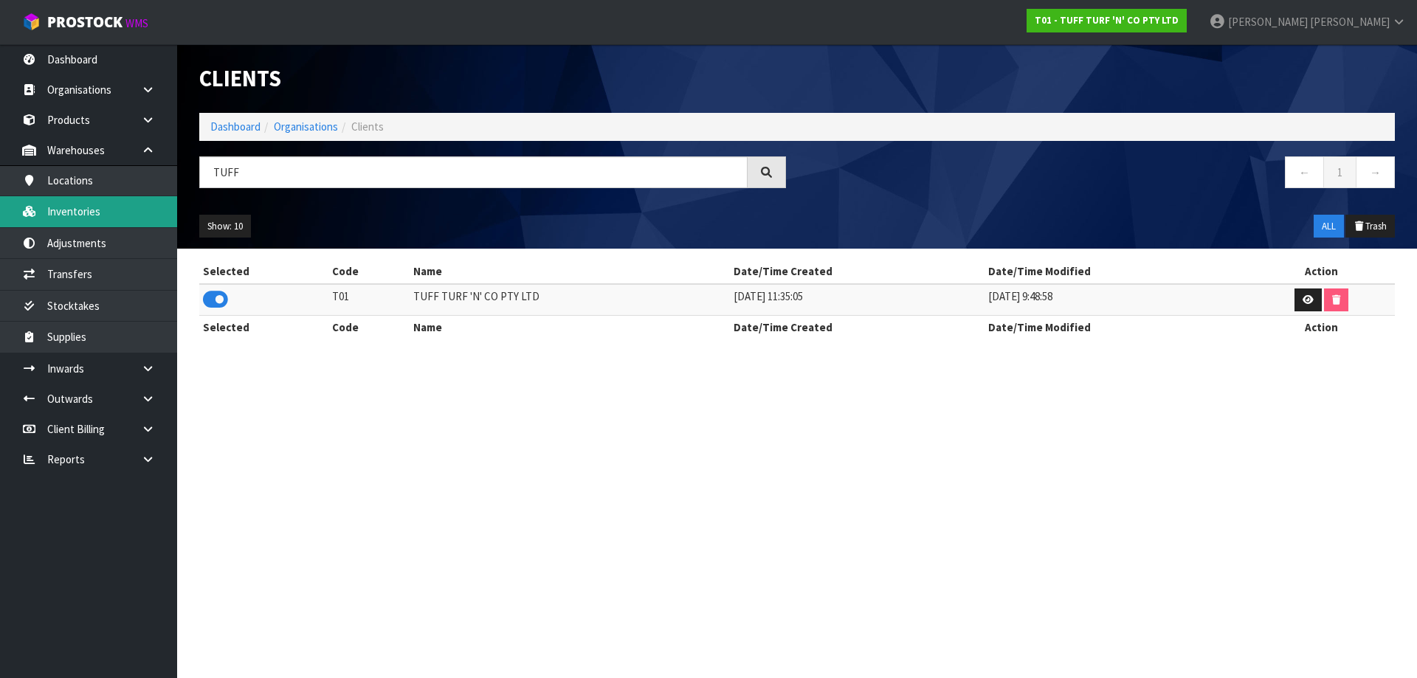
click at [134, 217] on link "Inventories" at bounding box center [88, 211] width 177 height 30
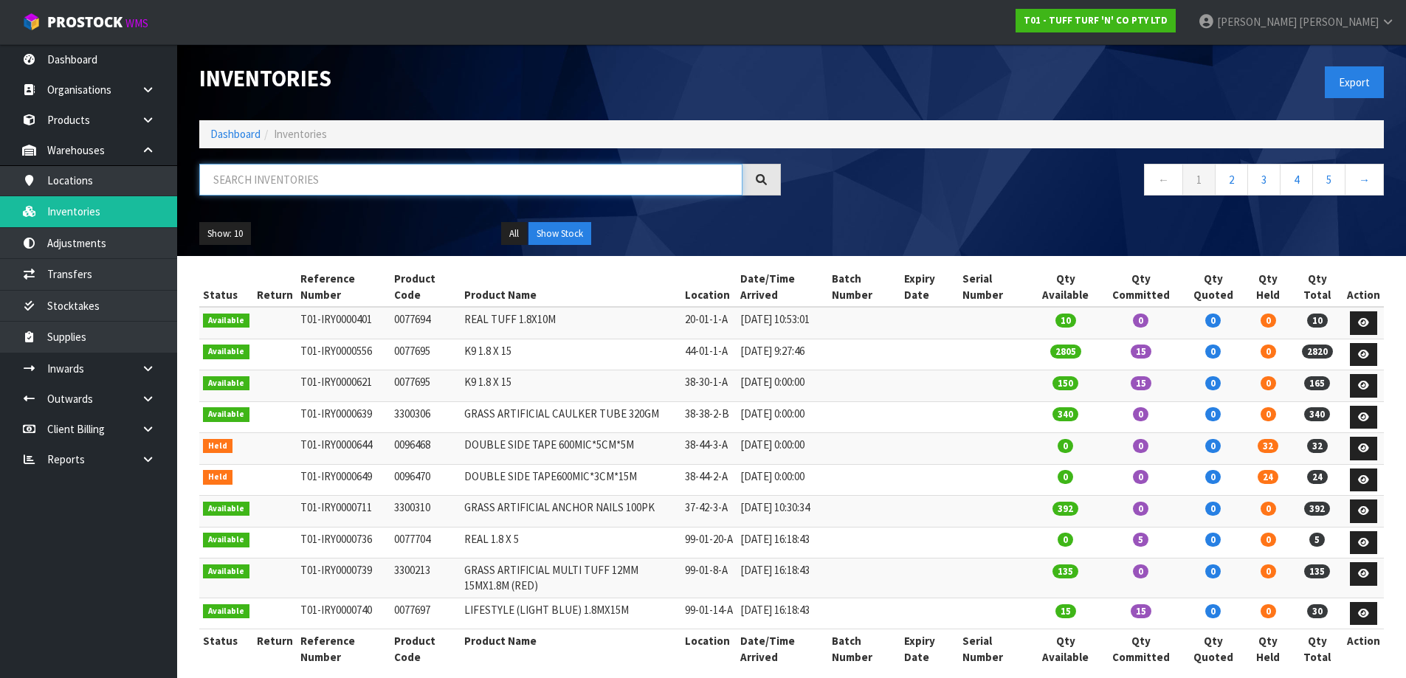
click at [283, 182] on input "text" at bounding box center [470, 180] width 543 height 32
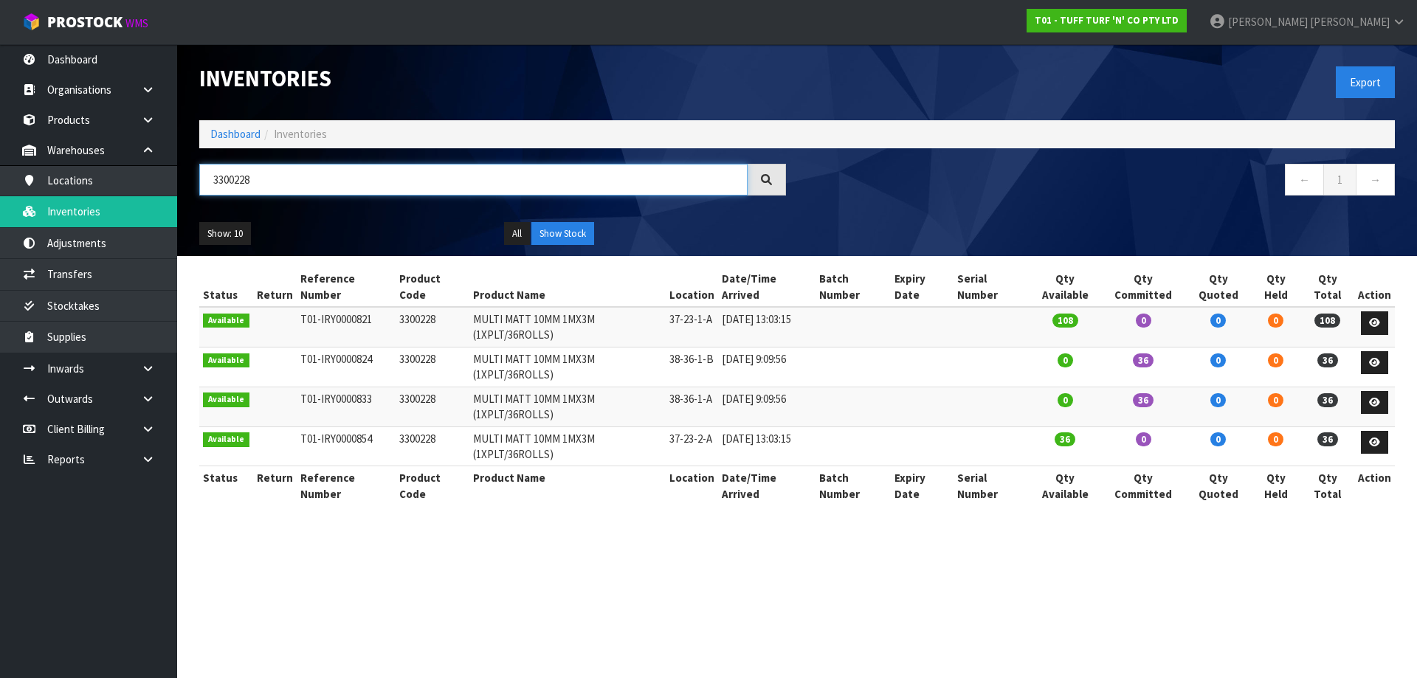
type input "3300228"
drag, startPoint x: 264, startPoint y: 173, endPoint x: 53, endPoint y: 193, distance: 211.4
click at [53, 193] on body "Toggle navigation ProStock WMS T01 - TUFF TURF 'N' CO PTY LTD James Luff Logout…" at bounding box center [708, 339] width 1417 height 678
click at [163, 358] on link at bounding box center [153, 369] width 47 height 30
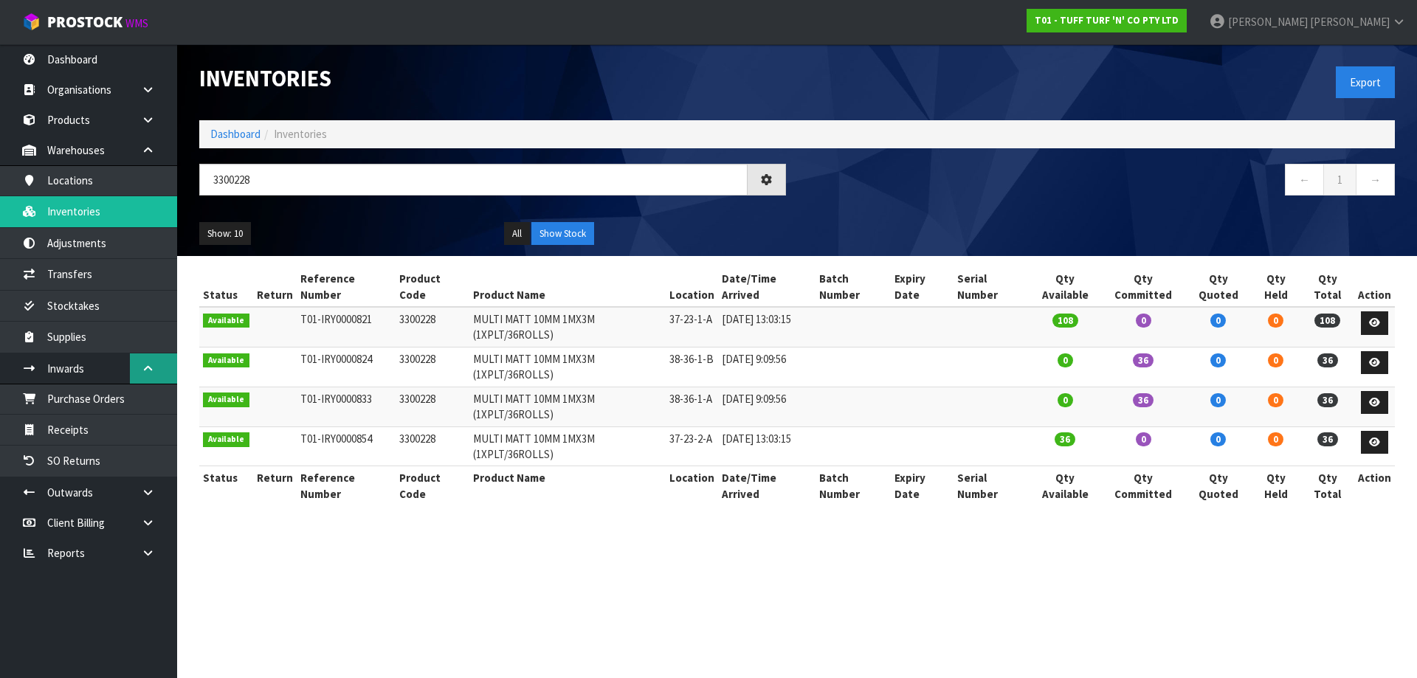
click at [154, 371] on icon at bounding box center [148, 368] width 14 height 11
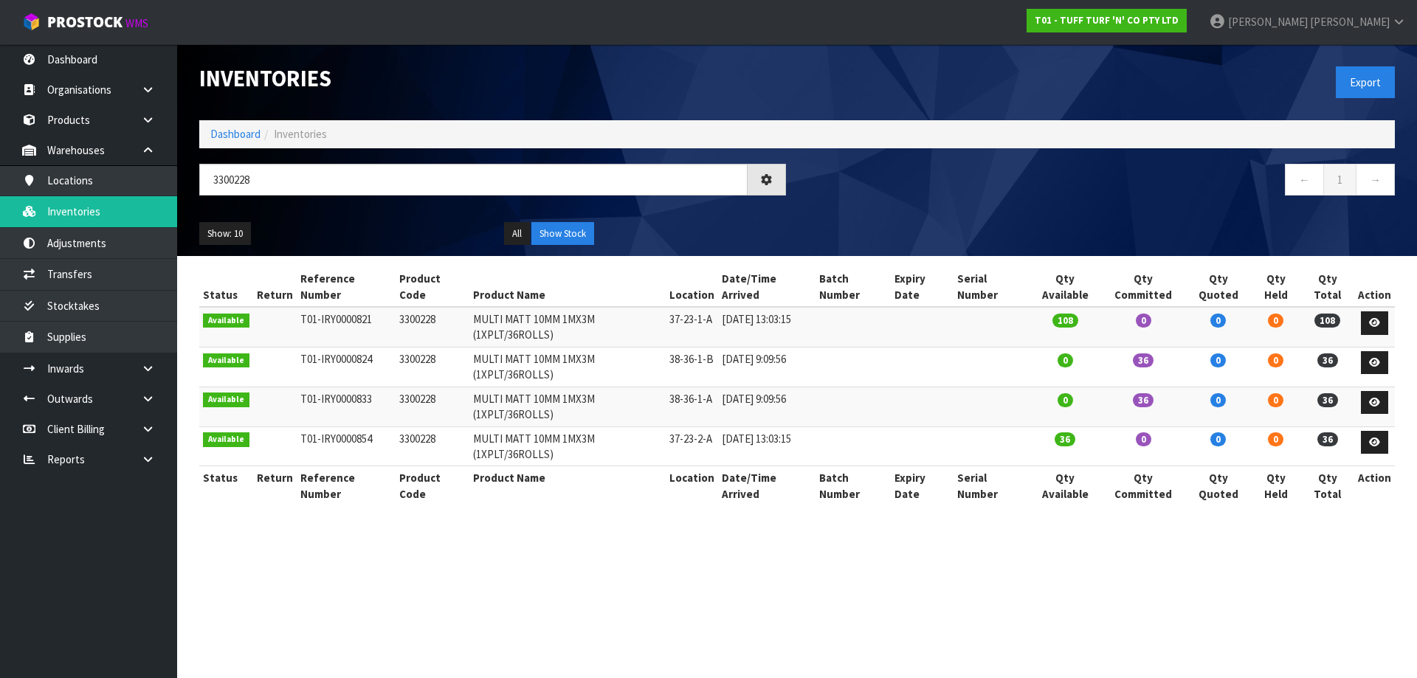
click at [153, 398] on icon at bounding box center [148, 398] width 14 height 11
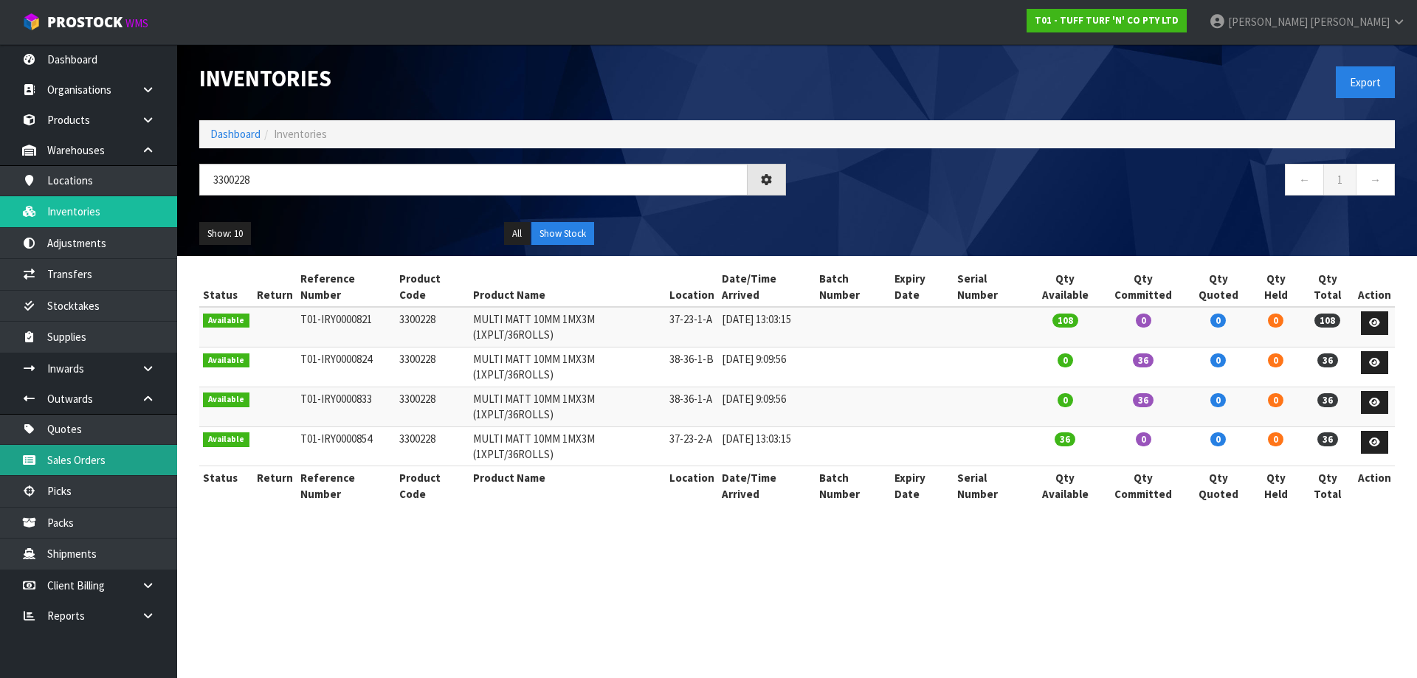
click at [86, 461] on link "Sales Orders" at bounding box center [88, 460] width 177 height 30
click at [83, 454] on link "Sales Orders" at bounding box center [88, 460] width 177 height 30
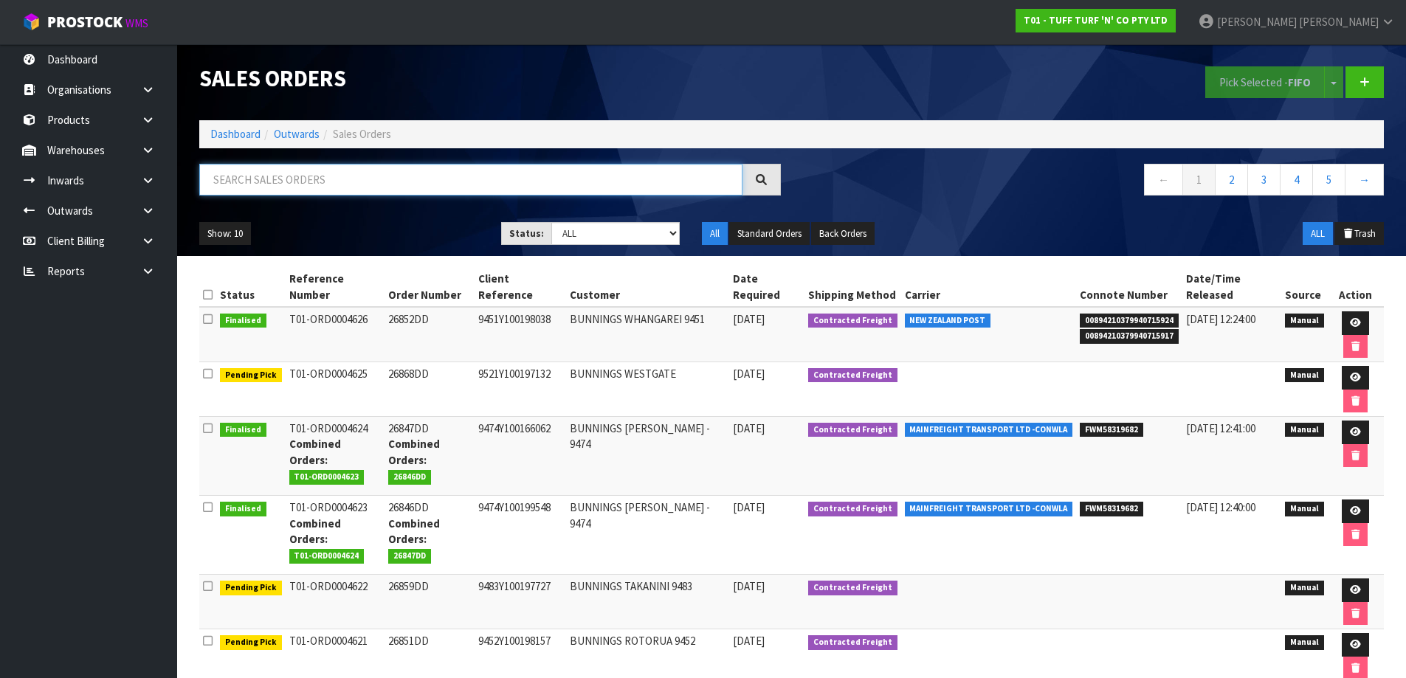
click at [285, 180] on input "text" at bounding box center [470, 180] width 543 height 32
paste input "3300228"
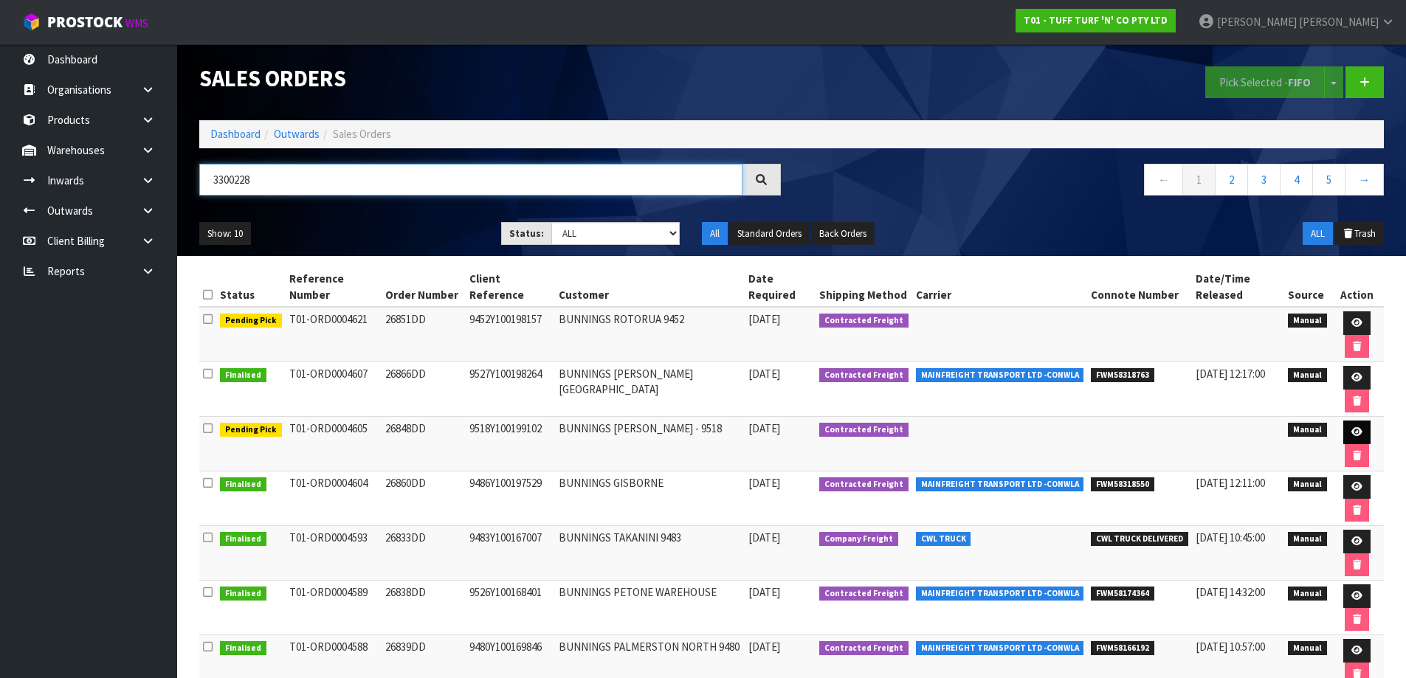
type input "3300228"
click at [1352, 433] on icon at bounding box center [1357, 432] width 11 height 10
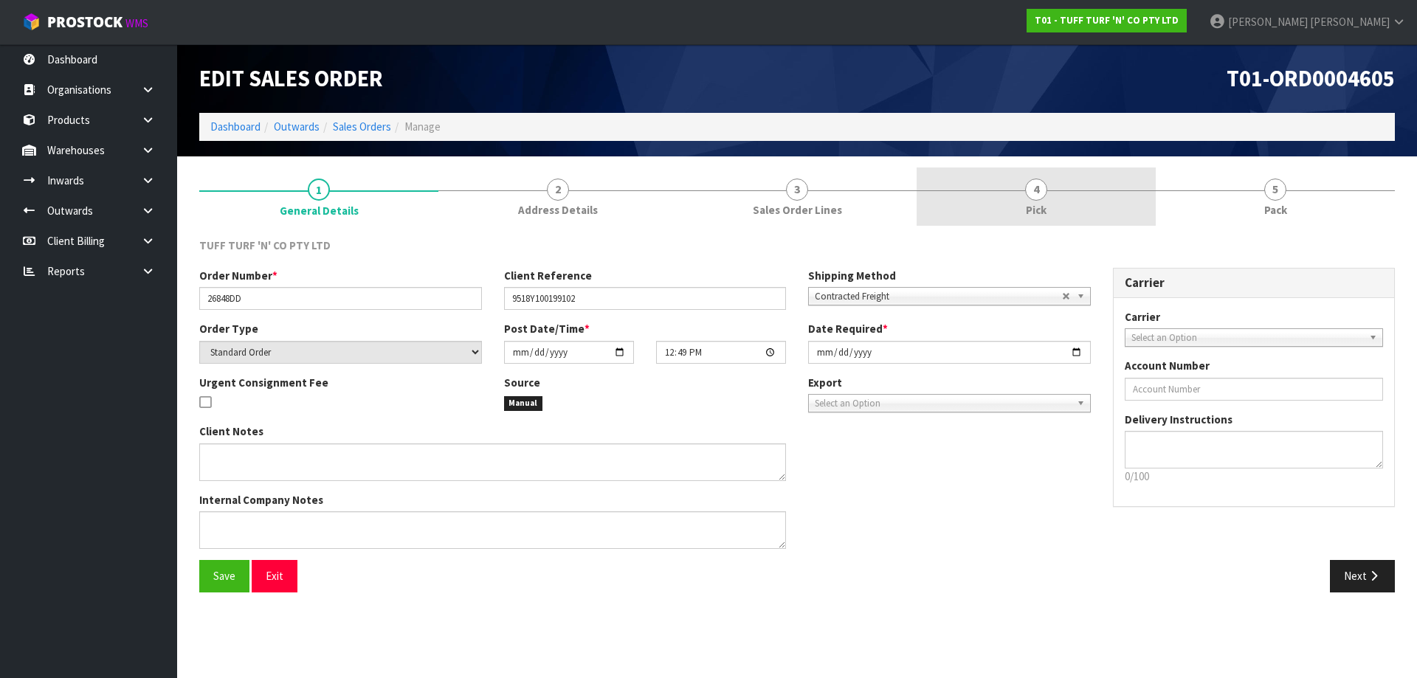
click at [1036, 199] on span "4" at bounding box center [1036, 190] width 22 height 22
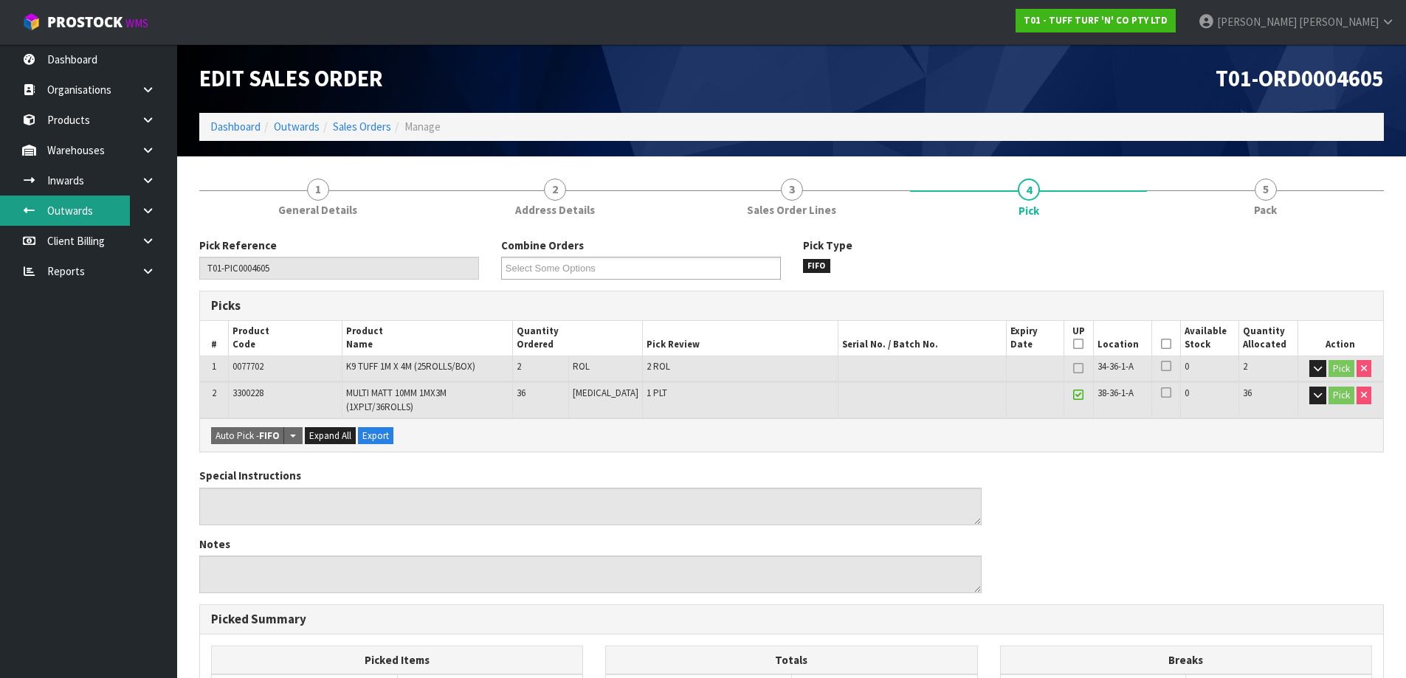
click at [66, 202] on link "Outwards" at bounding box center [88, 211] width 177 height 30
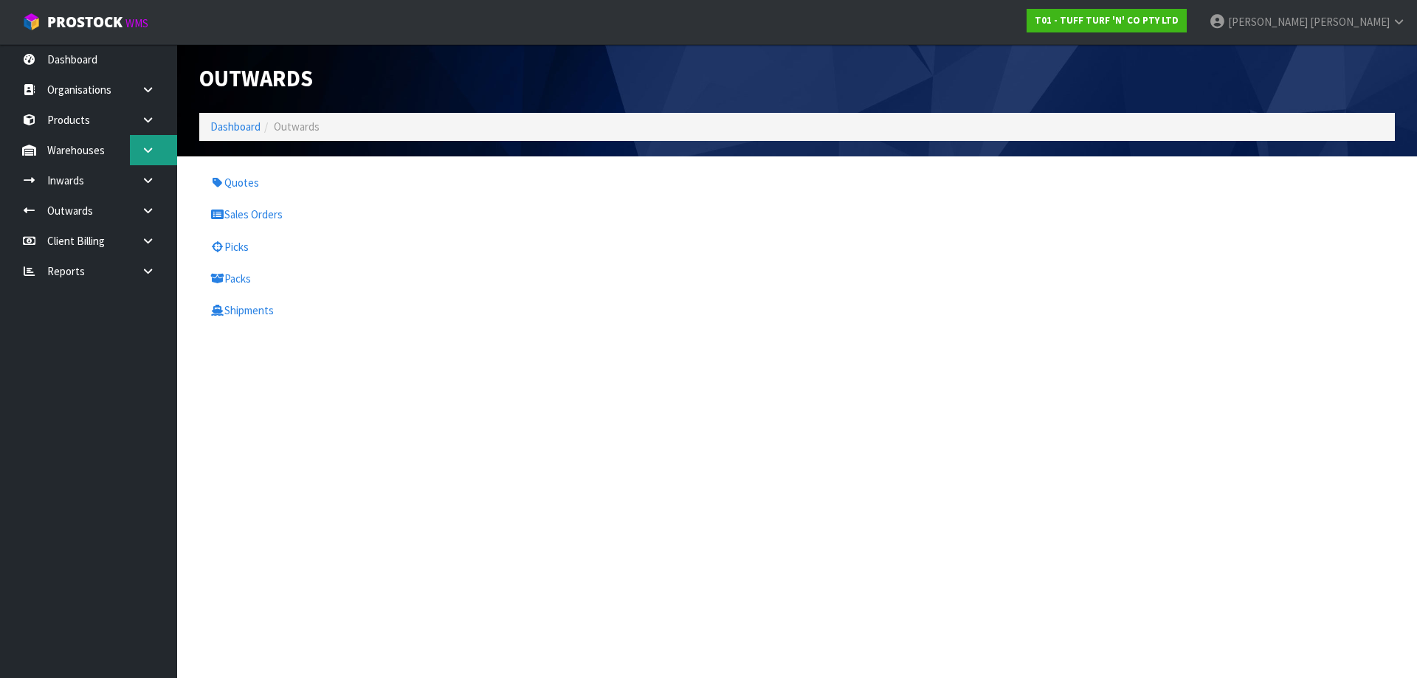
click at [141, 145] on icon at bounding box center [148, 150] width 14 height 11
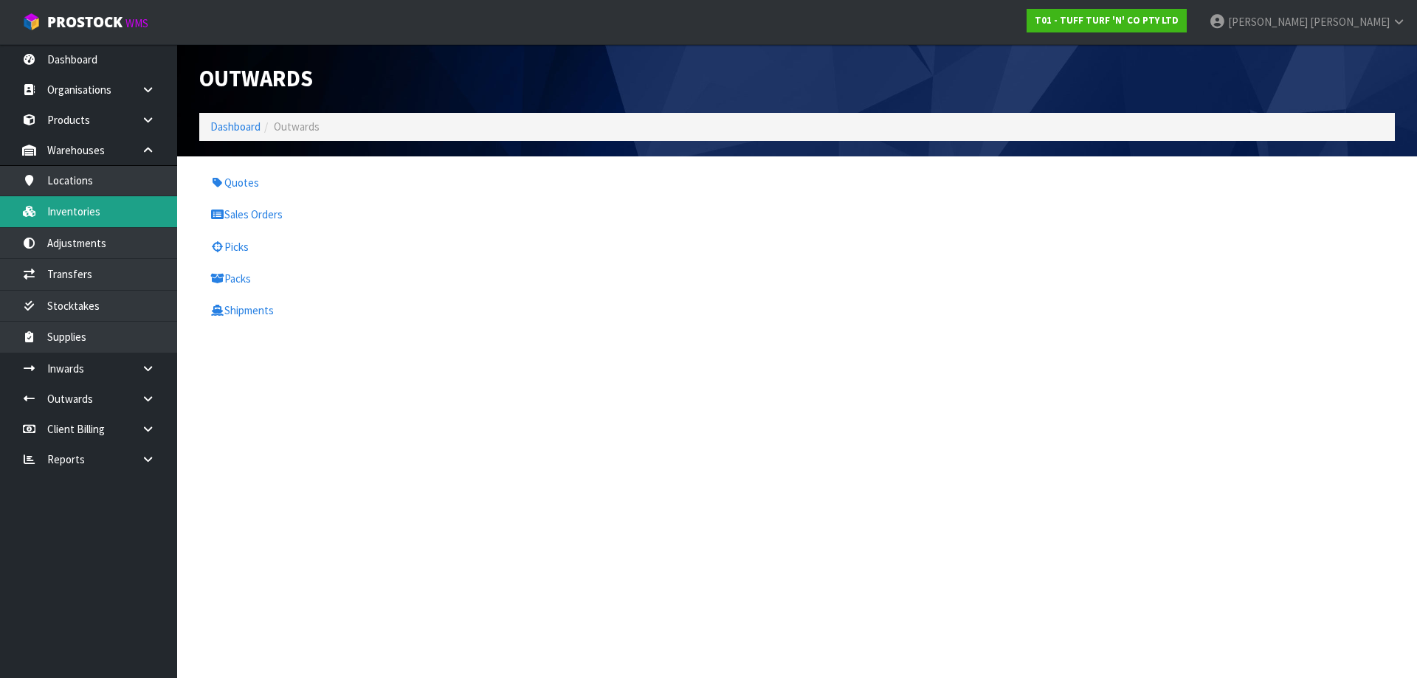
click at [106, 218] on link "Inventories" at bounding box center [88, 211] width 177 height 30
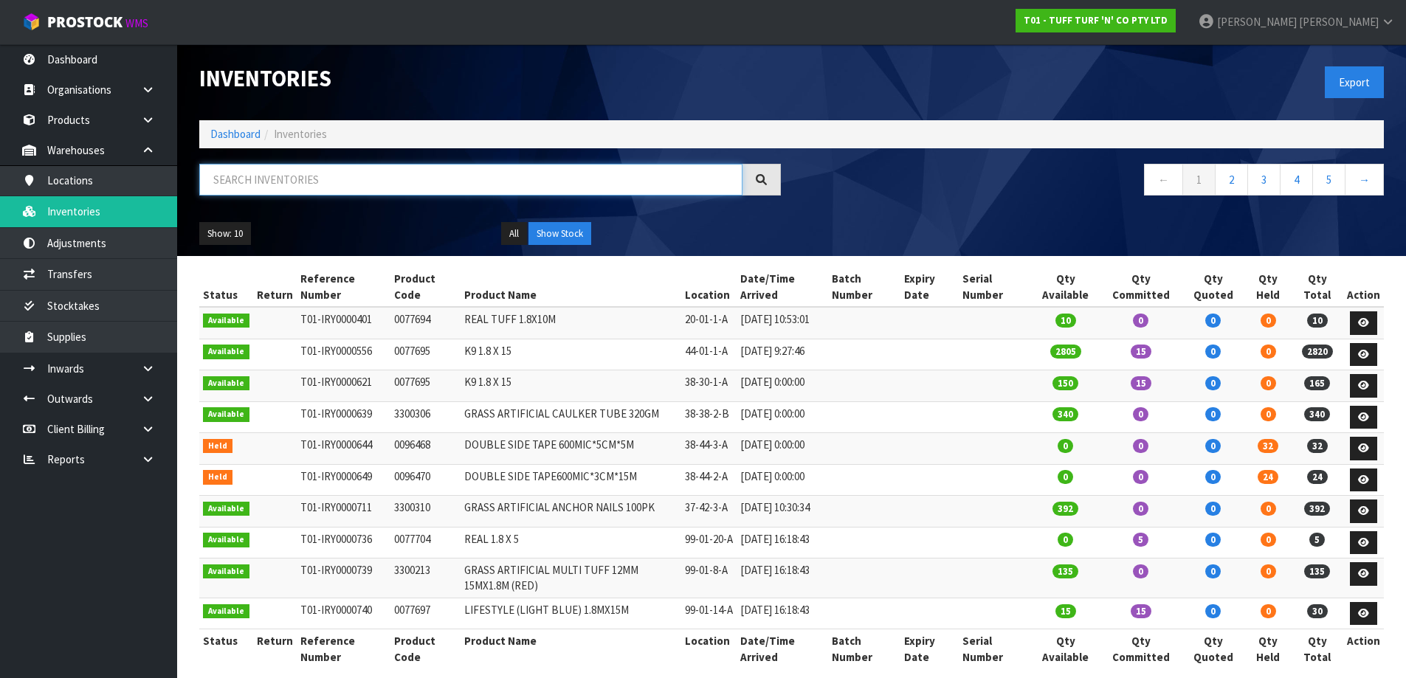
click at [341, 172] on input "text" at bounding box center [470, 180] width 543 height 32
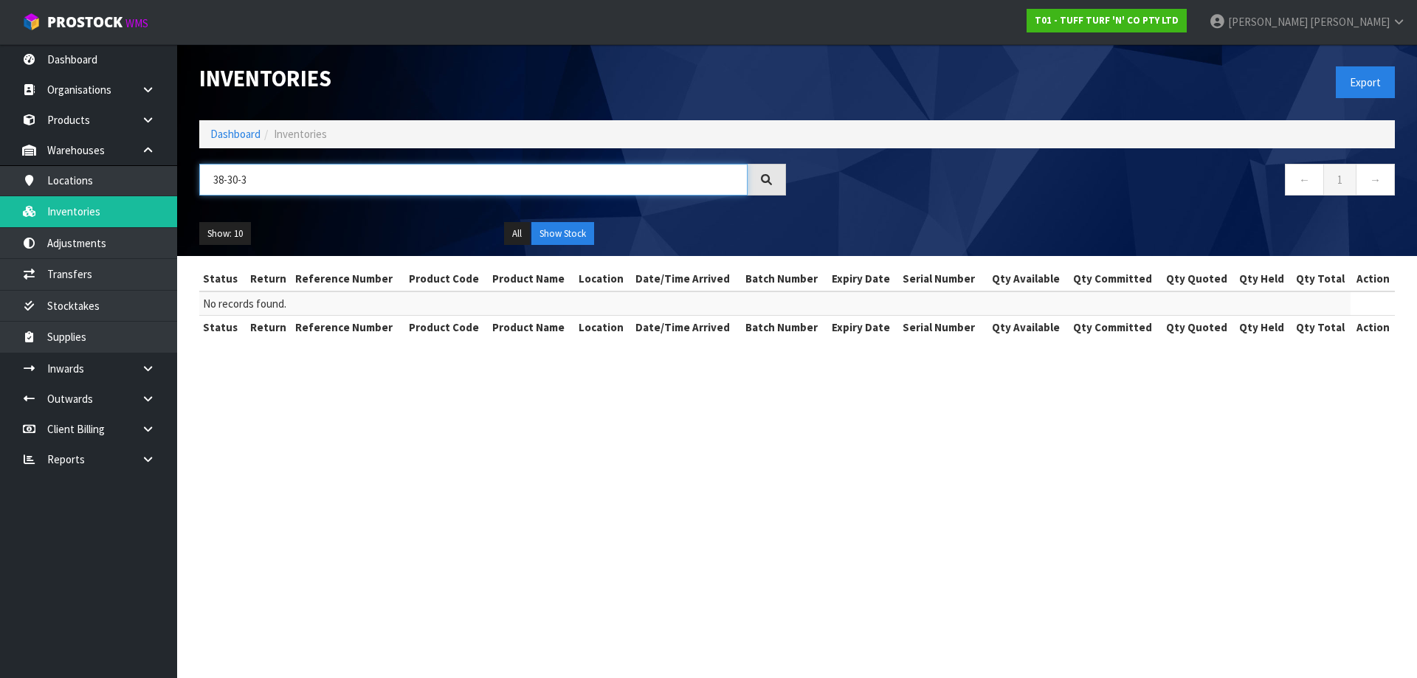
type input "38-30-3"
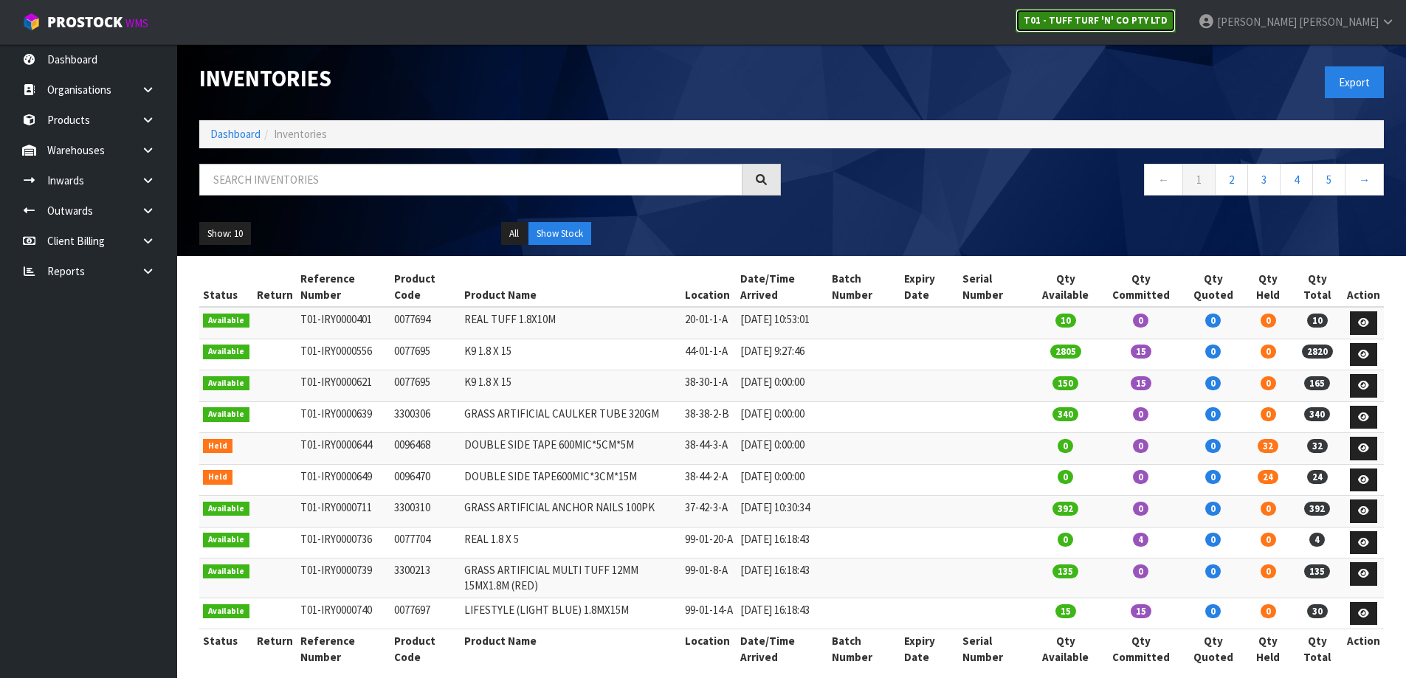
click at [1176, 27] on link "T01 - TUFF TURF 'N' CO PTY LTD" at bounding box center [1096, 21] width 160 height 24
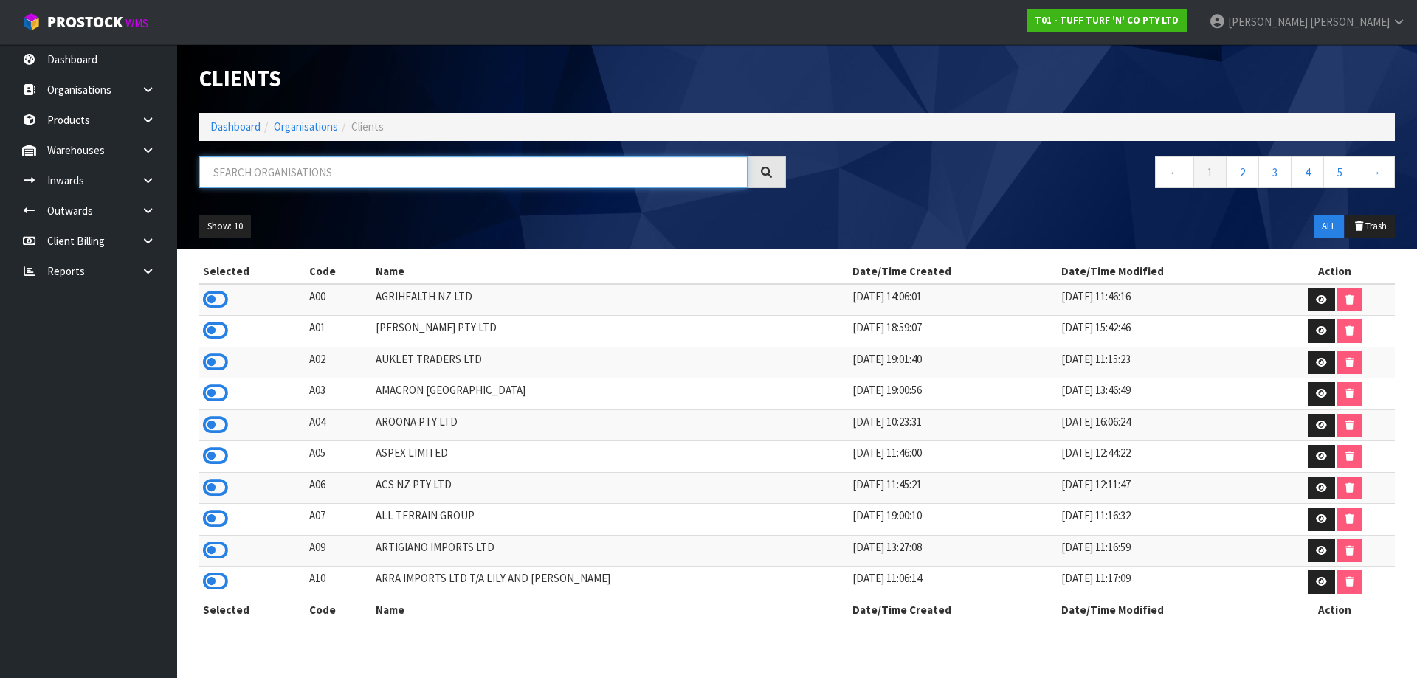
click at [290, 182] on input "text" at bounding box center [473, 172] width 548 height 32
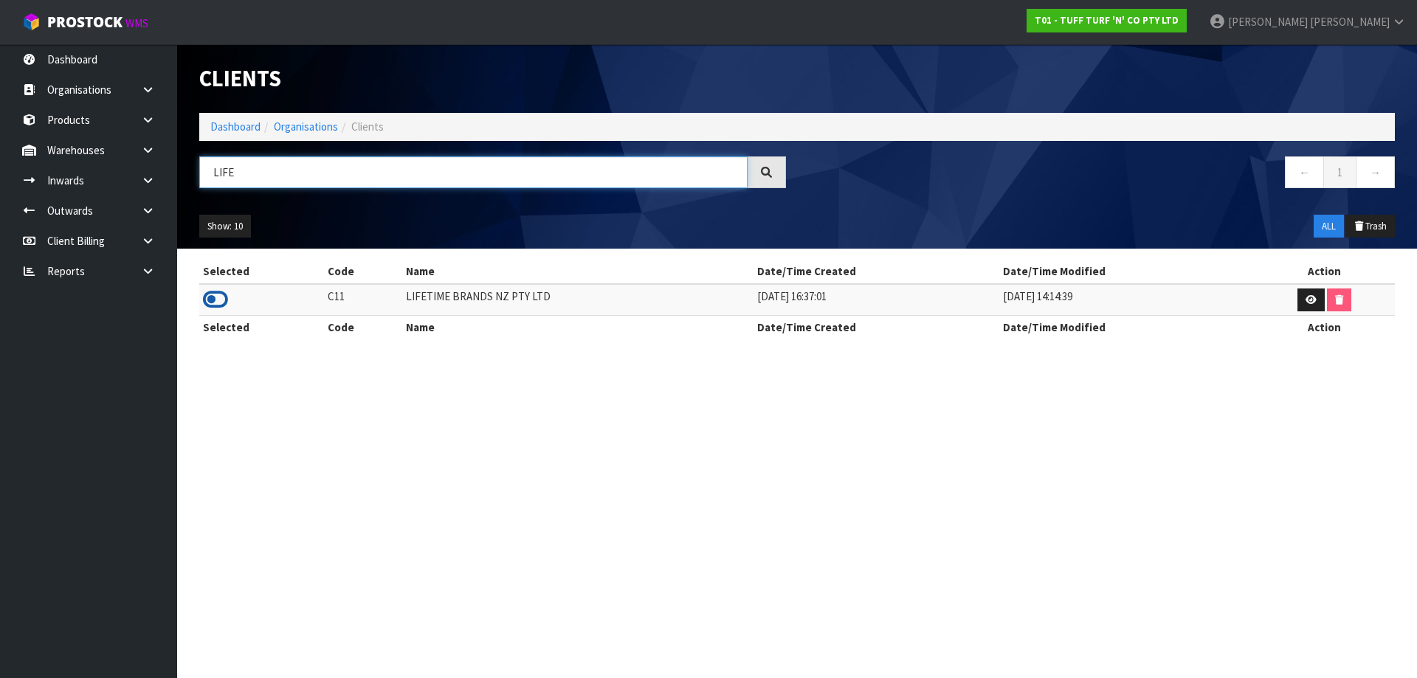
type input "LIFE"
click at [208, 298] on icon at bounding box center [215, 300] width 25 height 22
click at [143, 142] on link at bounding box center [153, 150] width 47 height 30
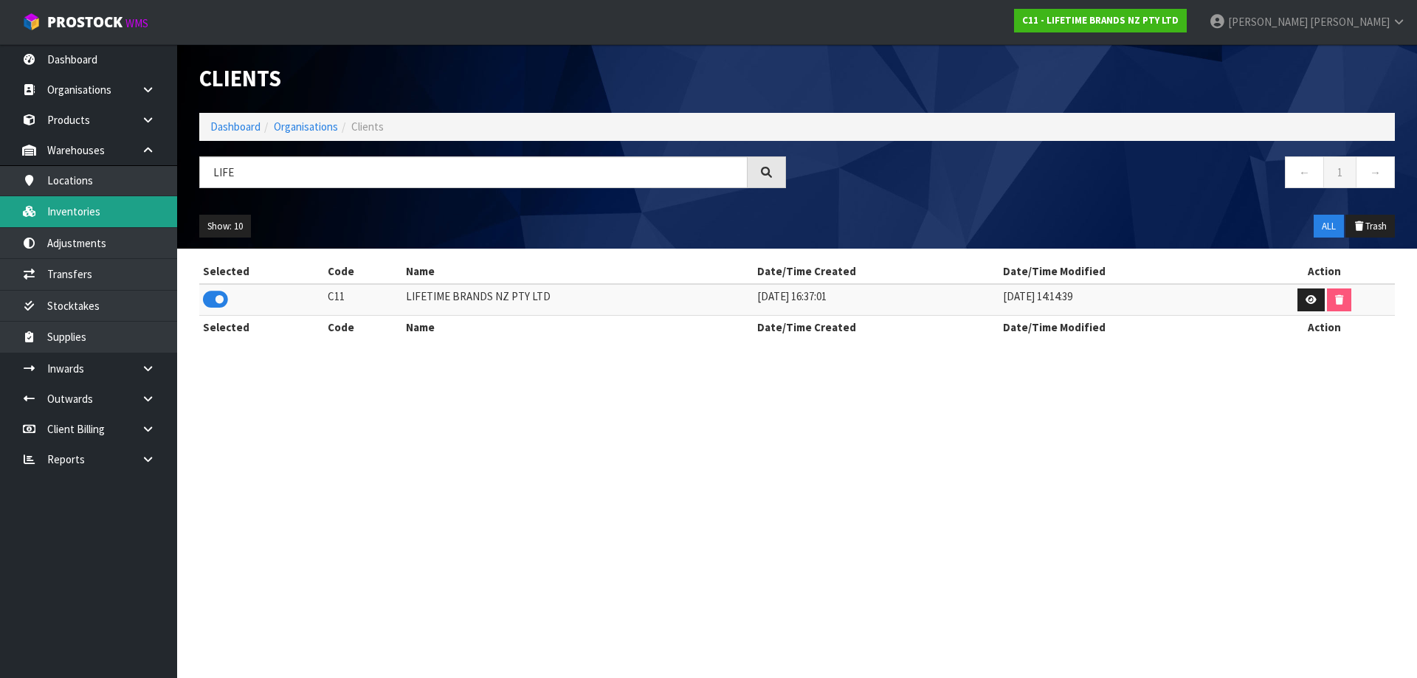
click at [86, 216] on link "Inventories" at bounding box center [88, 211] width 177 height 30
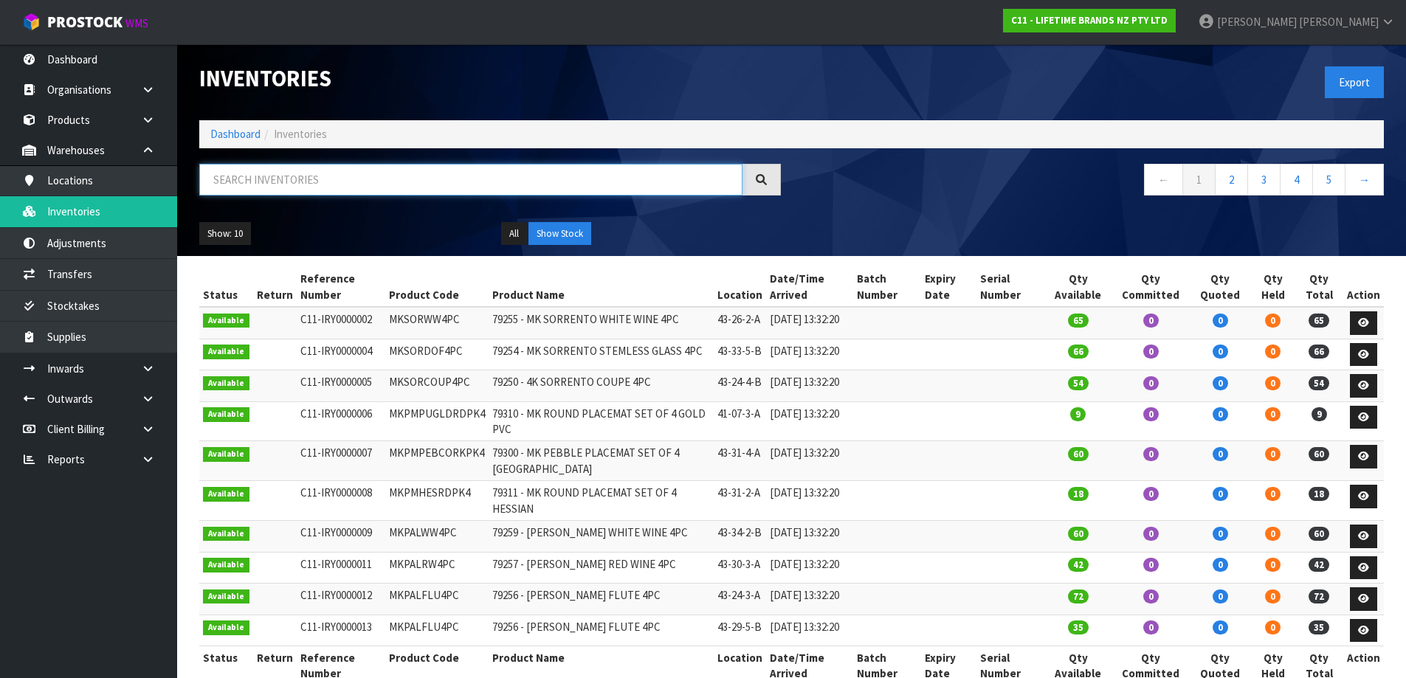
drag, startPoint x: 354, startPoint y: 176, endPoint x: 335, endPoint y: 167, distance: 21.1
click at [343, 171] on input "text" at bounding box center [470, 180] width 543 height 32
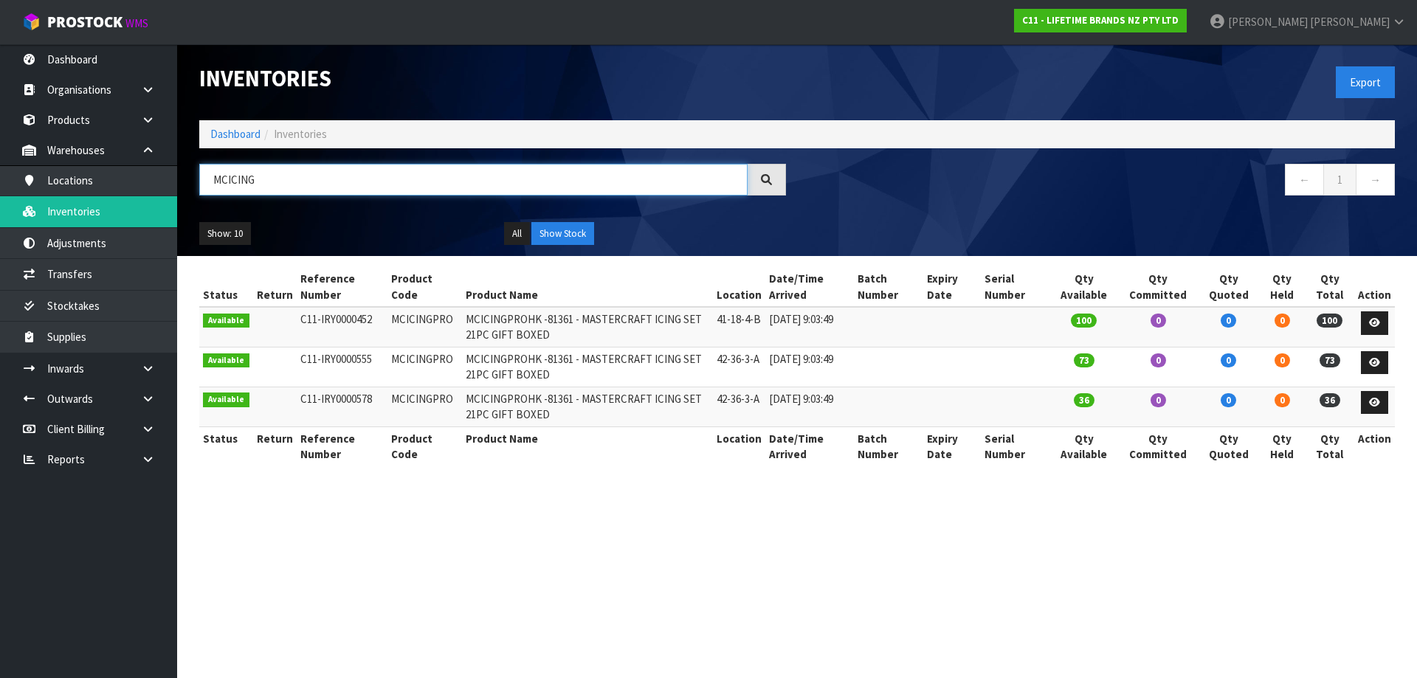
type input "MCICING"
click at [1179, 17] on strong "C11 - LIFETIME BRANDS NZ PTY LTD" at bounding box center [1100, 20] width 156 height 13
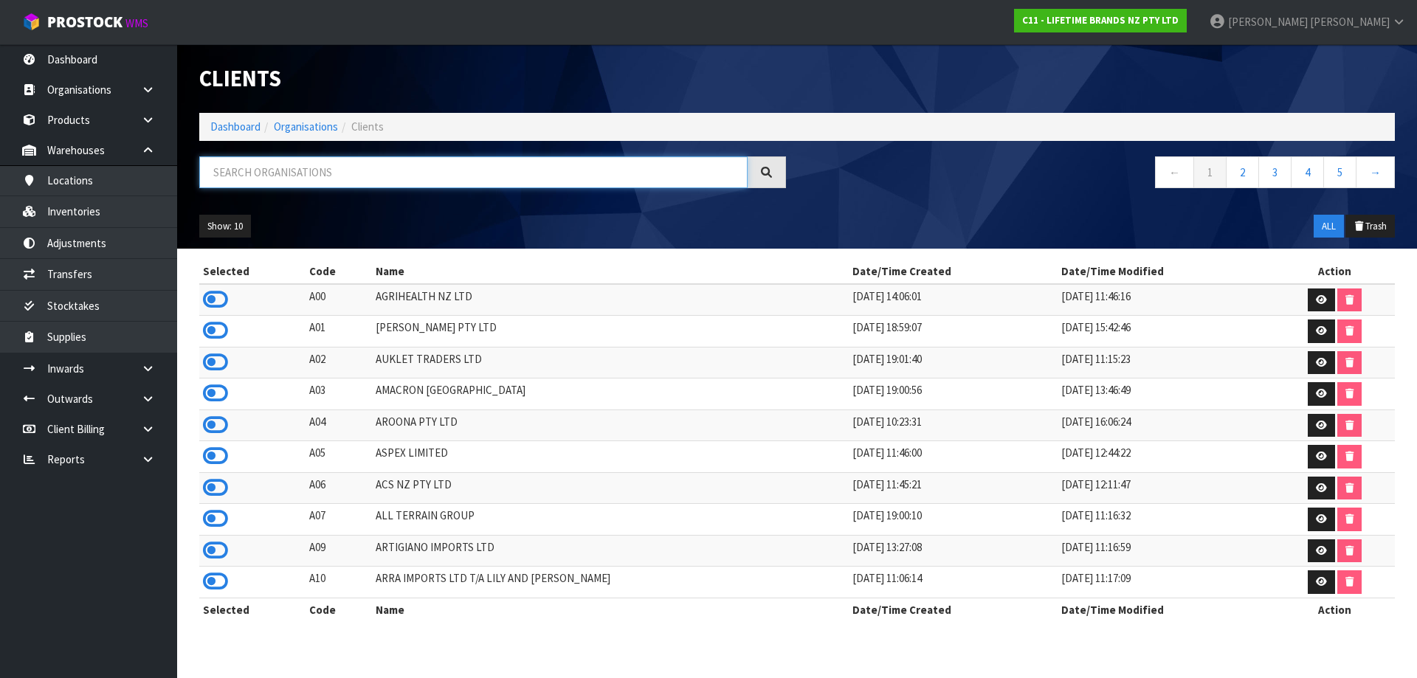
click at [596, 175] on input "text" at bounding box center [473, 172] width 548 height 32
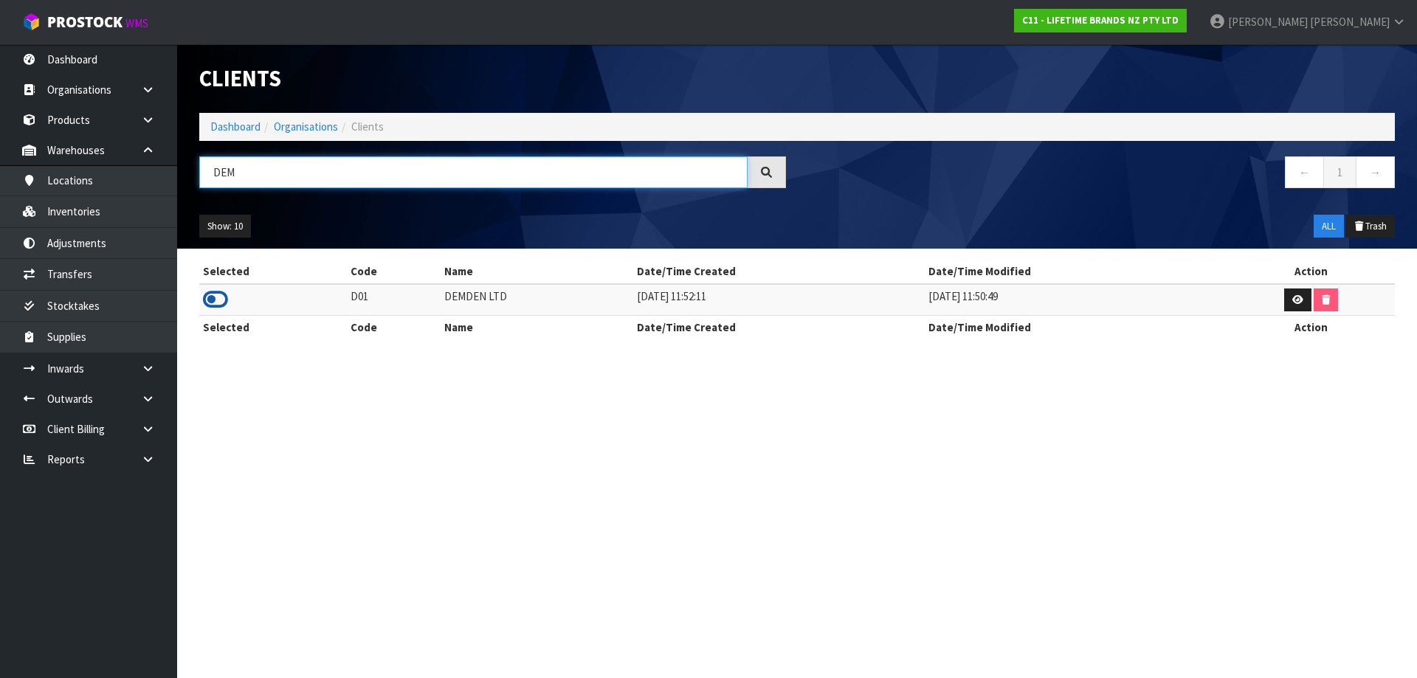
type input "DEM"
click at [211, 292] on icon at bounding box center [215, 300] width 25 height 22
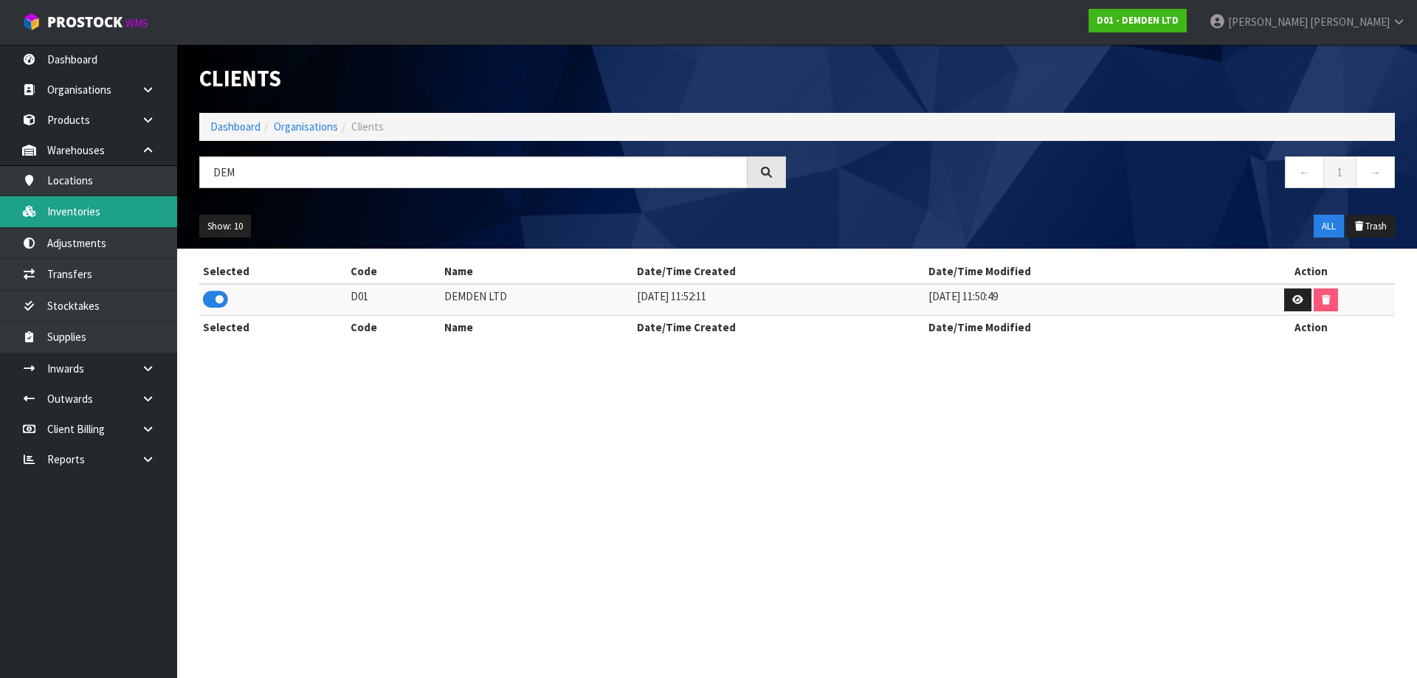
click at [120, 218] on link "Inventories" at bounding box center [88, 211] width 177 height 30
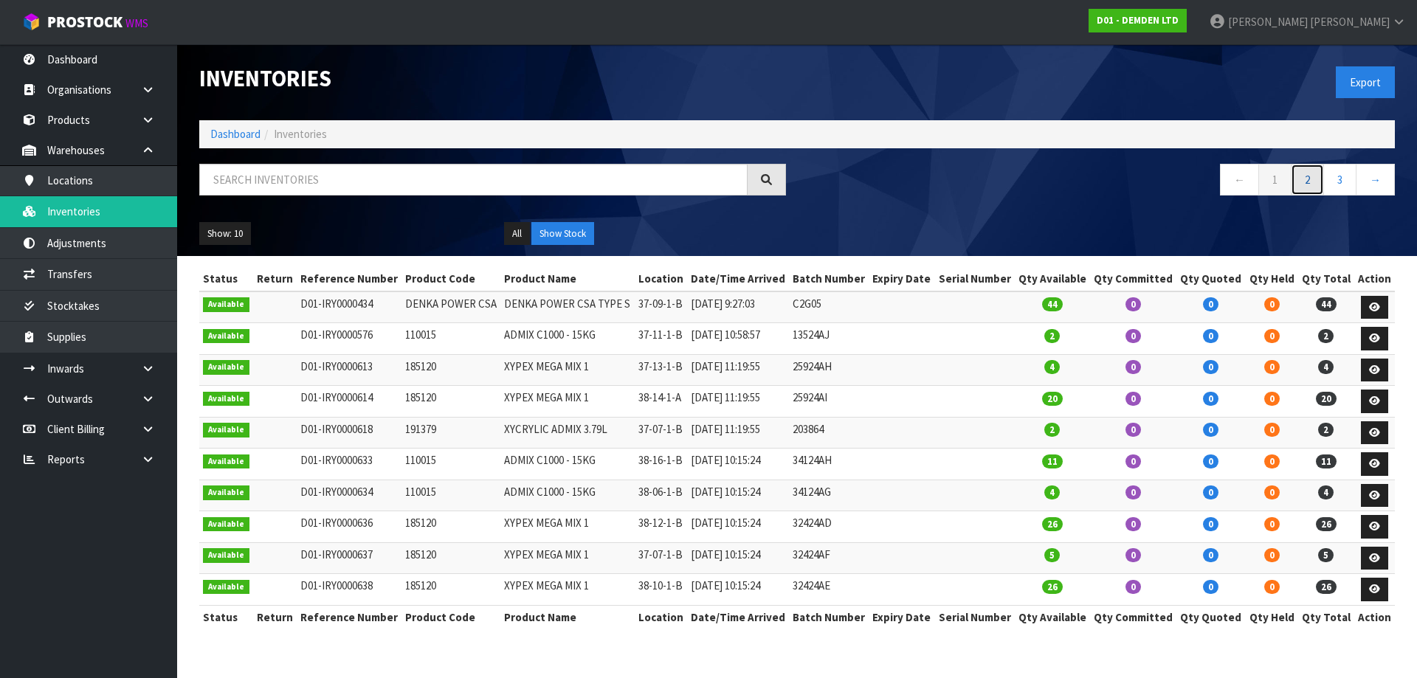
click at [1320, 185] on link "2" at bounding box center [1307, 180] width 33 height 32
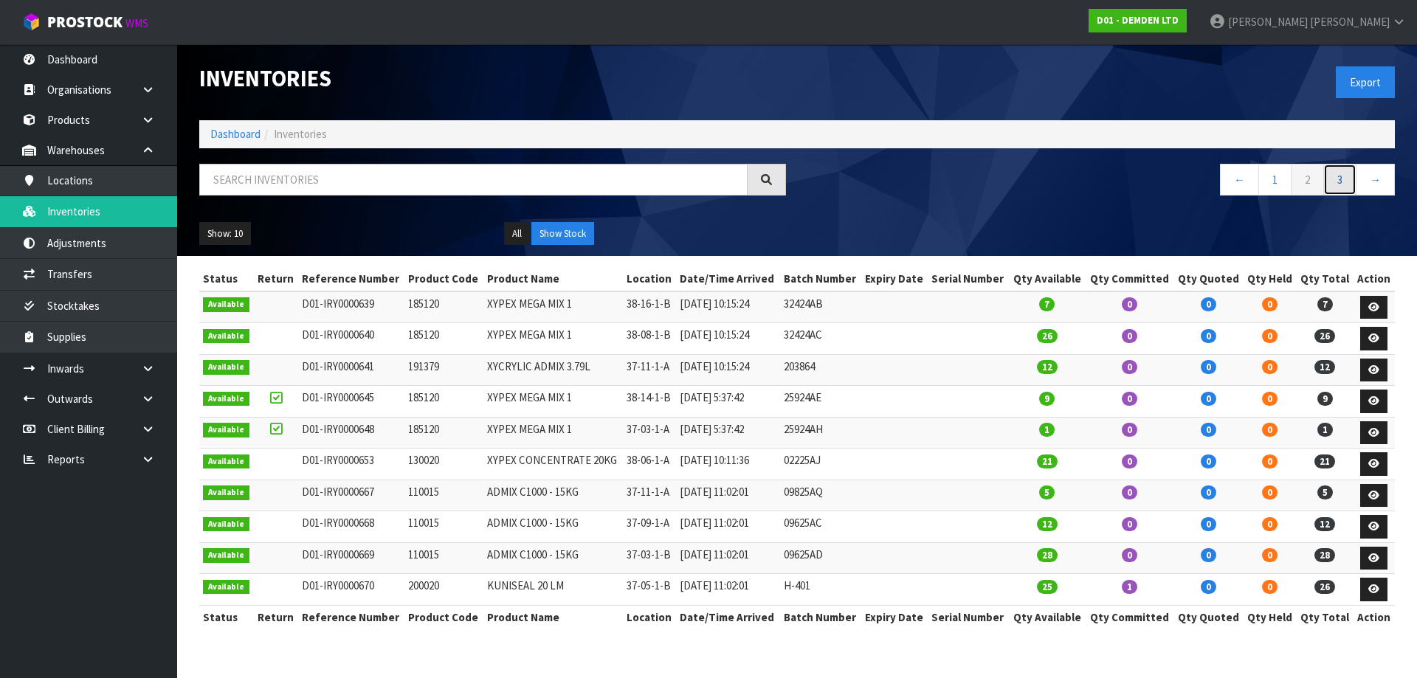
click at [1329, 184] on link "3" at bounding box center [1340, 180] width 33 height 32
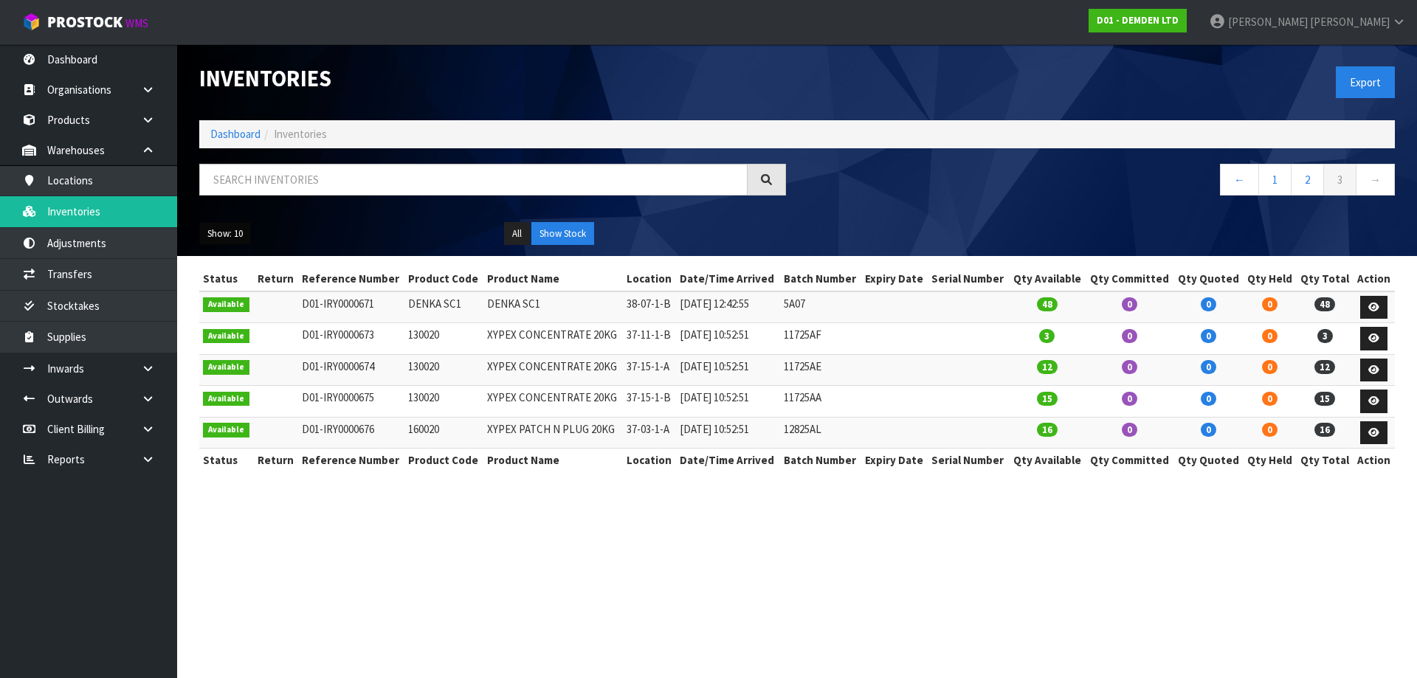
click at [233, 244] on button "Show: 10" at bounding box center [225, 234] width 52 height 24
click at [258, 315] on link "50" at bounding box center [258, 322] width 117 height 20
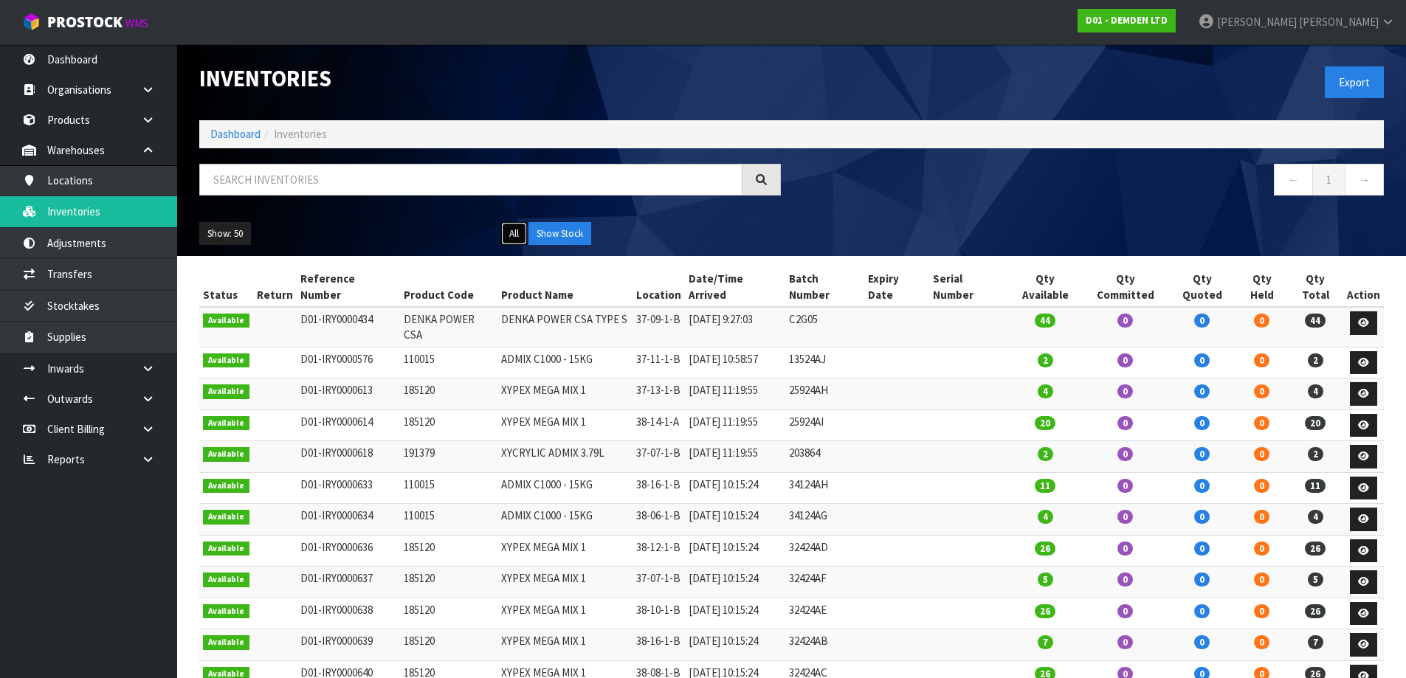
click at [517, 234] on button "All" at bounding box center [514, 234] width 26 height 24
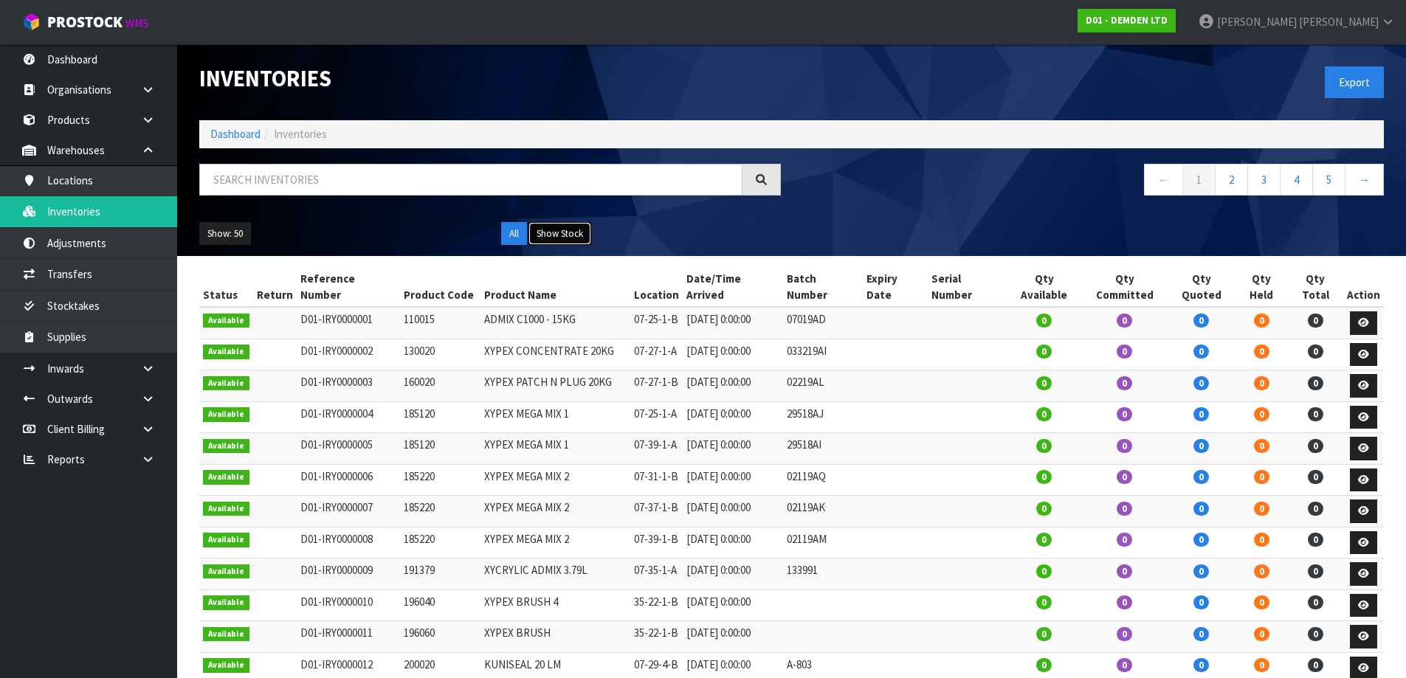
click at [579, 235] on button "Show Stock" at bounding box center [560, 234] width 63 height 24
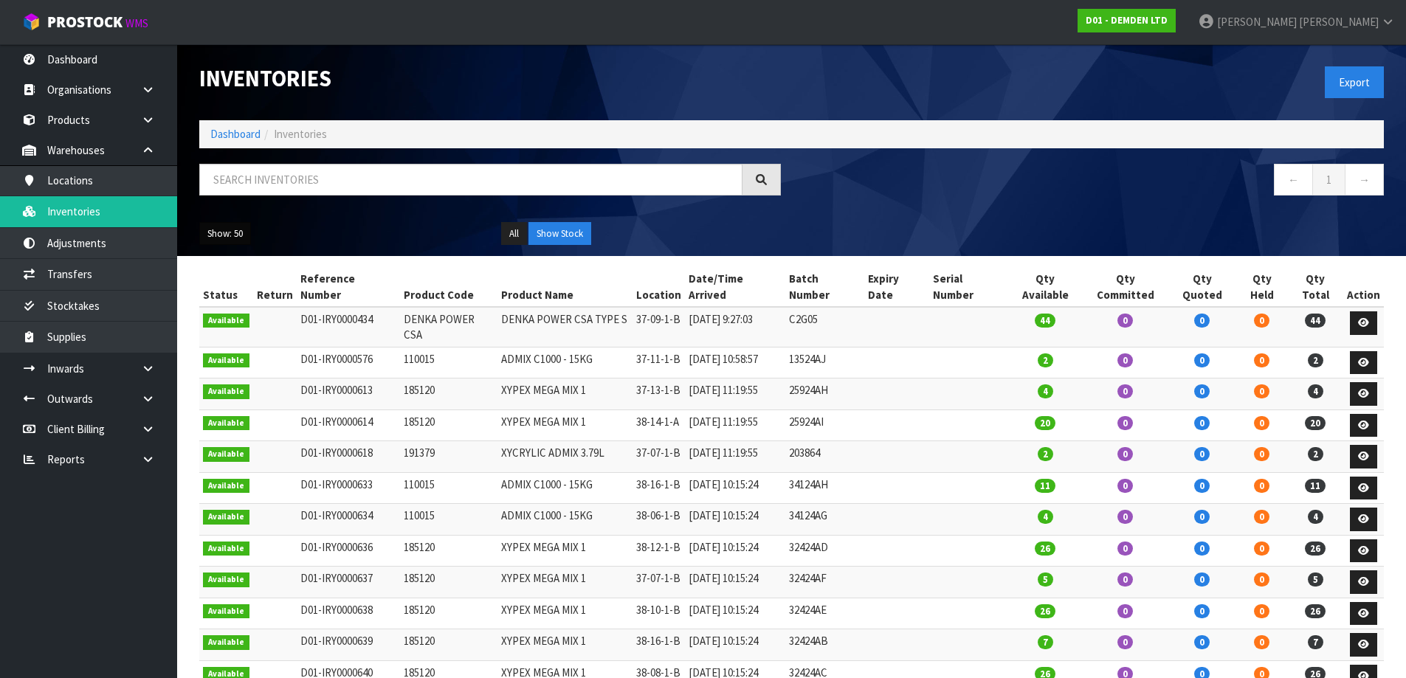
click at [229, 231] on button "Show: 50" at bounding box center [225, 234] width 52 height 24
click at [252, 308] on link "25" at bounding box center [258, 302] width 117 height 20
